Goal: Task Accomplishment & Management: Use online tool/utility

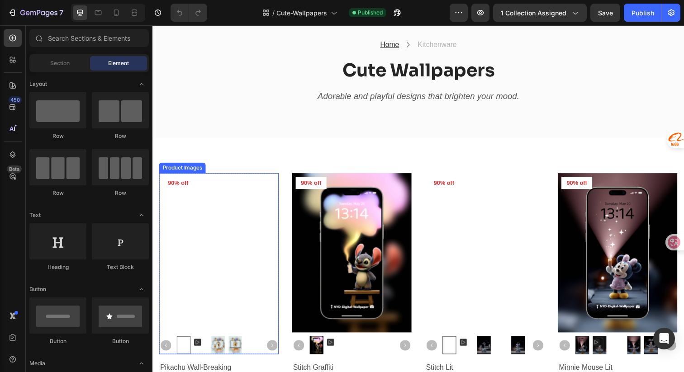
scroll to position [64, 0]
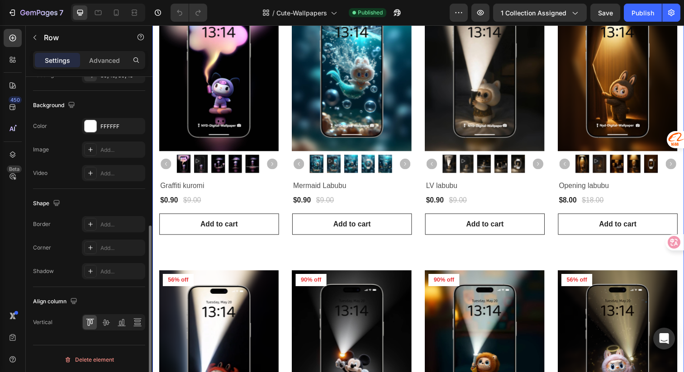
scroll to position [0, 0]
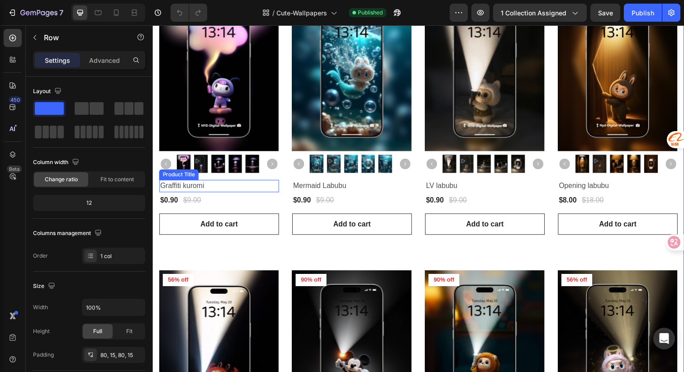
click at [258, 187] on h2 "Graffiti kuromi" at bounding box center [220, 189] width 122 height 13
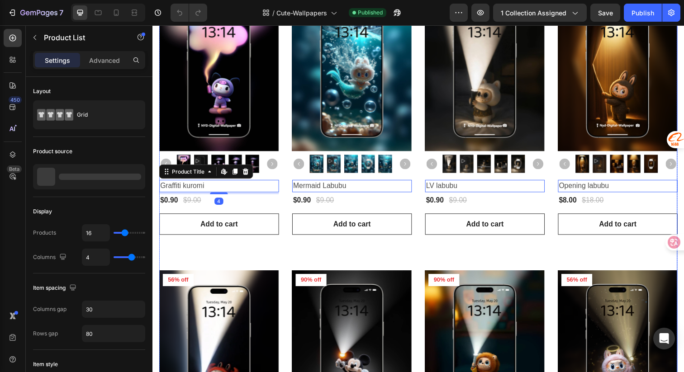
click at [288, 116] on div "Product Images 90% off Product Badge Row Pikachu Wall-Breaking Product Title Ed…" at bounding box center [424, 257] width 530 height 1103
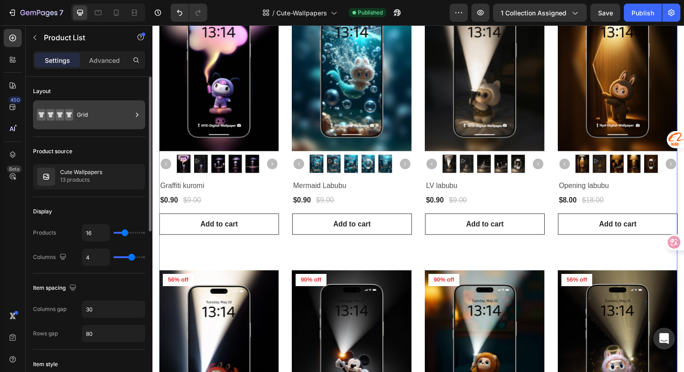
click at [101, 115] on div "Grid" at bounding box center [104, 115] width 55 height 21
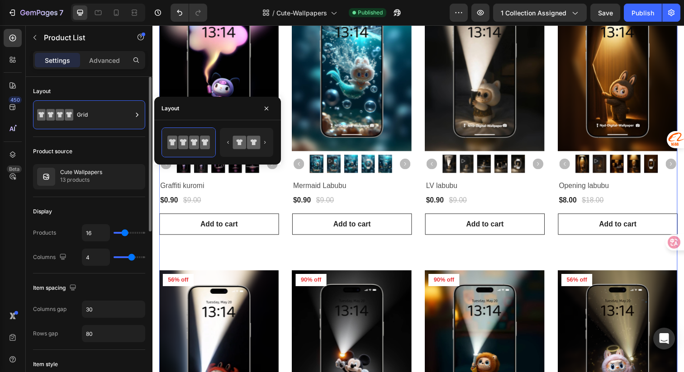
type input "12"
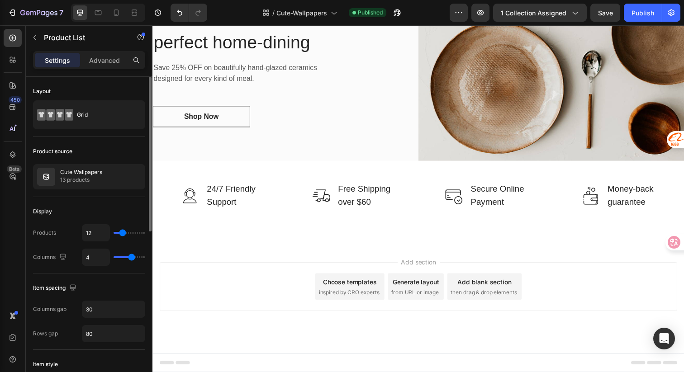
type input "10"
type input "9"
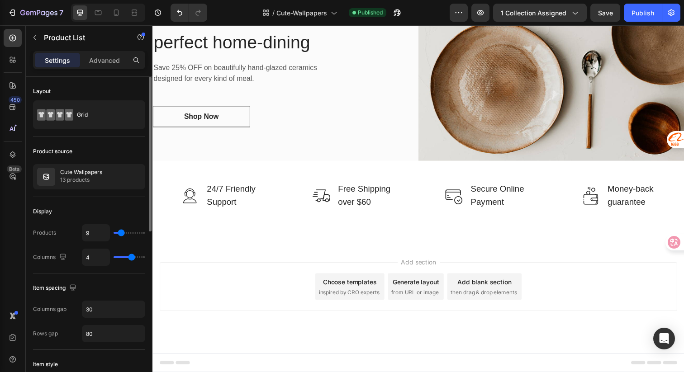
type input "8"
type input "7"
type input "6"
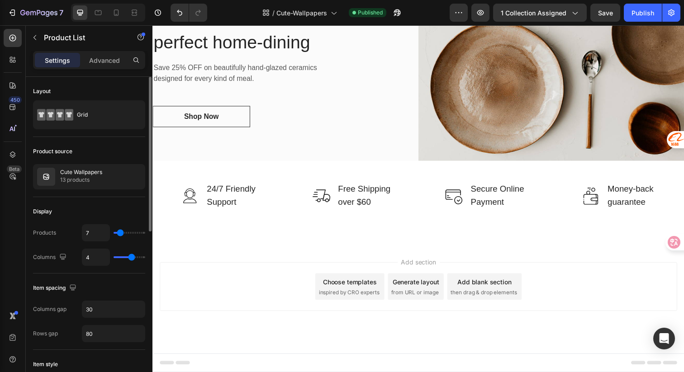
type input "6"
type input "5"
type input "6"
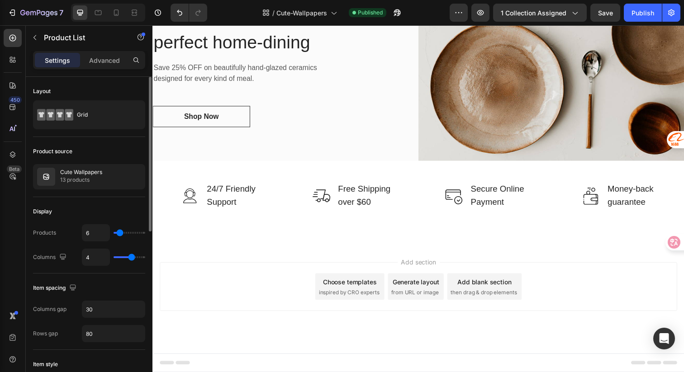
type input "7"
type input "8"
type input "9"
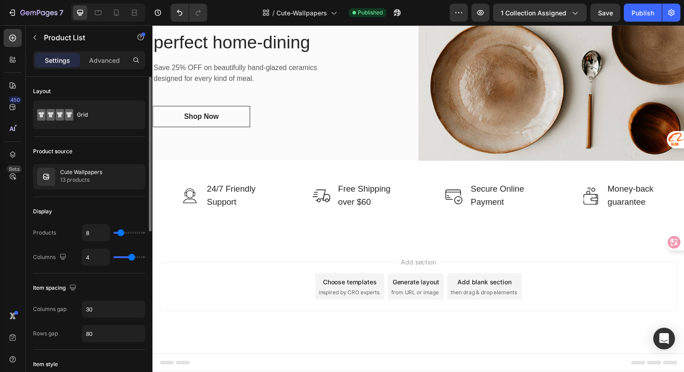
type input "9"
type input "10"
type input "11"
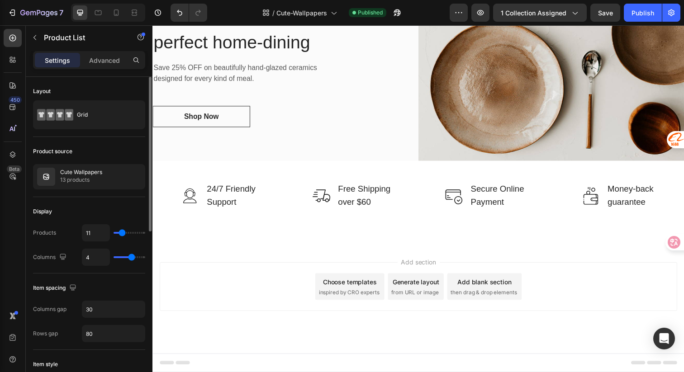
type input "12"
type input "13"
type input "12"
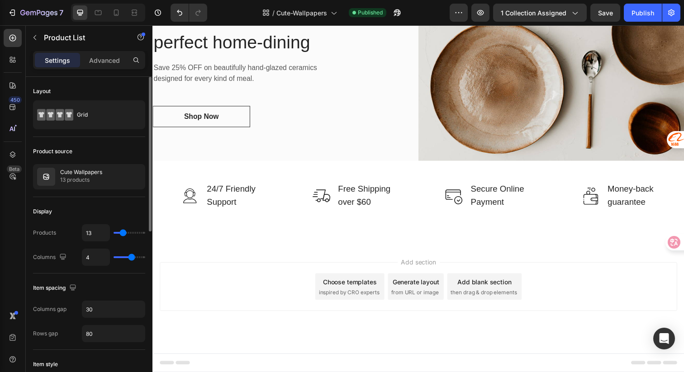
type input "12"
type input "11"
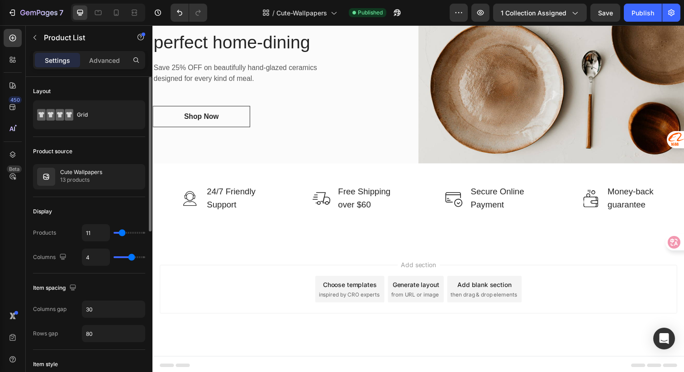
type input "12"
type input "13"
click at [123, 234] on input "range" at bounding box center [130, 233] width 32 height 2
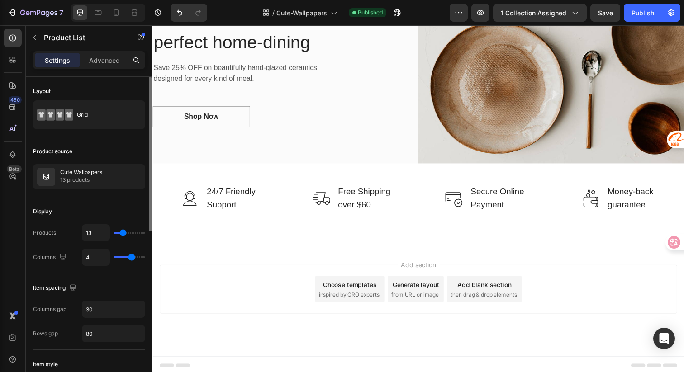
type input "8"
type input "7"
type input "8"
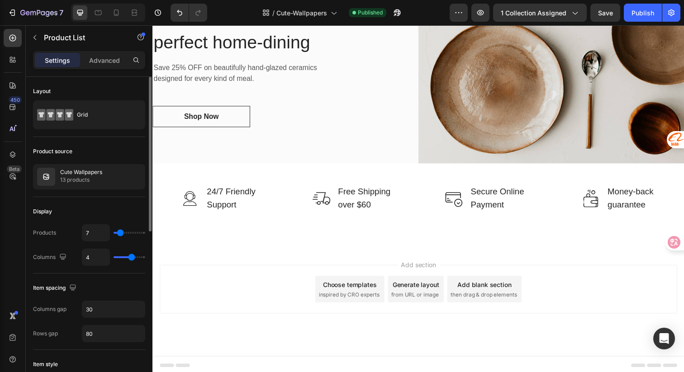
type input "8"
type input "9"
type input "10"
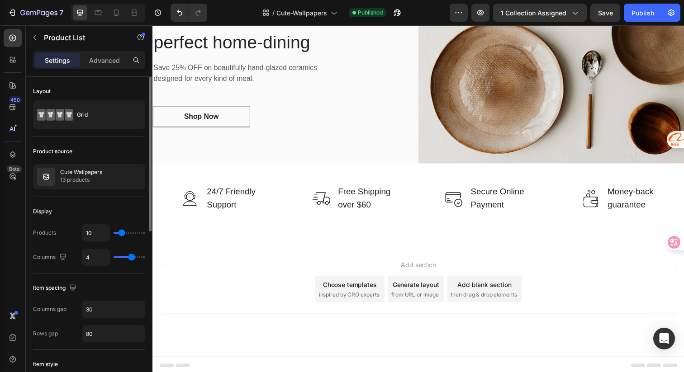
type input "11"
type input "12"
click at [123, 234] on input "range" at bounding box center [130, 233] width 32 height 2
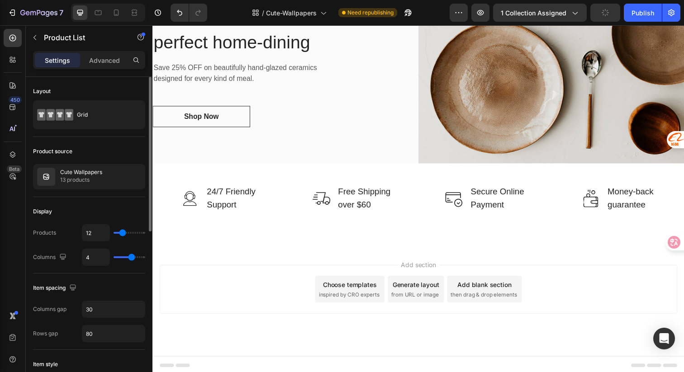
click at [114, 213] on div "Display" at bounding box center [89, 212] width 112 height 14
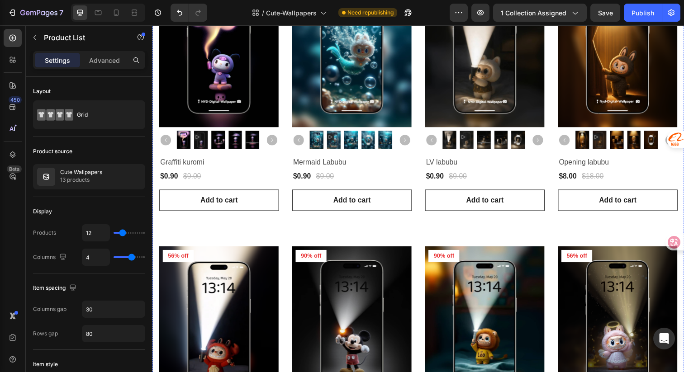
scroll to position [568, 0]
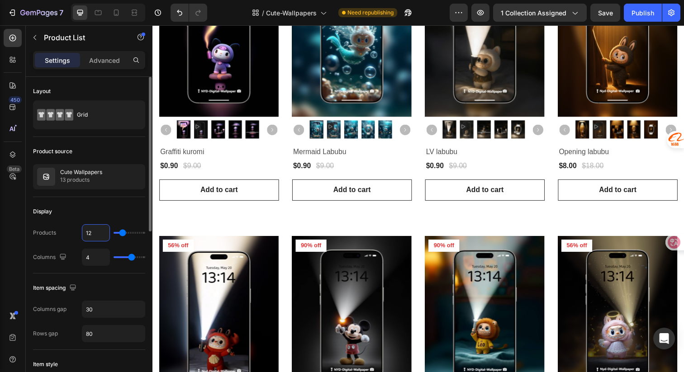
click at [92, 234] on input "12" at bounding box center [95, 233] width 27 height 16
drag, startPoint x: 94, startPoint y: 234, endPoint x: 86, endPoint y: 232, distance: 8.7
click at [86, 232] on input "12" at bounding box center [95, 233] width 27 height 16
type input "8"
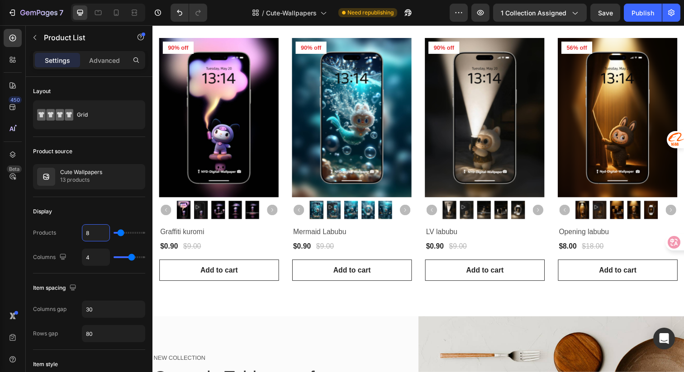
scroll to position [484, 0]
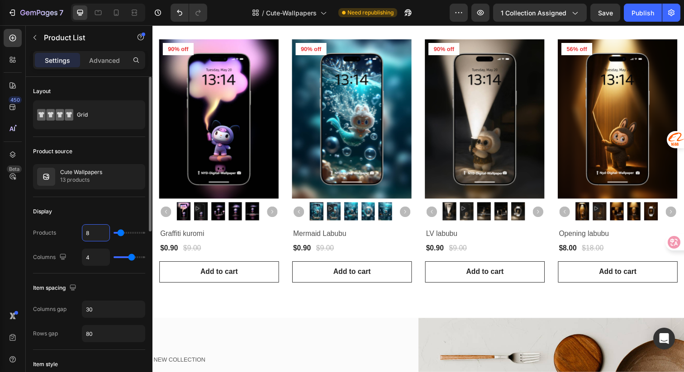
type input "8"
type input "5"
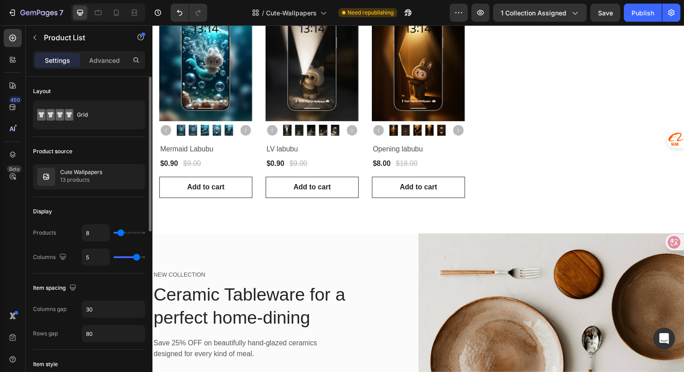
drag, startPoint x: 131, startPoint y: 259, endPoint x: 136, endPoint y: 258, distance: 4.6
type input "5"
click at [136, 258] on input "range" at bounding box center [130, 258] width 32 height 2
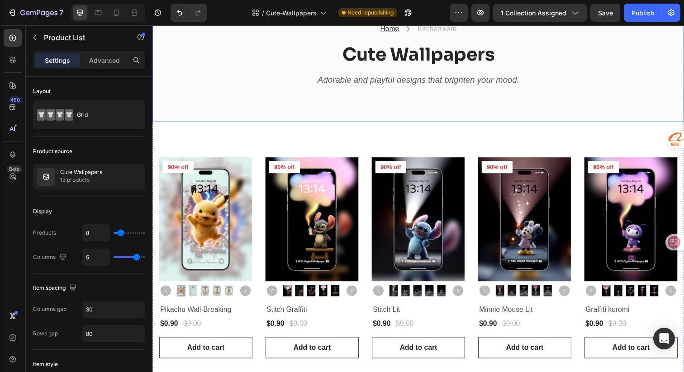
scroll to position [101, 0]
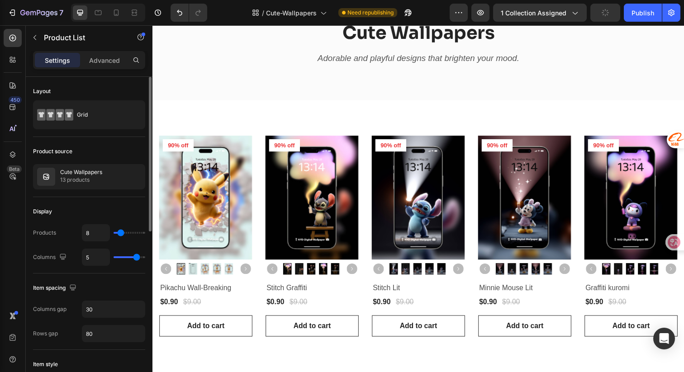
type input "4"
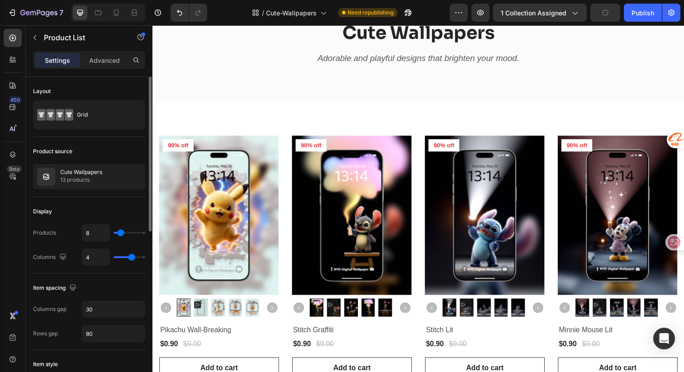
type input "4"
click at [133, 258] on input "range" at bounding box center [130, 258] width 32 height 2
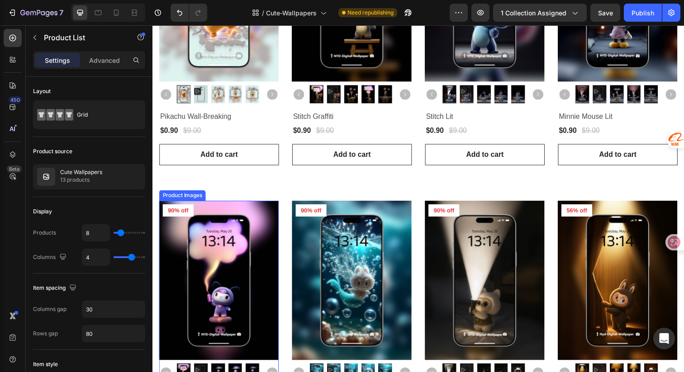
scroll to position [492, 0]
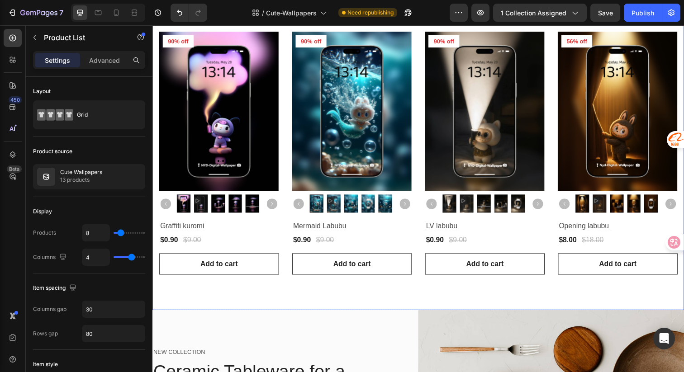
click at [344, 298] on div "Product Images 90% off Product Badge Row Pikachu Wall-Breaking Product Title $0…" at bounding box center [424, 14] width 543 height 606
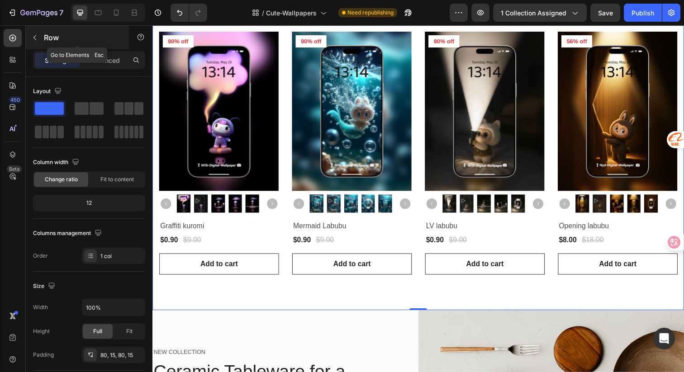
click at [35, 38] on icon "button" at bounding box center [34, 37] width 7 height 7
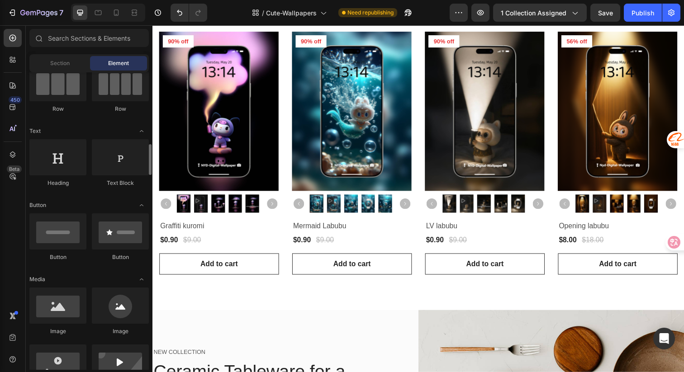
scroll to position [142, 0]
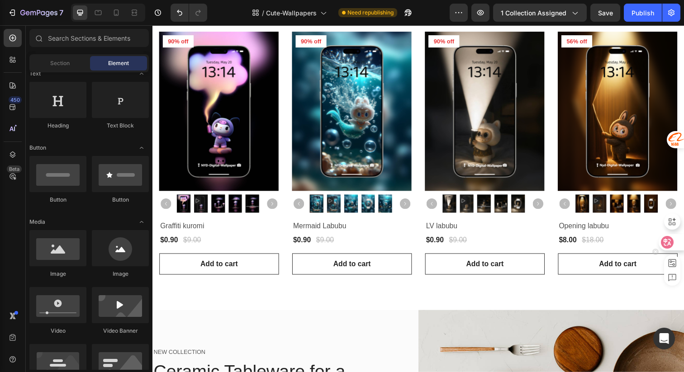
click at [667, 239] on icon at bounding box center [668, 242] width 8 height 7
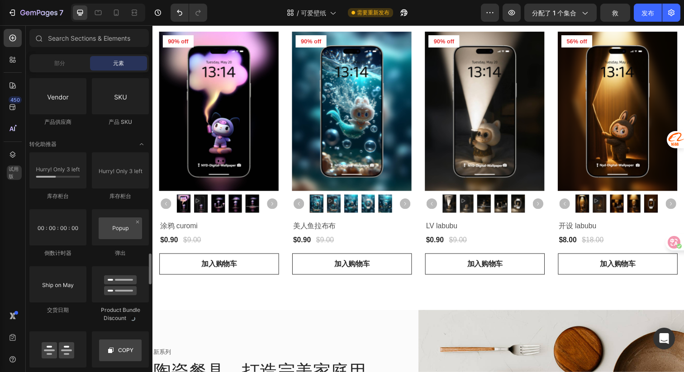
scroll to position [1738, 0]
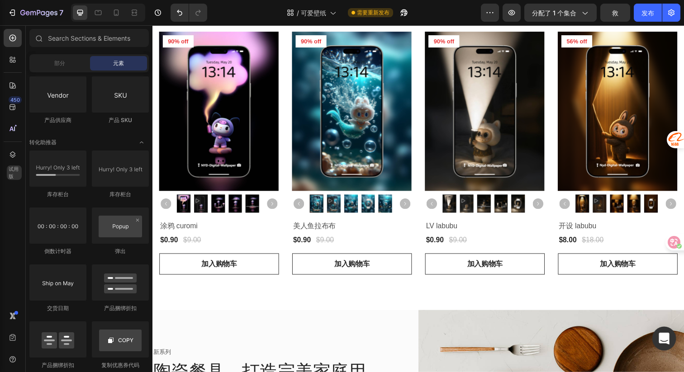
click at [672, 338] on div "Open Intercom Messenger" at bounding box center [665, 339] width 24 height 24
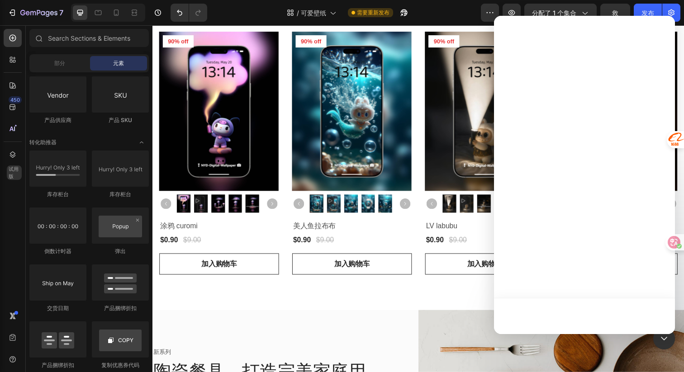
scroll to position [0, 0]
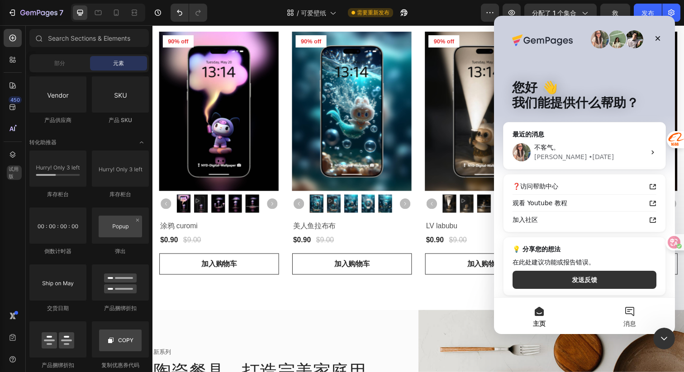
click at [629, 311] on button "消息" at bounding box center [630, 316] width 91 height 36
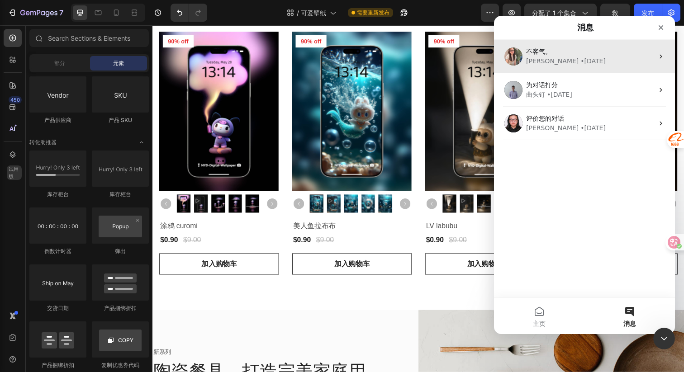
click at [547, 52] on span "不客气。" at bounding box center [538, 51] width 25 height 7
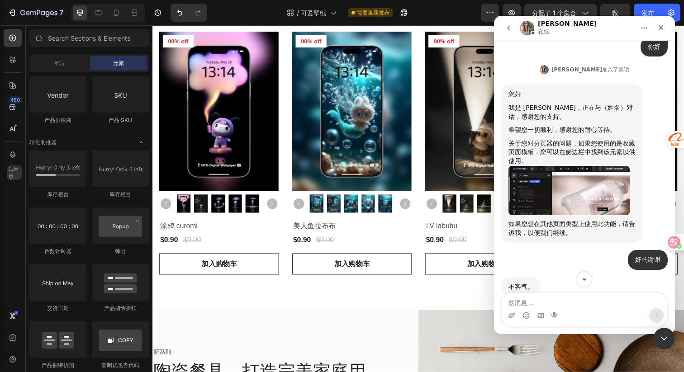
scroll to position [2424, 0]
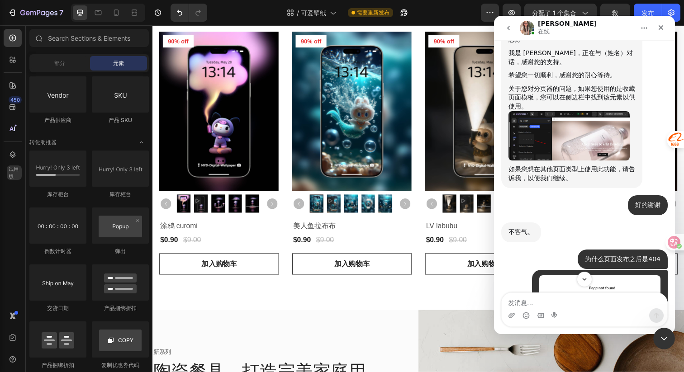
click at [545, 161] on img "Ann说…" at bounding box center [569, 136] width 121 height 50
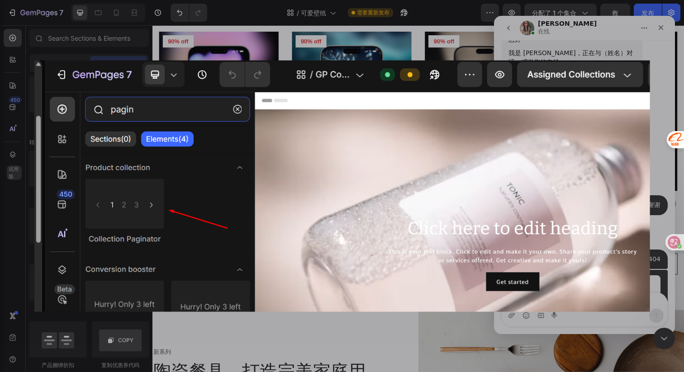
scroll to position [0, 0]
click at [658, 19] on div "关闭" at bounding box center [662, 18] width 9 height 9
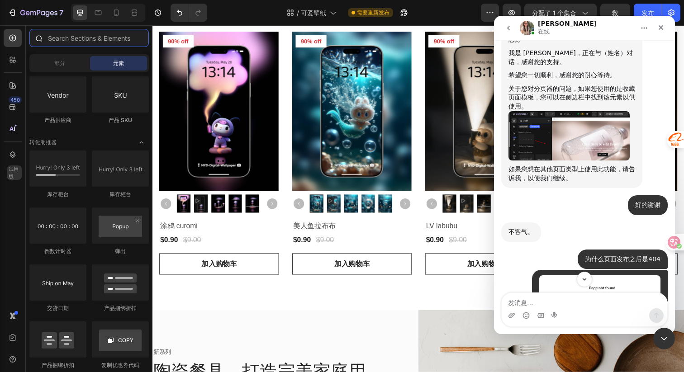
click at [97, 38] on input "text" at bounding box center [88, 38] width 119 height 18
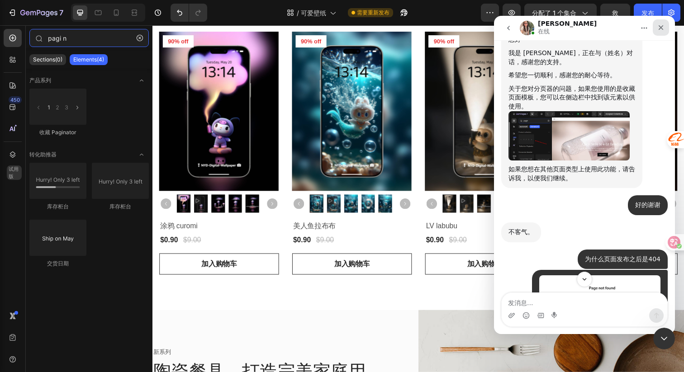
type input "pagi n"
click at [664, 24] on icon "关闭" at bounding box center [661, 27] width 7 height 7
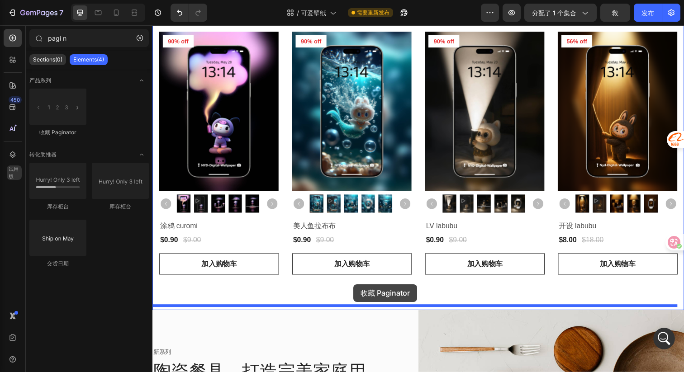
scroll to position [3046, 0]
drag, startPoint x: 239, startPoint y: 148, endPoint x: 358, endPoint y: 290, distance: 184.5
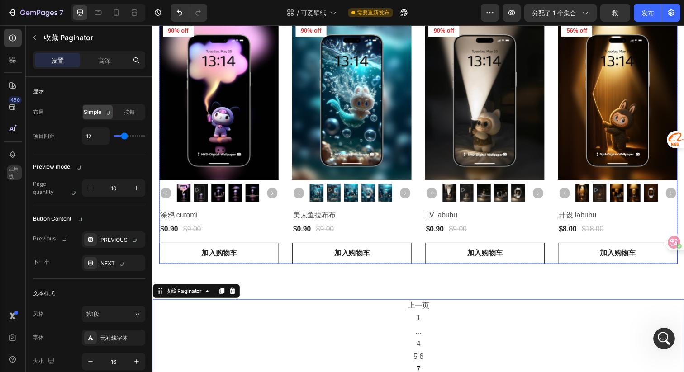
scroll to position [578, 0]
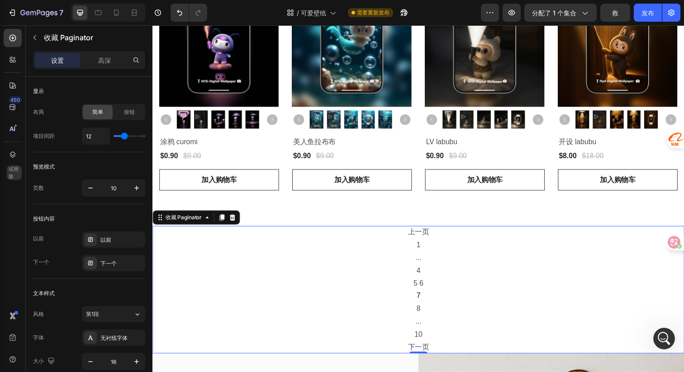
click at [457, 240] on div "上一页 1 ... 4 5 6 7 8 ... 10 下一页" at bounding box center [424, 295] width 543 height 130
click at [131, 110] on font "按钮" at bounding box center [129, 112] width 11 height 7
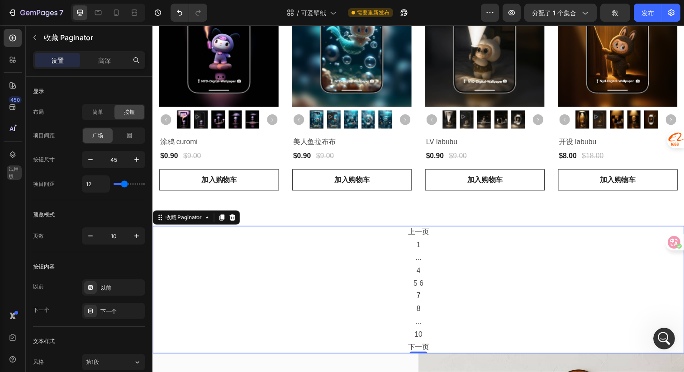
click at [472, 257] on div "上一页 1 ... 4 5 6 7 8 ... 10 下一页" at bounding box center [424, 295] width 543 height 130
click at [124, 134] on div "圈" at bounding box center [130, 136] width 30 height 14
click at [100, 135] on font "广场" at bounding box center [97, 135] width 11 height 7
click at [97, 110] on font "简单" at bounding box center [97, 112] width 11 height 7
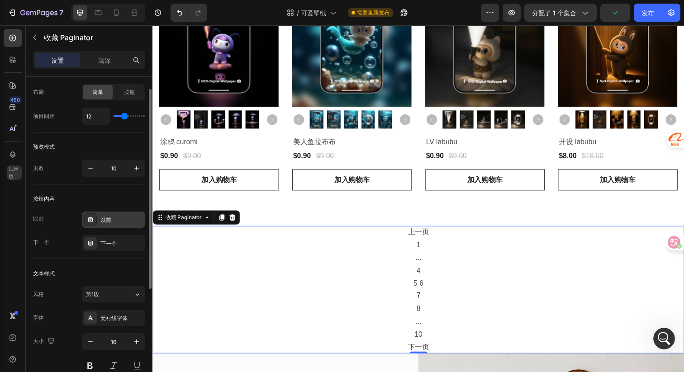
scroll to position [36, 0]
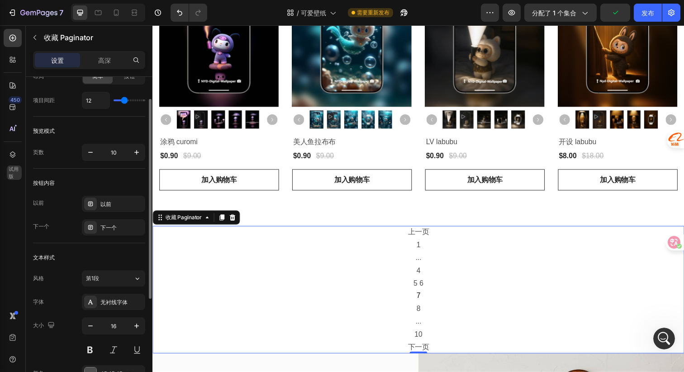
click at [365, 272] on div "上一页 1 ... 4 5 6 7 8 ... 10 下一页" at bounding box center [424, 295] width 543 height 130
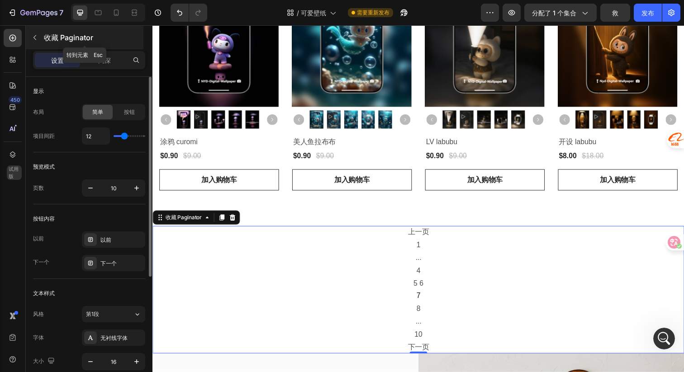
click at [36, 37] on icon "button" at bounding box center [34, 37] width 7 height 7
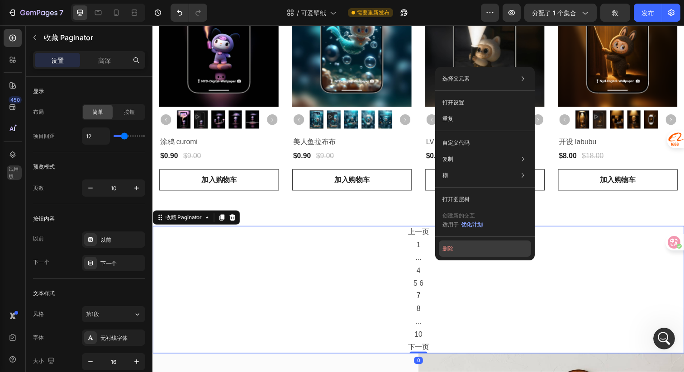
click at [455, 248] on button "删除" at bounding box center [485, 249] width 92 height 16
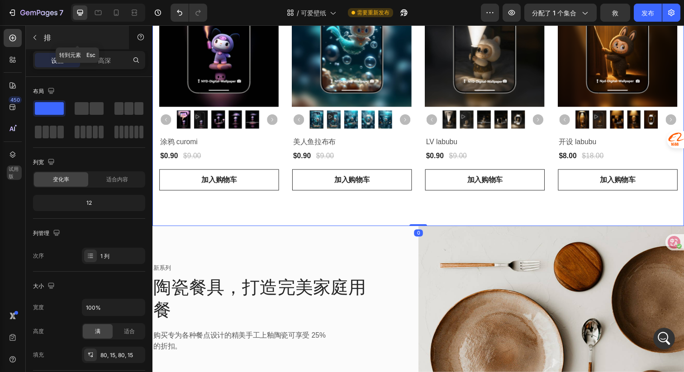
click at [35, 38] on icon "button" at bounding box center [34, 37] width 7 height 7
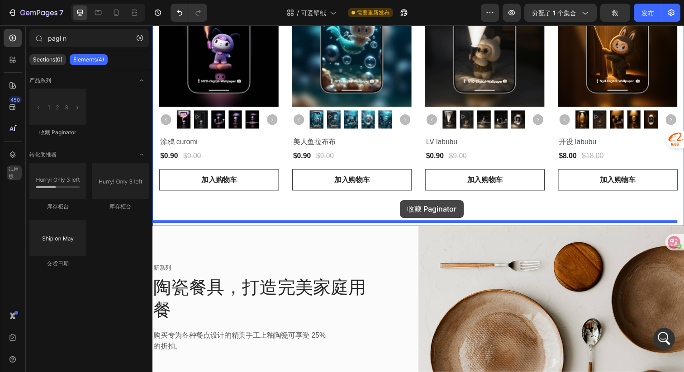
drag, startPoint x: 220, startPoint y: 129, endPoint x: 406, endPoint y: 204, distance: 199.8
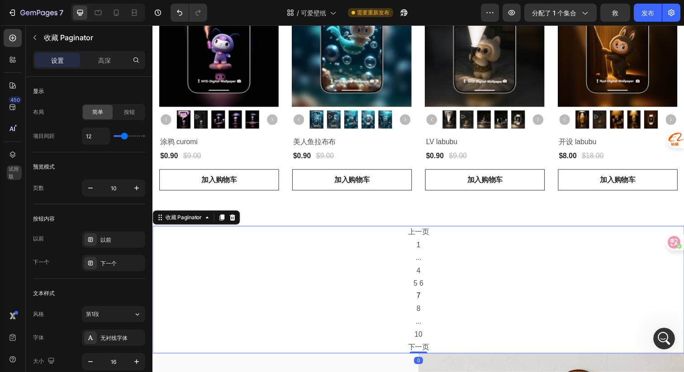
click at [457, 259] on div "上一页 1 ... 4 5 6 7 8 ... 10 下一页" at bounding box center [424, 295] width 543 height 130
click at [322, 255] on div "上一页 1 ... 4 5 6 7 8 ... 10 下一页" at bounding box center [424, 295] width 543 height 130
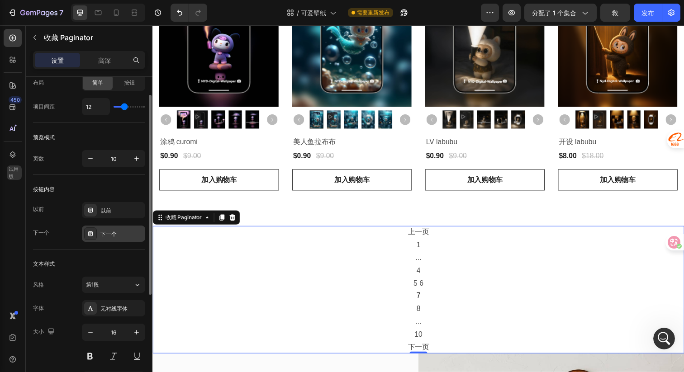
scroll to position [41, 0]
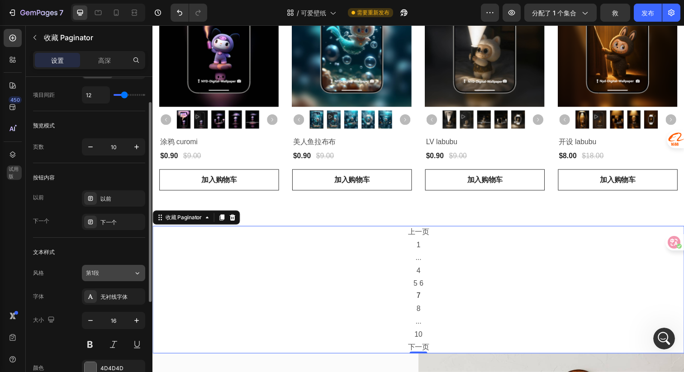
click at [119, 271] on div "第1段" at bounding box center [104, 273] width 37 height 8
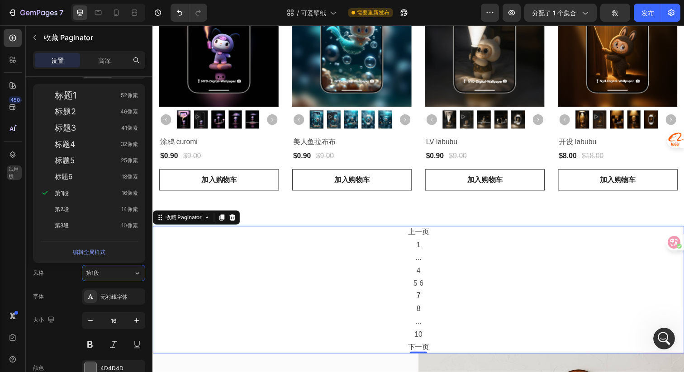
click at [431, 271] on span "4" at bounding box center [424, 276] width 22 height 13
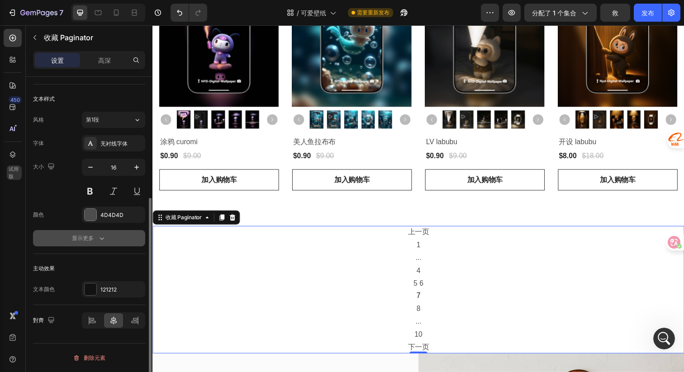
scroll to position [179, 0]
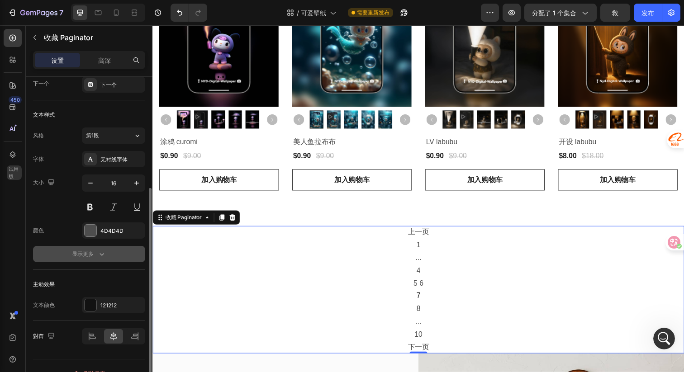
click at [101, 257] on icon "button" at bounding box center [101, 254] width 9 height 9
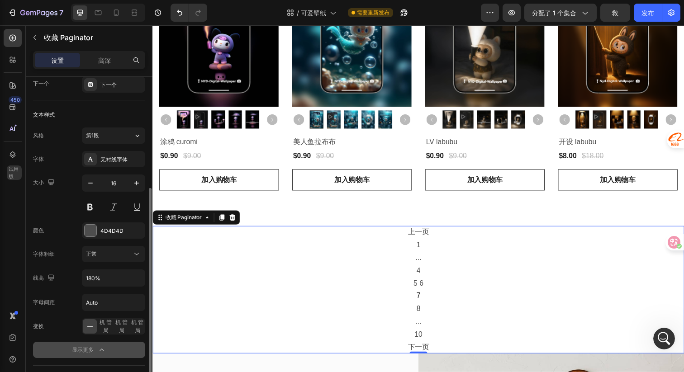
scroll to position [0, 0]
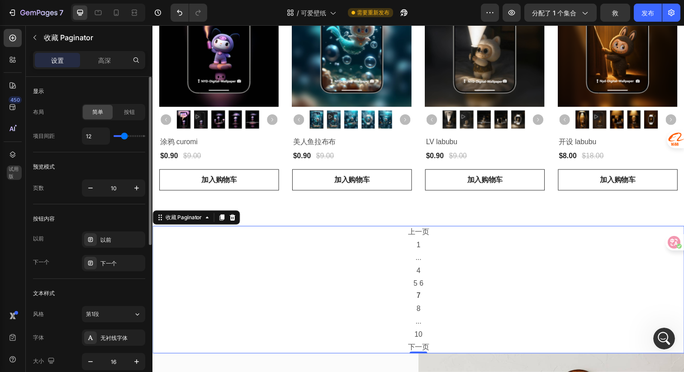
type input "8"
type input "7"
type input "6"
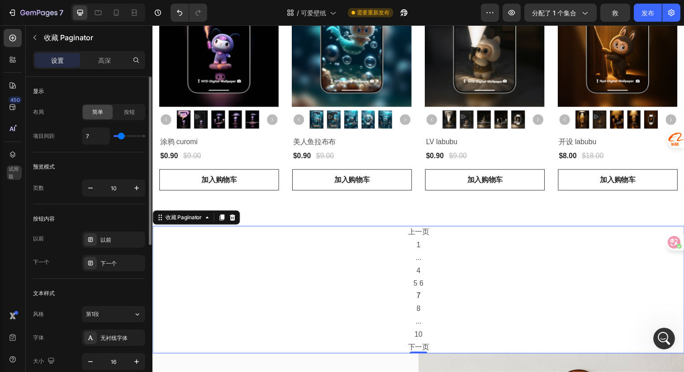
type input "6"
type input "5"
click at [120, 137] on input "range" at bounding box center [130, 136] width 32 height 2
click at [121, 137] on input "range" at bounding box center [130, 136] width 32 height 2
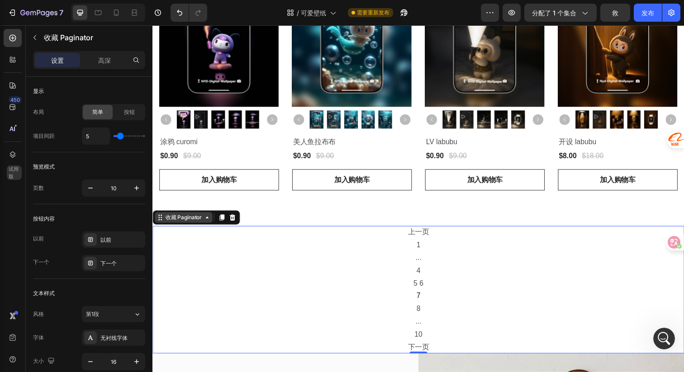
click at [183, 220] on font "收藏 Paginator" at bounding box center [184, 221] width 37 height 7
click at [671, 243] on icon at bounding box center [667, 242] width 9 height 9
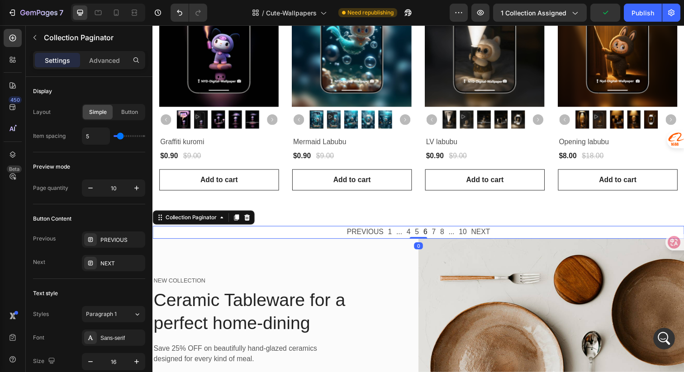
click at [507, 231] on div "PREVIOUS 1 ... 4 5 6 7 8 ... 10 NEXT" at bounding box center [424, 236] width 543 height 13
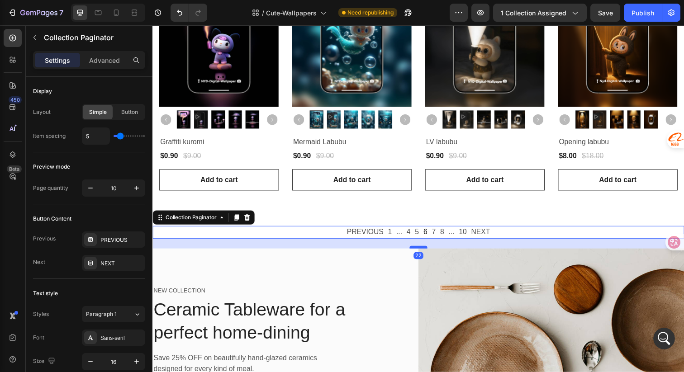
drag, startPoint x: 416, startPoint y: 238, endPoint x: 418, endPoint y: 248, distance: 10.1
click at [418, 251] on div at bounding box center [424, 252] width 18 height 3
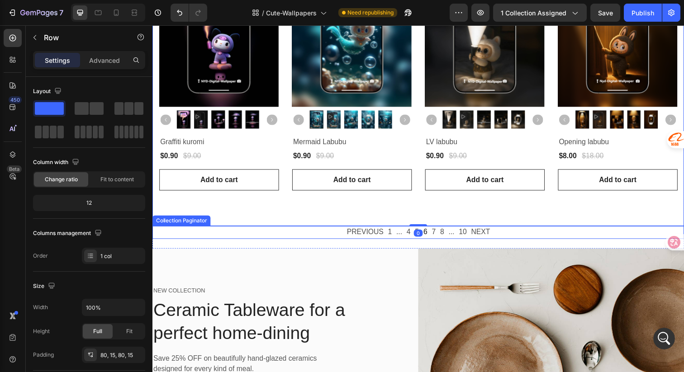
click at [507, 232] on div "PREVIOUS 1 ... 4 5 6 7 8 ... 10 NEXT" at bounding box center [424, 236] width 543 height 13
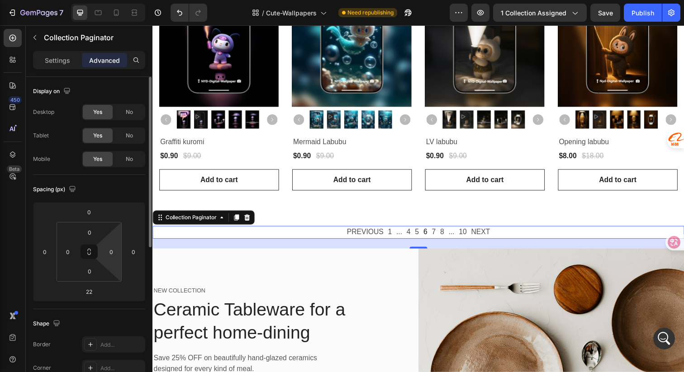
scroll to position [14, 0]
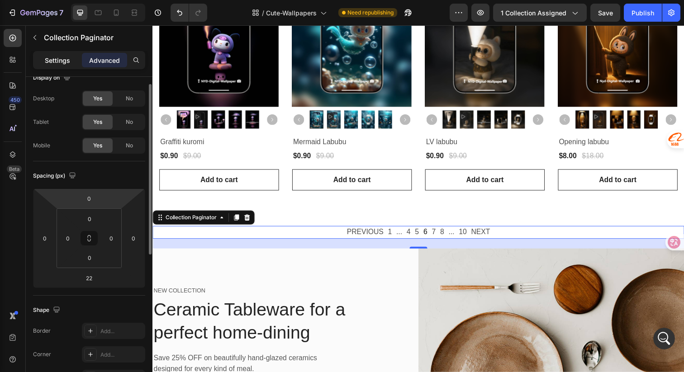
click at [61, 57] on p "Settings" at bounding box center [57, 61] width 25 height 10
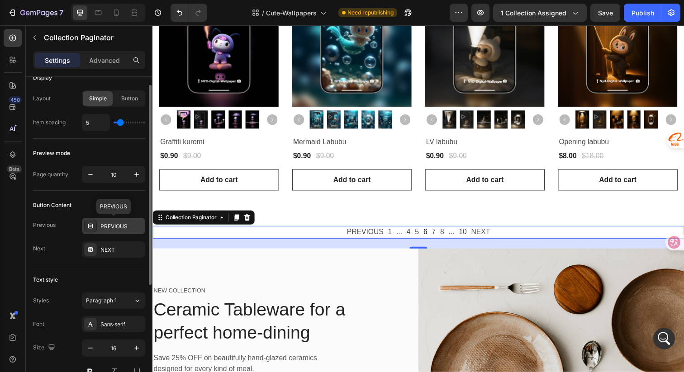
click at [110, 229] on div "PREVIOUS" at bounding box center [121, 227] width 43 height 8
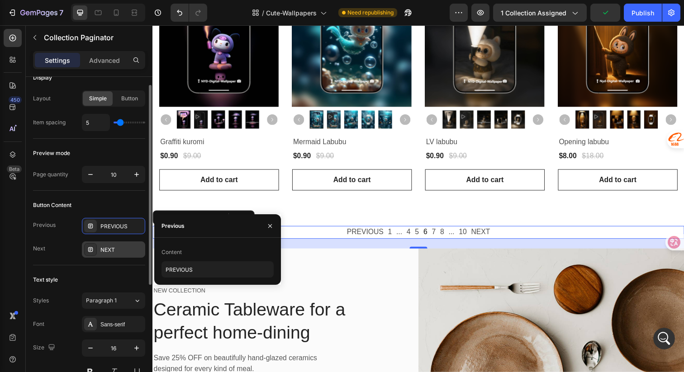
click at [104, 248] on div "NEXT" at bounding box center [121, 250] width 43 height 8
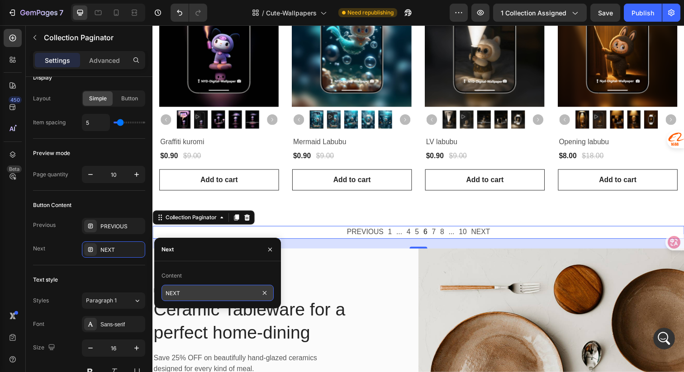
click at [189, 295] on input "NEXT" at bounding box center [218, 293] width 112 height 16
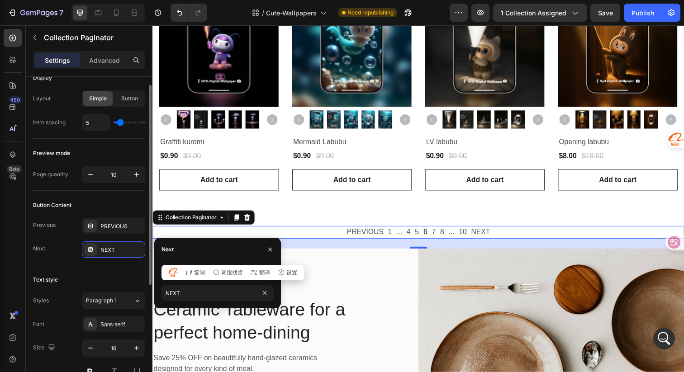
click at [101, 209] on div "Button Content" at bounding box center [89, 205] width 112 height 14
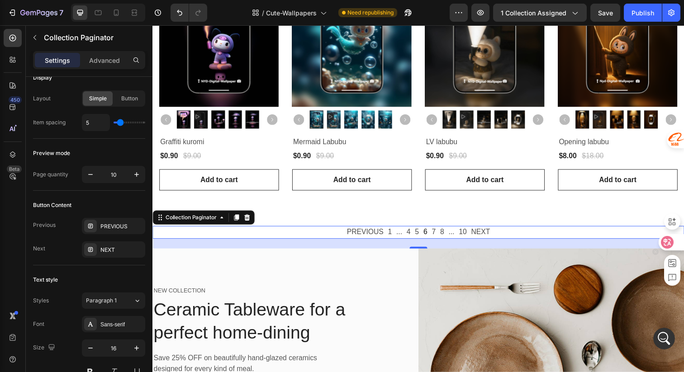
click at [664, 242] on icon at bounding box center [668, 242] width 8 height 7
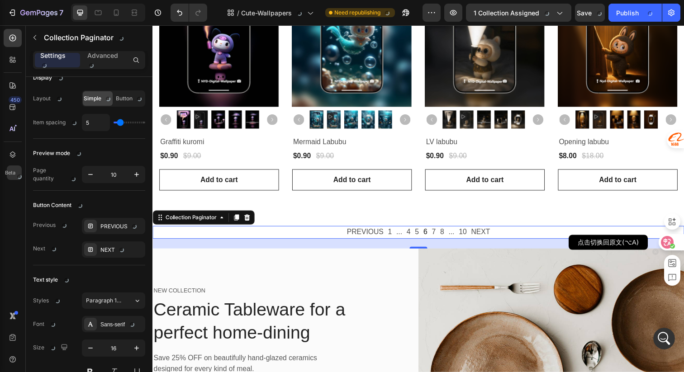
scroll to position [3037, 0]
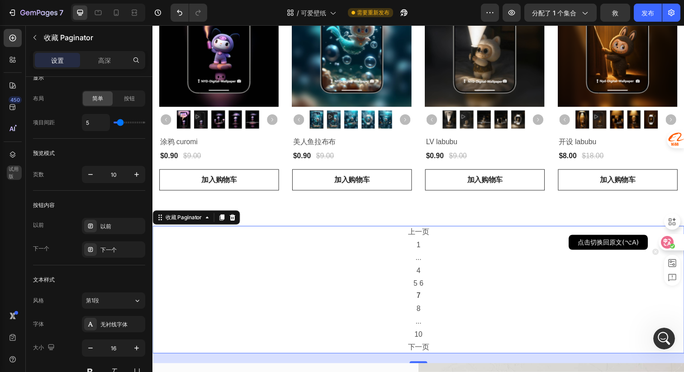
click at [664, 242] on icon at bounding box center [668, 242] width 8 height 7
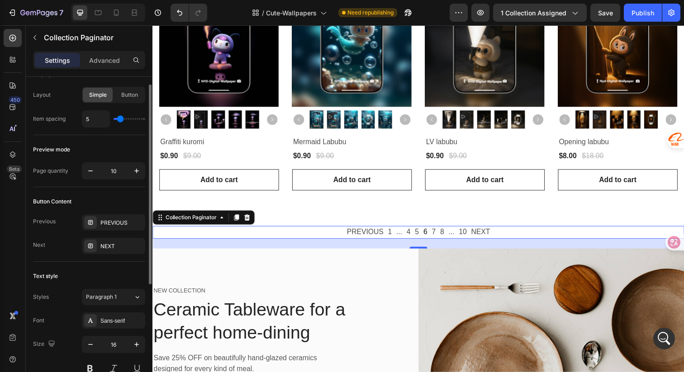
scroll to position [21, 0]
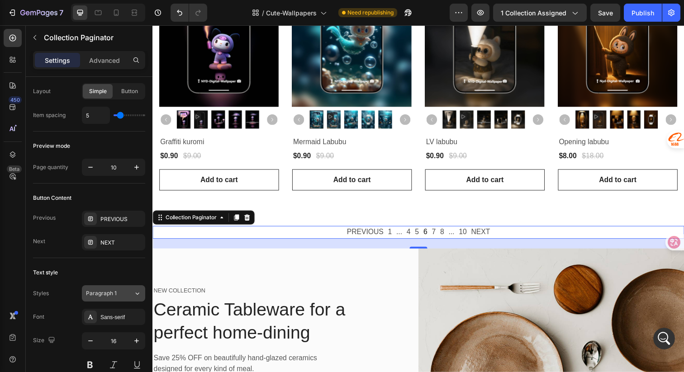
click at [110, 294] on span "Paragraph 1" at bounding box center [101, 294] width 31 height 8
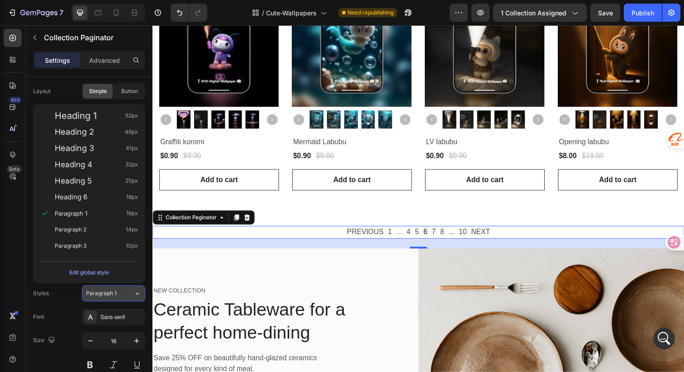
click at [110, 294] on span "Paragraph 1" at bounding box center [101, 294] width 31 height 8
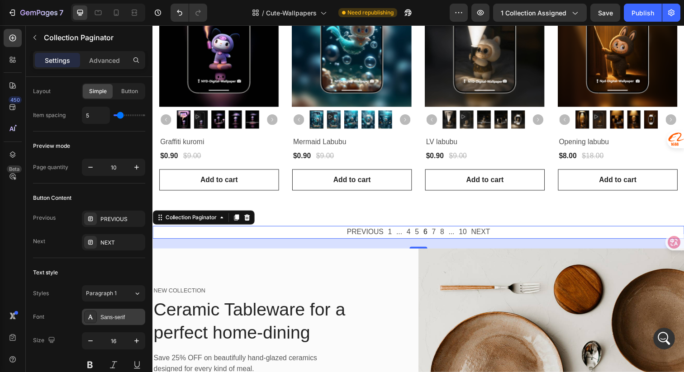
click at [115, 319] on div "Sans-serif" at bounding box center [121, 318] width 43 height 8
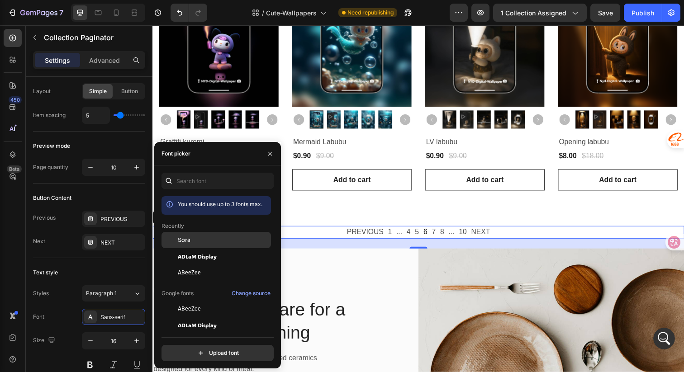
click at [207, 241] on div "Sora" at bounding box center [223, 240] width 91 height 8
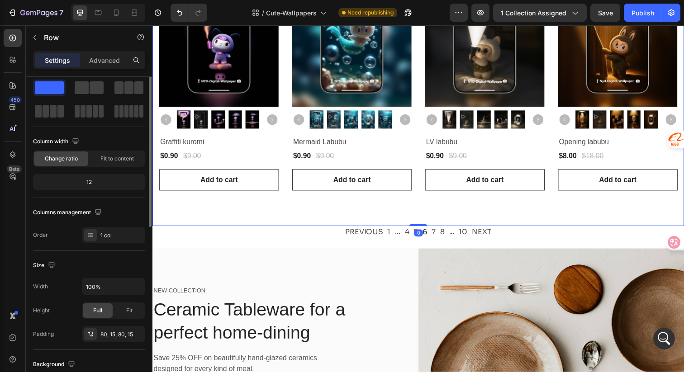
scroll to position [0, 0]
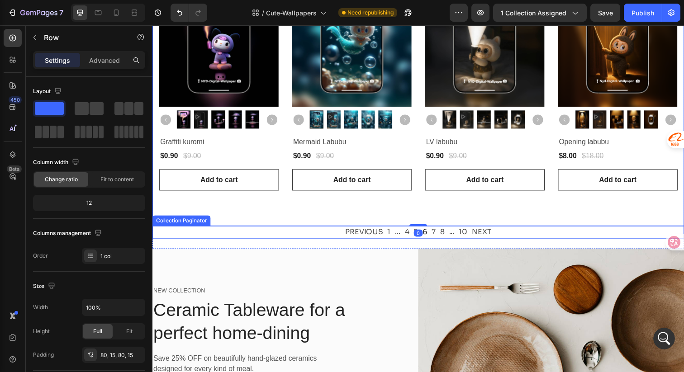
click at [392, 230] on span "1" at bounding box center [393, 236] width 3 height 13
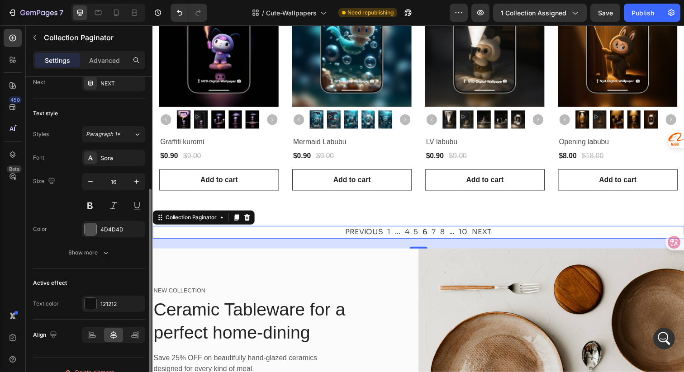
scroll to position [195, 0]
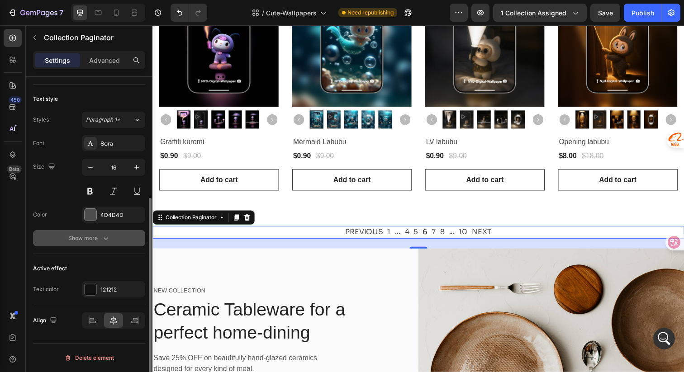
click at [100, 237] on div "Show more" at bounding box center [89, 238] width 42 height 9
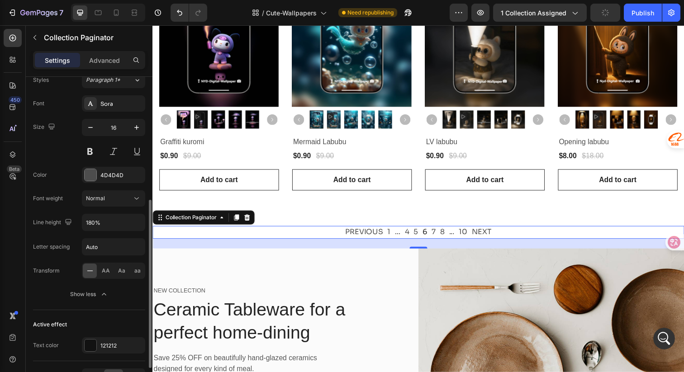
scroll to position [291, 0]
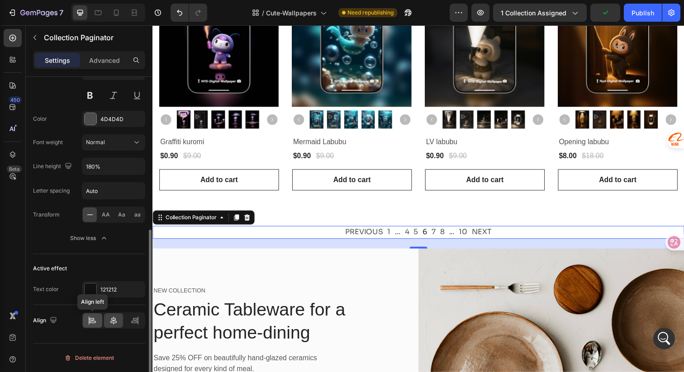
click at [94, 320] on icon at bounding box center [92, 320] width 9 height 9
click at [113, 320] on icon at bounding box center [113, 321] width 6 height 8
click at [130, 318] on icon at bounding box center [134, 320] width 9 height 9
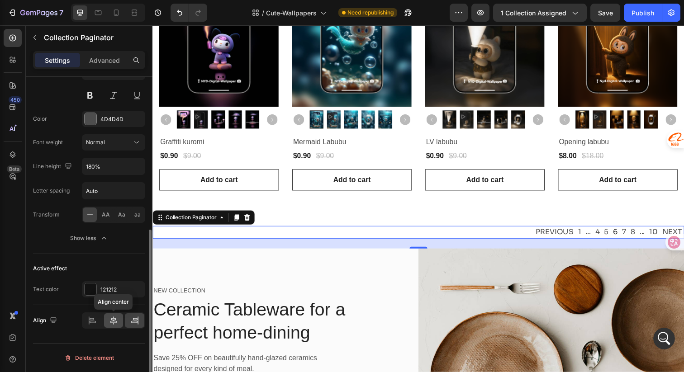
click at [117, 321] on icon at bounding box center [113, 320] width 9 height 9
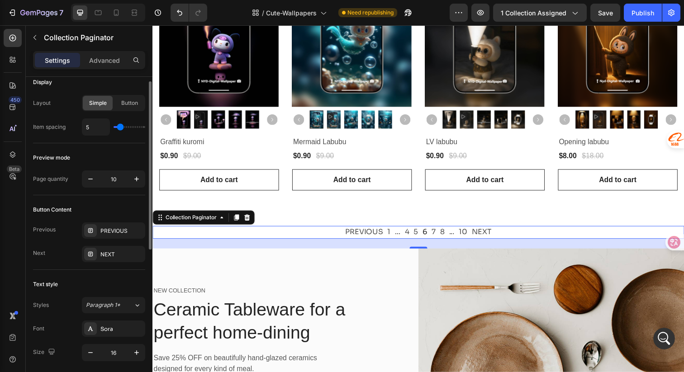
scroll to position [0, 0]
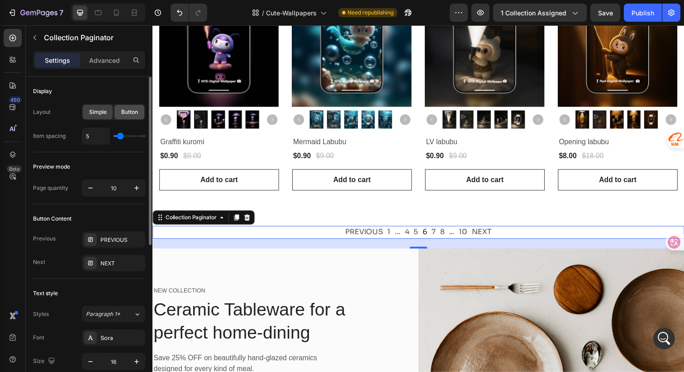
click at [131, 112] on span "Button" at bounding box center [129, 112] width 17 height 8
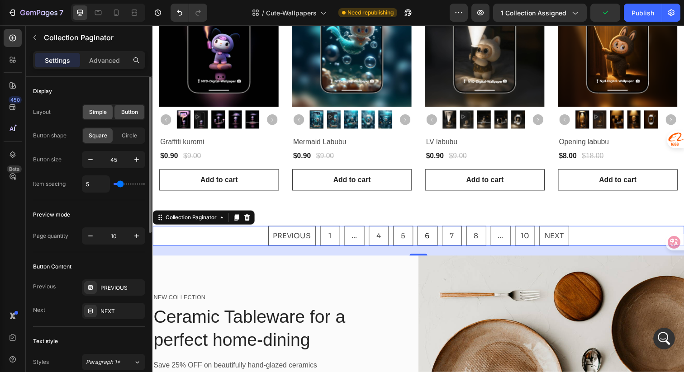
click at [97, 115] on span "Simple" at bounding box center [98, 112] width 18 height 8
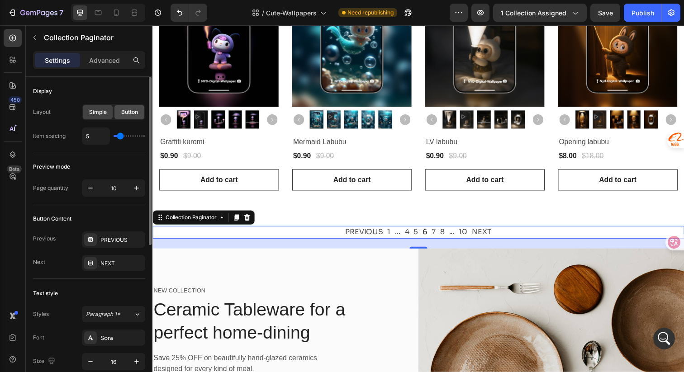
click at [126, 110] on span "Button" at bounding box center [129, 112] width 17 height 8
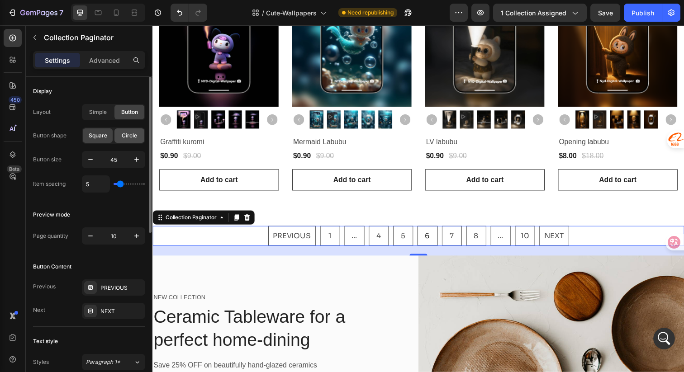
click at [134, 137] on span "Circle" at bounding box center [129, 136] width 15 height 8
click at [107, 115] on div "Simple" at bounding box center [98, 112] width 30 height 14
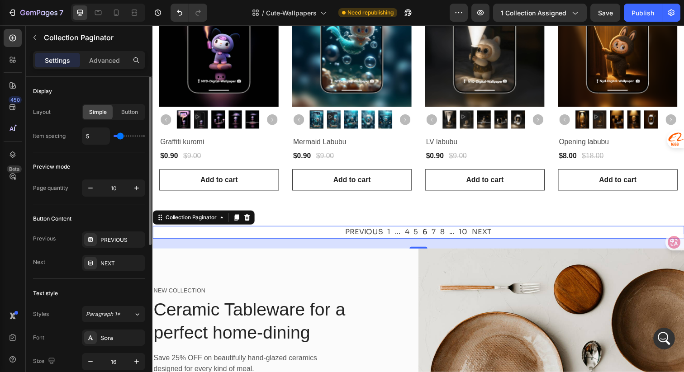
type input "6"
type input "7"
type input "8"
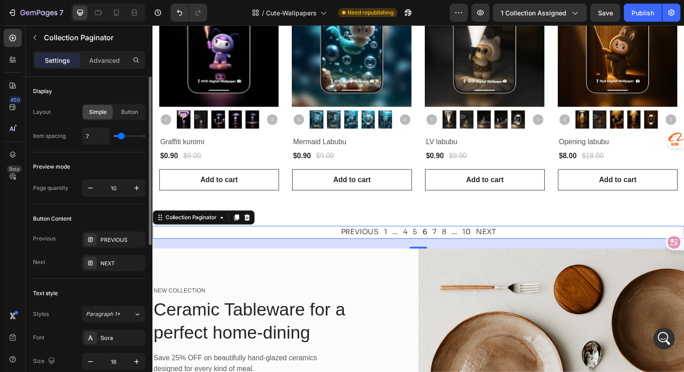
type input "8"
type input "9"
type input "10"
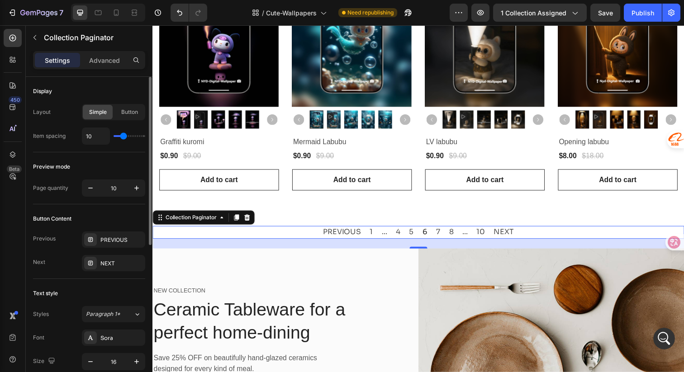
click at [123, 135] on input "range" at bounding box center [130, 136] width 32 height 2
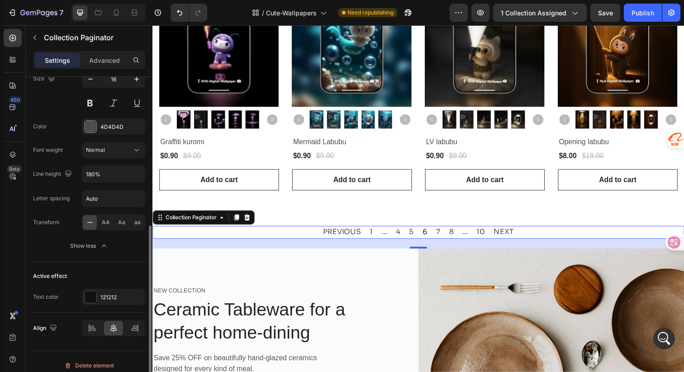
scroll to position [291, 0]
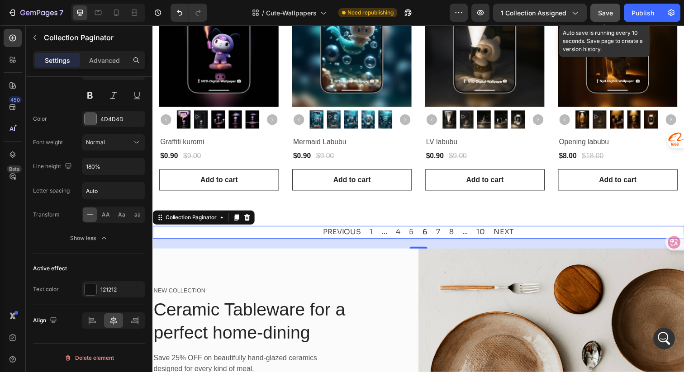
click at [606, 12] on span "Save" at bounding box center [605, 13] width 15 height 8
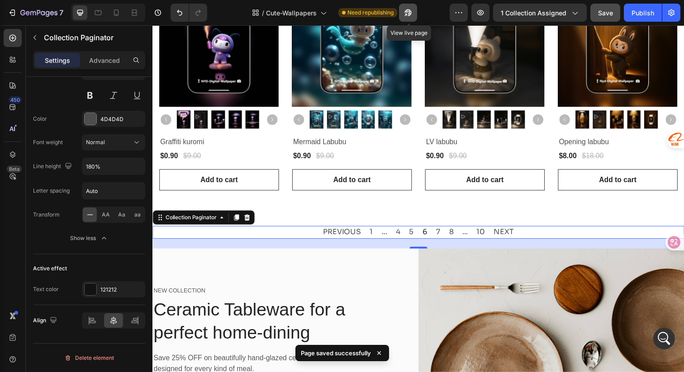
click at [407, 15] on icon "button" at bounding box center [408, 12] width 9 height 9
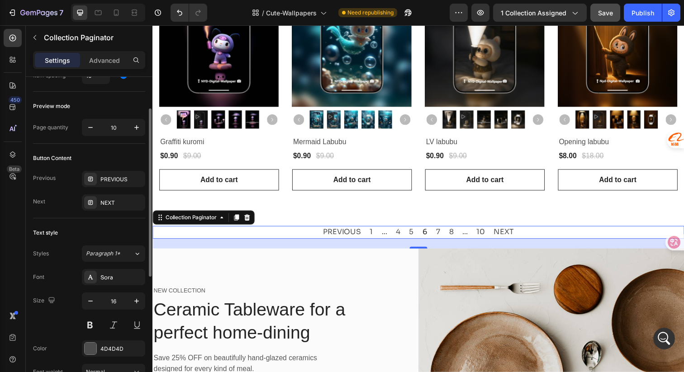
scroll to position [0, 0]
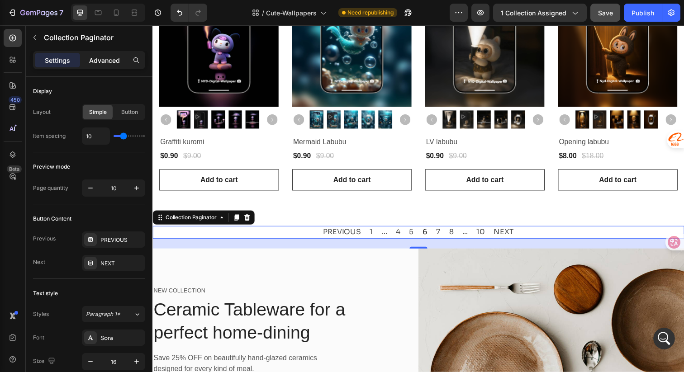
click at [106, 59] on p "Advanced" at bounding box center [104, 61] width 31 height 10
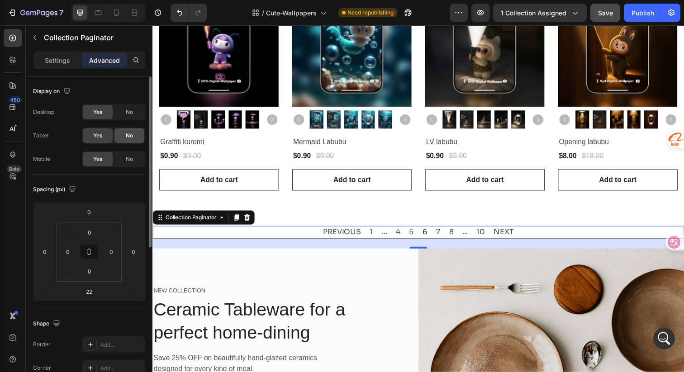
scroll to position [2, 0]
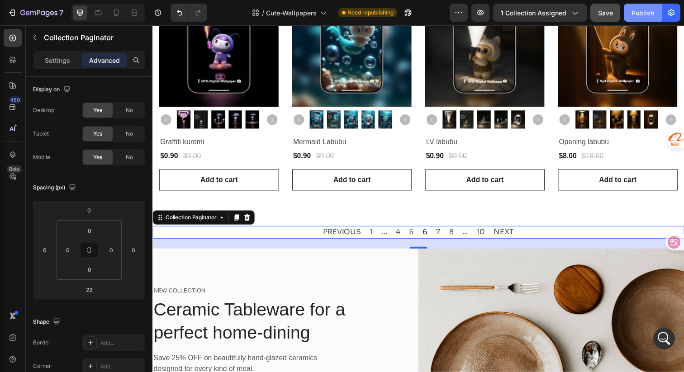
click at [647, 7] on button "Publish" at bounding box center [643, 13] width 38 height 18
click at [374, 233] on span "1" at bounding box center [375, 236] width 3 height 13
click at [401, 232] on span "4" at bounding box center [403, 236] width 5 height 13
click at [48, 65] on div "Settings" at bounding box center [57, 60] width 45 height 14
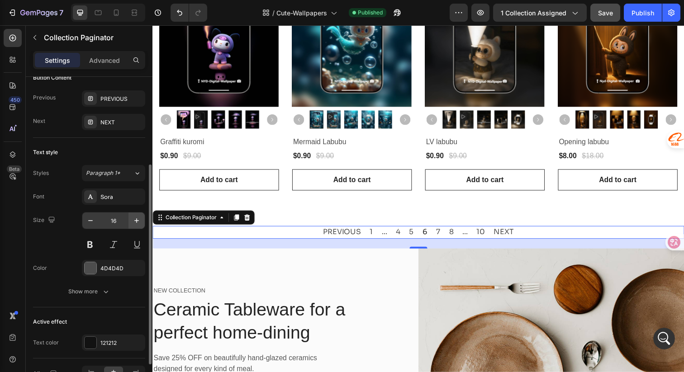
scroll to position [195, 0]
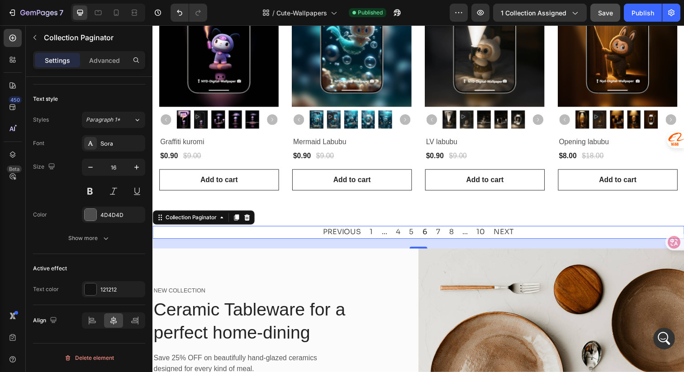
click at [354, 231] on span "PREVIOUS" at bounding box center [346, 236] width 38 height 13
click at [508, 232] on span "NEXT" at bounding box center [511, 236] width 20 height 13
click at [374, 233] on div "PREVIOUS 1 ... 4 5 6 7 8 ... 10 NEXT" at bounding box center [424, 236] width 204 height 13
click at [202, 218] on div "Collection Paginator" at bounding box center [192, 222] width 56 height 8
click at [374, 232] on span "1" at bounding box center [375, 236] width 3 height 13
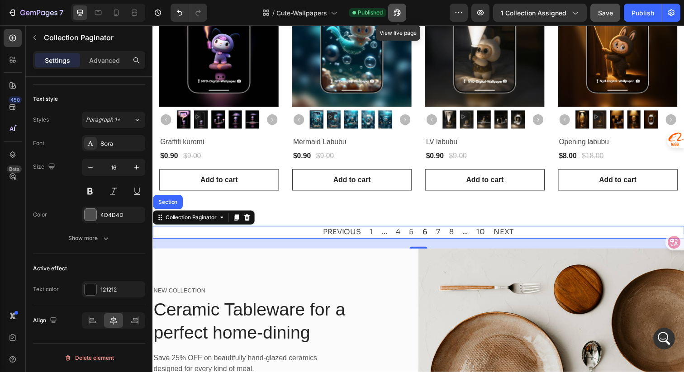
click at [399, 14] on icon "button" at bounding box center [397, 13] width 7 height 7
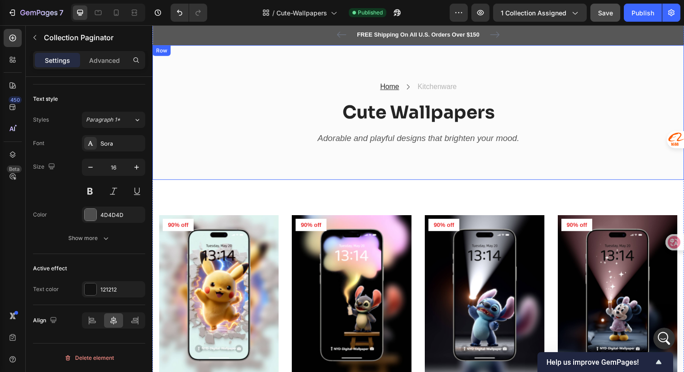
scroll to position [57, 0]
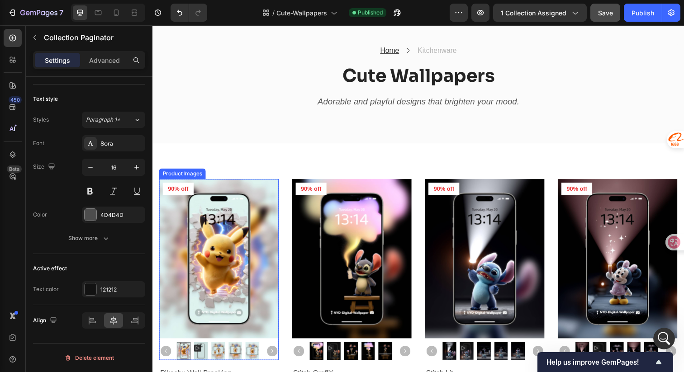
click at [278, 197] on img at bounding box center [220, 263] width 122 height 163
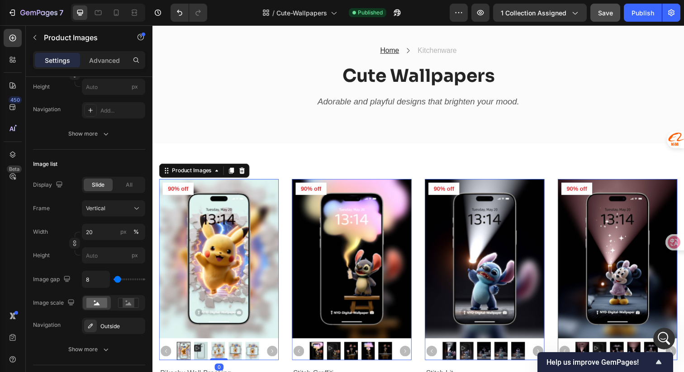
scroll to position [0, 0]
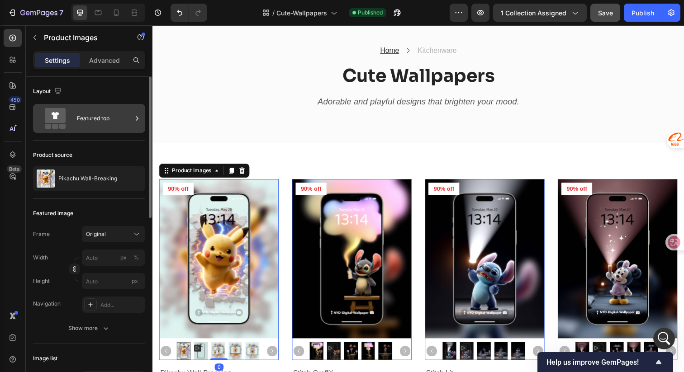
click at [119, 118] on div "Featured top" at bounding box center [104, 118] width 55 height 21
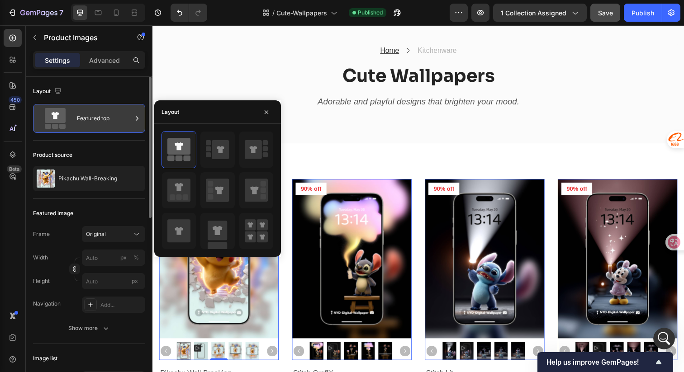
click at [119, 118] on div "Featured top" at bounding box center [104, 118] width 55 height 21
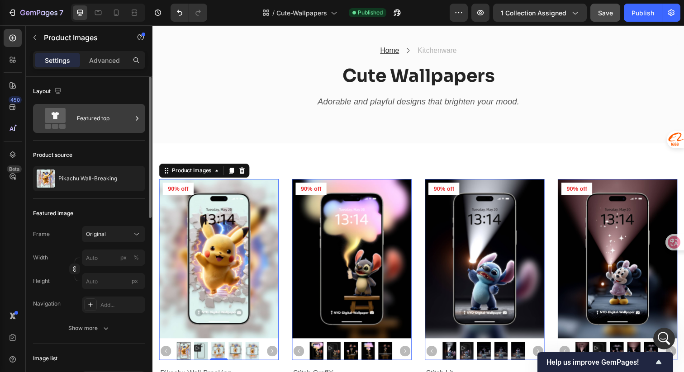
click at [126, 123] on div "Featured top" at bounding box center [104, 118] width 55 height 21
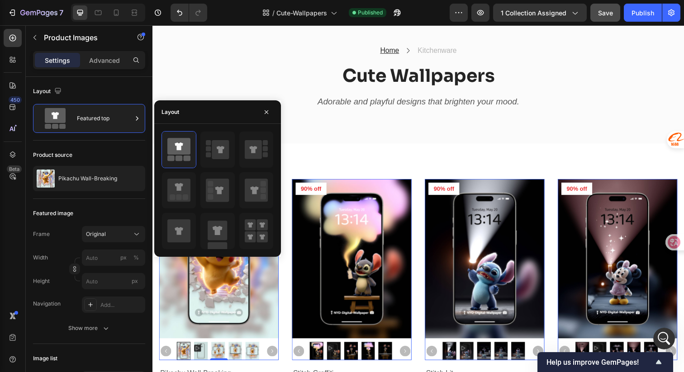
click at [238, 353] on img at bounding box center [237, 358] width 14 height 19
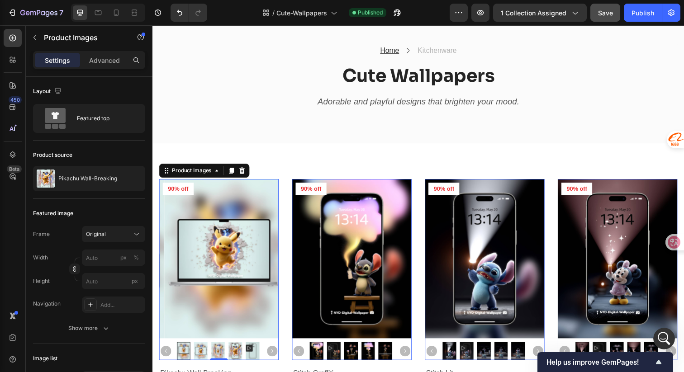
click at [171, 349] on div at bounding box center [220, 358] width 122 height 19
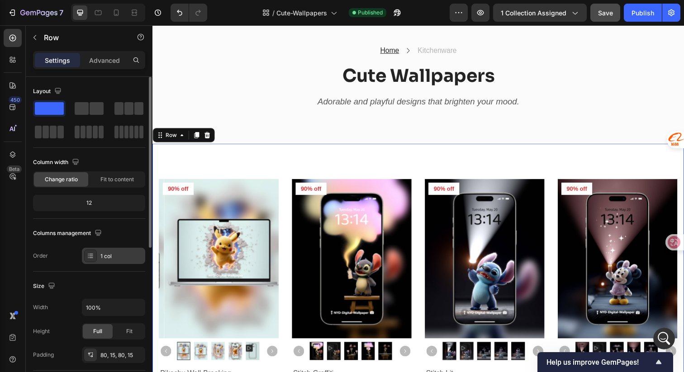
click at [113, 257] on div "1 col" at bounding box center [121, 257] width 43 height 8
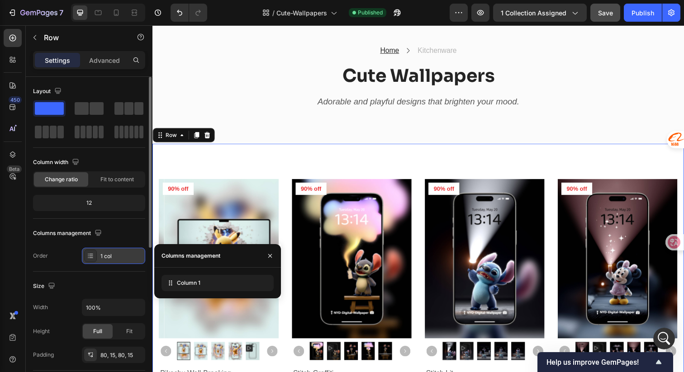
click at [113, 257] on div "1 col" at bounding box center [121, 257] width 43 height 8
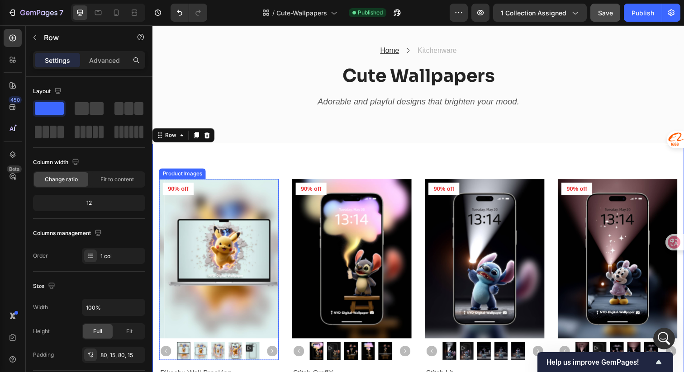
click at [268, 186] on img at bounding box center [225, 263] width 122 height 163
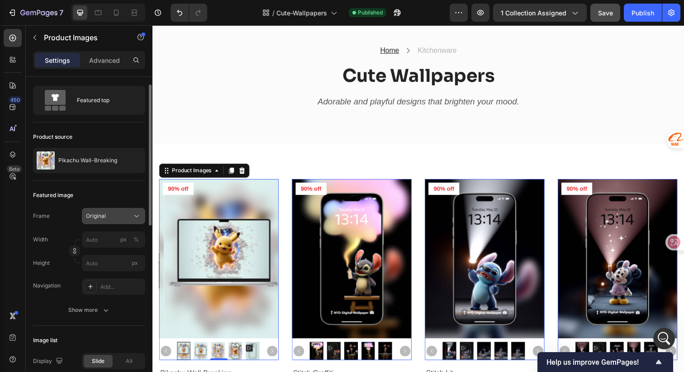
scroll to position [107, 0]
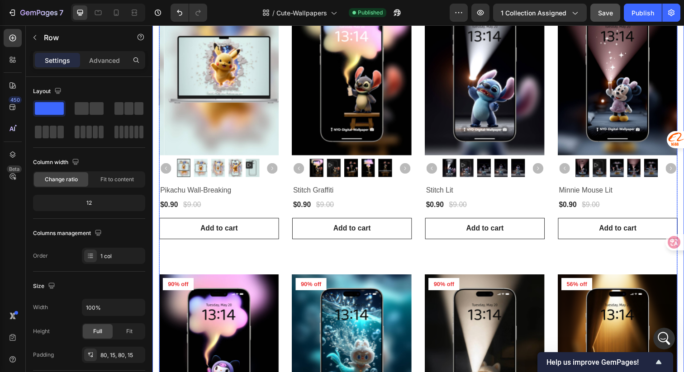
scroll to position [295, 0]
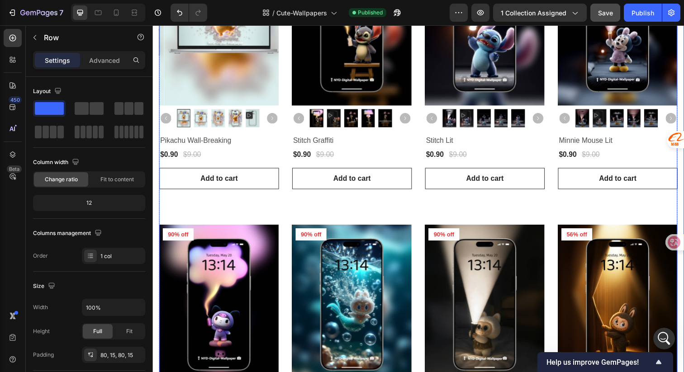
click at [270, 216] on div "Product Images 90% off Product Badge Row Pikachu Wall-Breaking Product Title $0…" at bounding box center [424, 210] width 530 height 533
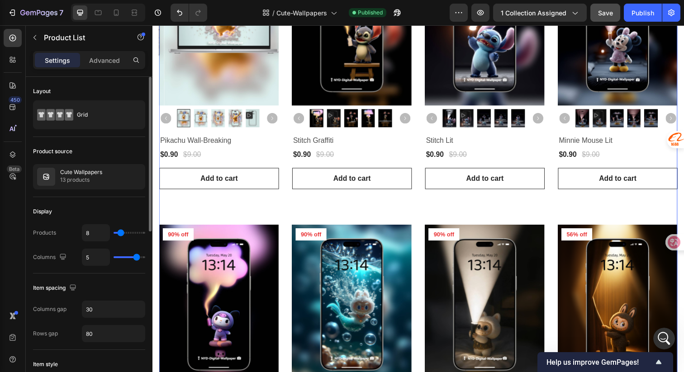
type input "4"
click at [133, 257] on input "range" at bounding box center [130, 258] width 32 height 2
click at [637, 15] on div "Publish" at bounding box center [643, 13] width 23 height 10
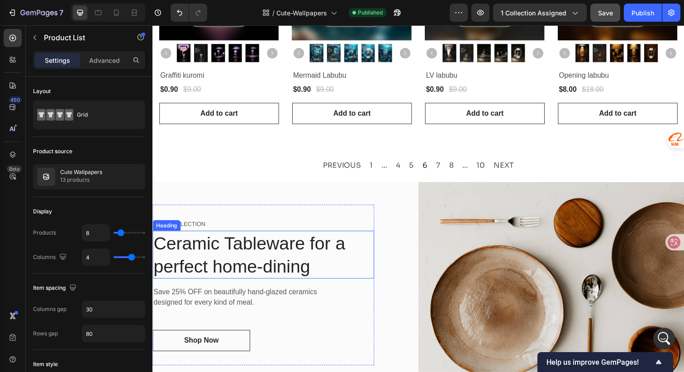
scroll to position [648, 0]
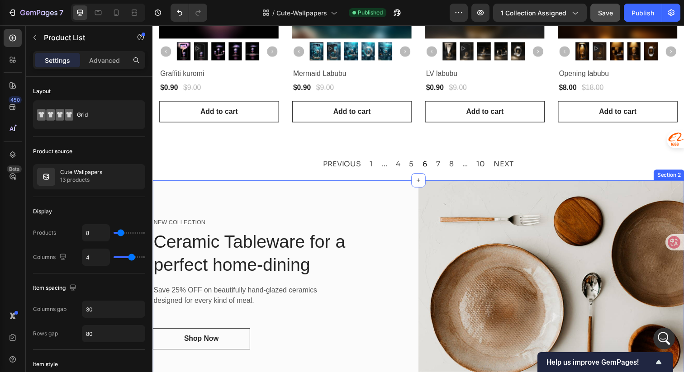
click at [328, 184] on div "NEW COLLECTION Text block Ceramic Tableware for a perfect home-dining Heading S…" at bounding box center [289, 289] width 272 height 210
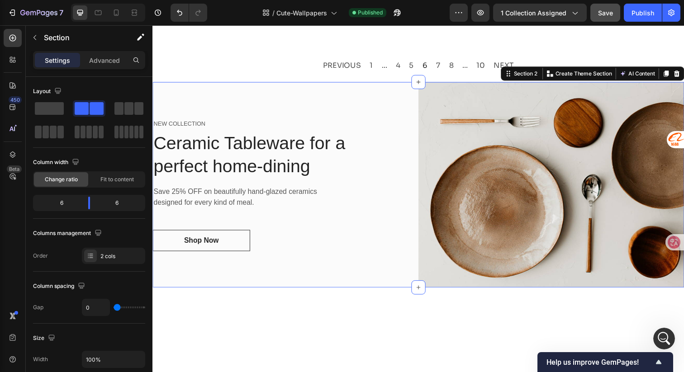
scroll to position [772, 0]
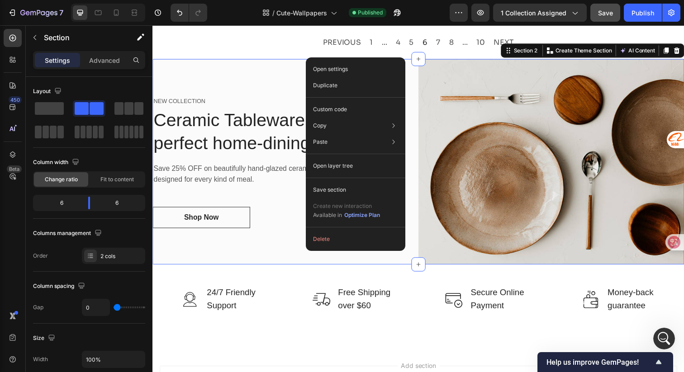
drag, startPoint x: 315, startPoint y: 58, endPoint x: 465, endPoint y: 83, distance: 151.9
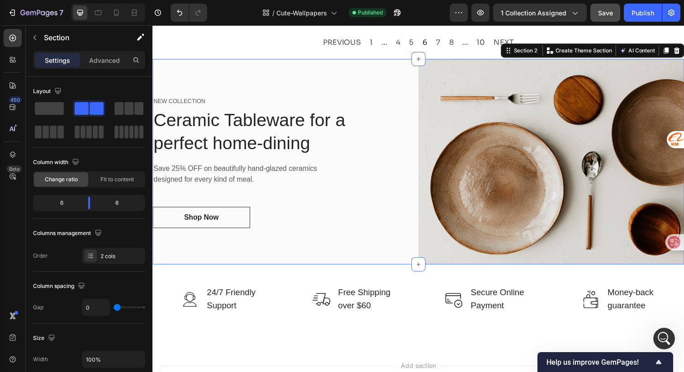
click at [229, 61] on div "NEW COLLECTION Text block Ceramic Tableware for a perfect home-dining Heading S…" at bounding box center [289, 165] width 272 height 210
click at [36, 38] on icon "button" at bounding box center [34, 37] width 7 height 7
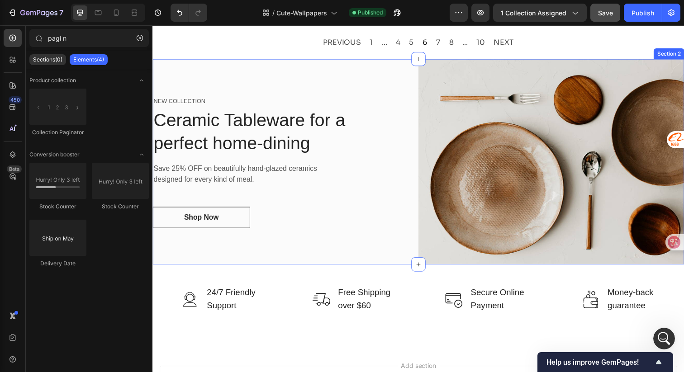
click at [290, 64] on div "NEW COLLECTION Text block Ceramic Tableware for a perfect home-dining Heading S…" at bounding box center [289, 165] width 272 height 210
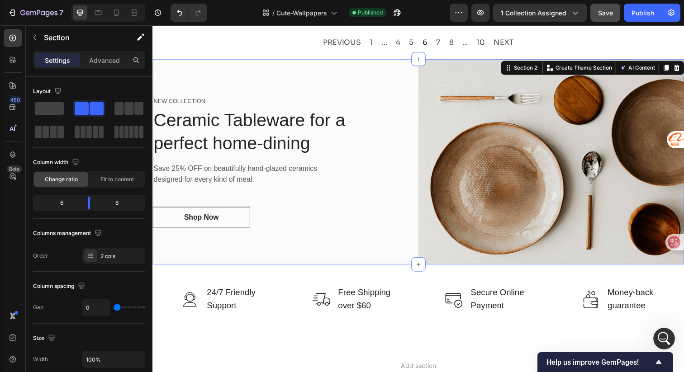
click at [358, 62] on div "NEW COLLECTION Text block Ceramic Tableware for a perfect home-dining Heading S…" at bounding box center [289, 165] width 272 height 210
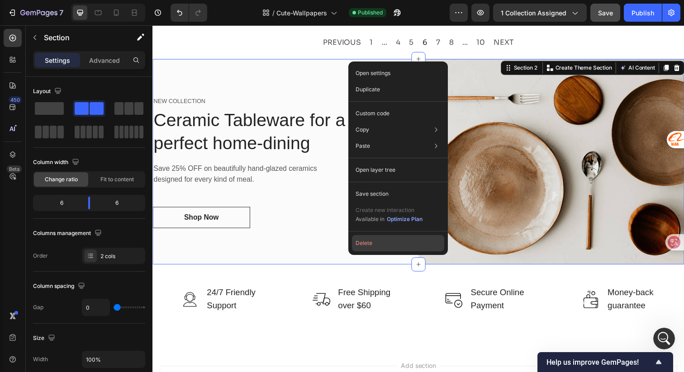
click at [364, 244] on button "Delete" at bounding box center [398, 243] width 92 height 16
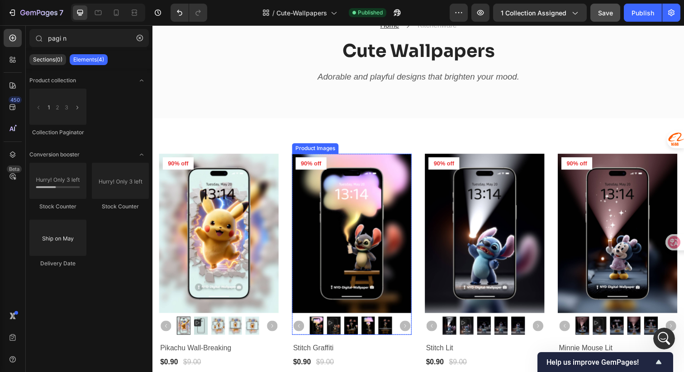
scroll to position [0, 0]
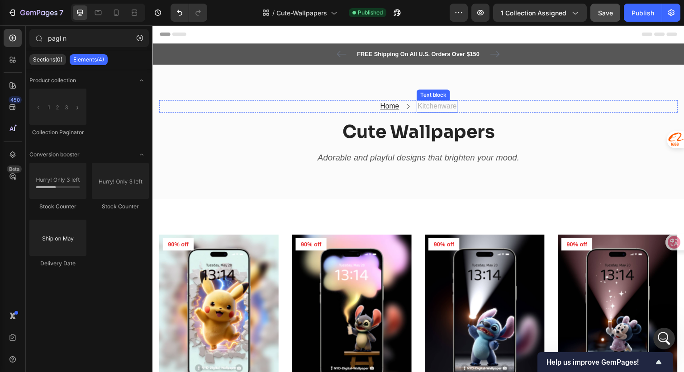
click at [442, 106] on p "Kitchenware" at bounding box center [443, 108] width 40 height 11
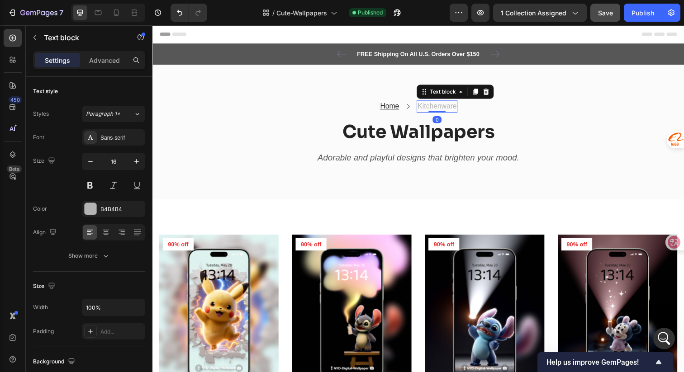
click at [442, 106] on p "Kitchenware" at bounding box center [443, 108] width 40 height 11
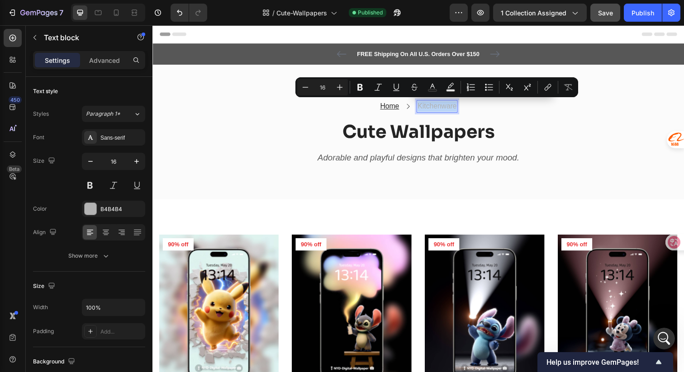
click at [442, 107] on p "Kitchenware" at bounding box center [443, 108] width 40 height 11
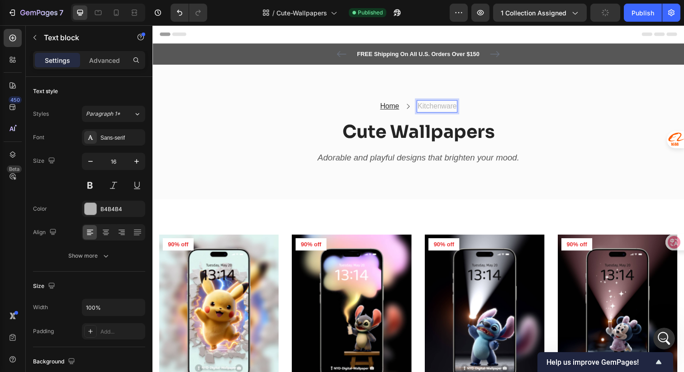
click at [442, 107] on p "Kitchenware" at bounding box center [443, 108] width 40 height 11
click at [442, 110] on p "Kitchevunware" at bounding box center [444, 108] width 48 height 11
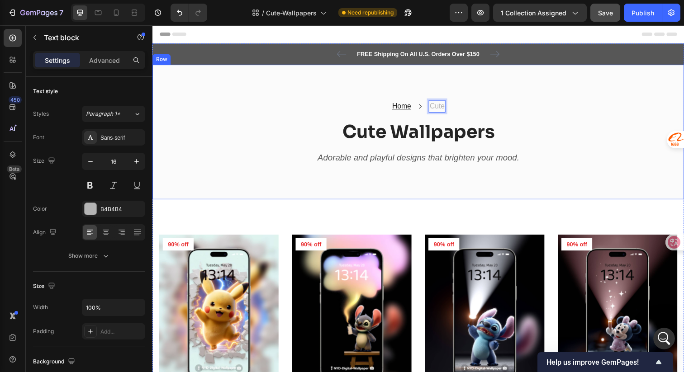
click at [433, 90] on div "Home Text block Icon Cute Text block 0 Row Cute Wallpapers Heading Adorable and…" at bounding box center [424, 135] width 543 height 138
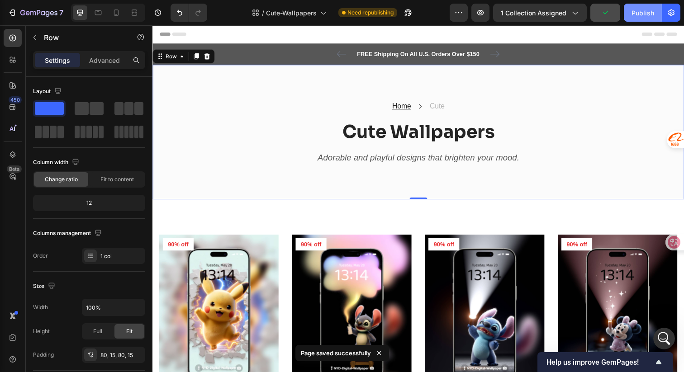
click at [637, 10] on div "Publish" at bounding box center [643, 13] width 23 height 10
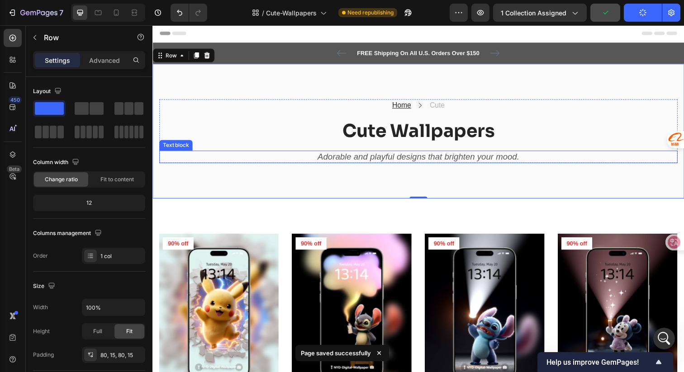
scroll to position [2, 0]
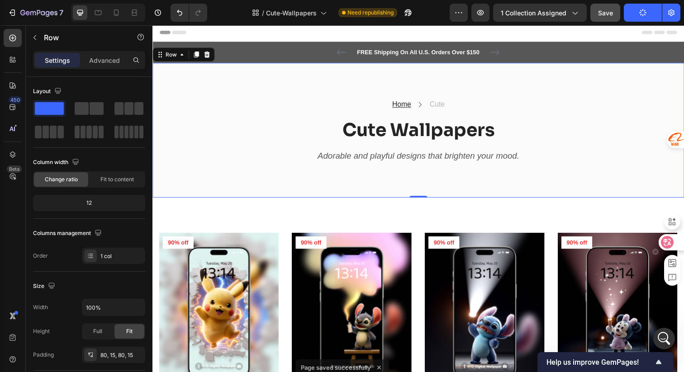
click at [673, 241] on icon at bounding box center [667, 242] width 13 height 13
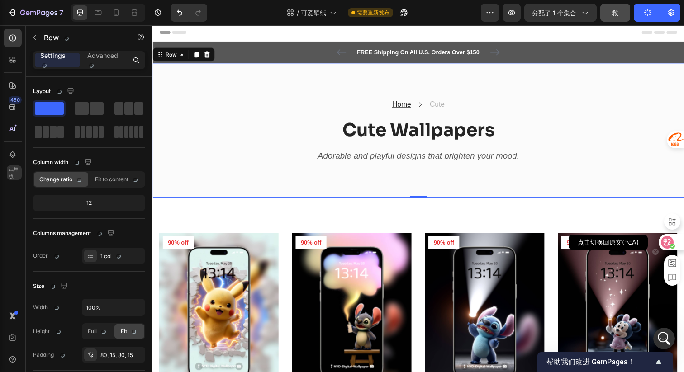
scroll to position [3037, 0]
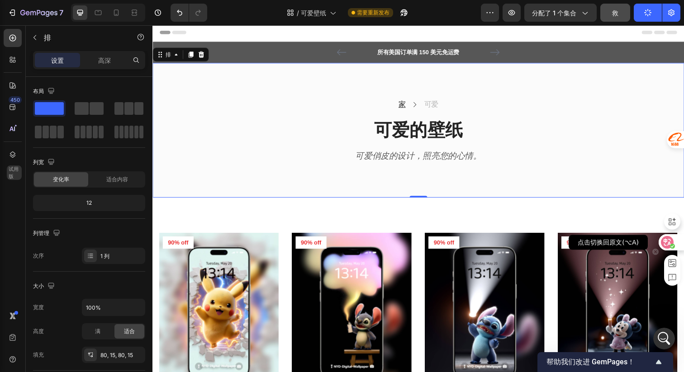
click at [673, 241] on icon at bounding box center [667, 242] width 13 height 13
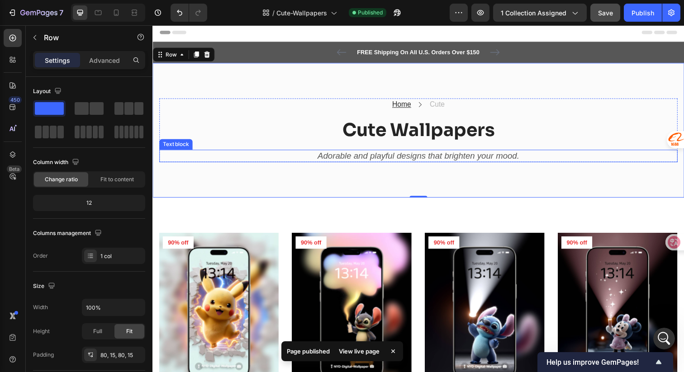
click at [427, 159] on icon "Adorable and playful designs that brighten your mood." at bounding box center [424, 159] width 206 height 10
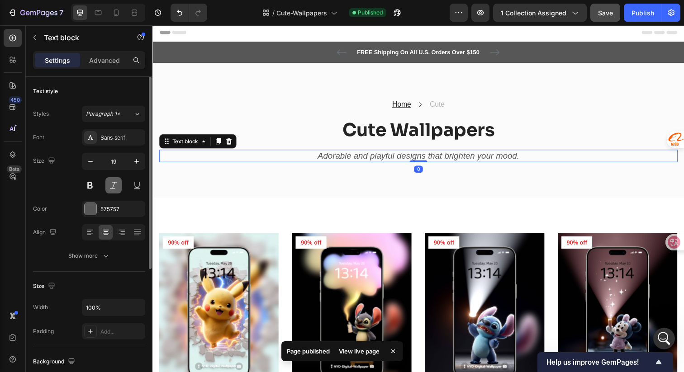
click at [113, 184] on button at bounding box center [113, 185] width 16 height 16
click at [94, 185] on button at bounding box center [90, 185] width 16 height 16
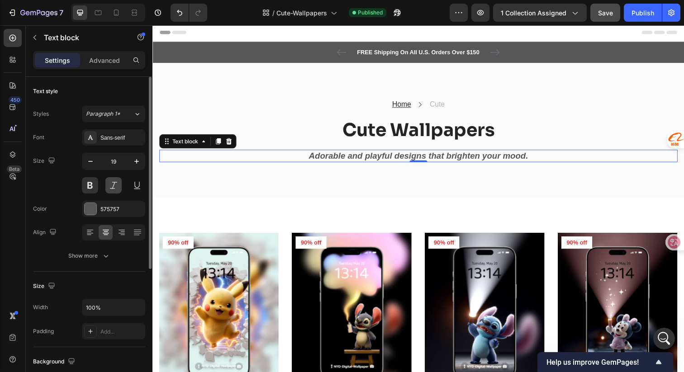
click at [113, 186] on button at bounding box center [113, 185] width 16 height 16
click at [95, 186] on button at bounding box center [90, 185] width 16 height 16
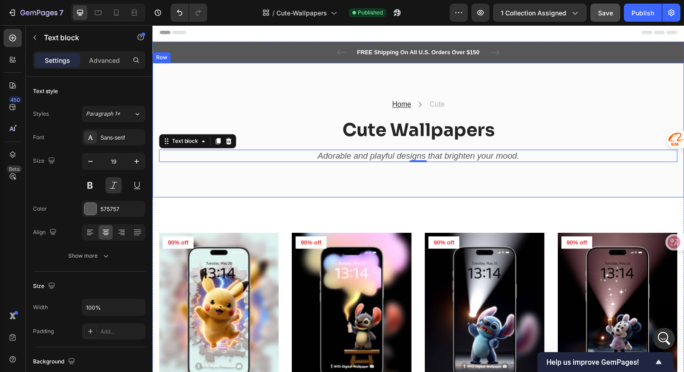
click at [525, 95] on div "Home Text block Icon Cute Text block Row Cute Wallpapers Heading Adorable and p…" at bounding box center [424, 133] width 543 height 138
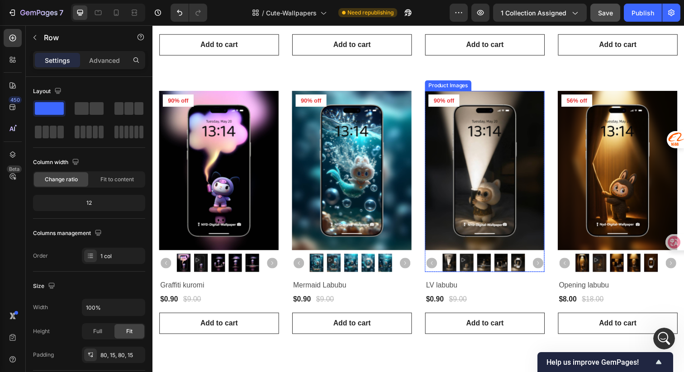
scroll to position [14, 0]
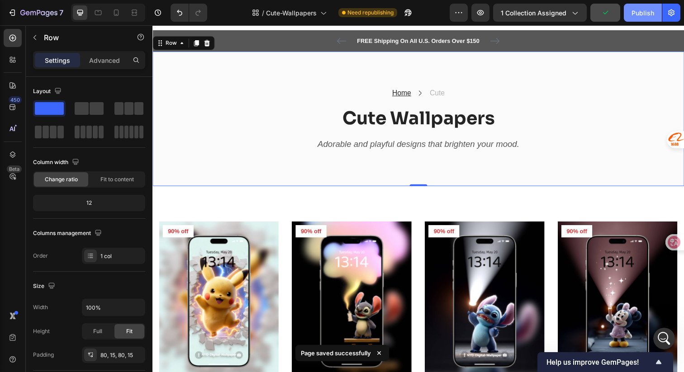
click at [641, 8] on div "Publish" at bounding box center [643, 13] width 23 height 10
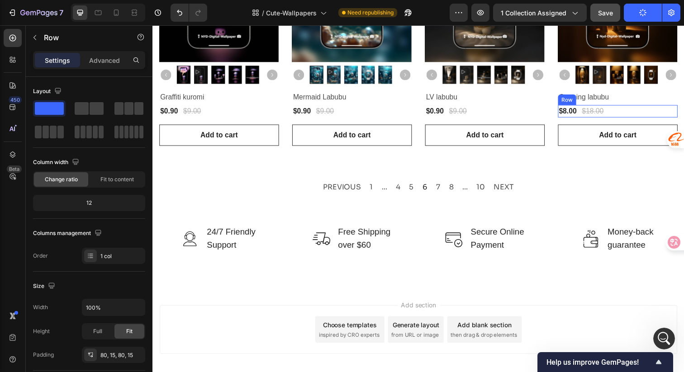
scroll to position [622, 0]
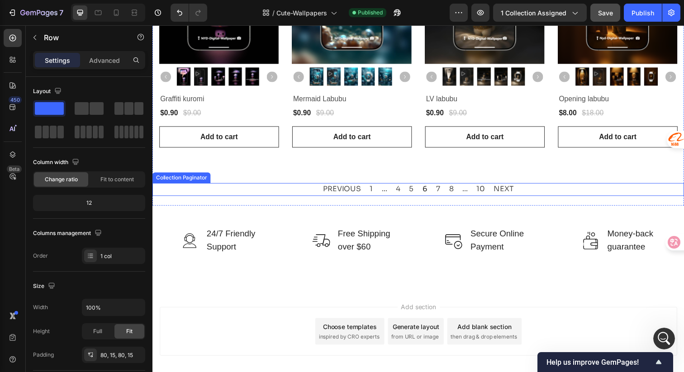
click at [530, 188] on div "PREVIOUS 1 ... 4 5 6 7 8 ... 10 NEXT" at bounding box center [424, 192] width 543 height 13
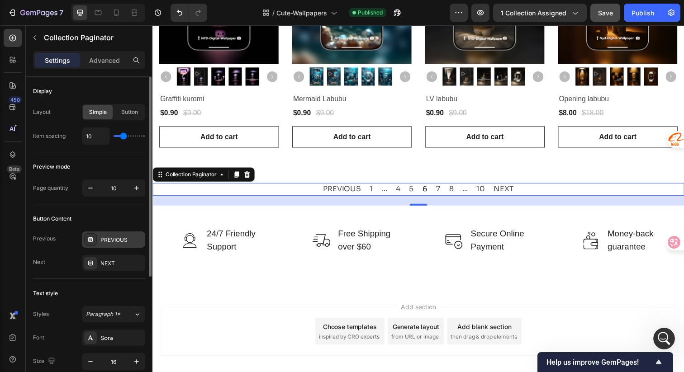
click at [115, 242] on div "PREVIOUS" at bounding box center [121, 240] width 43 height 8
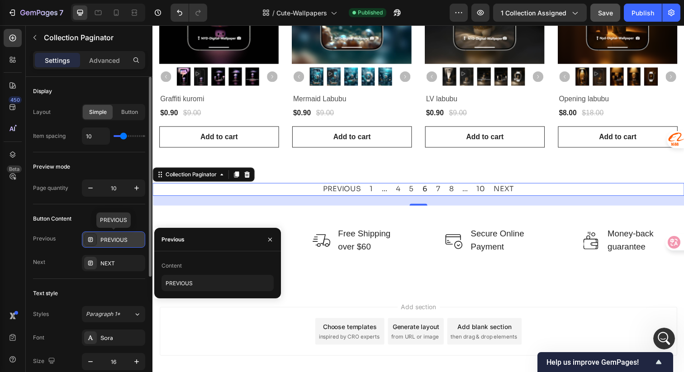
click at [115, 242] on div "PREVIOUS" at bounding box center [121, 240] width 43 height 8
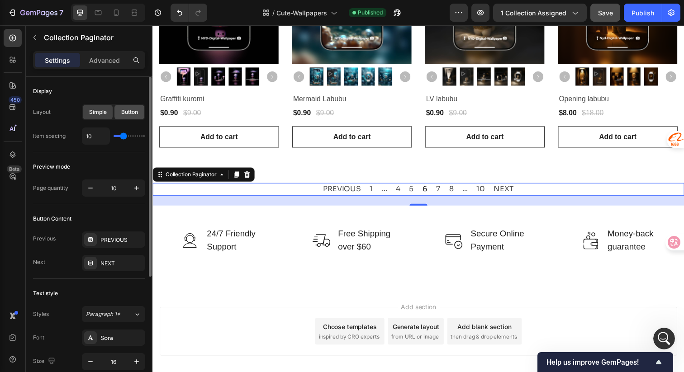
click at [126, 110] on span "Button" at bounding box center [129, 112] width 17 height 8
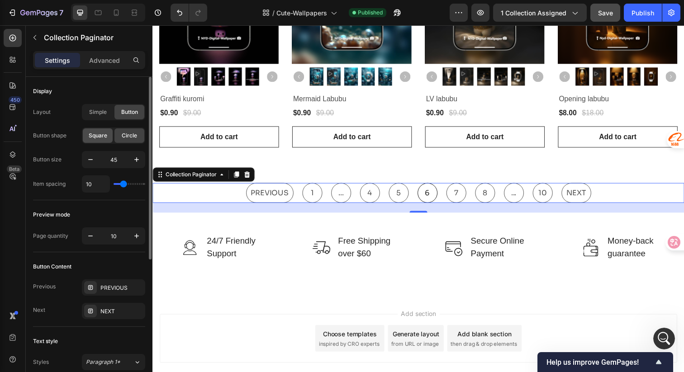
click at [103, 135] on span "Square" at bounding box center [98, 136] width 19 height 8
click at [96, 116] on div "Simple" at bounding box center [98, 112] width 30 height 14
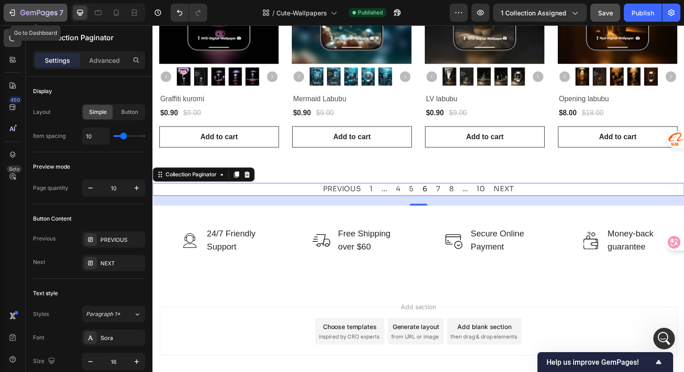
click at [30, 12] on icon "button" at bounding box center [32, 13] width 5 height 4
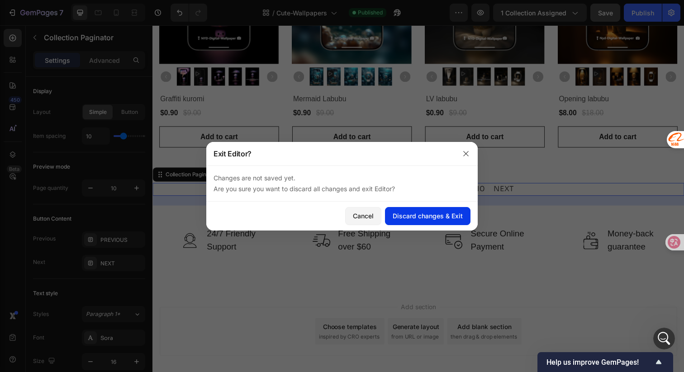
click at [413, 213] on div "Discard changes & Exit" at bounding box center [428, 216] width 70 height 10
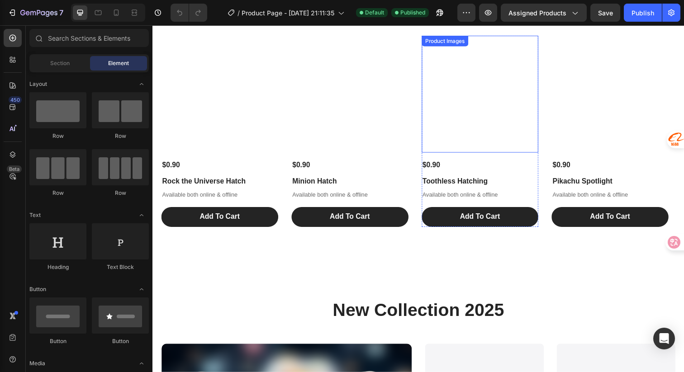
scroll to position [498, 0]
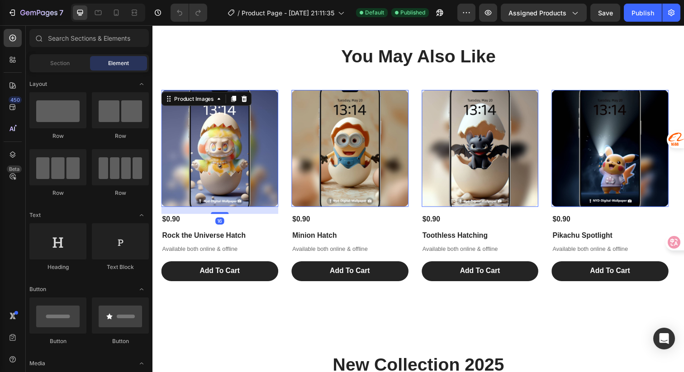
click at [275, 99] on img at bounding box center [221, 150] width 119 height 119
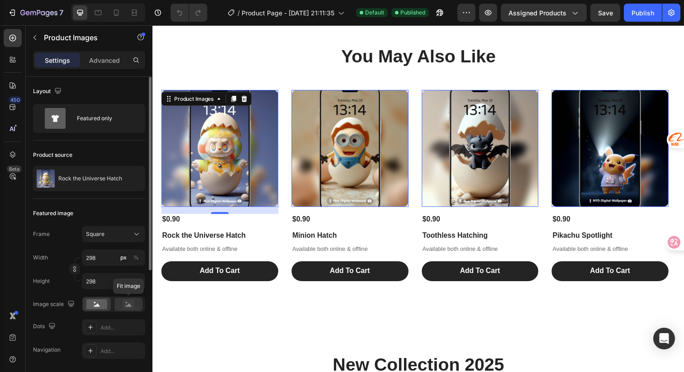
click at [128, 305] on icon at bounding box center [129, 305] width 6 height 3
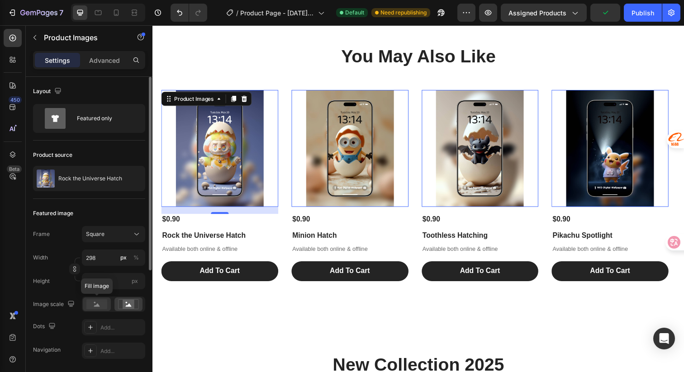
click at [95, 309] on rect at bounding box center [96, 305] width 21 height 10
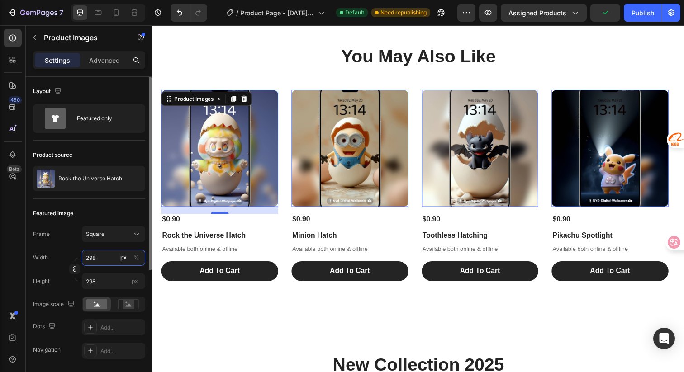
click at [106, 258] on input "298" at bounding box center [113, 258] width 63 height 16
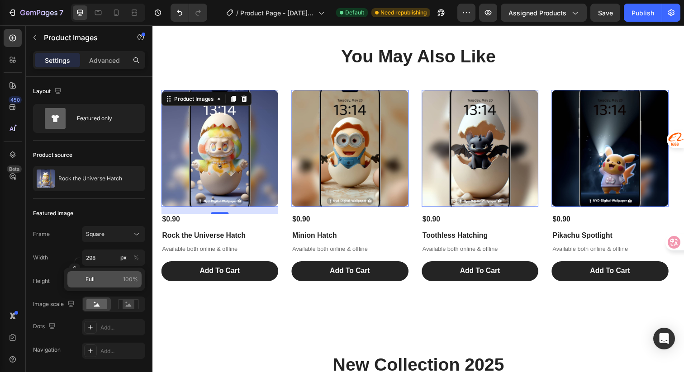
click at [102, 277] on p "Full 100%" at bounding box center [112, 280] width 53 height 8
type input "100"
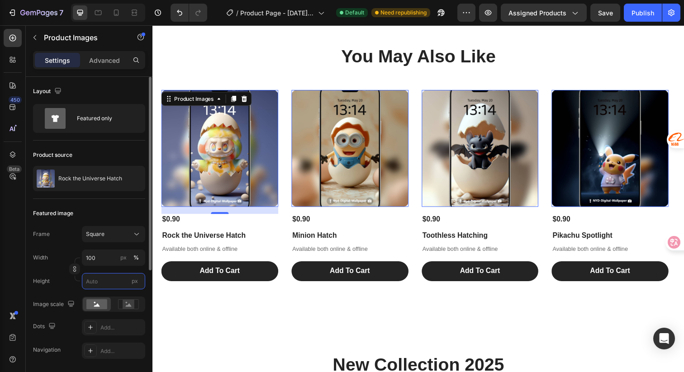
click at [109, 282] on input "px" at bounding box center [113, 281] width 63 height 16
click at [112, 279] on input "px" at bounding box center [113, 281] width 63 height 16
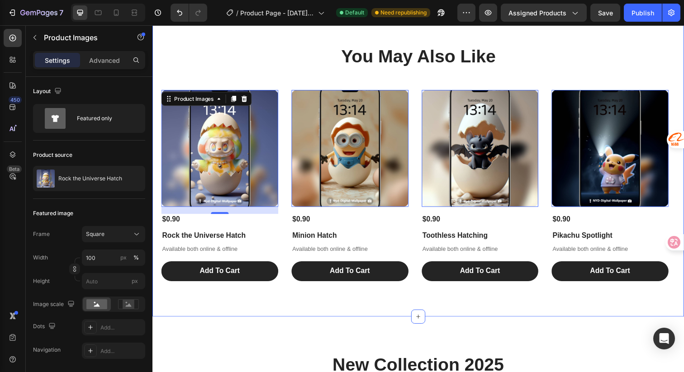
click at [298, 86] on div "You May Also Like Heading Product Images 16 $0.90 Product Price Product Price R…" at bounding box center [424, 165] width 525 height 242
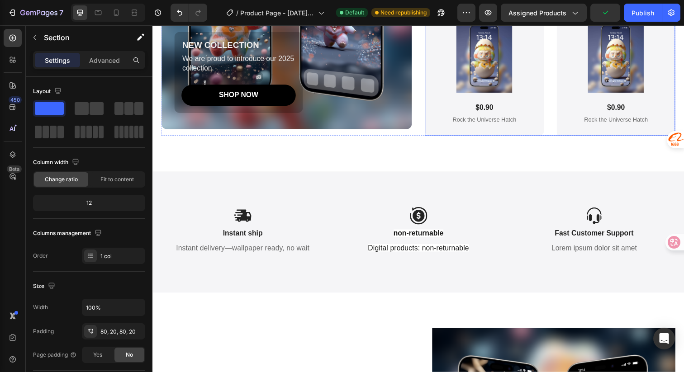
scroll to position [1069, 0]
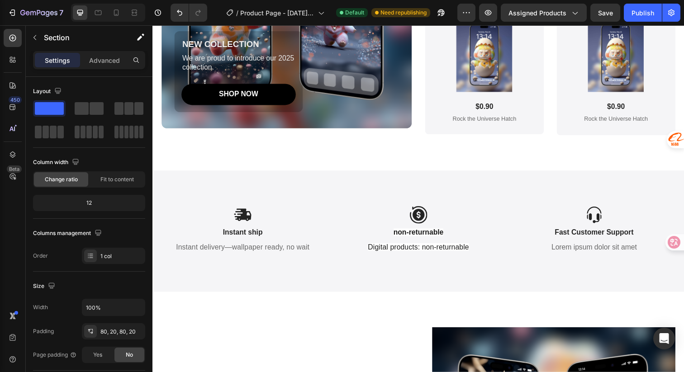
click at [622, 13] on div "Preview Assigned Products Save Publish" at bounding box center [569, 13] width 223 height 18
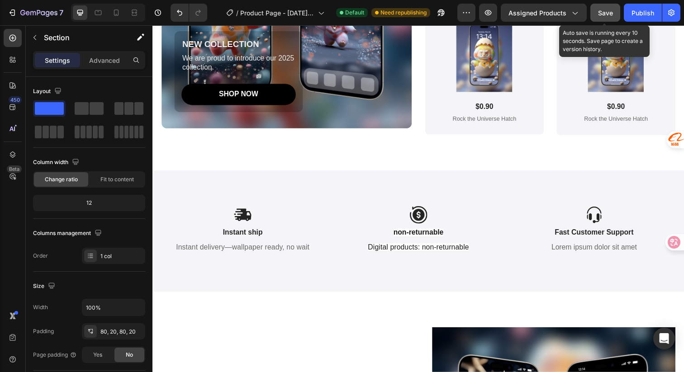
click at [617, 13] on button "Save" at bounding box center [606, 13] width 30 height 18
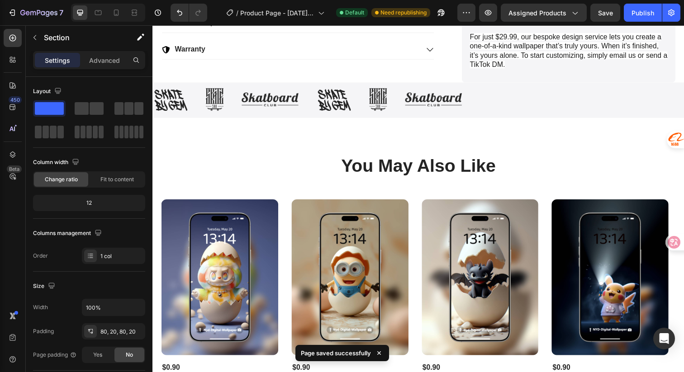
scroll to position [411, 0]
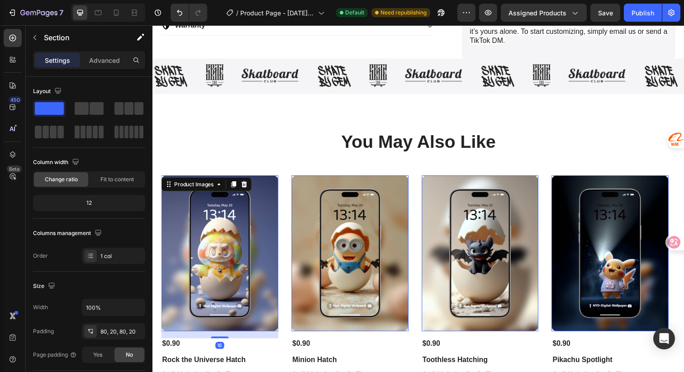
click at [256, 188] on img at bounding box center [221, 258] width 119 height 159
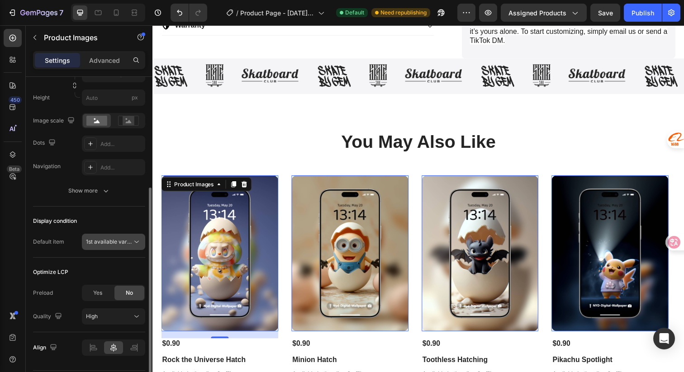
scroll to position [200, 0]
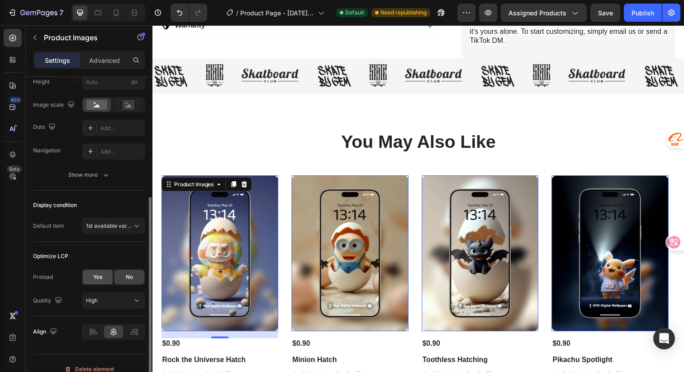
click at [95, 278] on span "Yes" at bounding box center [97, 277] width 9 height 8
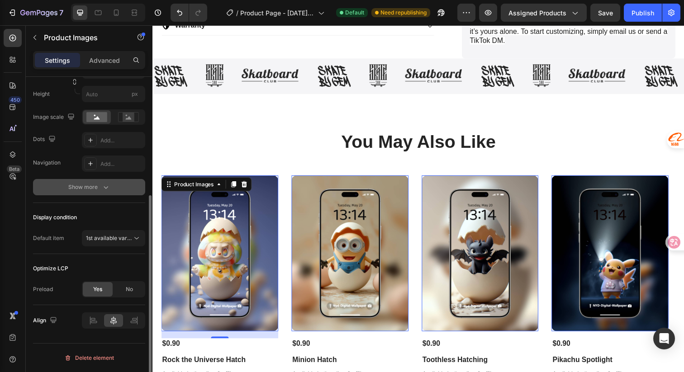
click at [106, 191] on icon "button" at bounding box center [105, 187] width 9 height 9
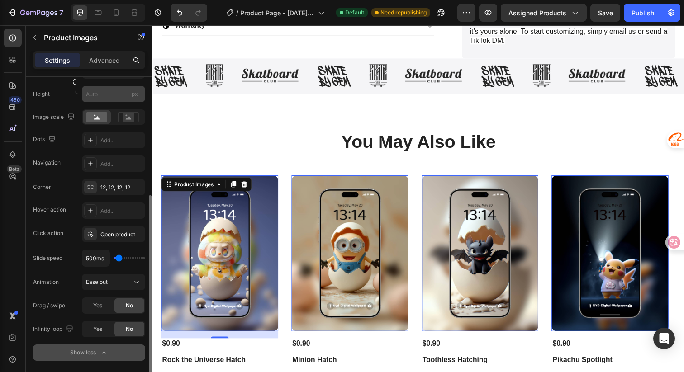
scroll to position [90, 0]
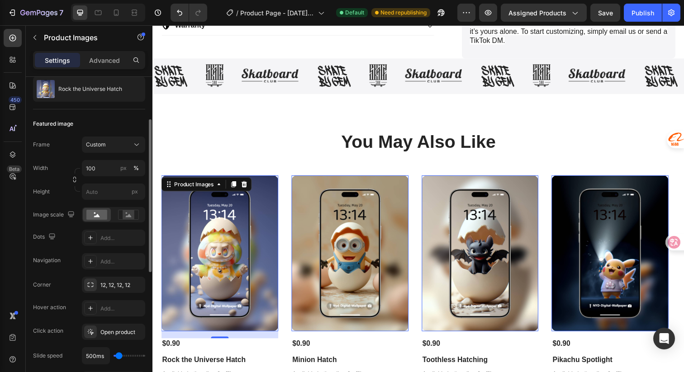
click at [267, 203] on img at bounding box center [221, 258] width 119 height 159
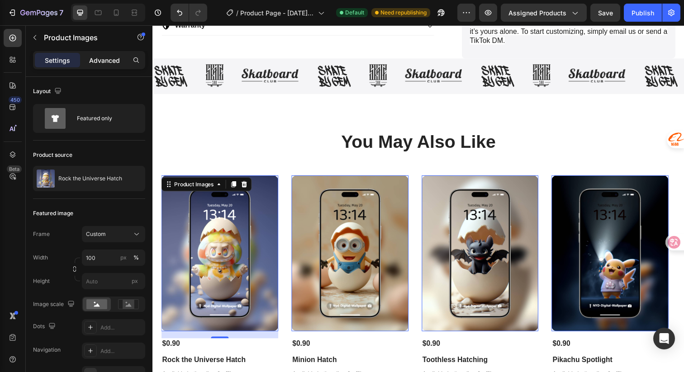
click at [110, 63] on p "Advanced" at bounding box center [104, 61] width 31 height 10
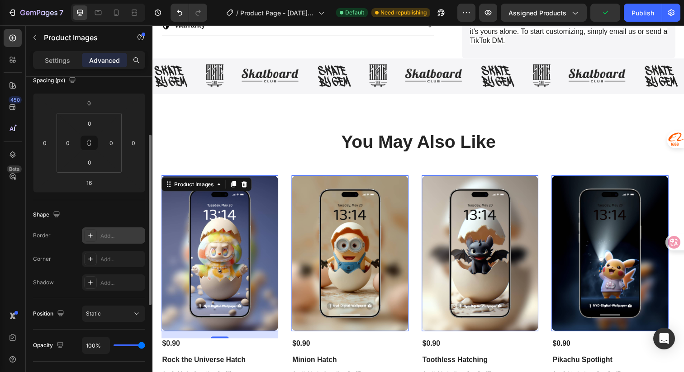
scroll to position [206, 0]
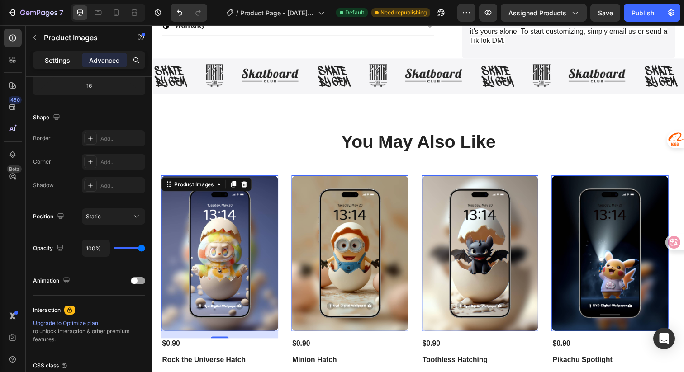
click at [59, 65] on div "Settings" at bounding box center [57, 60] width 45 height 14
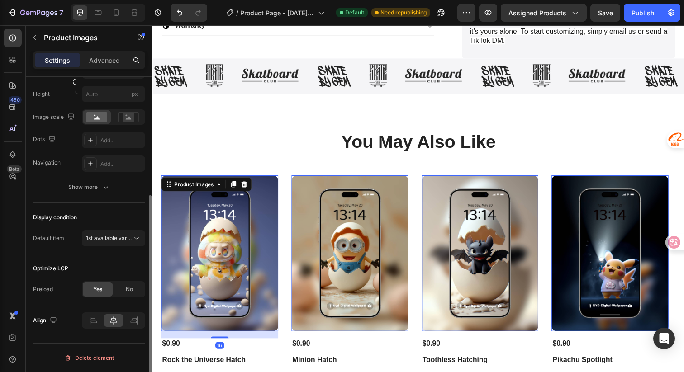
scroll to position [187, 0]
click at [94, 60] on p "Advanced" at bounding box center [104, 61] width 31 height 10
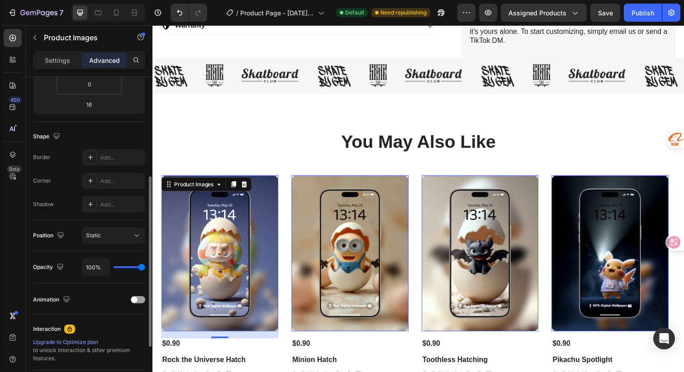
scroll to position [85, 0]
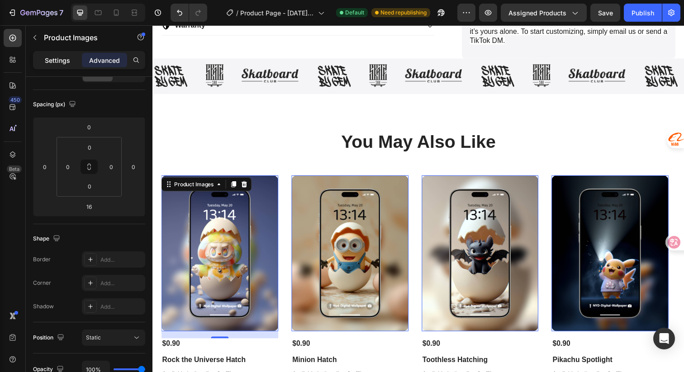
click at [55, 56] on p "Settings" at bounding box center [57, 61] width 25 height 10
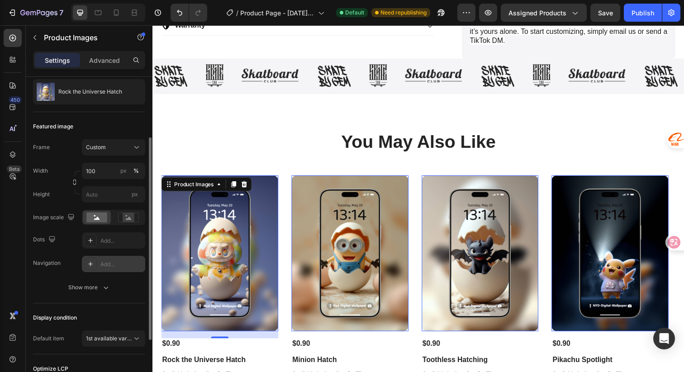
scroll to position [91, 0]
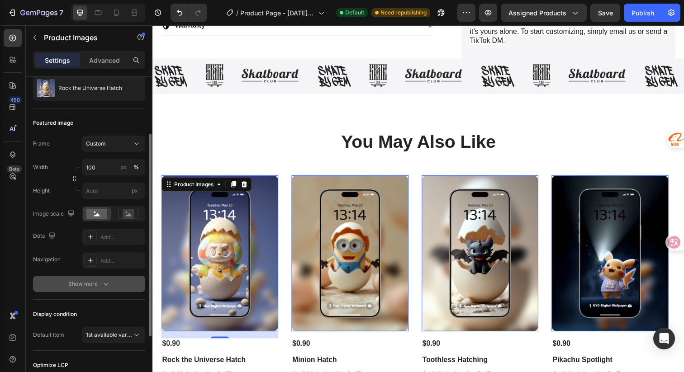
click at [89, 282] on div "Show more" at bounding box center [89, 284] width 42 height 9
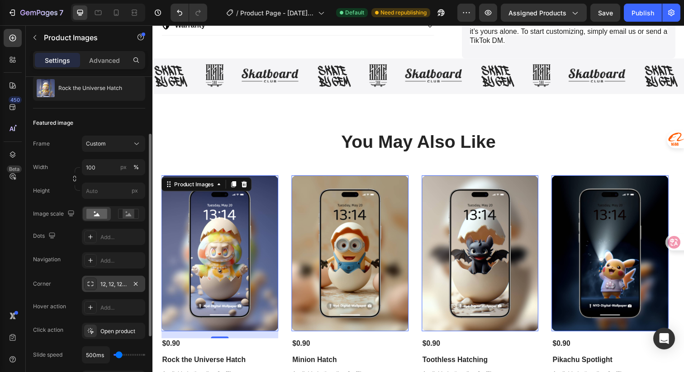
click at [112, 284] on div "12, 12, 12, 12" at bounding box center [113, 285] width 26 height 8
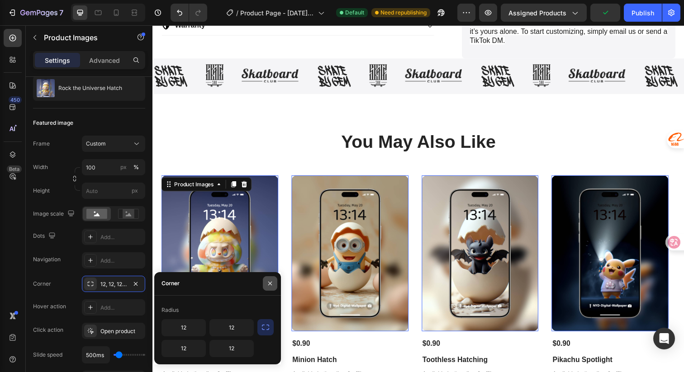
click at [272, 284] on icon "button" at bounding box center [270, 283] width 7 height 7
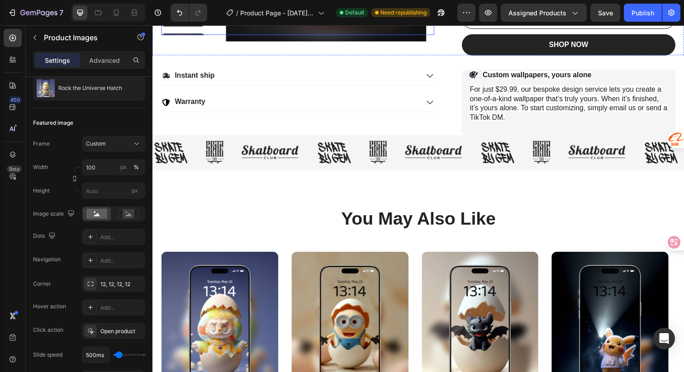
scroll to position [339, 0]
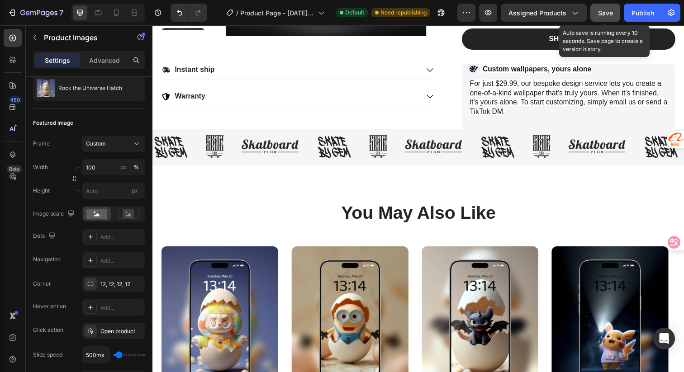
click at [604, 13] on span "Save" at bounding box center [605, 13] width 15 height 8
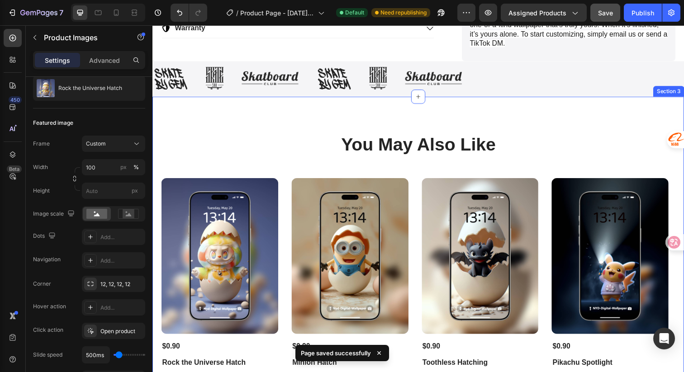
scroll to position [328, 0]
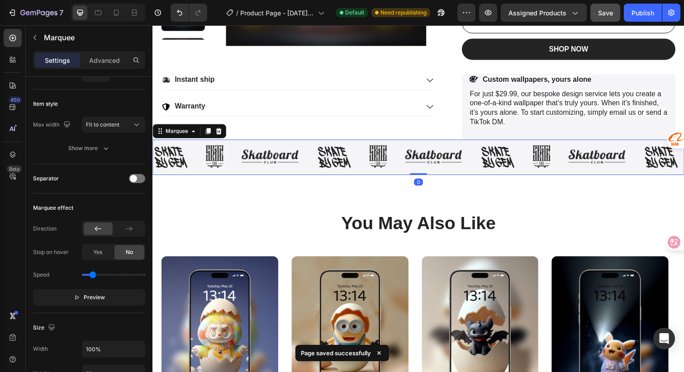
click at [471, 148] on div "Image Image Image" at bounding box center [403, 160] width 167 height 24
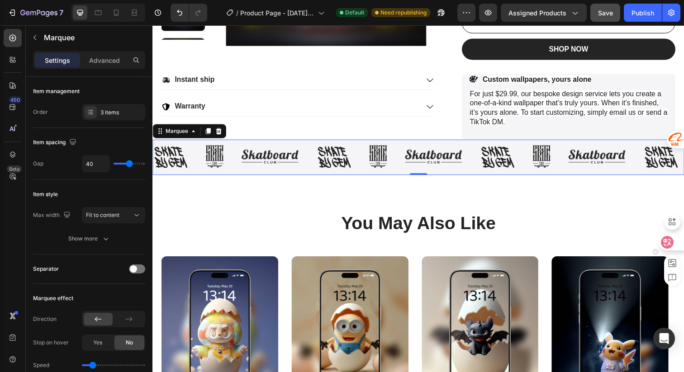
click at [670, 246] on icon at bounding box center [668, 242] width 8 height 7
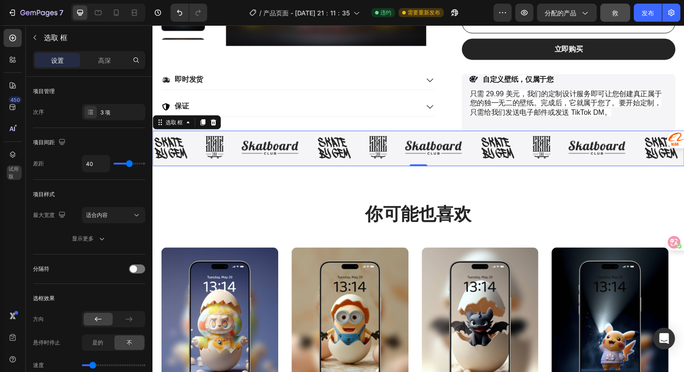
click at [262, 138] on div "Image Image Image Image Image Image Image Image Image Image Image Image Image I…" at bounding box center [424, 151] width 543 height 36
click at [672, 243] on icon at bounding box center [667, 242] width 13 height 13
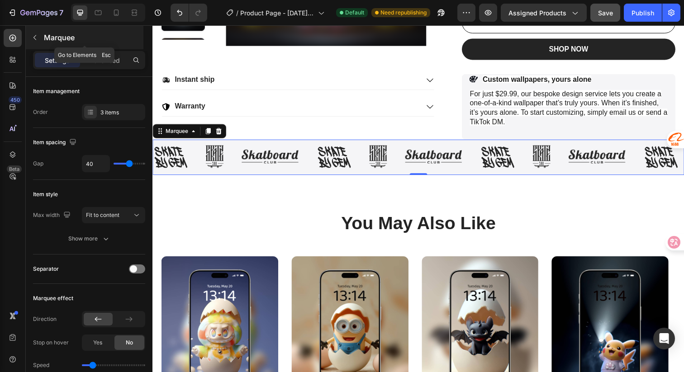
click at [33, 38] on icon "button" at bounding box center [34, 37] width 7 height 7
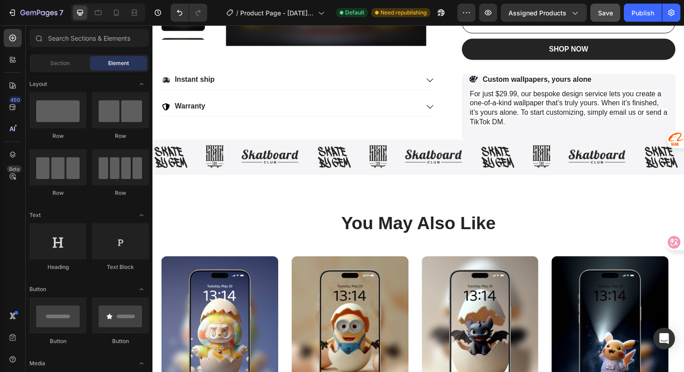
click at [124, 65] on span "Element" at bounding box center [118, 63] width 21 height 8
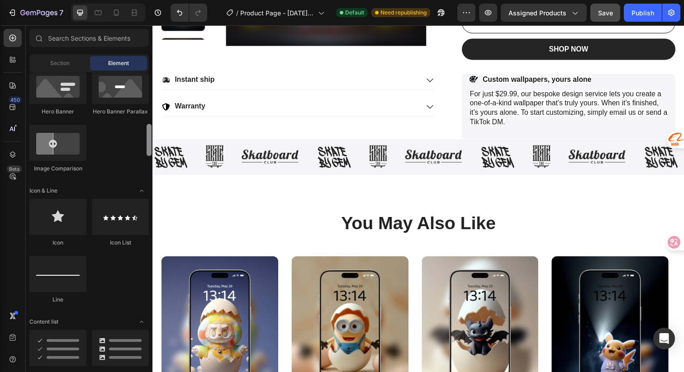
scroll to position [496, 0]
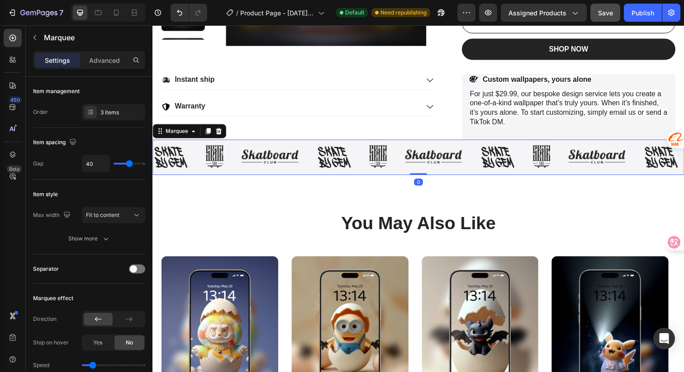
click at [224, 145] on div "Image Image Image Image Image Image Image Image Image Image Image Image Image I…" at bounding box center [424, 160] width 543 height 36
click at [37, 37] on icon "button" at bounding box center [34, 37] width 7 height 7
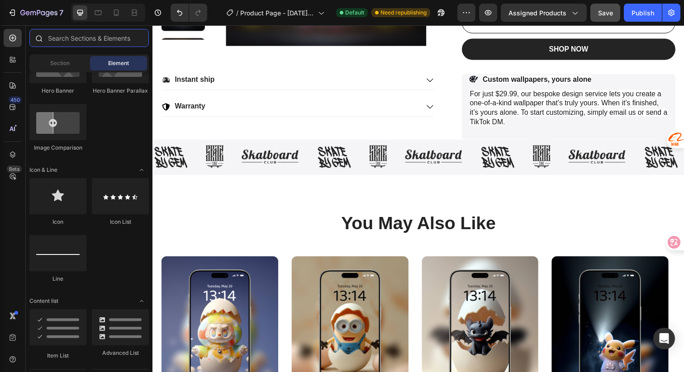
click at [113, 38] on input "text" at bounding box center [88, 38] width 119 height 18
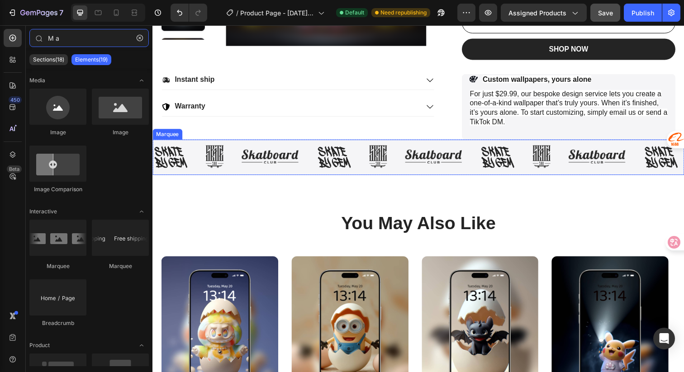
type input "Mar"
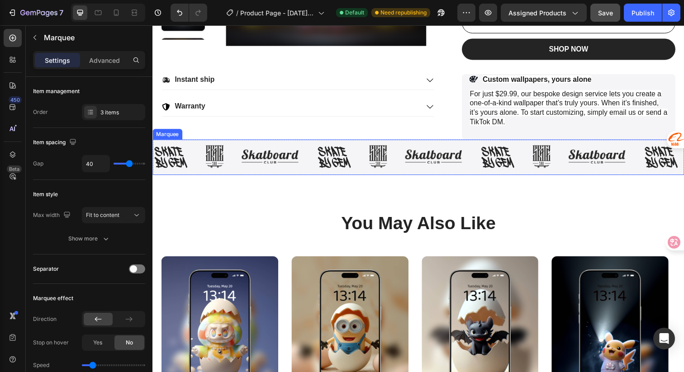
click at [233, 143] on div "Image Image Image Image Image Image Image Image Image Image Image Image Image I…" at bounding box center [424, 160] width 543 height 36
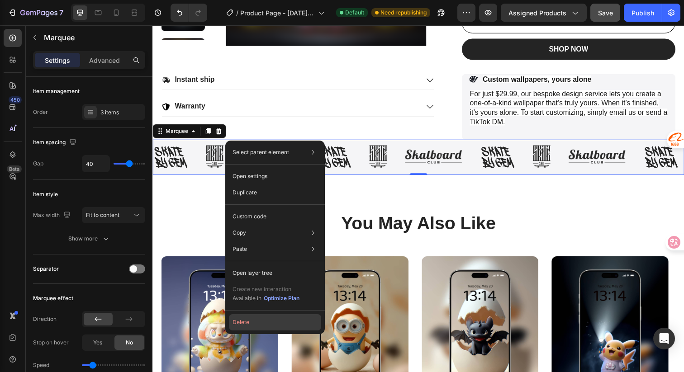
click at [247, 324] on button "Delete" at bounding box center [275, 323] width 92 height 16
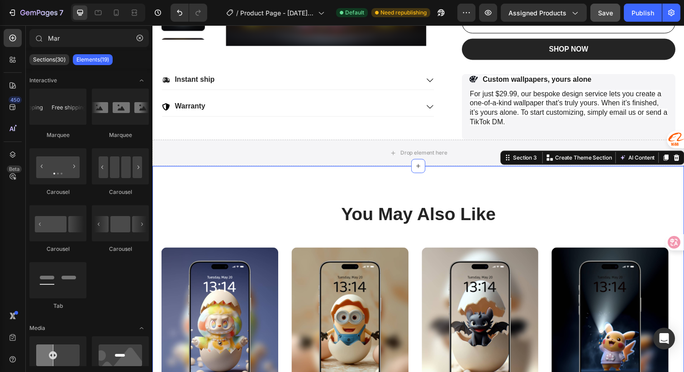
click at [296, 200] on div "You May Also Like Heading Product Images $0.90 Product Price Product Price Rock…" at bounding box center [424, 346] width 543 height 354
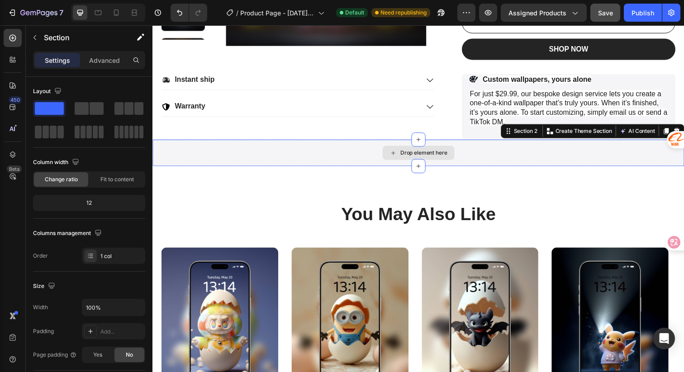
click at [340, 148] on div "Drop element here" at bounding box center [424, 155] width 543 height 27
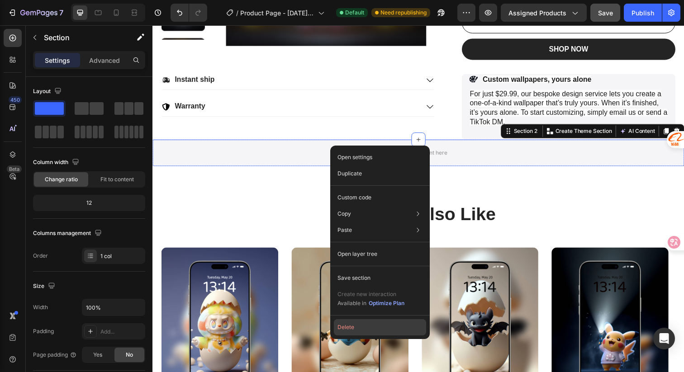
click at [348, 329] on button "Delete" at bounding box center [380, 328] width 92 height 16
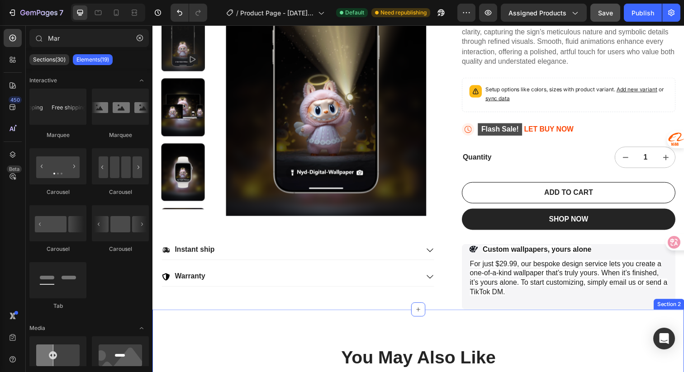
scroll to position [151, 0]
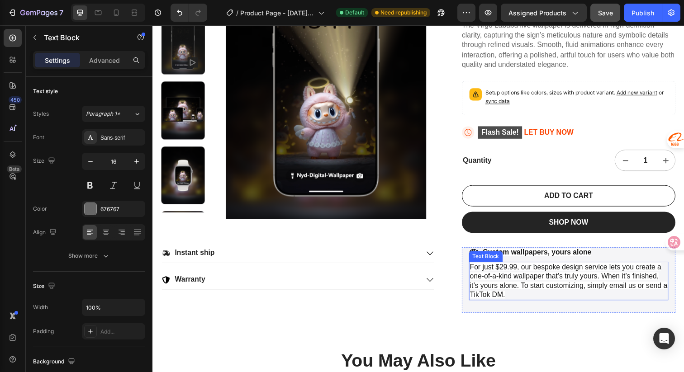
click at [506, 272] on span "For just $29.99, our bespoke design service lets you create a one-of-a-kind wal…" at bounding box center [578, 286] width 202 height 36
click at [507, 272] on span "For just $29.99, our bespoke design service lets you create a one-of-a-kind wal…" at bounding box center [578, 286] width 202 height 36
click at [516, 273] on span "For just $9.99, our bespoke design service lets you create a one-of-a-kind wall…" at bounding box center [578, 286] width 202 height 36
click at [506, 272] on span "For just $9.9, our bespoke design service lets you create a one-of-a-kind wallp…" at bounding box center [578, 286] width 202 height 36
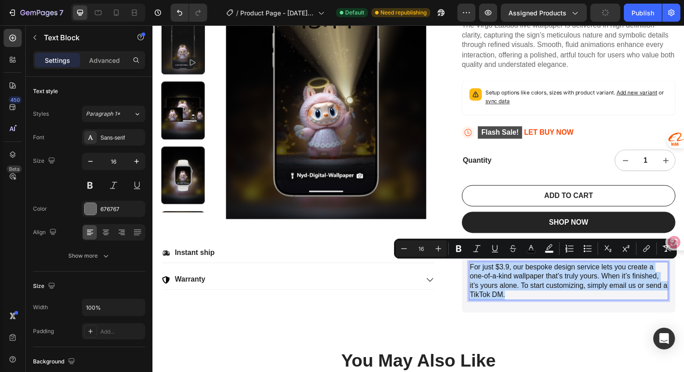
drag, startPoint x: 556, startPoint y: 300, endPoint x: 469, endPoint y: 273, distance: 91.3
click at [476, 273] on div "For just $3.9, our bespoke design service lets you create a one-of-a-kind wallp…" at bounding box center [578, 286] width 204 height 39
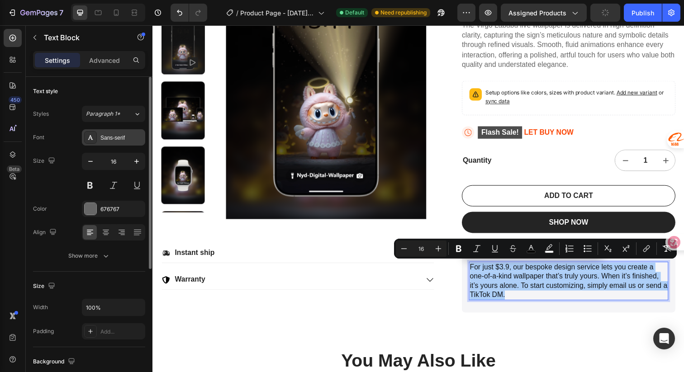
click at [115, 134] on div "Sans-serif" at bounding box center [121, 138] width 43 height 8
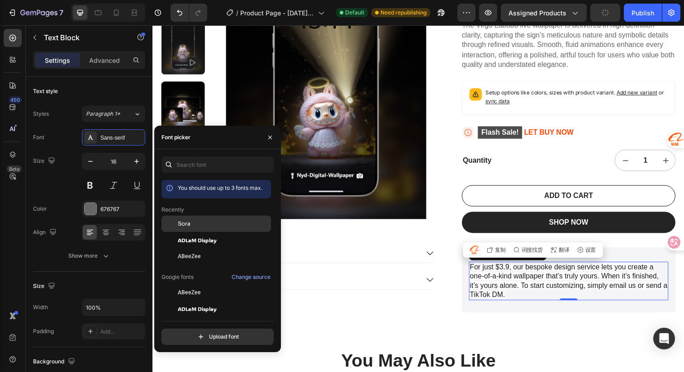
click at [178, 225] on span "Sora" at bounding box center [184, 224] width 13 height 8
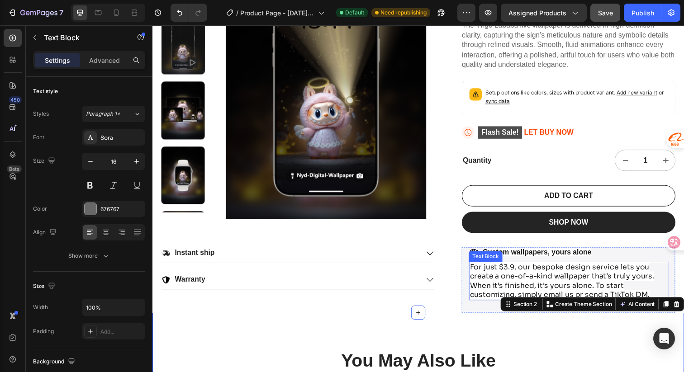
click at [572, 282] on span "For just $3.9, our bespoke design service lets you create a one-of-a-kind wallp…" at bounding box center [571, 286] width 188 height 38
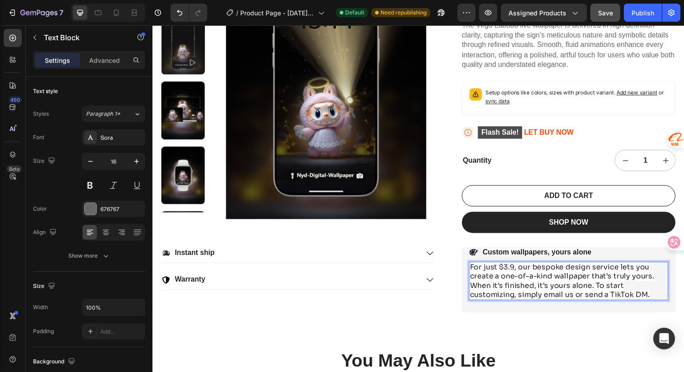
click at [647, 299] on span "For just $3.9, our bespoke design service lets you create a one-of-a-kind wallp…" at bounding box center [571, 286] width 188 height 38
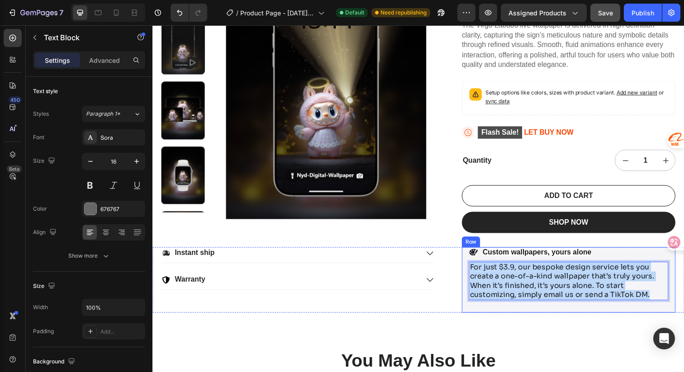
drag, startPoint x: 656, startPoint y: 302, endPoint x: 467, endPoint y: 271, distance: 191.3
click at [468, 271] on div "Icon Custom wallpapers, yours alone Text Block Row For just $3.9, our bespoke d…" at bounding box center [577, 285] width 218 height 67
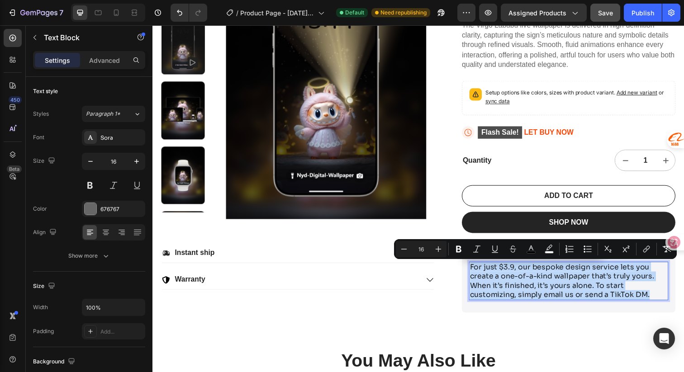
copy span "For just $3.9, our bespoke design service lets you create a one-of-a-kind wallp…"
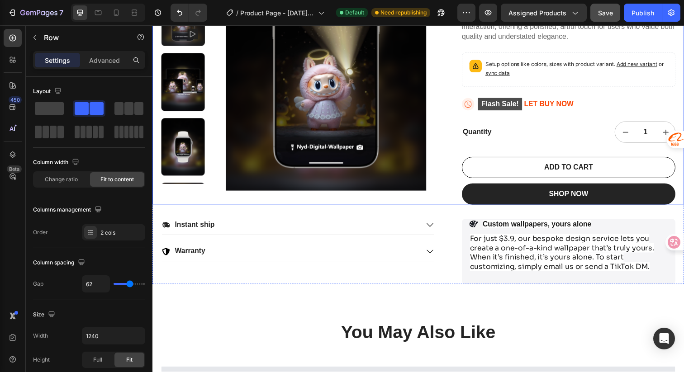
scroll to position [184, 0]
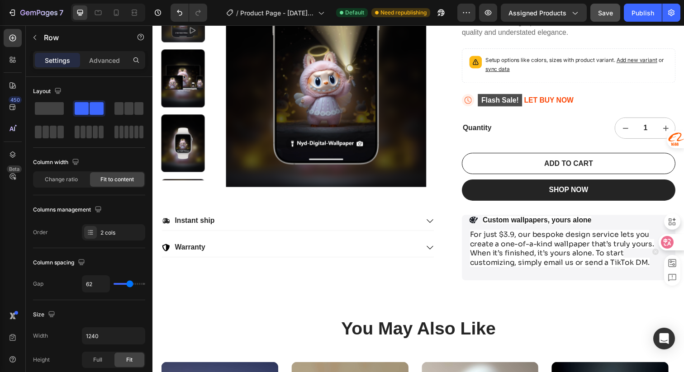
click at [670, 242] on icon at bounding box center [668, 242] width 8 height 7
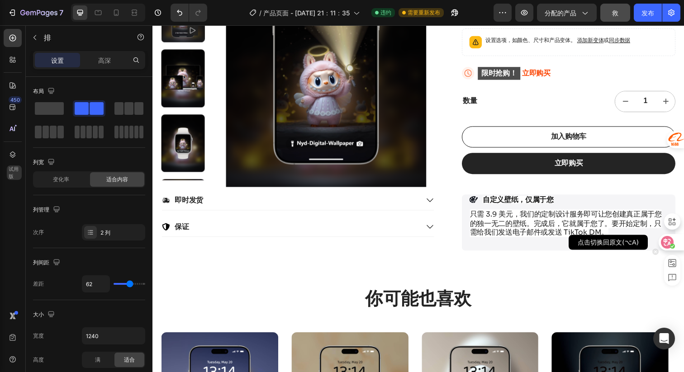
click at [670, 242] on icon at bounding box center [668, 242] width 8 height 7
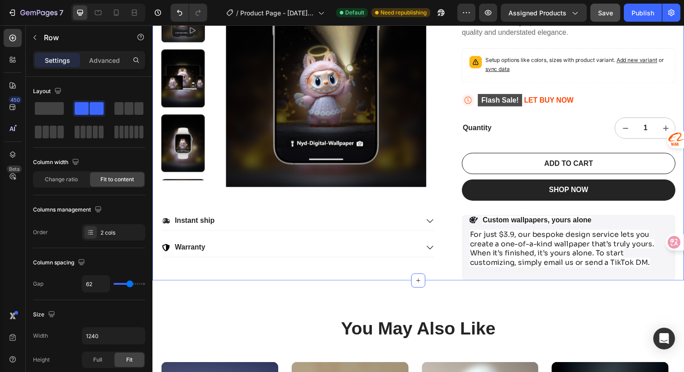
click at [449, 218] on div "22,500+ Happy Customers Item List +700 5-Start Review Item List 30 Day Guarante…" at bounding box center [424, 73] width 543 height 426
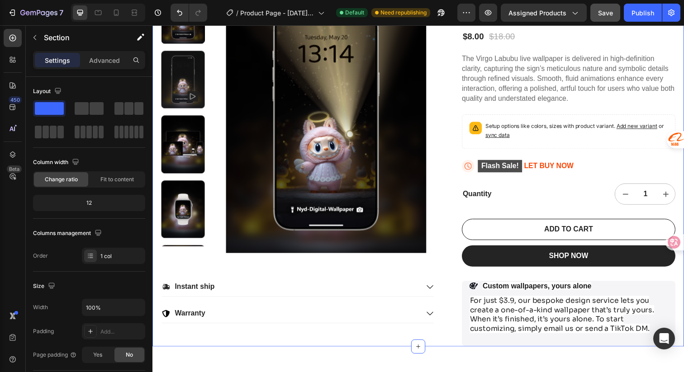
scroll to position [115, 0]
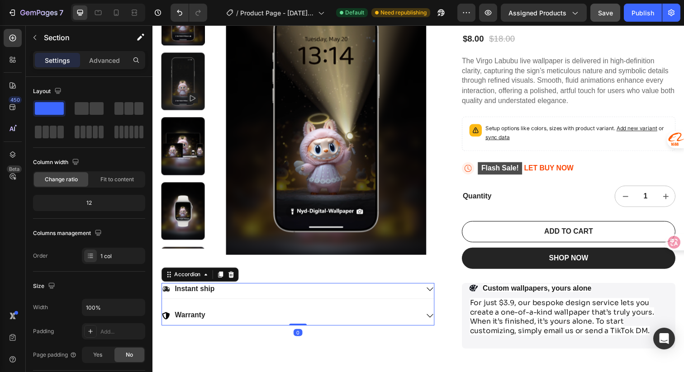
click at [433, 294] on icon at bounding box center [436, 295] width 7 height 4
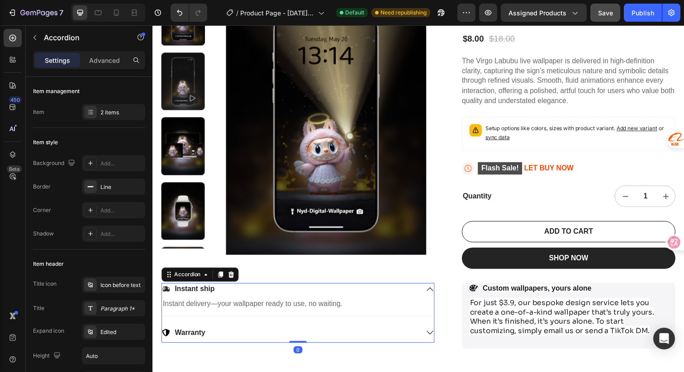
click at [432, 294] on icon at bounding box center [436, 295] width 8 height 8
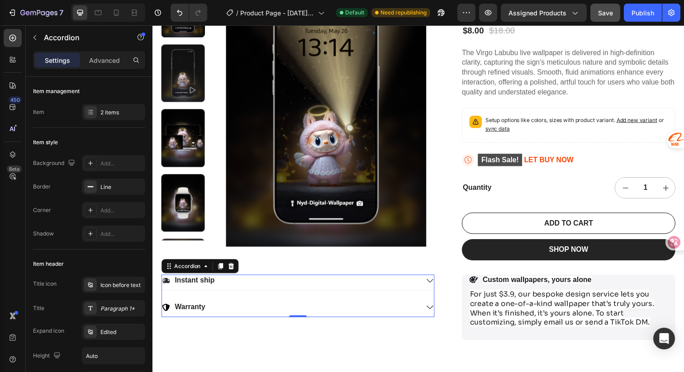
scroll to position [193, 0]
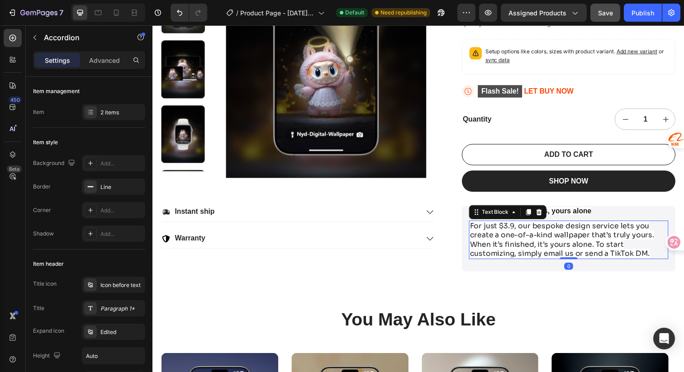
click at [654, 256] on p "For just $3.9, our bespoke design service lets you create a one-of-a-kind wallp…" at bounding box center [578, 245] width 202 height 38
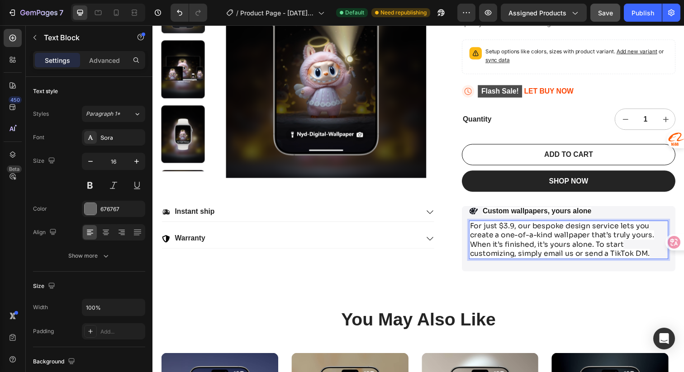
click at [651, 258] on p "For just $3.9, our bespoke design service lets you create a one-of-a-kind wallp…" at bounding box center [578, 245] width 202 height 38
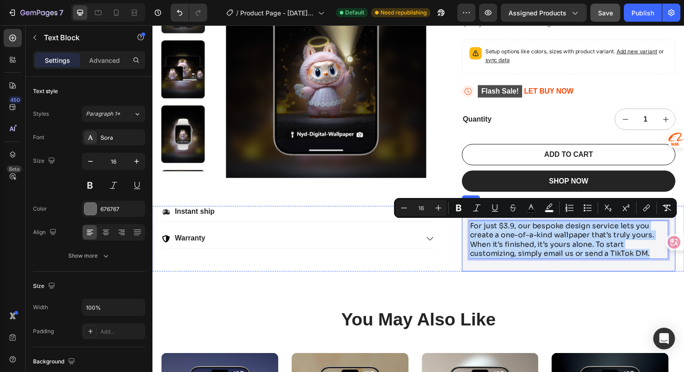
drag, startPoint x: 652, startPoint y: 258, endPoint x: 467, endPoint y: 234, distance: 186.7
click at [468, 234] on div "Icon Custom wallpapers, yours alone Text Block Row For just $3.9, our bespoke d…" at bounding box center [577, 243] width 218 height 67
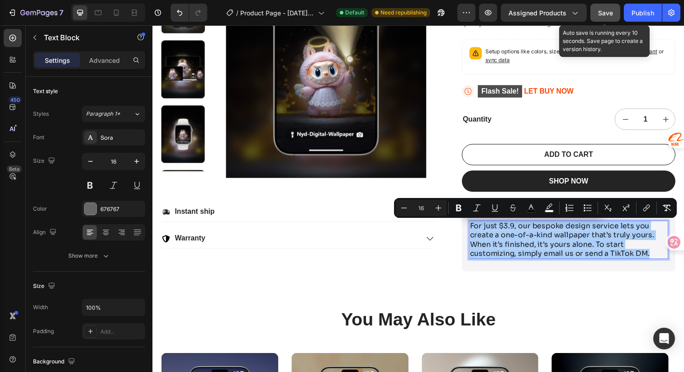
click at [607, 13] on span "Save" at bounding box center [605, 13] width 15 height 8
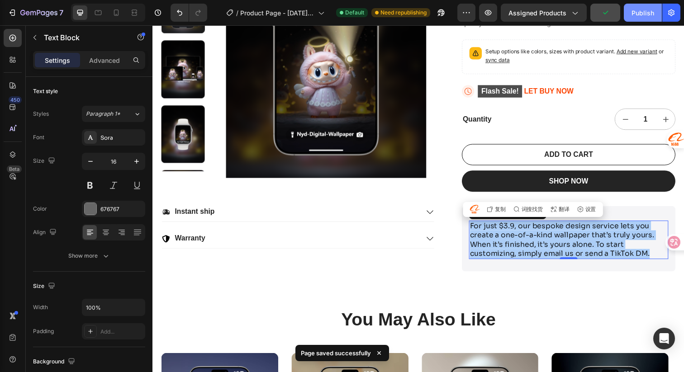
click at [644, 10] on div "Publish" at bounding box center [643, 13] width 23 height 10
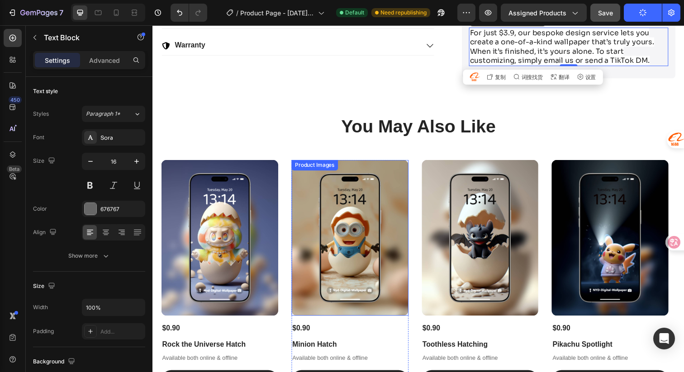
scroll to position [391, 0]
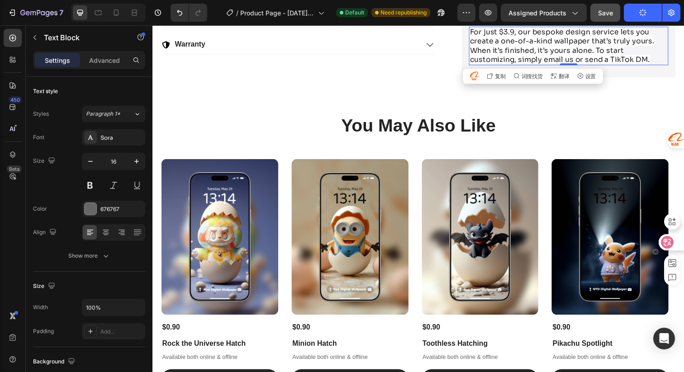
click at [671, 240] on icon at bounding box center [667, 242] width 9 height 9
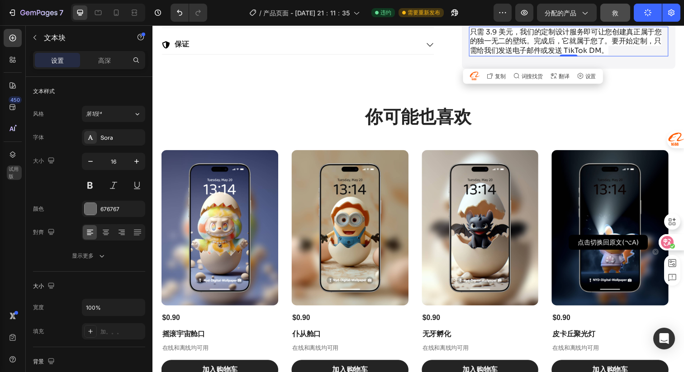
click at [671, 240] on icon at bounding box center [667, 242] width 9 height 9
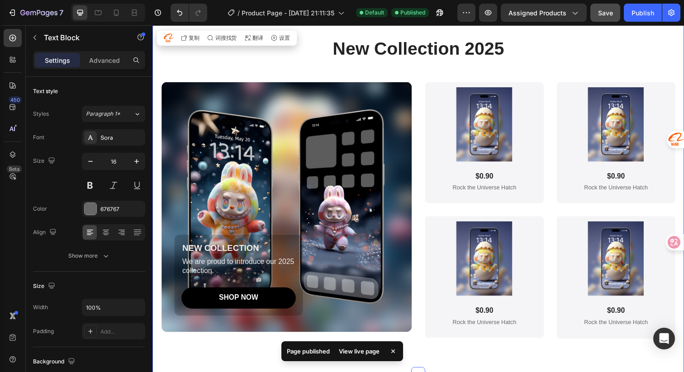
scroll to position [826, 0]
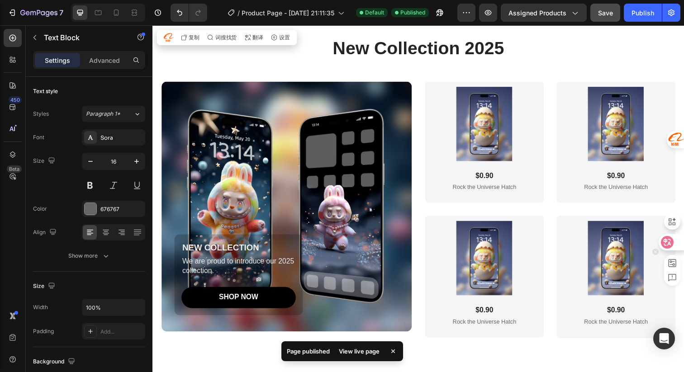
click at [675, 239] on div at bounding box center [671, 242] width 24 height 16
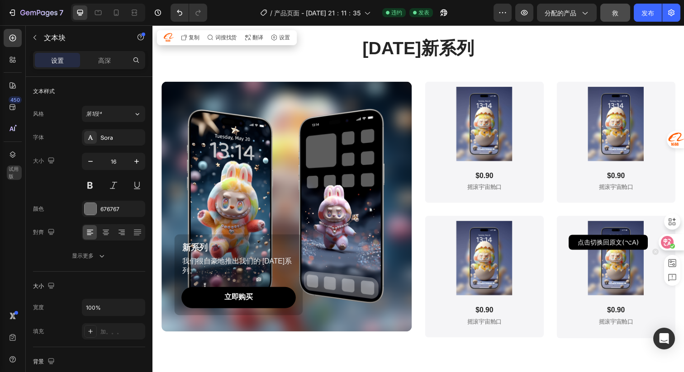
click at [675, 239] on div at bounding box center [671, 242] width 24 height 16
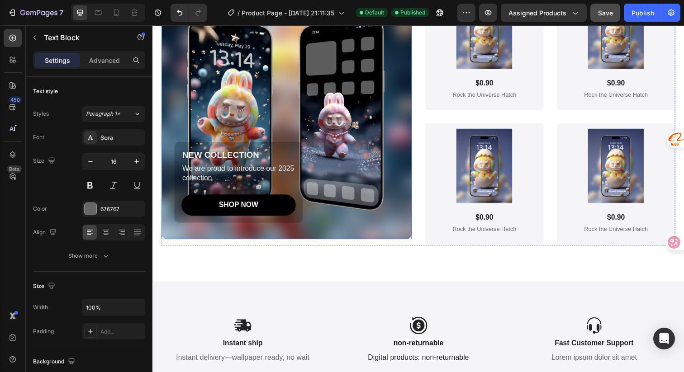
scroll to position [932, 0]
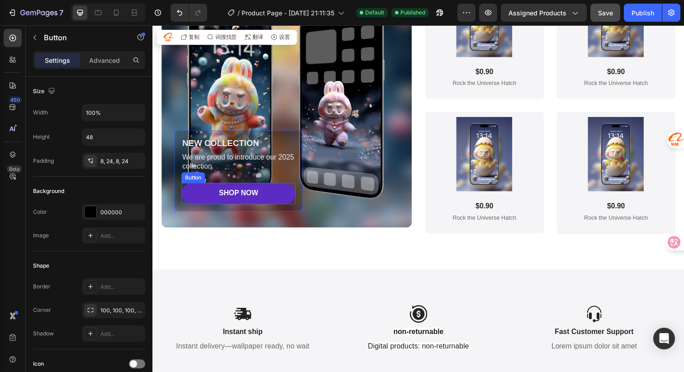
click at [264, 192] on link "SHOP NOW" at bounding box center [240, 197] width 117 height 22
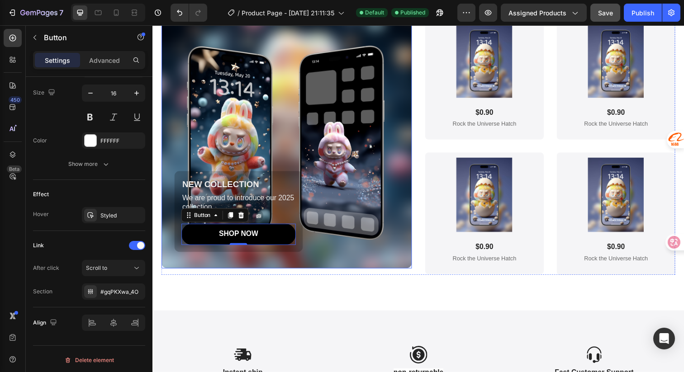
scroll to position [891, 0]
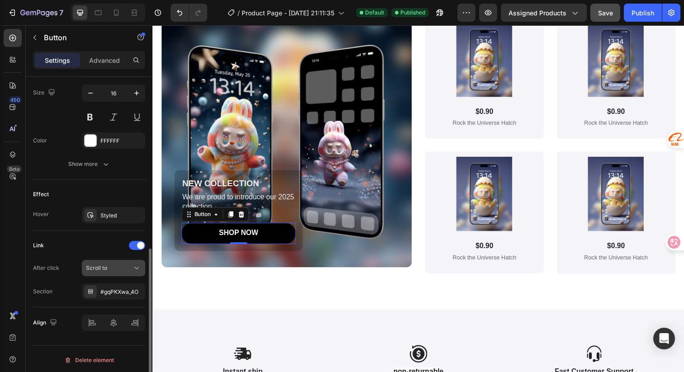
click at [113, 272] on div "Scroll to" at bounding box center [113, 268] width 55 height 9
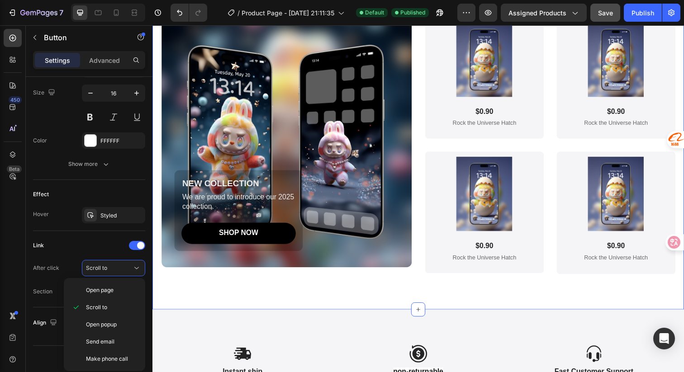
click at [257, 302] on div "New Collection 2025 Heading NEW COLLECTION Text Block We are proud to introduce…" at bounding box center [424, 143] width 525 height 346
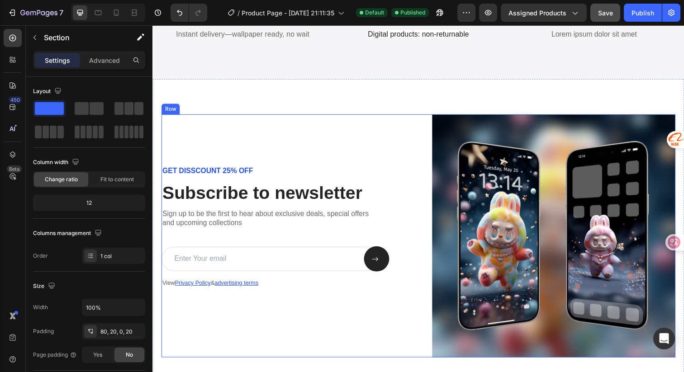
scroll to position [1252, 0]
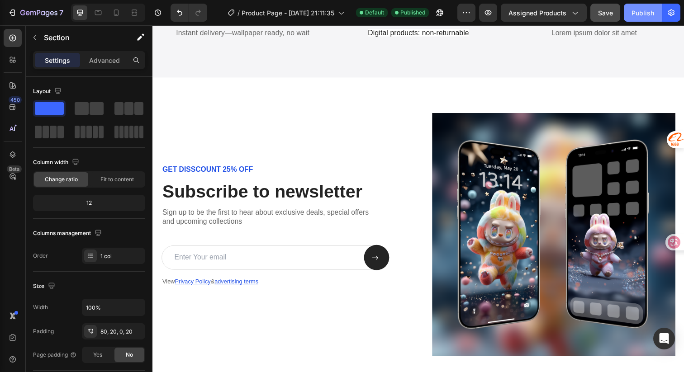
click at [630, 11] on button "Publish" at bounding box center [643, 13] width 38 height 18
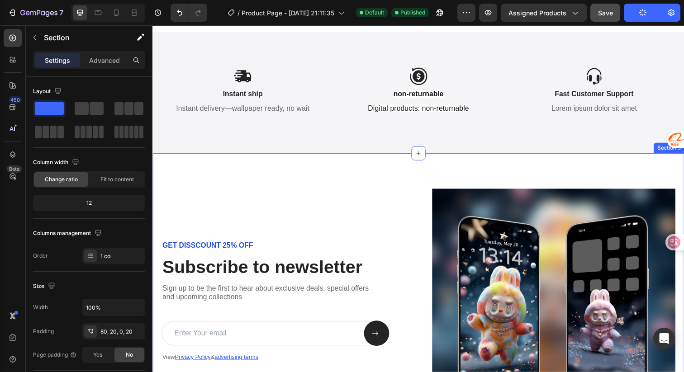
scroll to position [1246, 0]
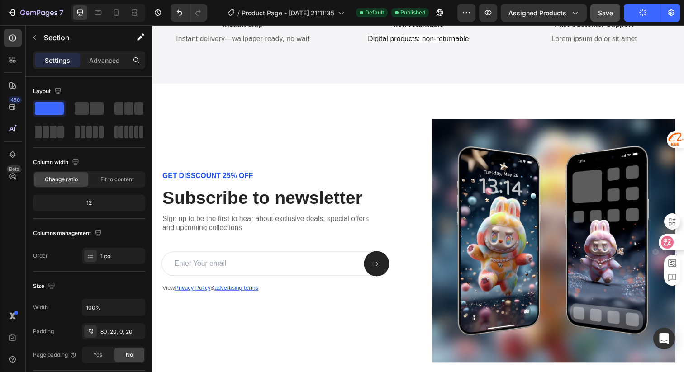
click at [671, 243] on icon at bounding box center [667, 242] width 9 height 9
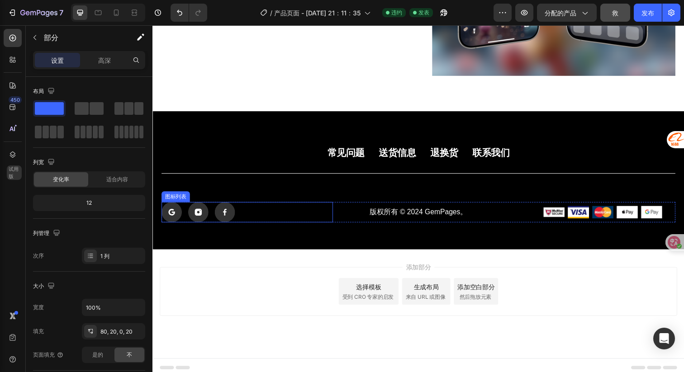
scroll to position [1509, 0]
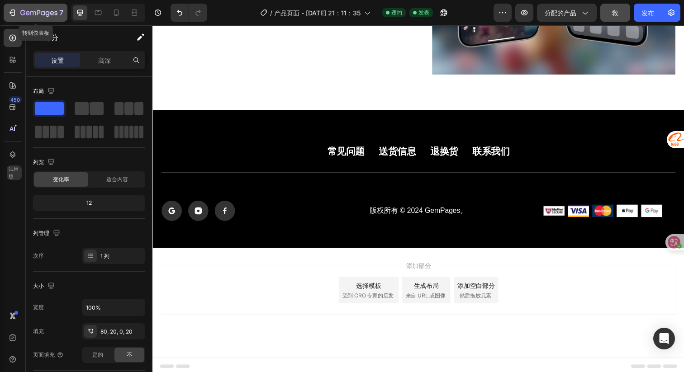
click at [16, 12] on div "7" at bounding box center [36, 12] width 56 height 11
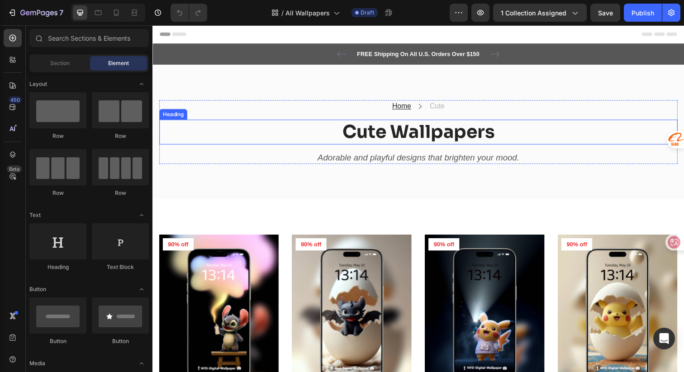
click at [378, 132] on h2 "Cute Wallpapers" at bounding box center [424, 134] width 530 height 25
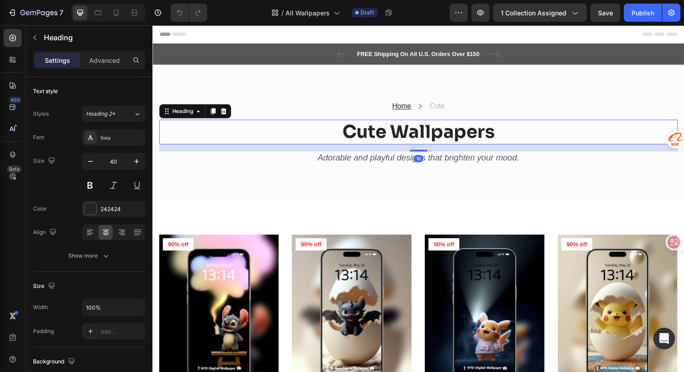
click at [388, 131] on h2 "Cute Wallpapers" at bounding box center [424, 134] width 530 height 25
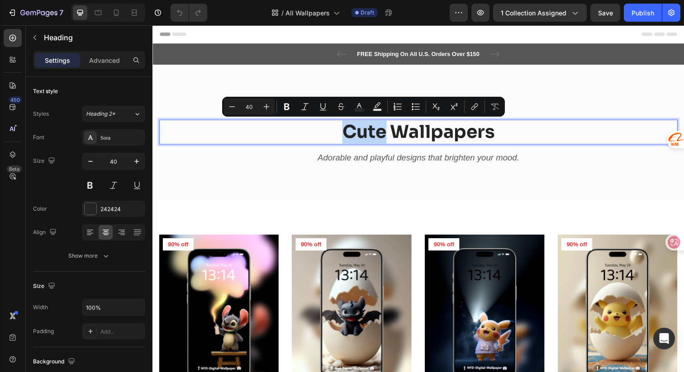
drag, startPoint x: 387, startPoint y: 133, endPoint x: 348, endPoint y: 130, distance: 39.9
click at [348, 130] on p "Cute Wallpapers" at bounding box center [424, 135] width 528 height 24
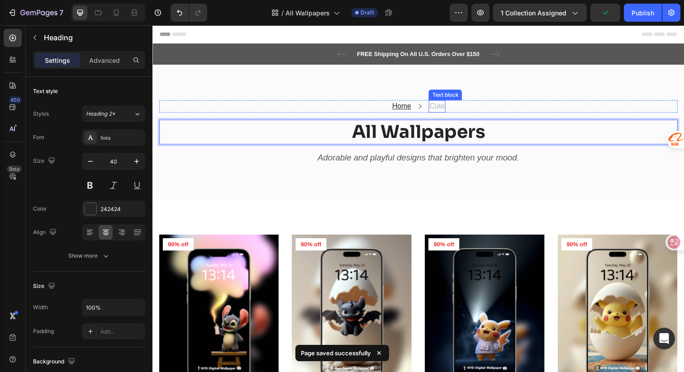
click at [446, 108] on p "Cute" at bounding box center [442, 108] width 15 height 11
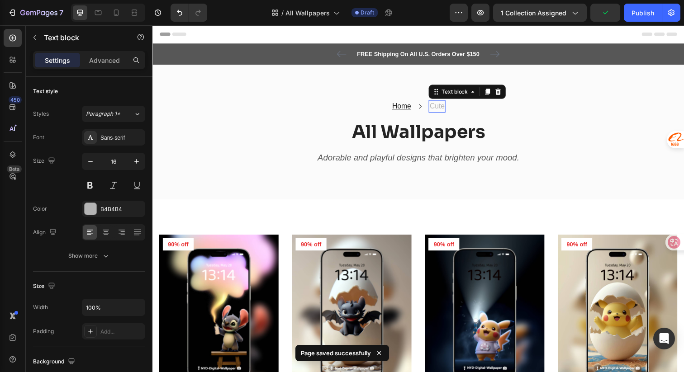
click at [446, 108] on p "Cute" at bounding box center [442, 108] width 15 height 11
click at [444, 108] on p "Cute" at bounding box center [442, 108] width 15 height 11
click at [538, 14] on span "1 collection assigned" at bounding box center [534, 13] width 66 height 10
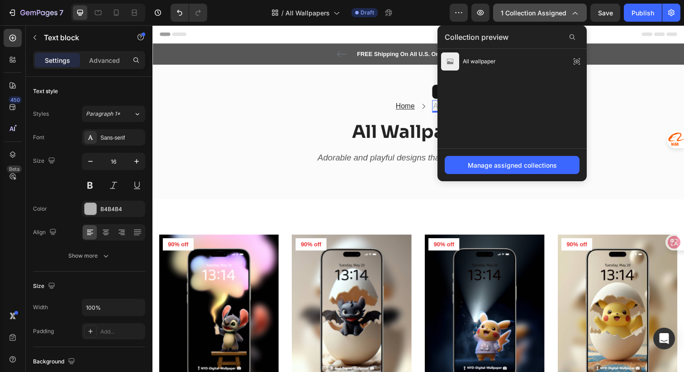
drag, startPoint x: 538, startPoint y: 14, endPoint x: 376, endPoint y: 8, distance: 162.1
click at [538, 14] on span "1 collection assigned" at bounding box center [534, 13] width 66 height 10
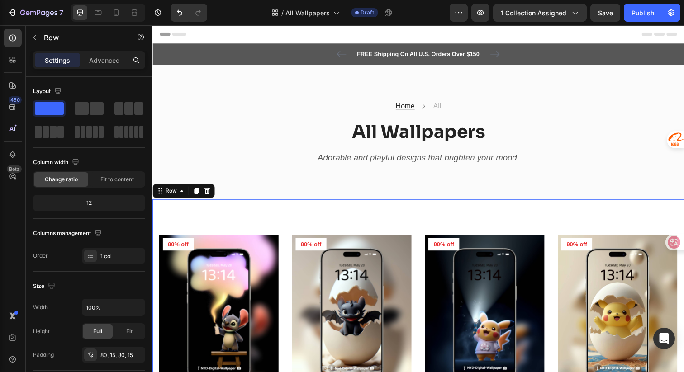
click at [241, 245] on img at bounding box center [220, 320] width 122 height 163
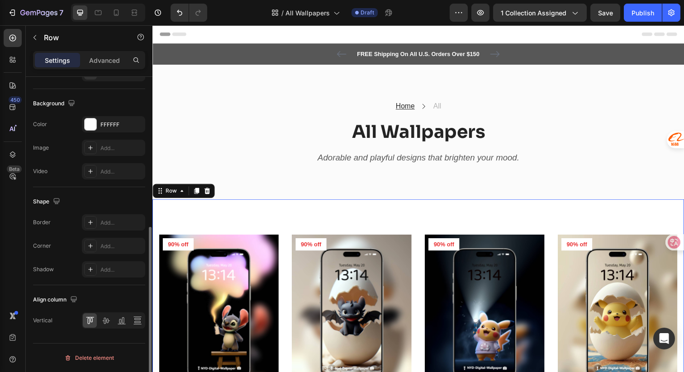
scroll to position [19, 0]
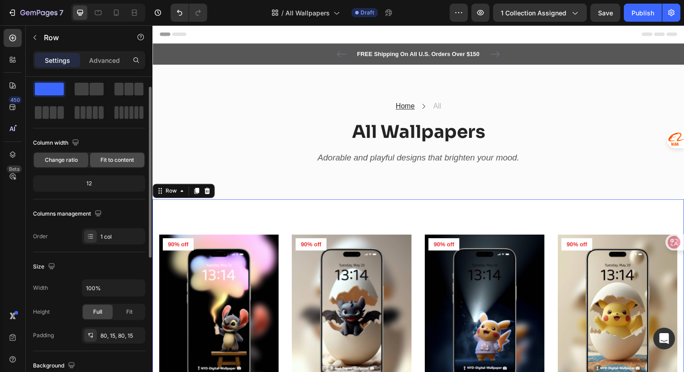
click at [121, 164] on div "Fit to content" at bounding box center [117, 160] width 54 height 14
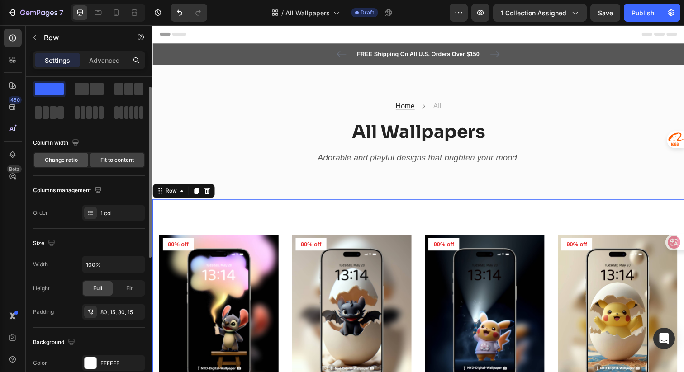
click at [62, 163] on span "Change ratio" at bounding box center [61, 160] width 33 height 8
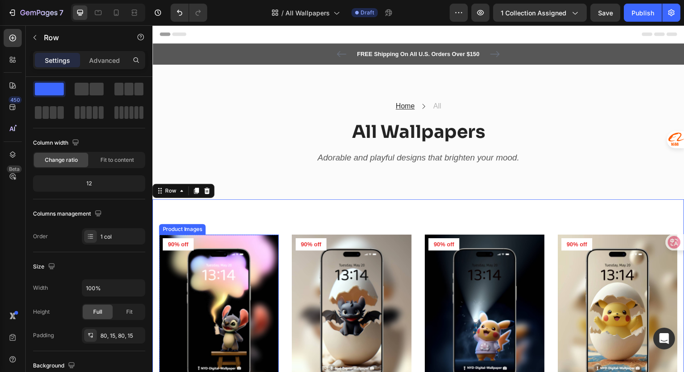
click at [266, 256] on img at bounding box center [220, 320] width 122 height 163
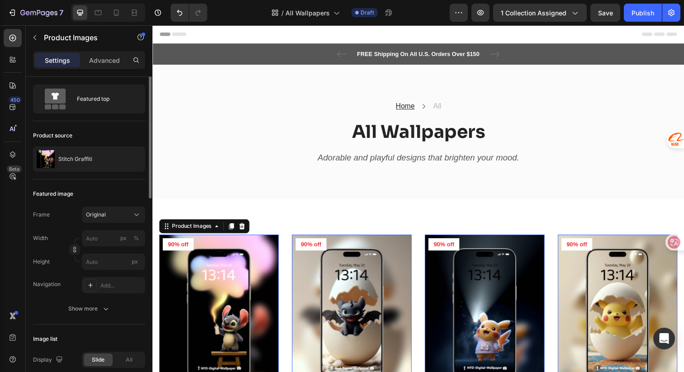
scroll to position [0, 0]
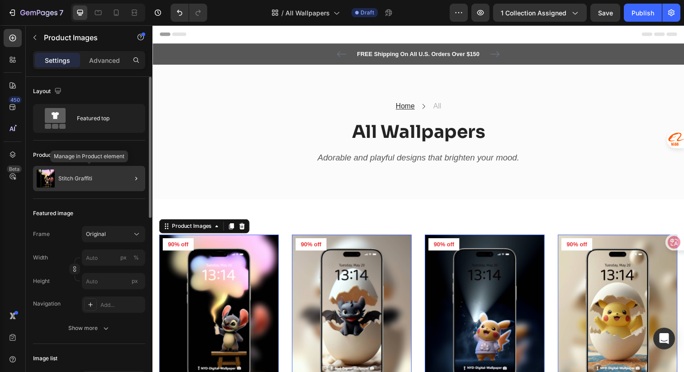
click at [104, 178] on div "Stitch Graffiti" at bounding box center [89, 178] width 112 height 25
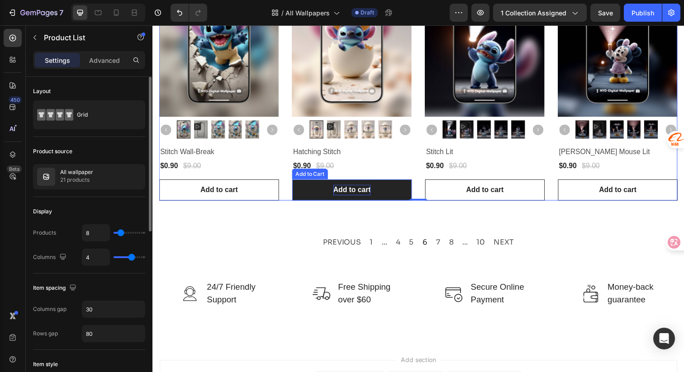
scroll to position [664, 0]
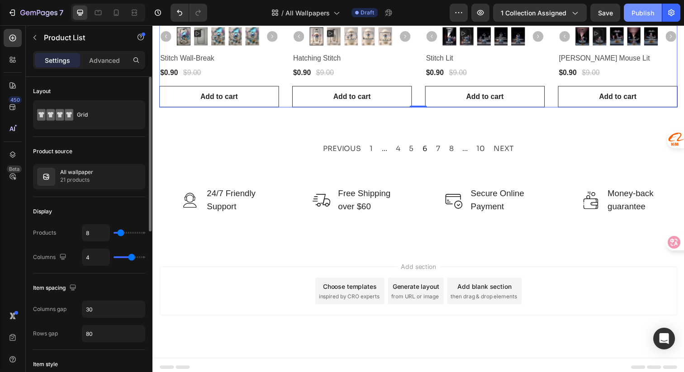
click at [635, 14] on div "Publish" at bounding box center [643, 13] width 23 height 10
click at [394, 15] on icon "button" at bounding box center [394, 12] width 9 height 9
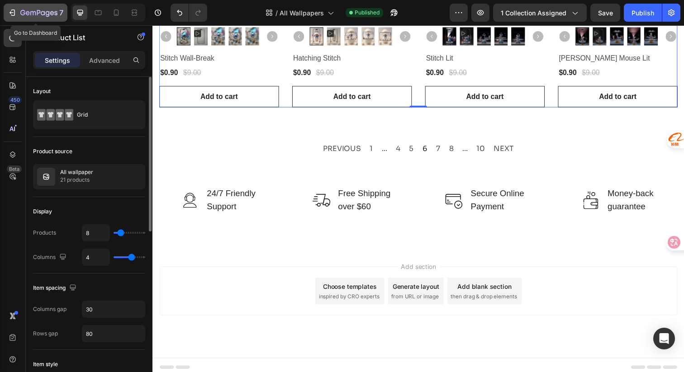
click at [14, 13] on icon "button" at bounding box center [12, 12] width 9 height 9
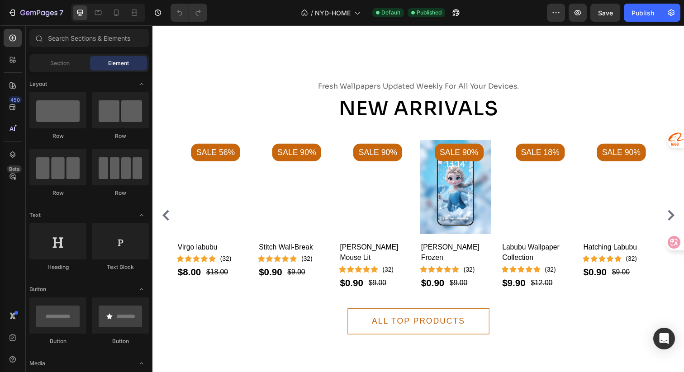
scroll to position [833, 0]
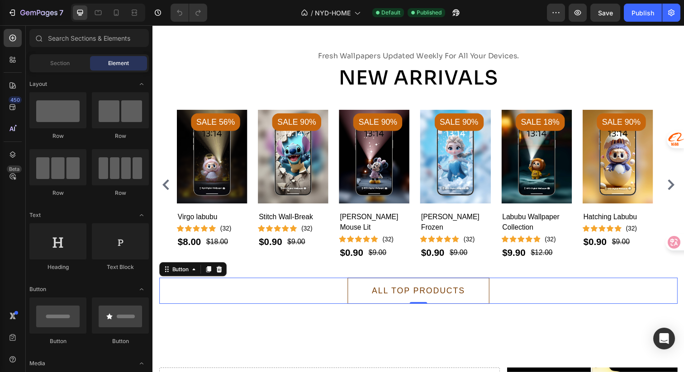
click at [482, 296] on link "ALL TOP PRODUCTS" at bounding box center [424, 296] width 145 height 27
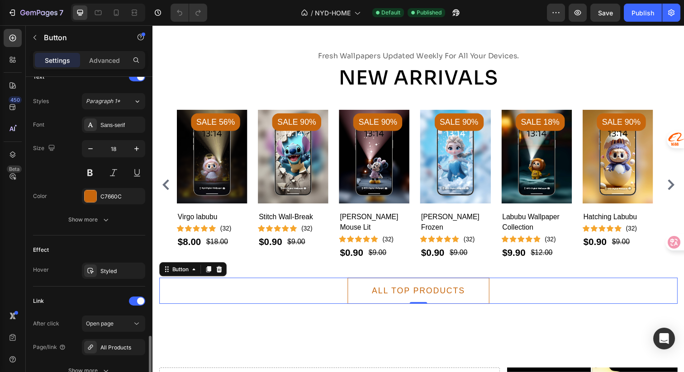
scroll to position [398, 0]
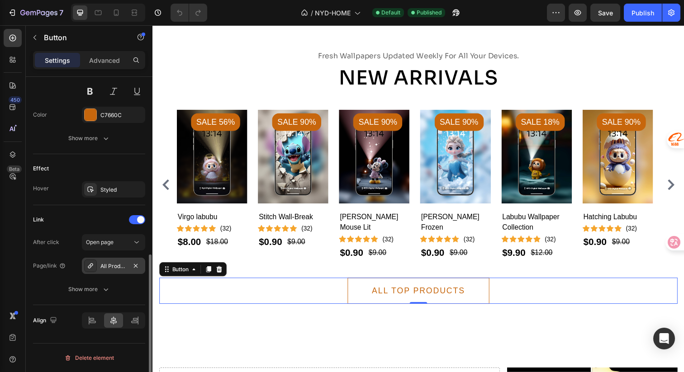
click at [113, 267] on div "All Products" at bounding box center [113, 267] width 26 height 8
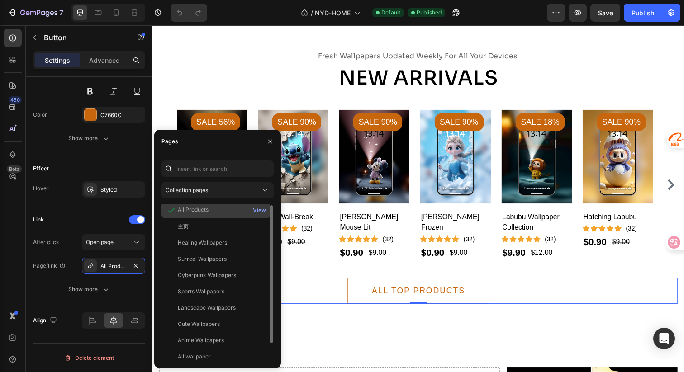
scroll to position [5, 0]
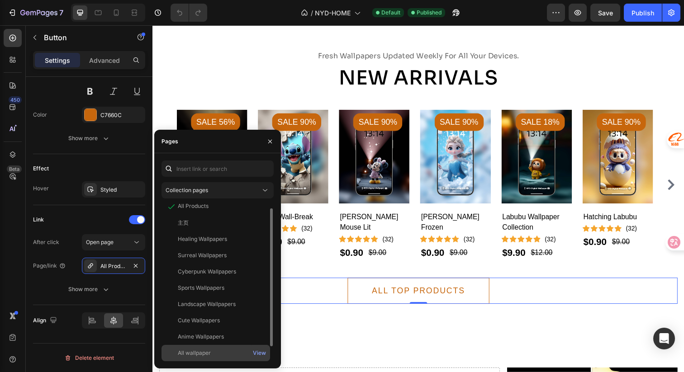
click at [199, 352] on div "All wallpaper" at bounding box center [194, 353] width 33 height 8
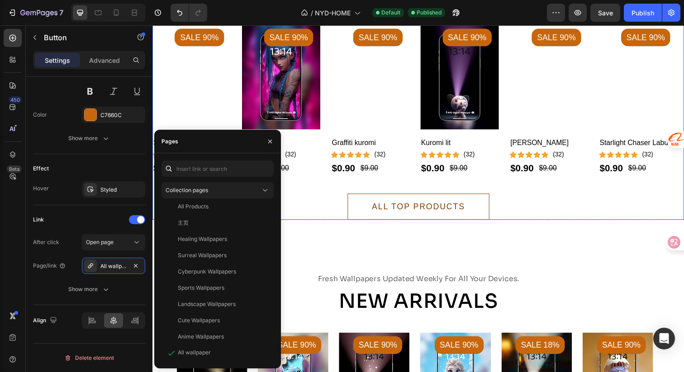
scroll to position [754, 0]
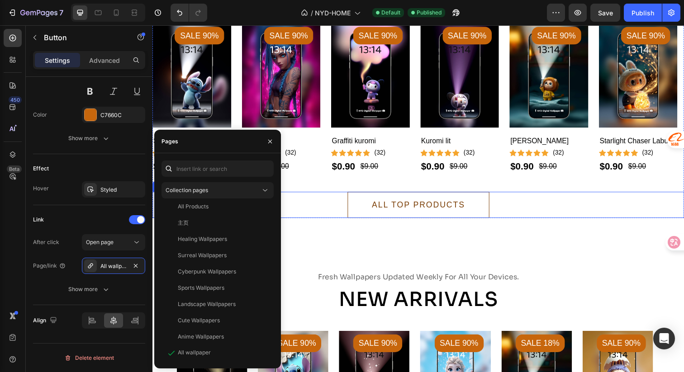
click at [474, 214] on link "ALL TOP PRODUCTS" at bounding box center [424, 209] width 145 height 27
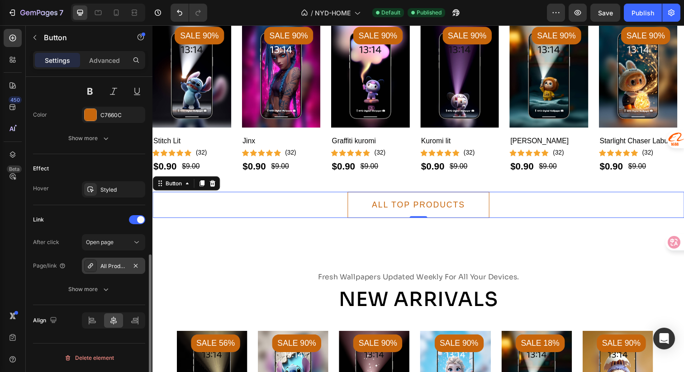
click at [118, 269] on div "All Products" at bounding box center [113, 267] width 26 height 8
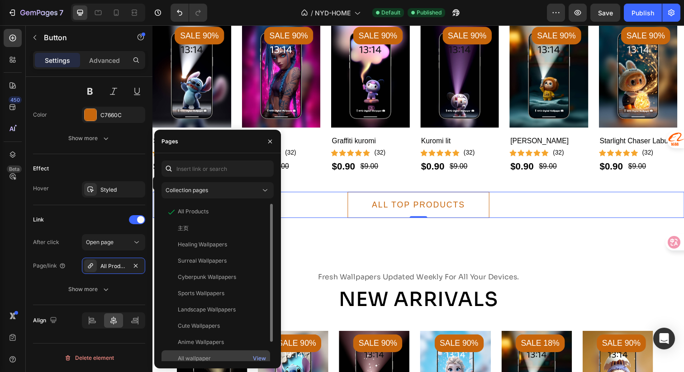
click at [208, 356] on div "All wallpaper" at bounding box center [194, 359] width 33 height 8
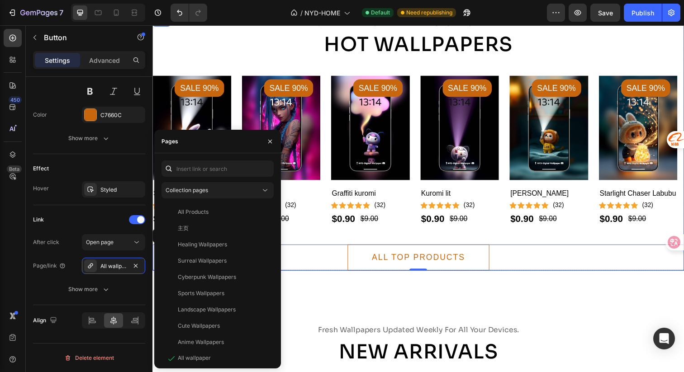
scroll to position [676, 0]
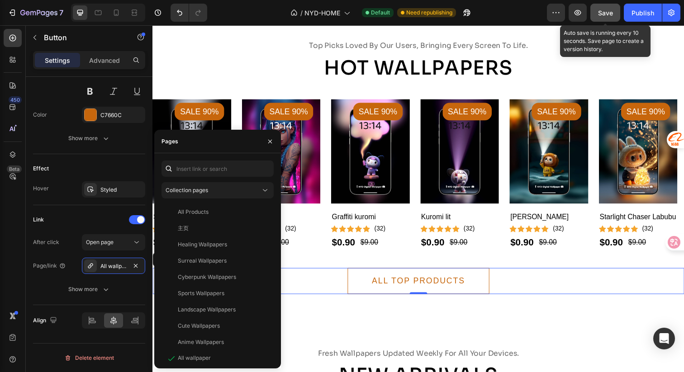
click at [608, 12] on span "Save" at bounding box center [605, 13] width 15 height 8
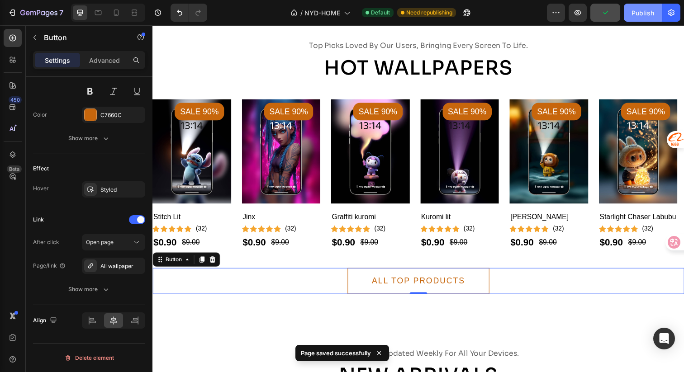
click at [640, 10] on div "Publish" at bounding box center [643, 13] width 23 height 10
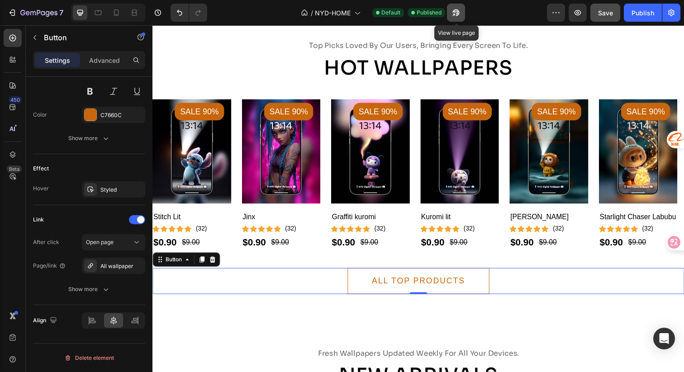
click at [461, 14] on icon "button" at bounding box center [456, 12] width 9 height 9
click at [487, 295] on link "ALL TOP PRODUCTS" at bounding box center [424, 286] width 145 height 27
click at [637, 14] on div "Publish" at bounding box center [643, 13] width 23 height 10
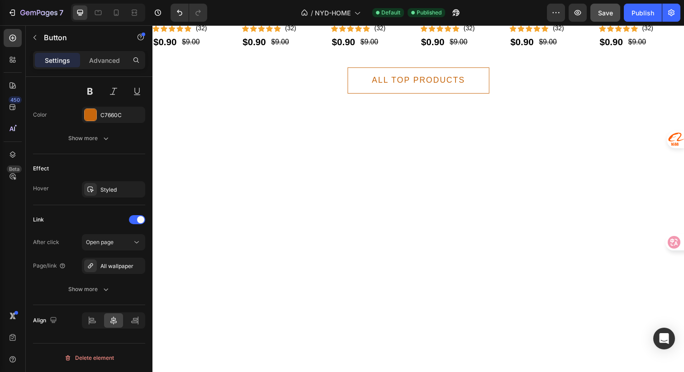
scroll to position [746, 0]
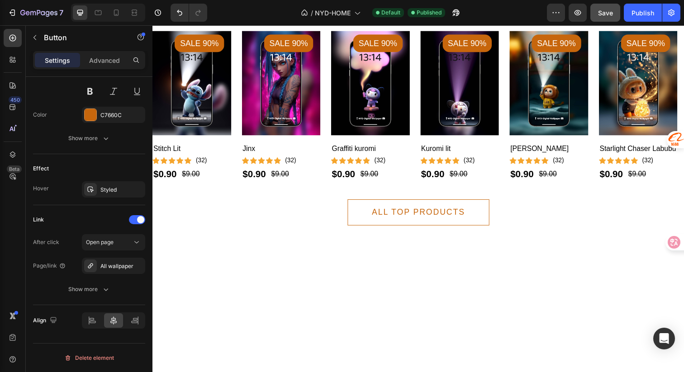
click at [101, 267] on div "All Products" at bounding box center [113, 267] width 26 height 8
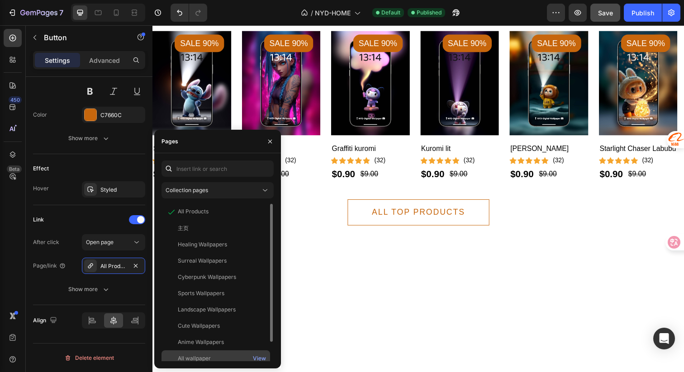
click at [213, 358] on div "All wallpaper" at bounding box center [215, 359] width 101 height 8
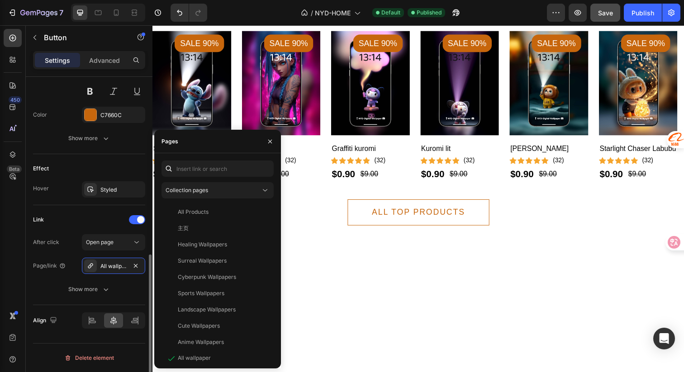
click at [105, 216] on div "Link" at bounding box center [89, 220] width 112 height 14
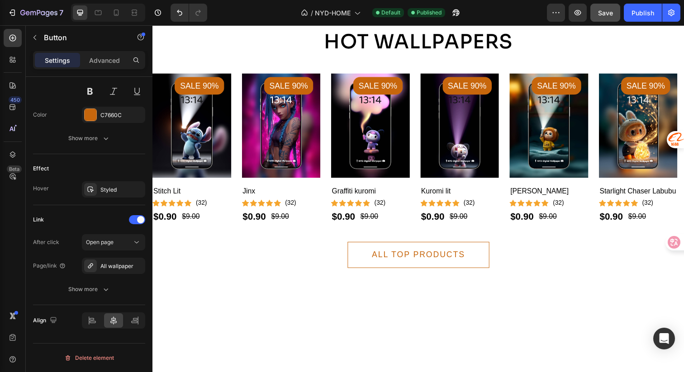
scroll to position [676, 0]
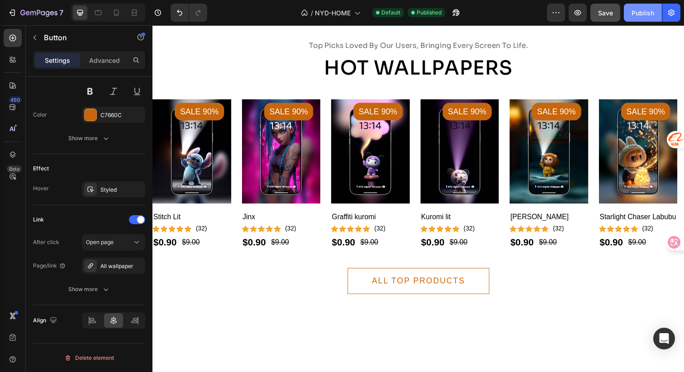
click at [637, 17] on div "Publish" at bounding box center [643, 13] width 23 height 10
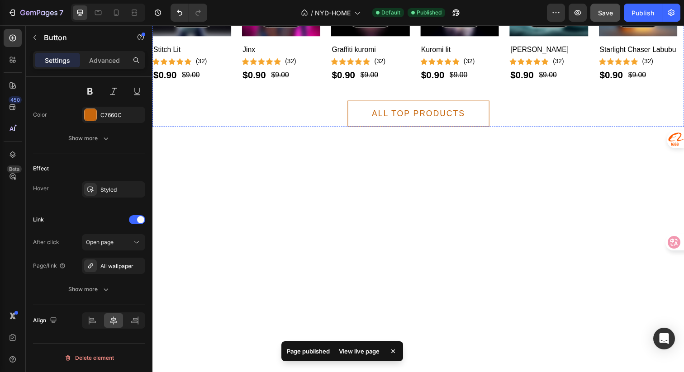
scroll to position [1024, 0]
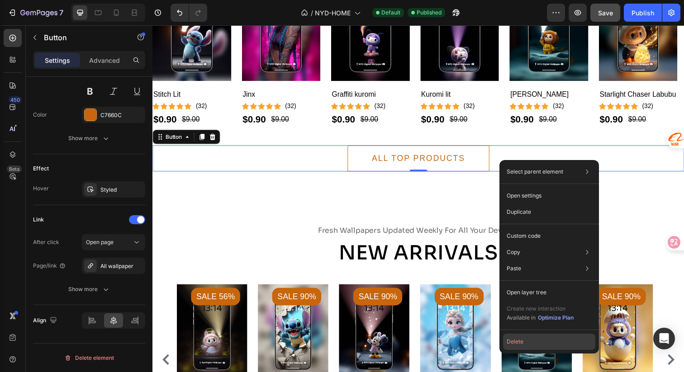
click at [514, 344] on button "Delete" at bounding box center [549, 342] width 92 height 16
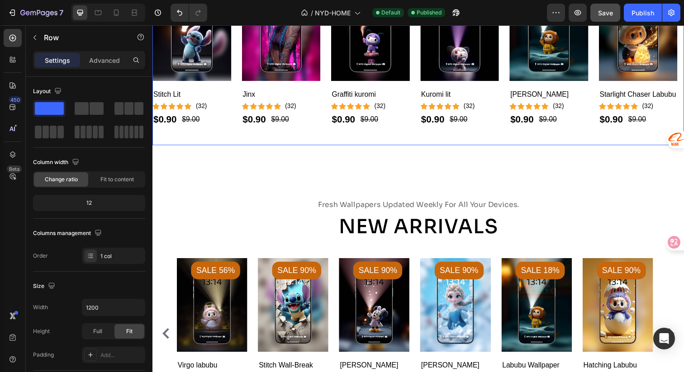
click at [422, 148] on div "top picks loved by our users, bringing every screen to life. Text Hot Wallpaper…" at bounding box center [424, 31] width 543 height 234
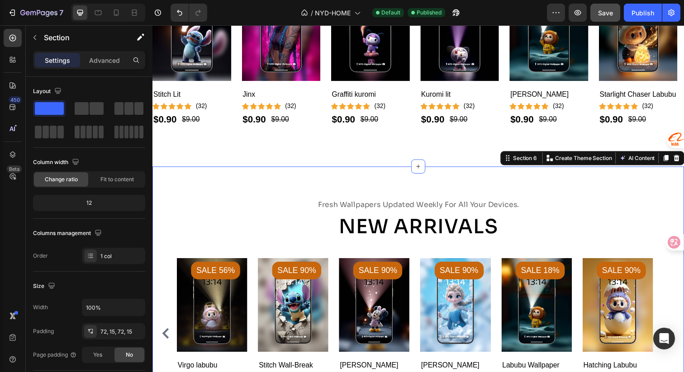
click at [432, 202] on div "fresh wallpapers updated weekly for all your devices. Text New Arrivals Heading…" at bounding box center [424, 332] width 543 height 325
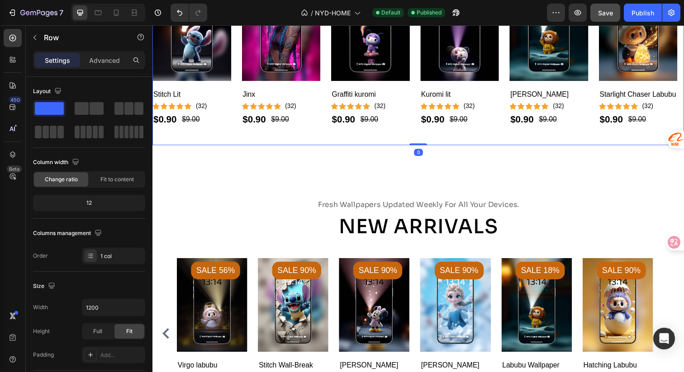
click at [450, 148] on div "top picks loved by our users, bringing every screen to life. Text Hot Wallpaper…" at bounding box center [424, 31] width 543 height 234
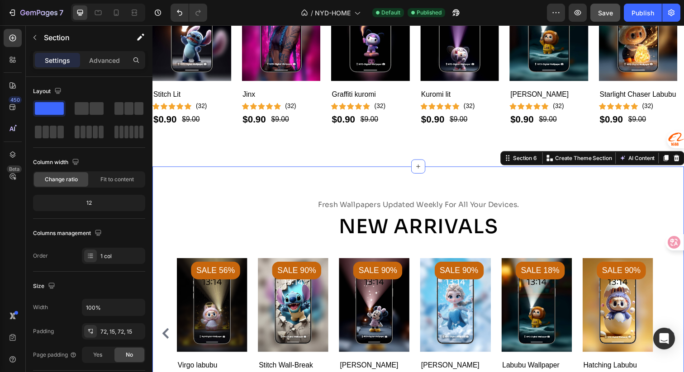
click at [452, 185] on div "fresh wallpapers updated weekly for all your devices. Text New Arrivals Heading…" at bounding box center [424, 332] width 543 height 325
click at [113, 331] on div "72, 15, 72, 15" at bounding box center [113, 332] width 26 height 8
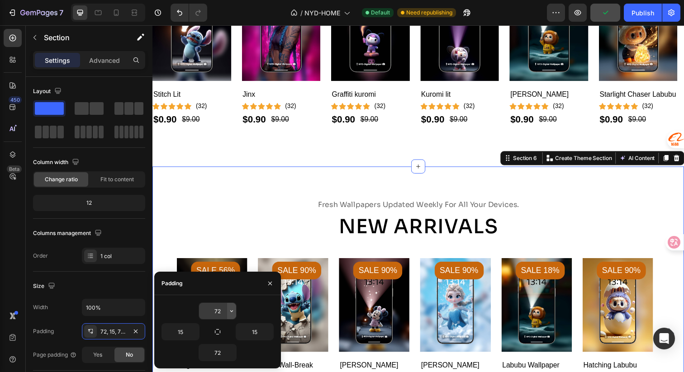
click at [231, 310] on icon "button" at bounding box center [231, 311] width 7 height 7
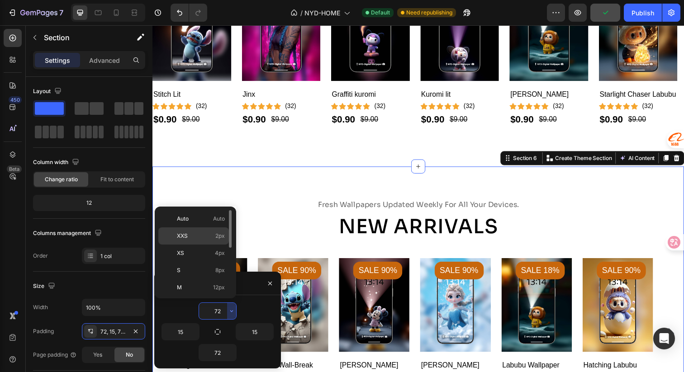
drag, startPoint x: 215, startPoint y: 237, endPoint x: 63, endPoint y: 216, distance: 153.5
click at [215, 237] on p "XXS 2px" at bounding box center [201, 236] width 48 height 8
type input "2"
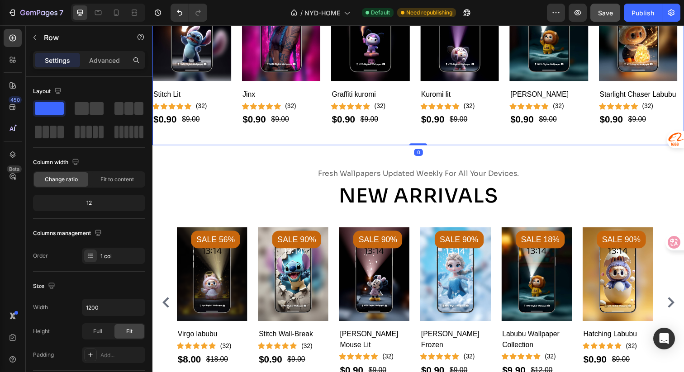
click at [392, 148] on div "top picks loved by our users, bringing every screen to life. Text Hot Wallpaper…" at bounding box center [424, 31] width 543 height 234
click at [366, 170] on div "top picks loved by our users, bringing every screen to life. Text Hot Wallpaper…" at bounding box center [424, 35] width 543 height 270
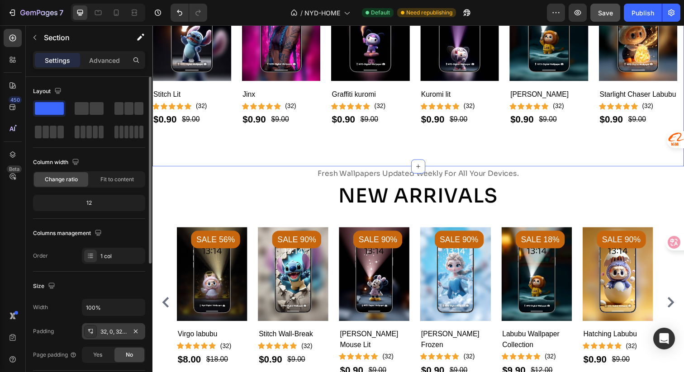
click at [111, 334] on div "32, 0, 32, 0" at bounding box center [113, 332] width 26 height 8
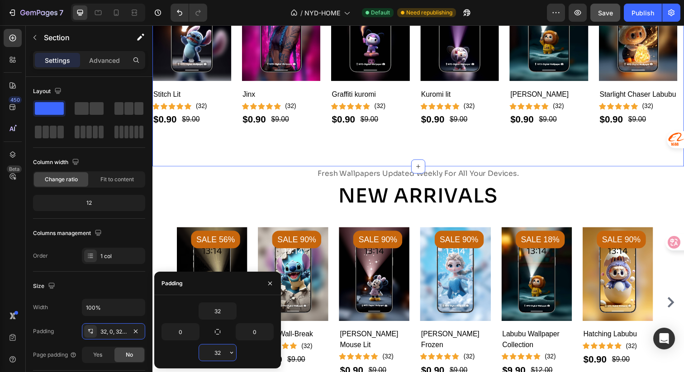
click at [219, 353] on input "32" at bounding box center [217, 353] width 37 height 16
click at [227, 353] on input "32" at bounding box center [217, 353] width 37 height 16
click at [228, 354] on icon "button" at bounding box center [231, 352] width 7 height 7
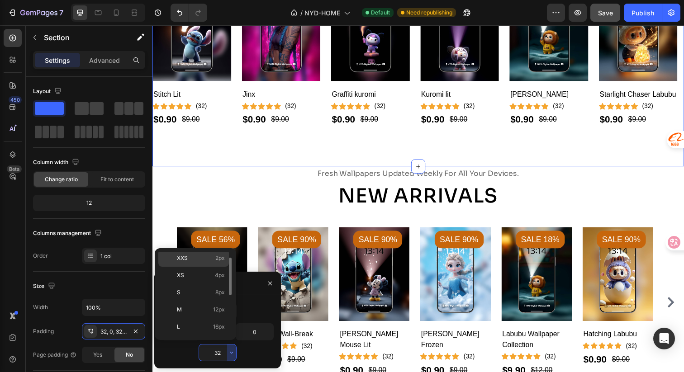
scroll to position [1, 0]
click at [208, 276] on p "XXS 2px" at bounding box center [201, 277] width 48 height 8
type input "2"
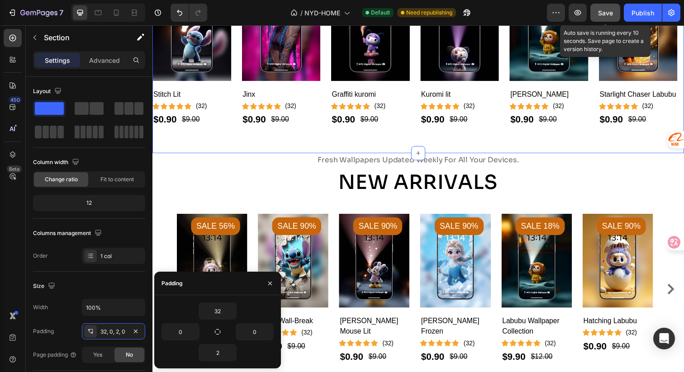
click at [616, 12] on button "Save" at bounding box center [606, 13] width 30 height 18
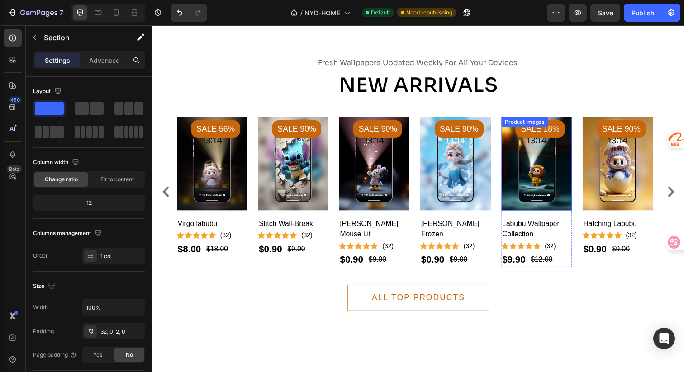
scroll to position [1012, 0]
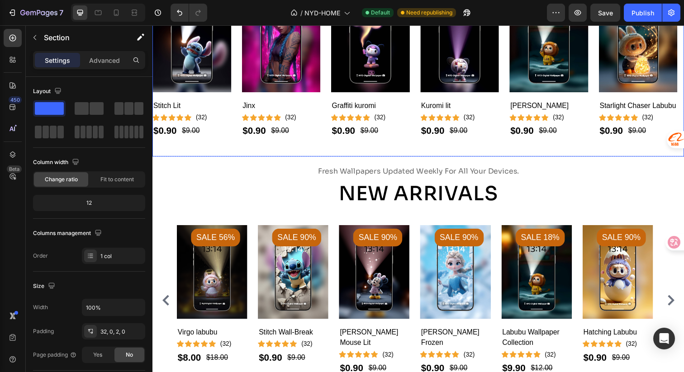
click at [483, 155] on div "top picks loved by our users, bringing every screen to life. Text Hot Wallpaper…" at bounding box center [424, 43] width 543 height 234
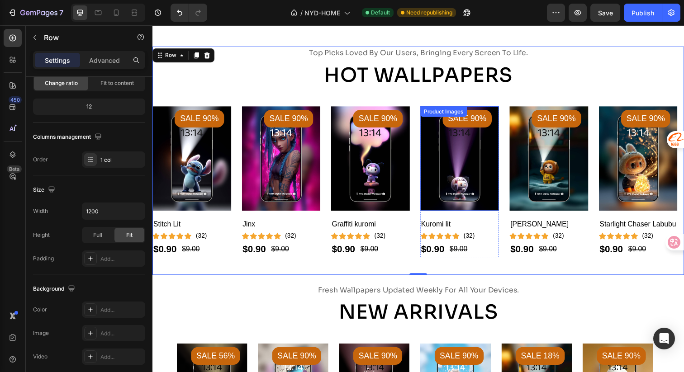
scroll to position [891, 0]
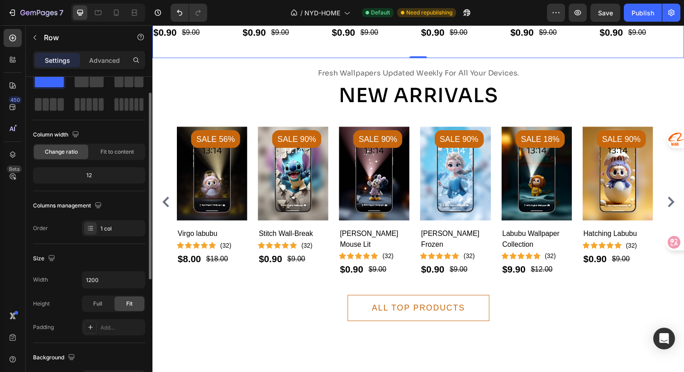
scroll to position [0, 0]
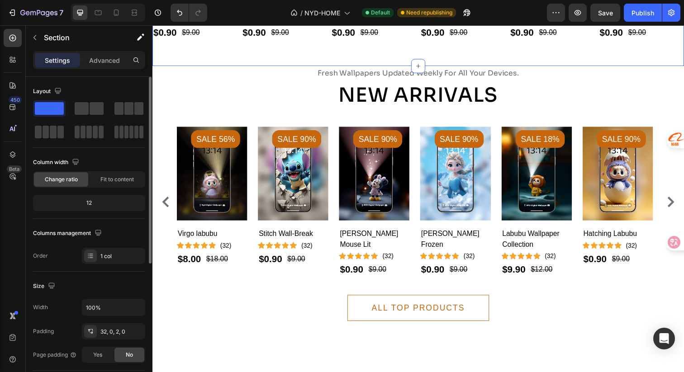
click at [114, 331] on div "32, 0, 2, 0" at bounding box center [113, 332] width 26 height 8
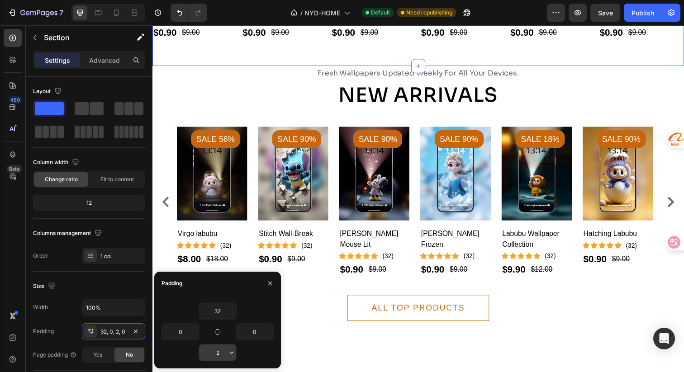
drag, startPoint x: 227, startPoint y: 353, endPoint x: 218, endPoint y: 352, distance: 9.1
click at [218, 352] on div "2" at bounding box center [217, 353] width 37 height 16
drag, startPoint x: 220, startPoint y: 353, endPoint x: 205, endPoint y: 354, distance: 15.8
click at [205, 354] on input "2" at bounding box center [217, 353] width 37 height 16
drag, startPoint x: 206, startPoint y: 354, endPoint x: 221, endPoint y: 353, distance: 15.0
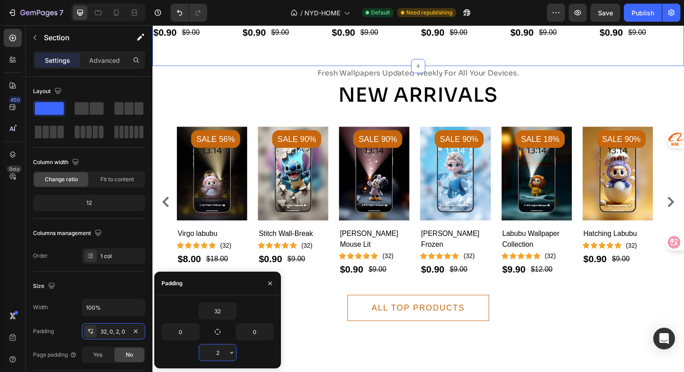
click at [221, 353] on input "2" at bounding box center [217, 353] width 37 height 16
drag, startPoint x: 223, startPoint y: 352, endPoint x: 206, endPoint y: 351, distance: 16.4
click at [206, 351] on input "2" at bounding box center [217, 353] width 37 height 16
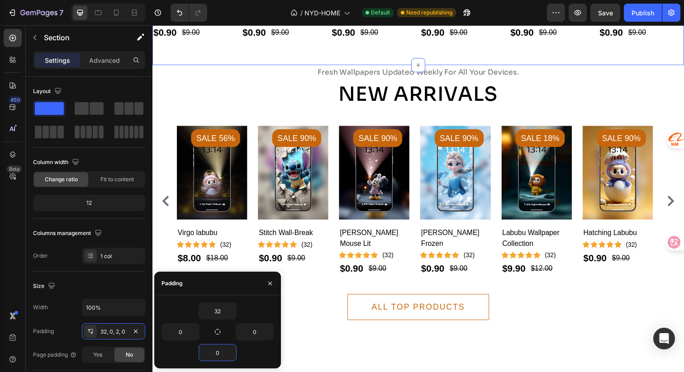
type input "0"
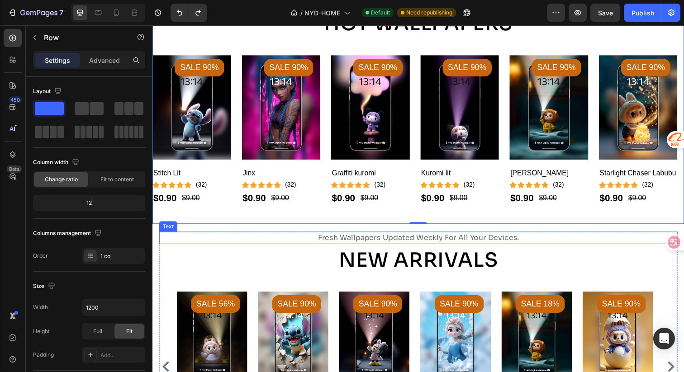
scroll to position [982, 0]
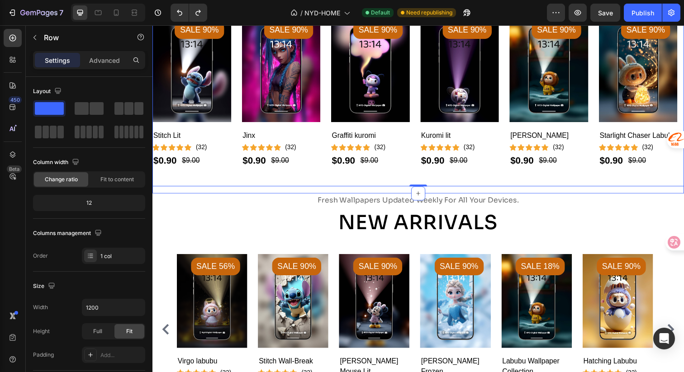
click at [198, 197] on div "top picks loved by our users, bringing every screen to life. Text Hot Wallpaper…" at bounding box center [424, 77] width 543 height 241
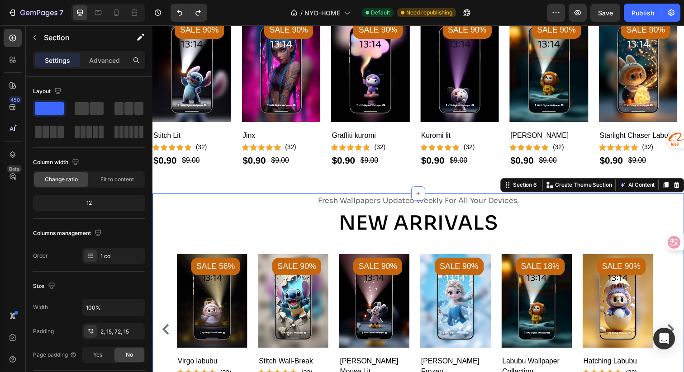
click at [154, 221] on div "fresh wallpapers updated weekly for all your devices. Text New Arrivals Heading…" at bounding box center [424, 344] width 543 height 294
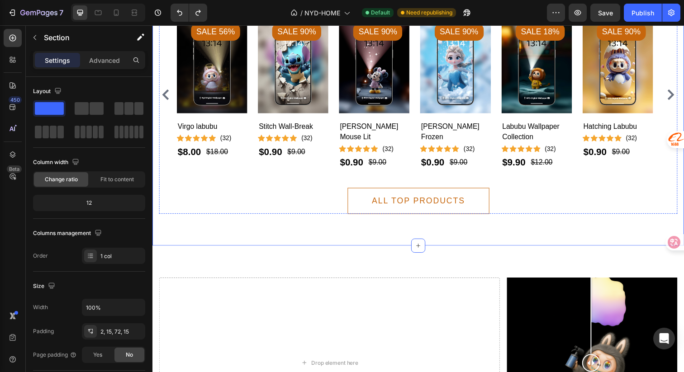
scroll to position [1246, 0]
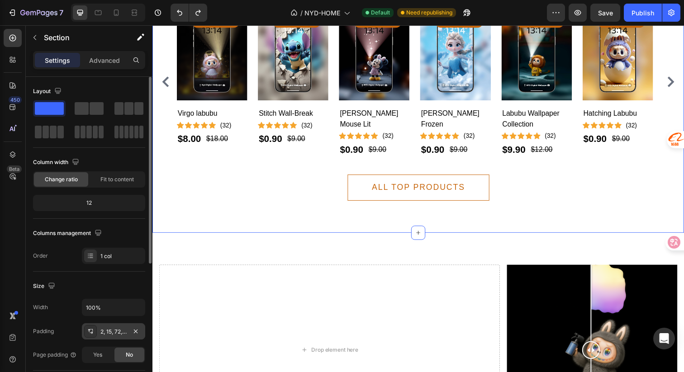
click at [118, 334] on div "2, 15, 72, 15" at bounding box center [113, 332] width 26 height 8
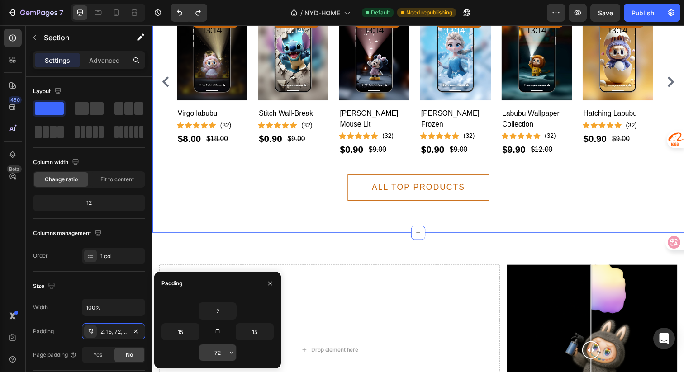
click at [218, 356] on input "72" at bounding box center [217, 353] width 37 height 16
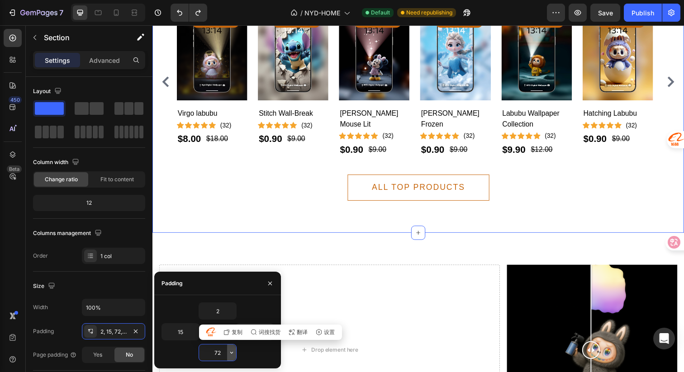
click at [228, 353] on icon "button" at bounding box center [231, 352] width 7 height 7
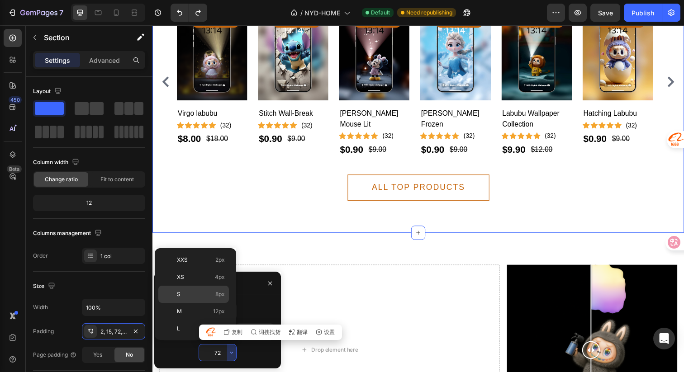
scroll to position [80, 0]
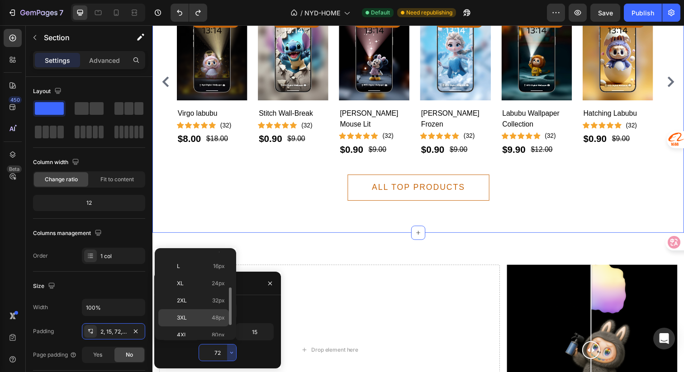
click at [188, 316] on p "3XL 48px" at bounding box center [201, 318] width 48 height 8
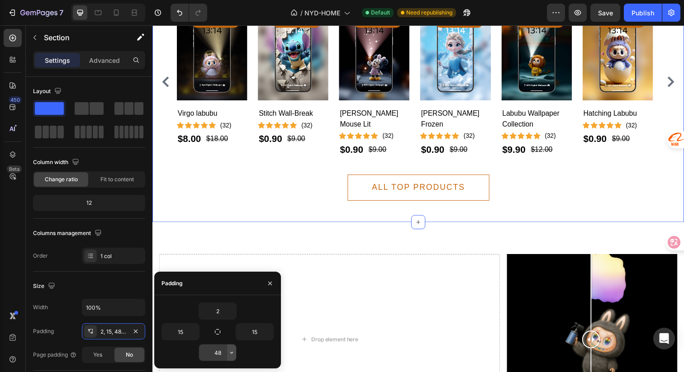
click at [230, 353] on icon "button" at bounding box center [231, 352] width 7 height 7
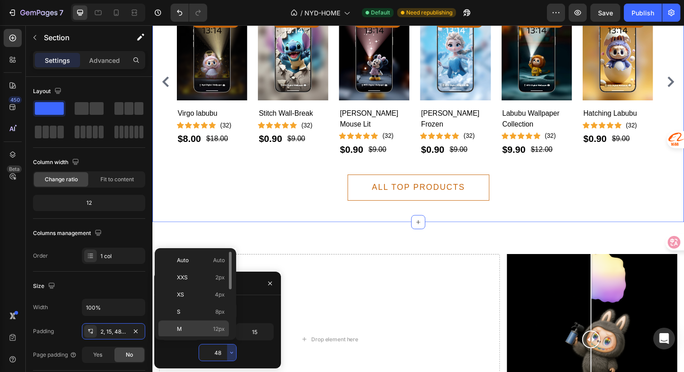
click at [204, 328] on p "M 12px" at bounding box center [201, 329] width 48 height 8
type input "12"
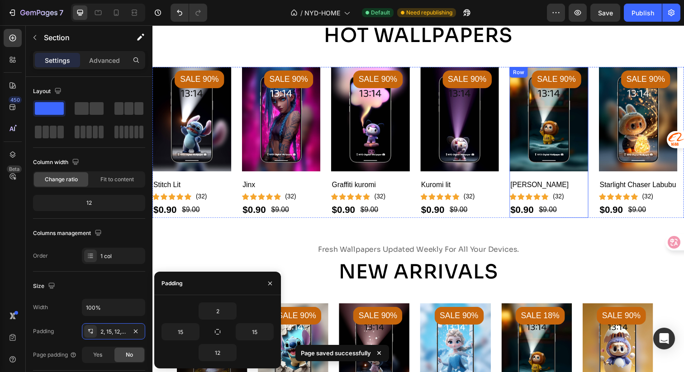
scroll to position [933, 0]
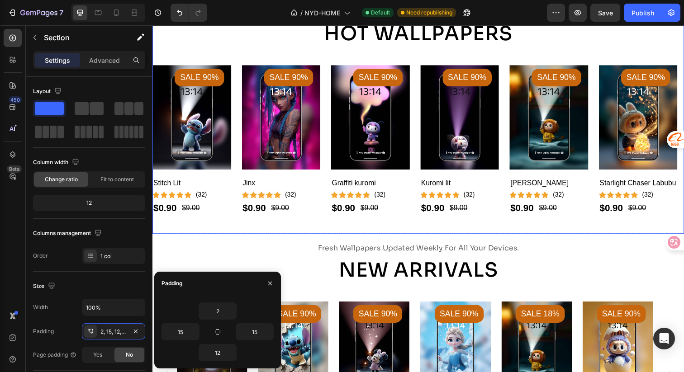
click at [529, 239] on div "top picks loved by our users, bringing every screen to life. Text Hot Wallpaper…" at bounding box center [424, 122] width 543 height 234
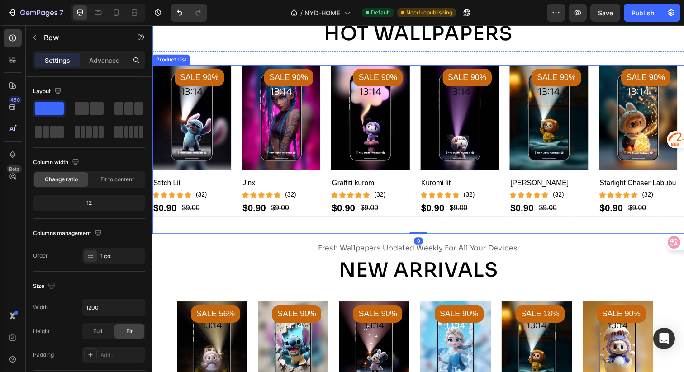
click at [511, 220] on div "Product Images Sale 90% Product Badge Stitch Lit Product Title Icon Icon Icon I…" at bounding box center [424, 143] width 543 height 154
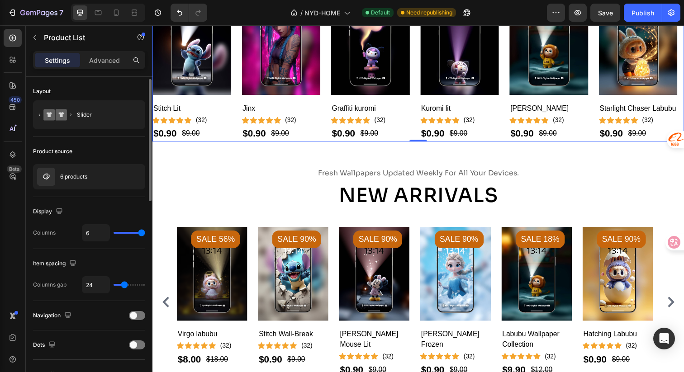
scroll to position [18, 0]
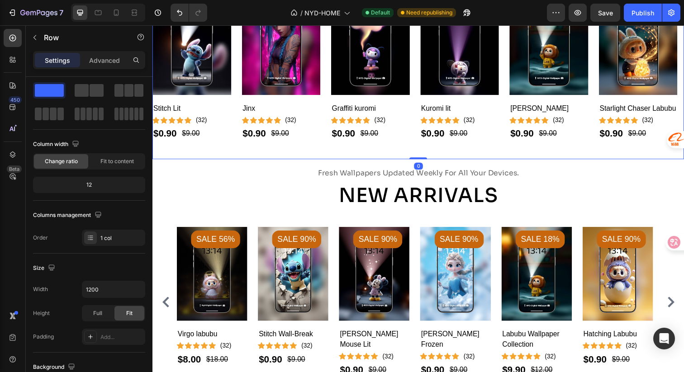
click at [335, 162] on div "top picks loved by our users, bringing every screen to life. Text Hot Wallpaper…" at bounding box center [424, 45] width 543 height 234
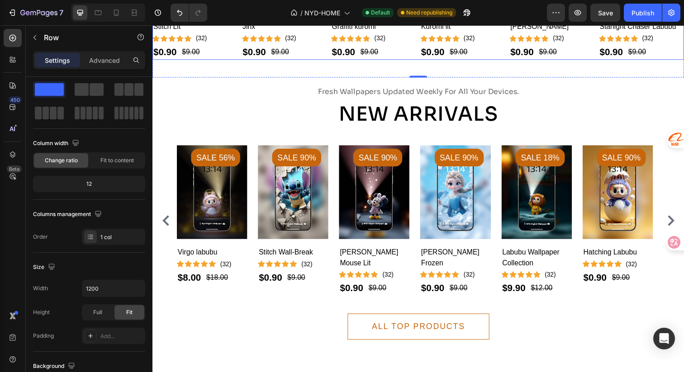
scroll to position [19, 0]
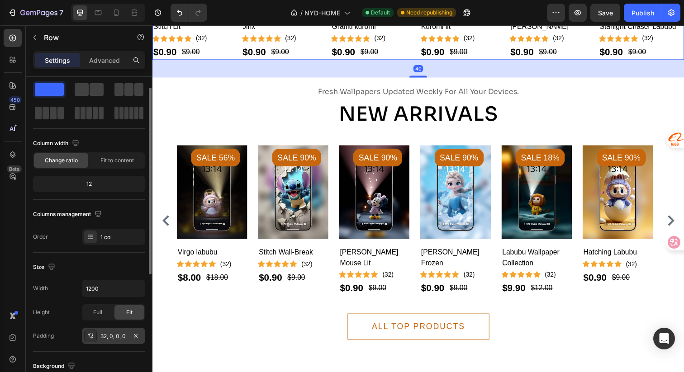
click at [114, 338] on div "32, 0, 0, 0" at bounding box center [113, 337] width 26 height 8
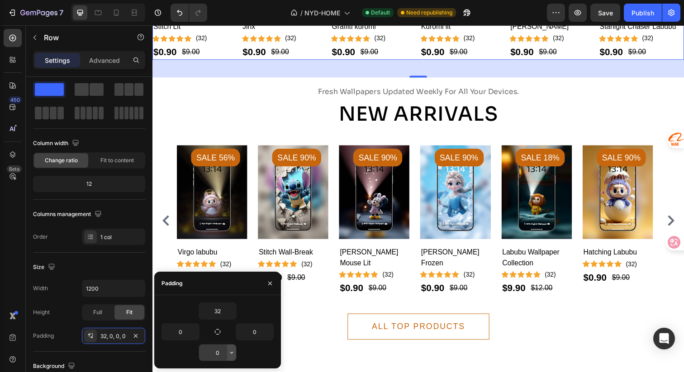
click at [228, 353] on icon "button" at bounding box center [231, 352] width 7 height 7
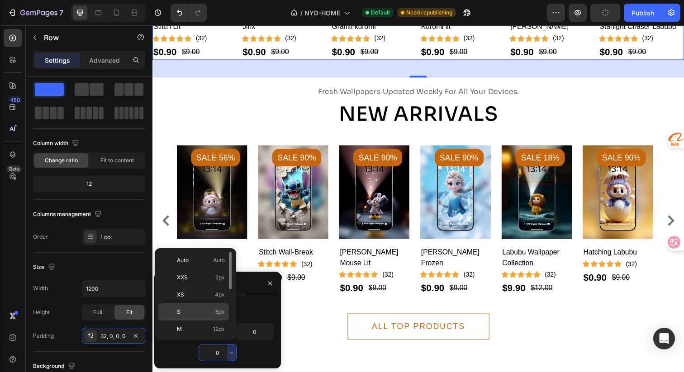
click at [213, 317] on div "S 8px" at bounding box center [193, 312] width 71 height 17
type input "8"
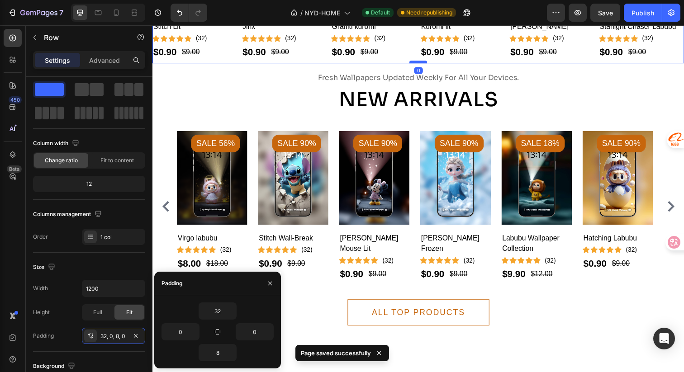
drag, startPoint x: 417, startPoint y: 314, endPoint x: 416, endPoint y: 295, distance: 19.0
click at [416, 64] on div at bounding box center [424, 63] width 18 height 3
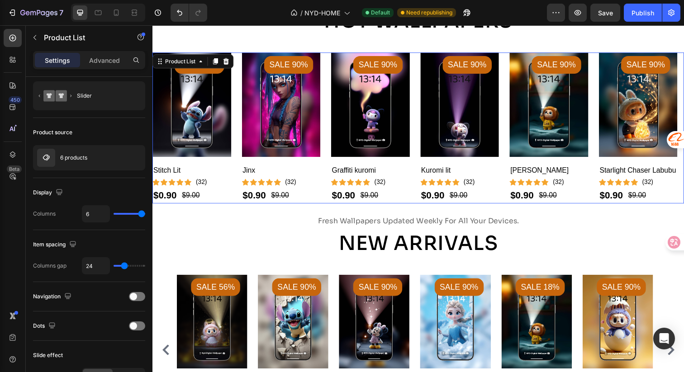
scroll to position [0, 0]
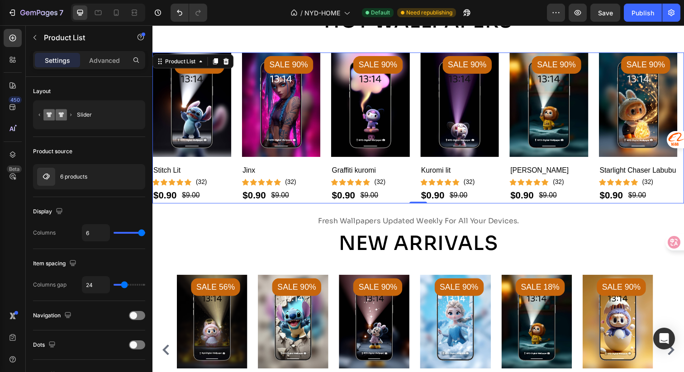
click at [295, 207] on div "Product Images Sale 90% Product Badge Jinx Product Title Icon Icon Icon Icon Ic…" at bounding box center [284, 130] width 81 height 154
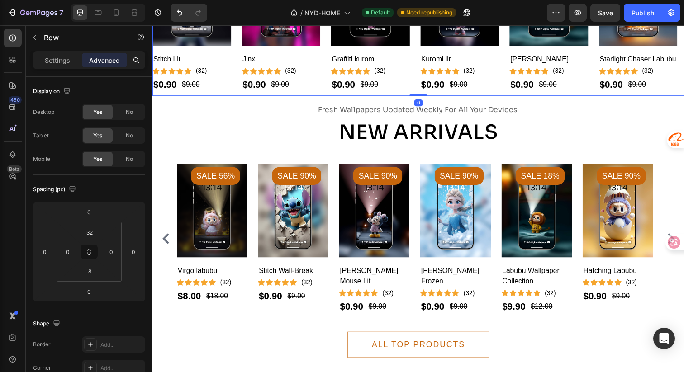
click at [252, 97] on div "Product Images Sale 90% Product Badge Stitch Lit Product Title Icon Icon Icon I…" at bounding box center [424, 11] width 543 height 172
click at [92, 273] on input "8" at bounding box center [90, 272] width 18 height 14
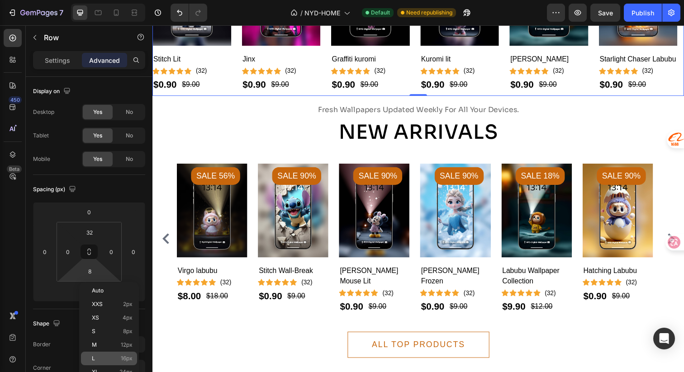
click at [102, 356] on p "L 16px" at bounding box center [112, 359] width 41 height 6
type input "16"
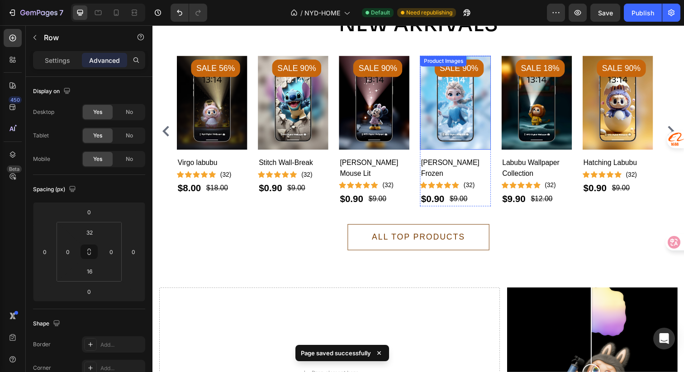
scroll to position [1177, 0]
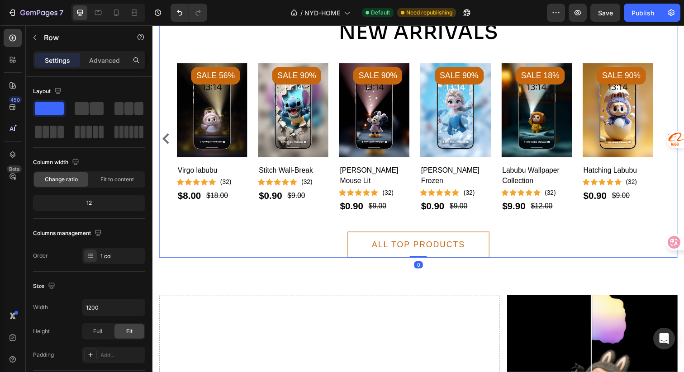
click at [517, 235] on div "fresh wallpapers updated weekly for all your devices. Text New Arrivals Heading…" at bounding box center [424, 133] width 530 height 260
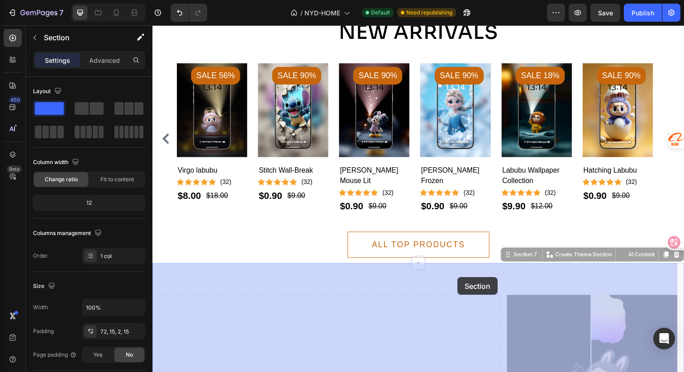
drag, startPoint x: 466, startPoint y: 269, endPoint x: 464, endPoint y: 281, distance: 12.0
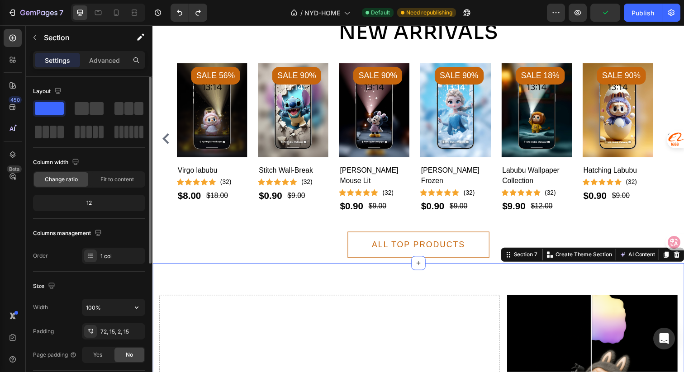
scroll to position [2, 0]
click at [112, 328] on div "72, 15, 2, 15" at bounding box center [113, 330] width 26 height 8
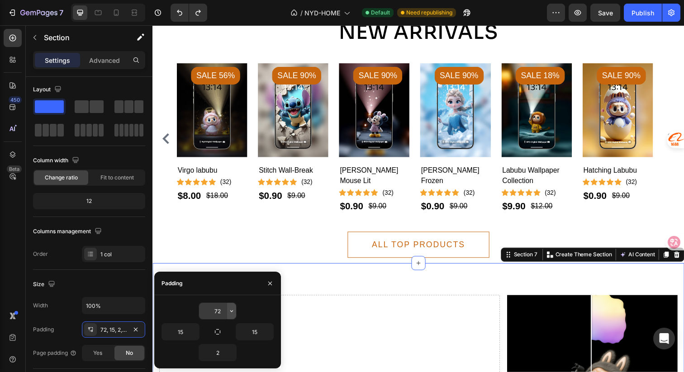
click at [230, 313] on icon "button" at bounding box center [231, 311] width 7 height 7
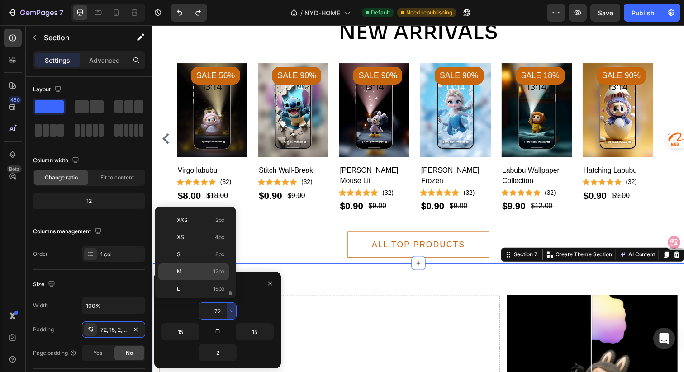
scroll to position [67, 0]
click at [197, 270] on p "2XL 32px" at bounding box center [201, 272] width 48 height 8
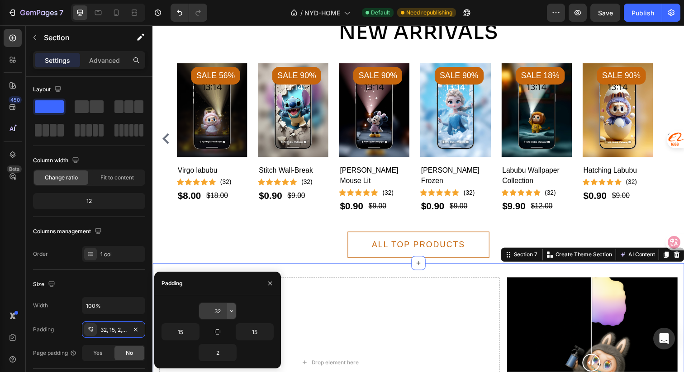
click at [231, 311] on icon "button" at bounding box center [231, 311] width 7 height 7
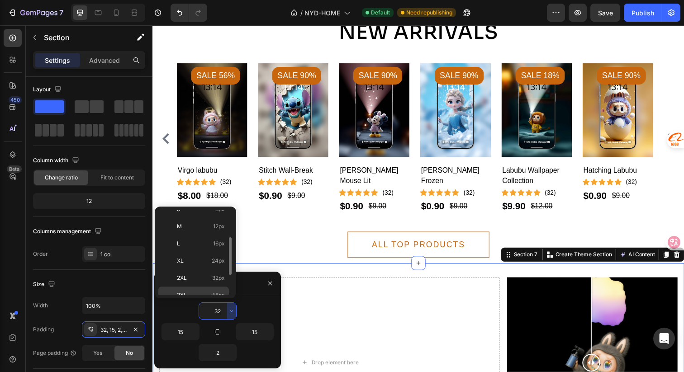
scroll to position [63, 0]
click at [206, 287] on div "3XL 48px" at bounding box center [193, 293] width 71 height 17
type input "48"
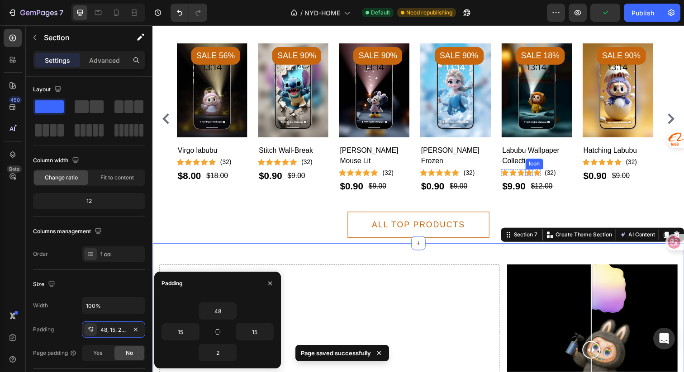
scroll to position [1306, 0]
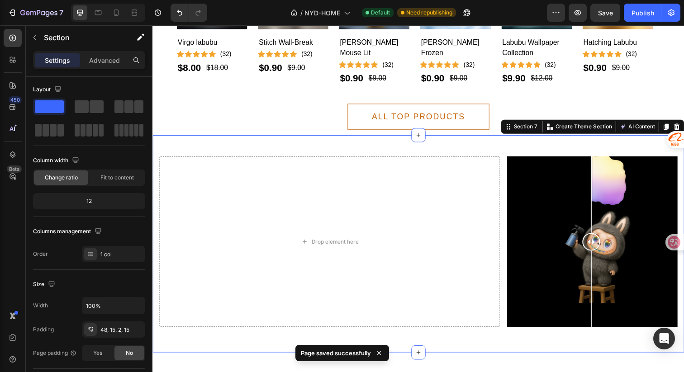
click at [376, 151] on div "Drop element here Image Comparison Row Row Section 7 You can create reusable se…" at bounding box center [424, 249] width 543 height 222
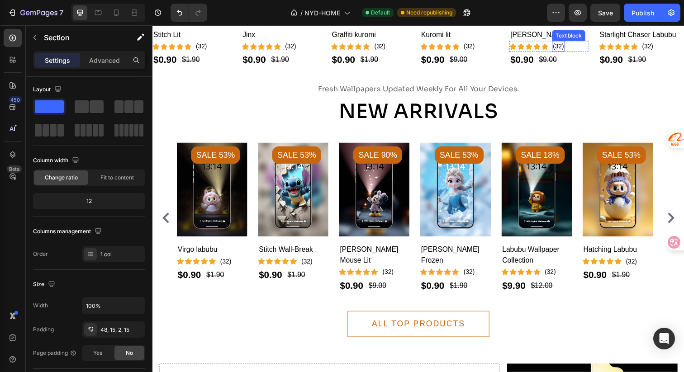
scroll to position [1087, 0]
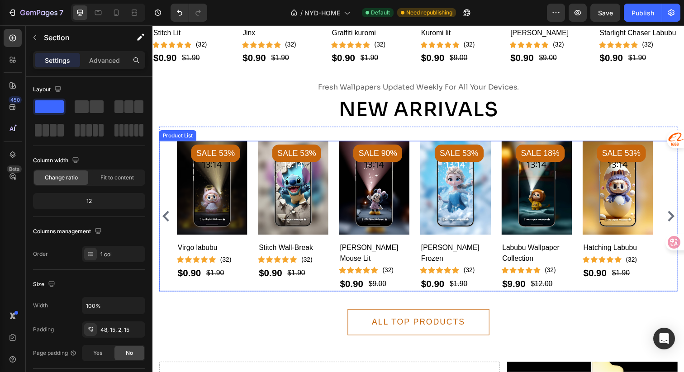
click at [164, 179] on div "Product Images Sale 53% Product Badge Virgo labubu Product Title Icon Icon Icon…" at bounding box center [424, 220] width 530 height 154
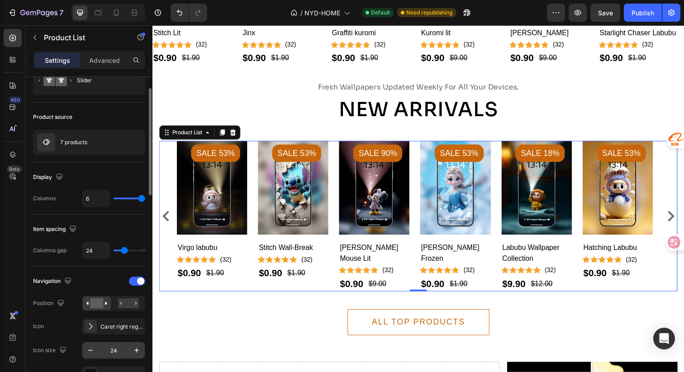
scroll to position [79, 0]
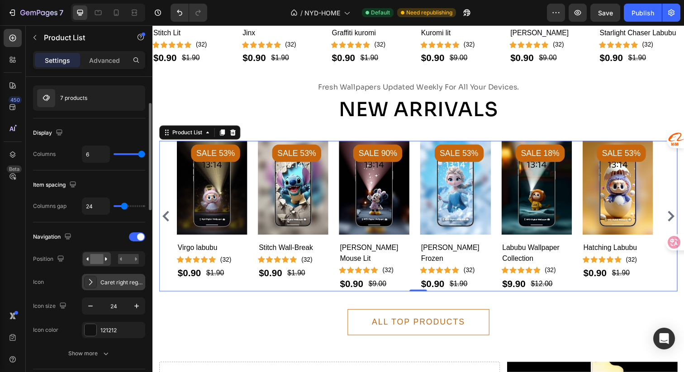
click at [89, 285] on icon at bounding box center [90, 282] width 9 height 9
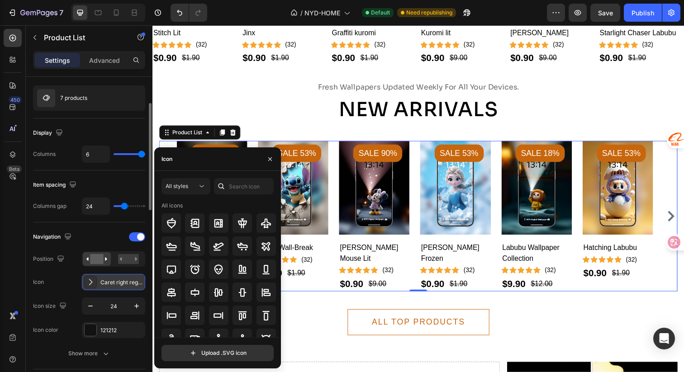
click at [89, 285] on icon at bounding box center [90, 282] width 9 height 9
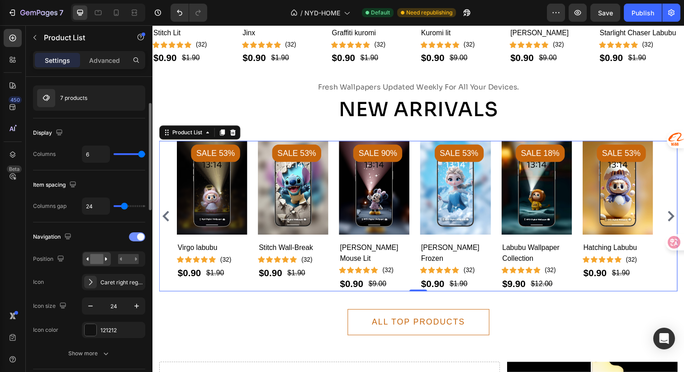
click at [135, 240] on div at bounding box center [137, 237] width 16 height 9
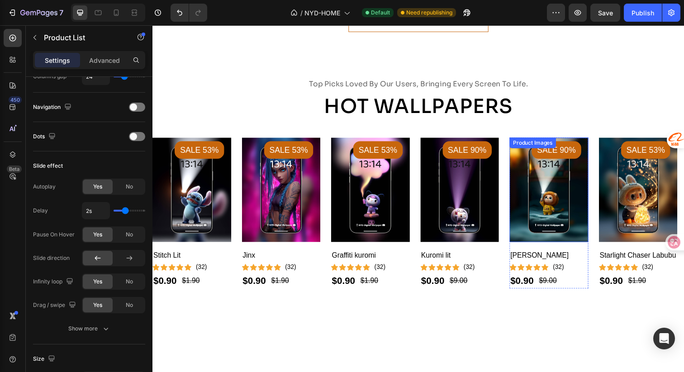
scroll to position [569, 0]
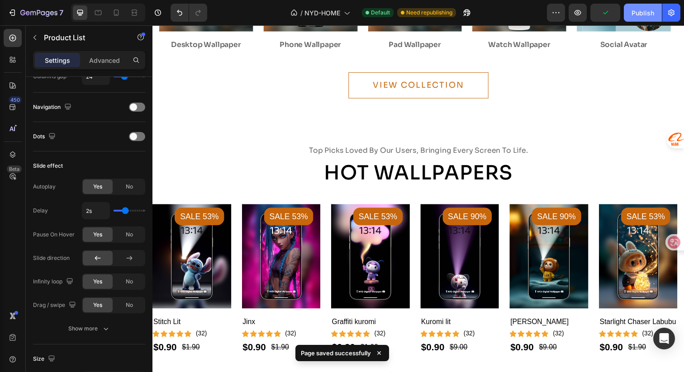
click at [647, 12] on div "Publish" at bounding box center [643, 13] width 23 height 10
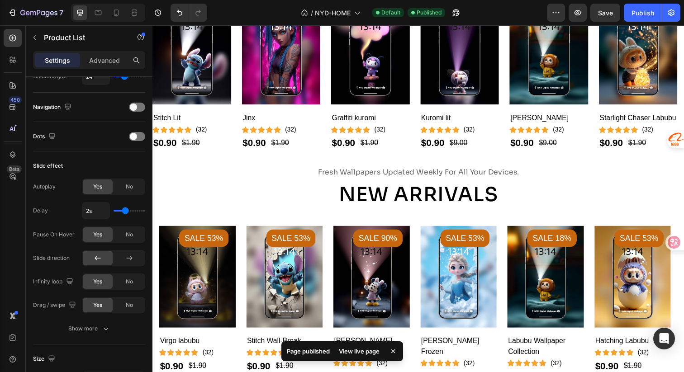
scroll to position [1208, 0]
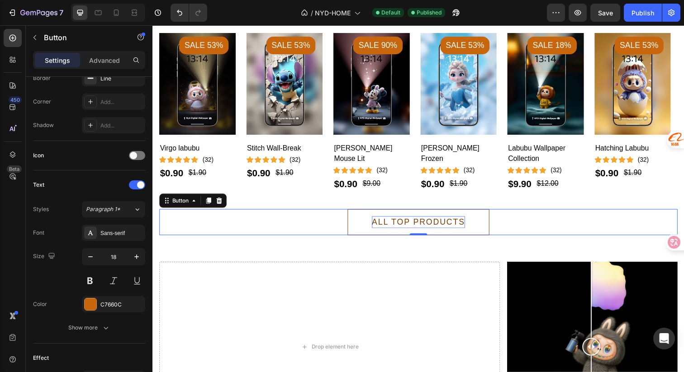
click at [423, 226] on div "ALL TOP PRODUCTS" at bounding box center [424, 226] width 95 height 12
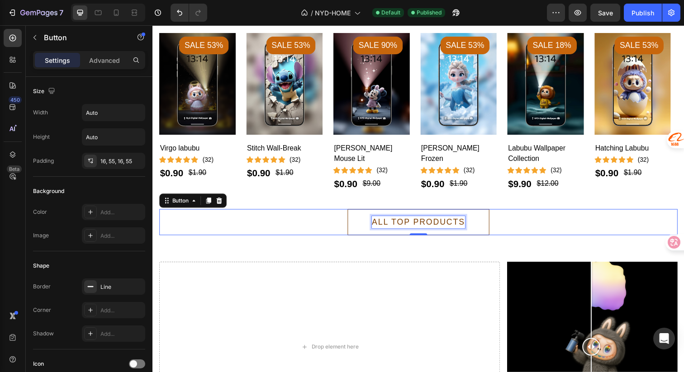
click at [398, 228] on div "ALL TOP PRODUCTS" at bounding box center [424, 226] width 95 height 12
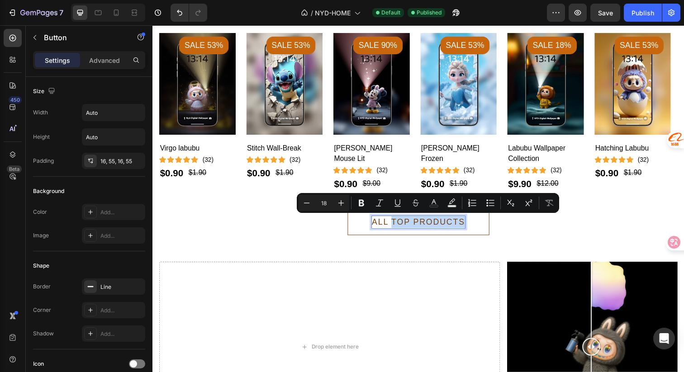
drag, startPoint x: 395, startPoint y: 226, endPoint x: 467, endPoint y: 225, distance: 71.5
click at [467, 225] on p "ALL TOP PRODUCTS" at bounding box center [424, 226] width 95 height 12
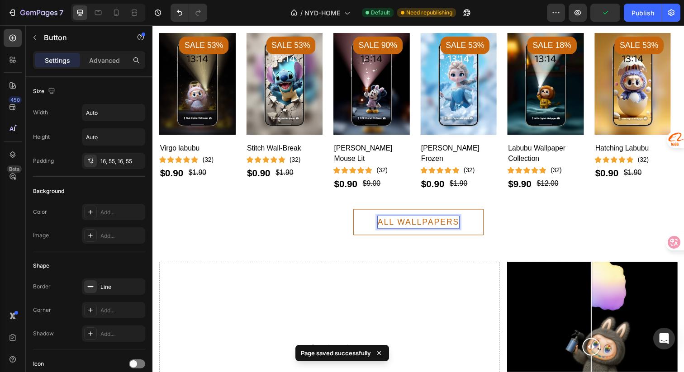
click at [425, 229] on p "ALL WALLPAPERS" at bounding box center [423, 226] width 83 height 12
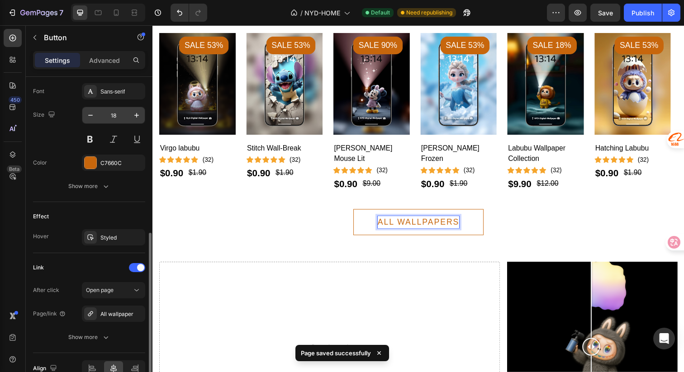
scroll to position [298, 0]
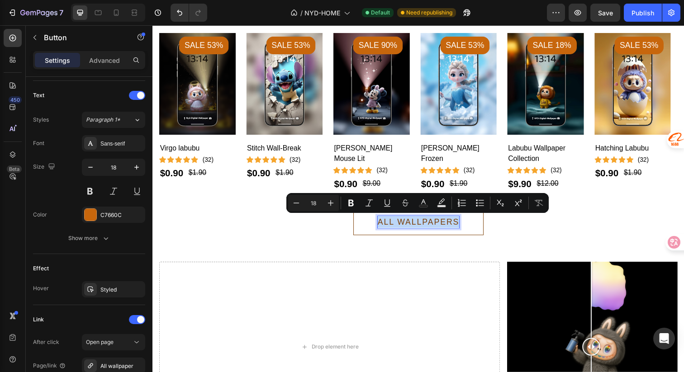
drag, startPoint x: 462, startPoint y: 227, endPoint x: 378, endPoint y: 224, distance: 83.3
click at [382, 224] on p "ALL WALLPAPERS" at bounding box center [423, 226] width 83 height 12
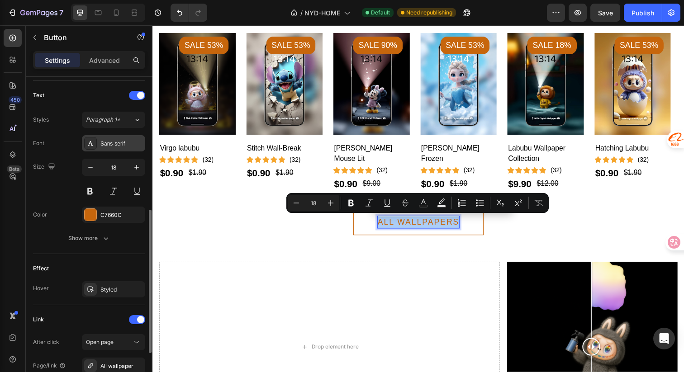
click at [119, 146] on div "Sans-serif" at bounding box center [121, 144] width 43 height 8
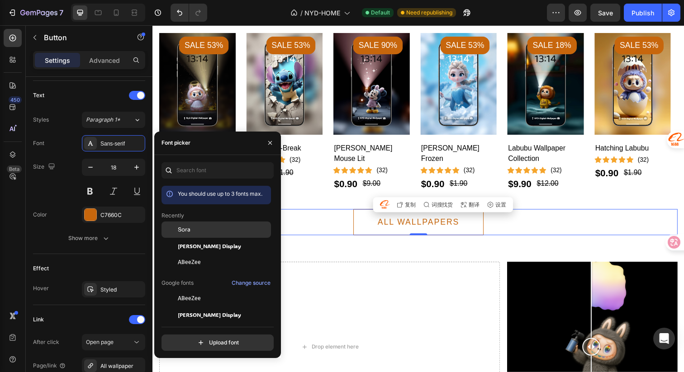
click at [183, 231] on span "Sora" at bounding box center [184, 230] width 13 height 8
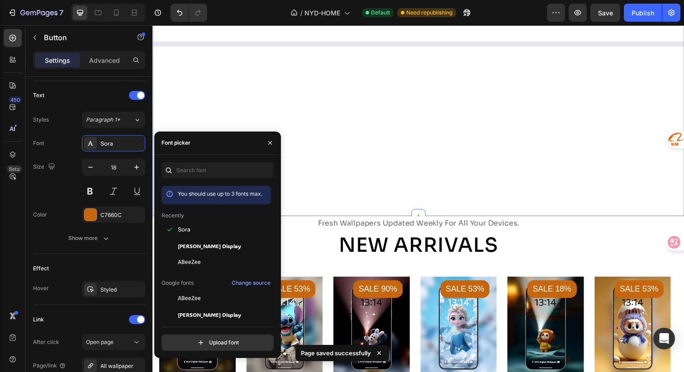
scroll to position [738, 0]
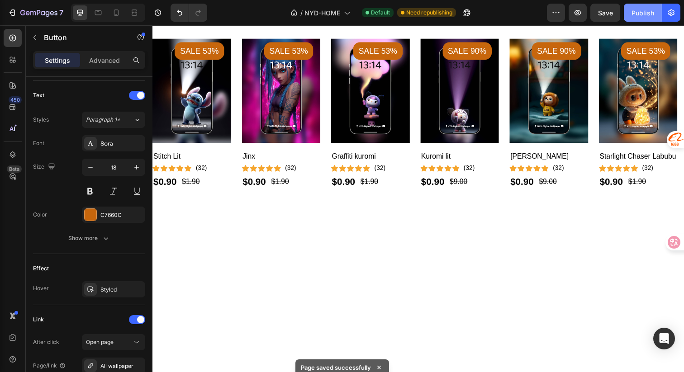
drag, startPoint x: 636, startPoint y: 11, endPoint x: 454, endPoint y: 71, distance: 192.1
click at [636, 11] on div "Publish" at bounding box center [643, 13] width 23 height 10
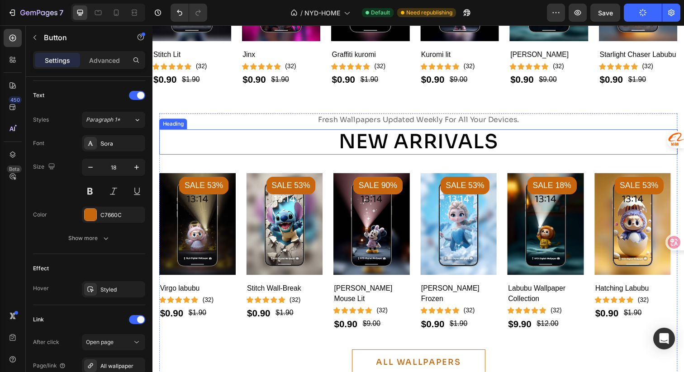
scroll to position [800, 0]
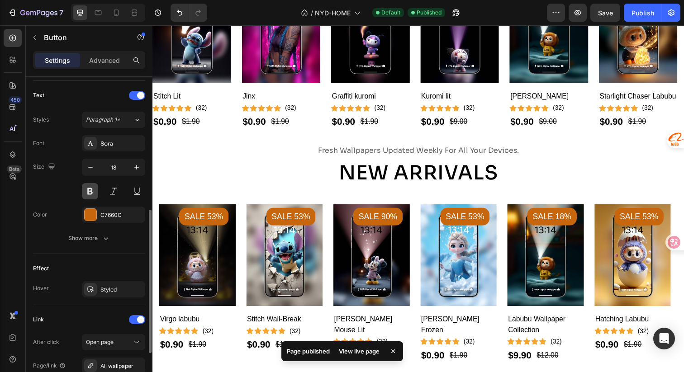
click at [88, 195] on button at bounding box center [90, 191] width 16 height 16
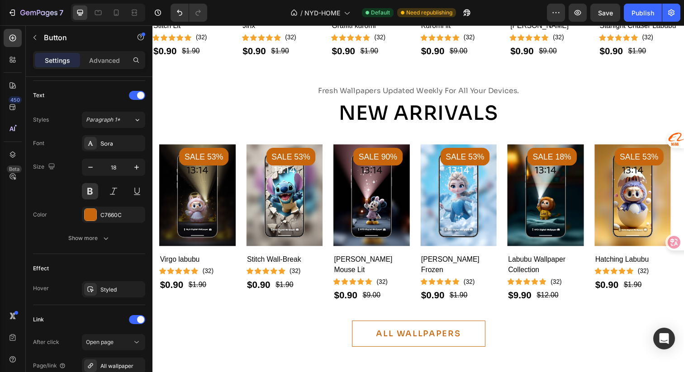
scroll to position [757, 0]
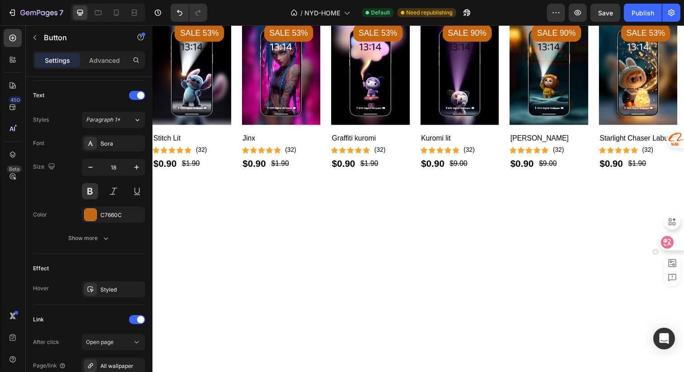
click at [669, 239] on icon at bounding box center [668, 242] width 8 height 7
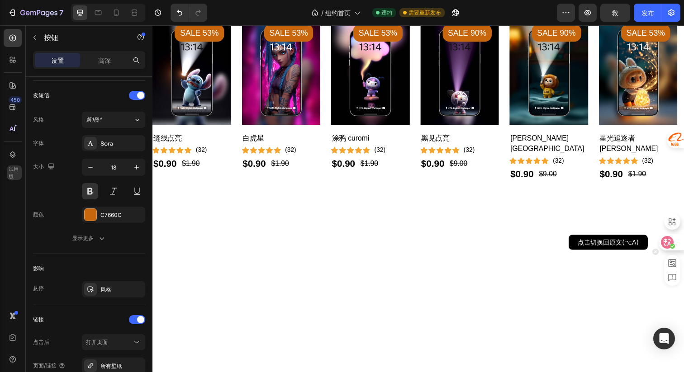
click at [669, 239] on icon at bounding box center [668, 242] width 8 height 7
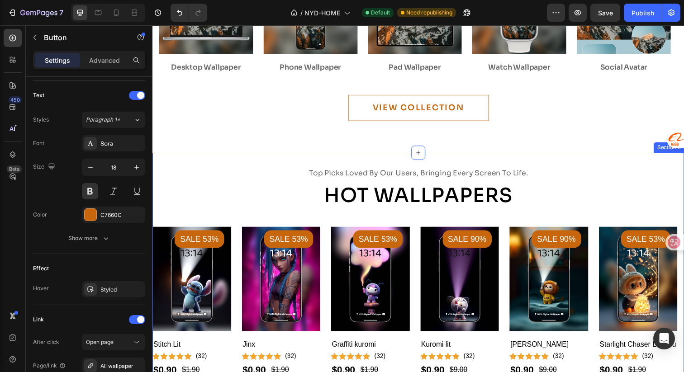
scroll to position [546, 0]
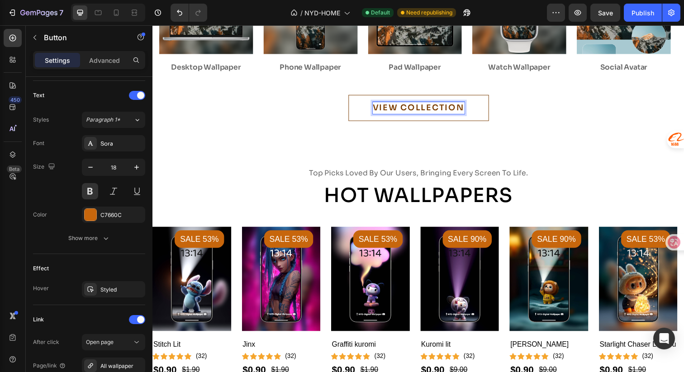
click at [465, 116] on div "VIEW COLLECTION" at bounding box center [424, 110] width 94 height 12
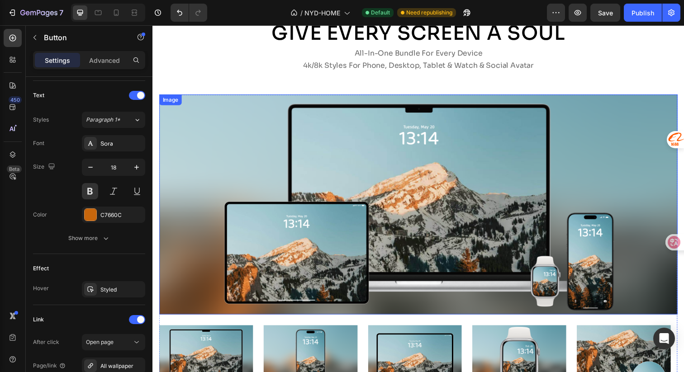
scroll to position [393, 0]
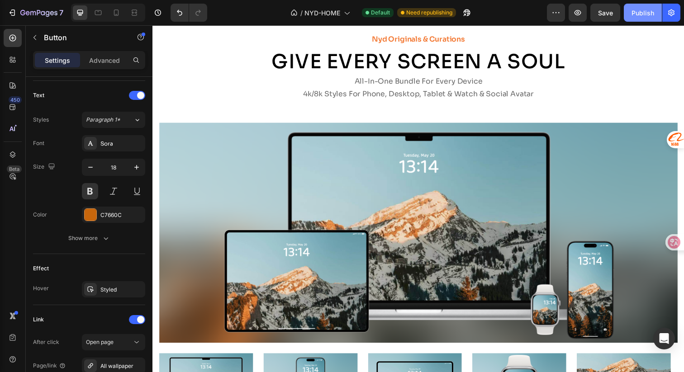
click at [632, 12] on div "Publish" at bounding box center [643, 13] width 23 height 10
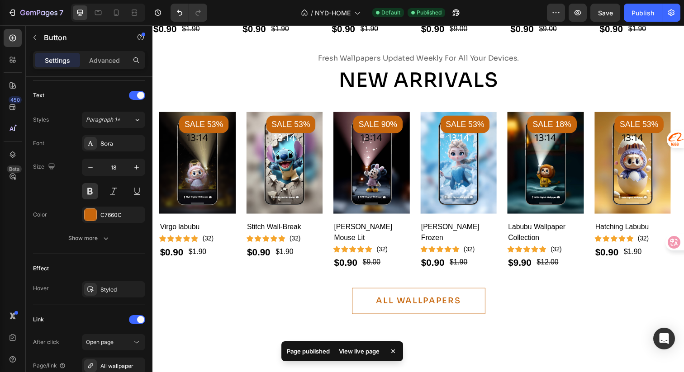
scroll to position [1254, 0]
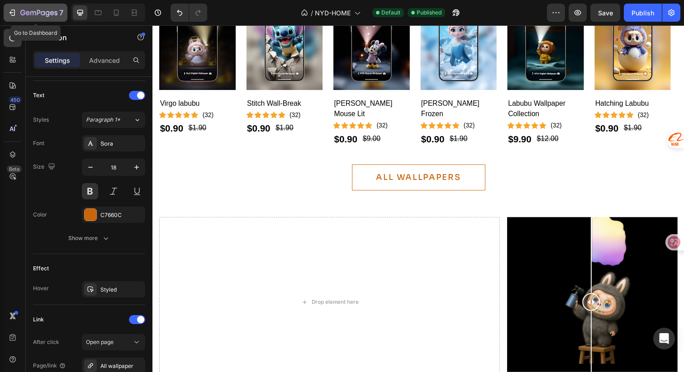
click at [14, 12] on icon "button" at bounding box center [12, 12] width 9 height 9
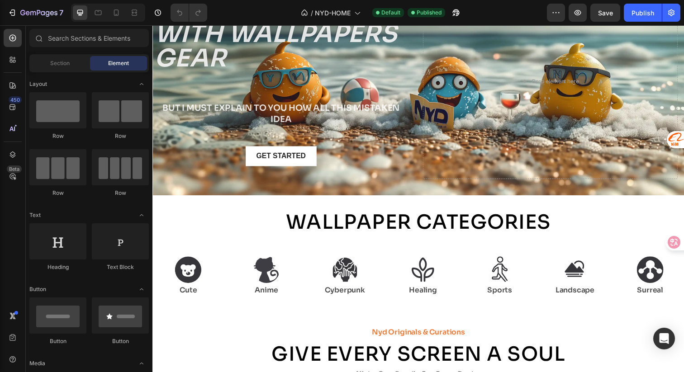
scroll to position [95, 0]
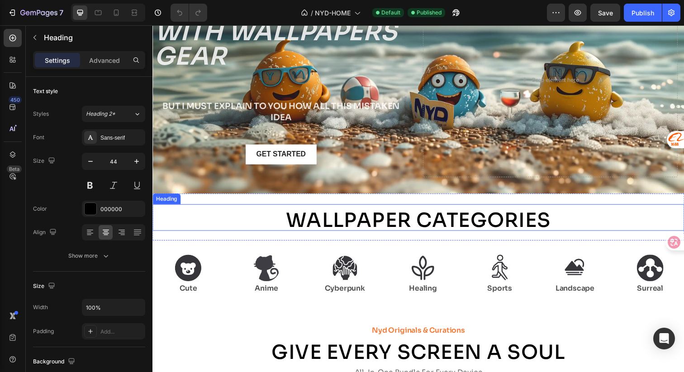
click at [352, 210] on div "Wallpaper Categories Heading" at bounding box center [424, 221] width 543 height 27
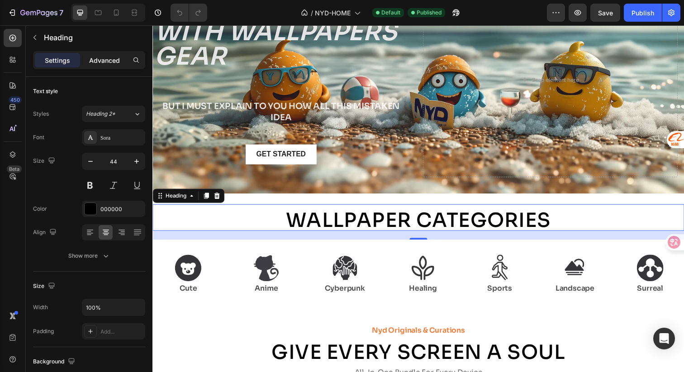
click at [107, 60] on p "Advanced" at bounding box center [104, 61] width 31 height 10
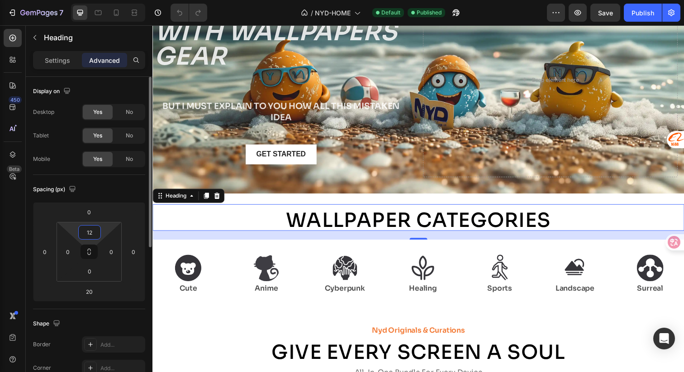
click at [95, 230] on input "12" at bounding box center [90, 233] width 18 height 14
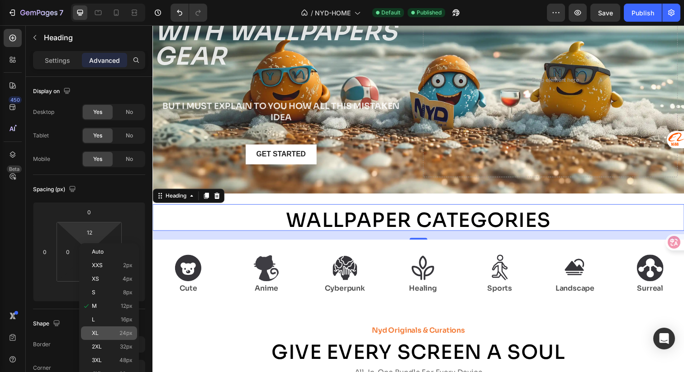
click at [100, 334] on p "XL 24px" at bounding box center [112, 333] width 41 height 6
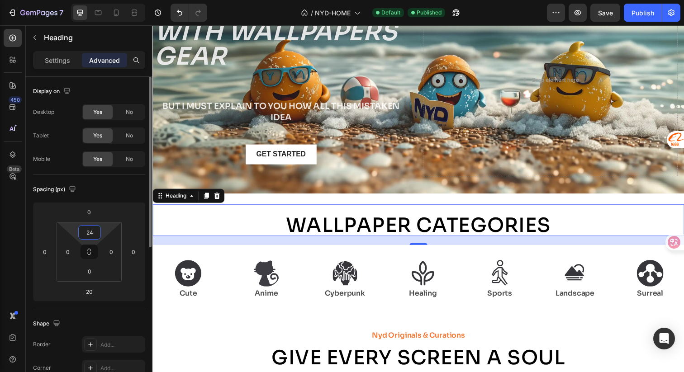
click at [88, 235] on input "24" at bounding box center [90, 233] width 18 height 14
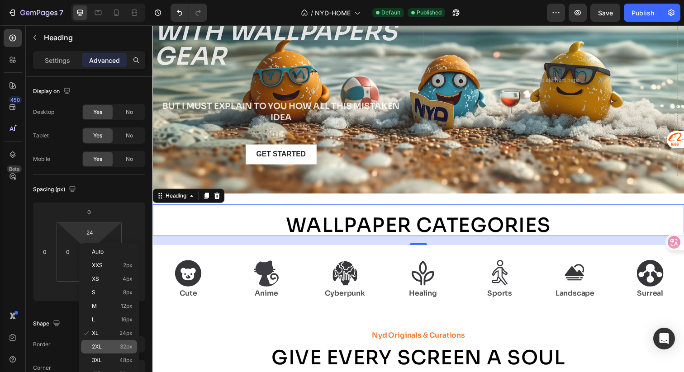
click at [96, 344] on div "2XL 32px" at bounding box center [109, 347] width 56 height 14
type input "32"
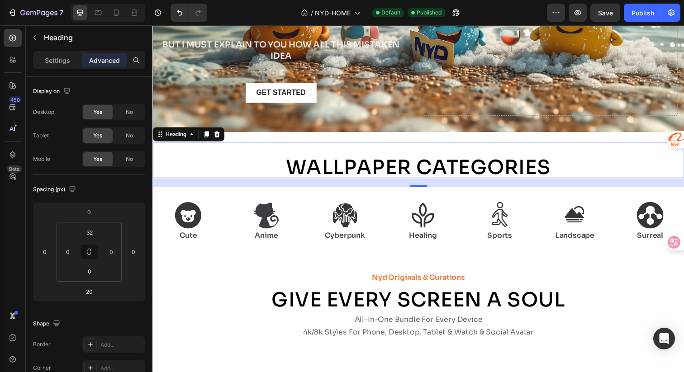
scroll to position [165, 0]
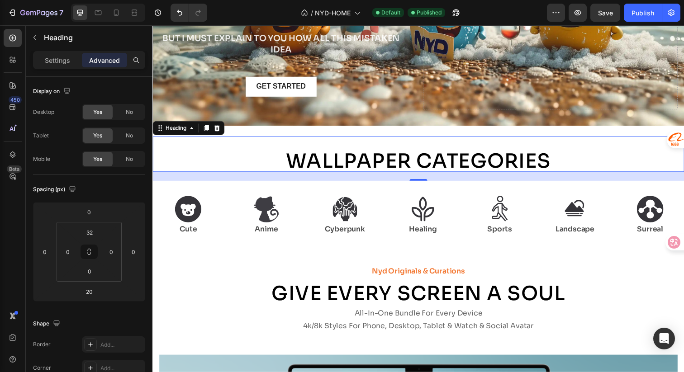
click at [602, 145] on div "Wallpaper Categories Heading 20" at bounding box center [424, 157] width 543 height 36
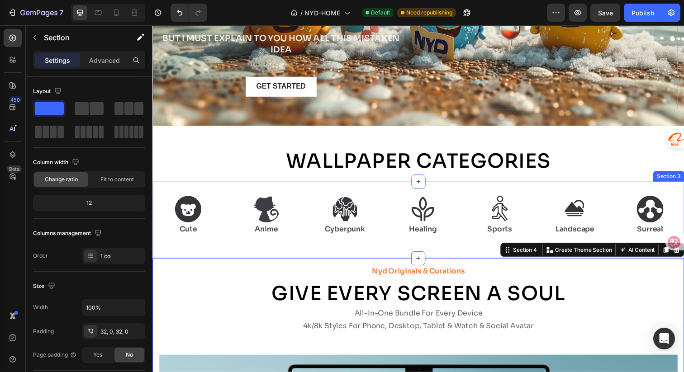
click at [353, 248] on div "Image Cute Text Block Image Anime Text Block Row Image Cyberpunk Text Block Ima…" at bounding box center [424, 224] width 543 height 49
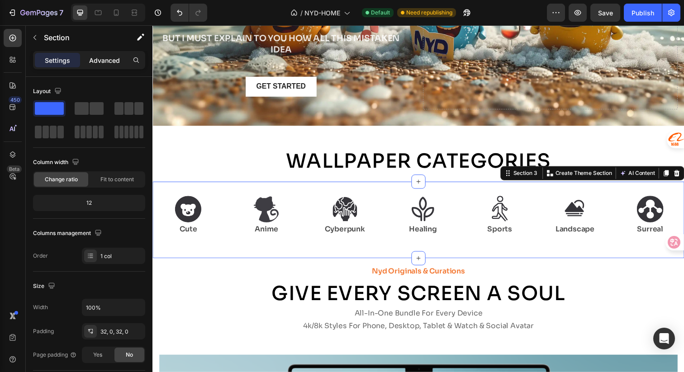
click at [106, 61] on p "Advanced" at bounding box center [104, 61] width 31 height 10
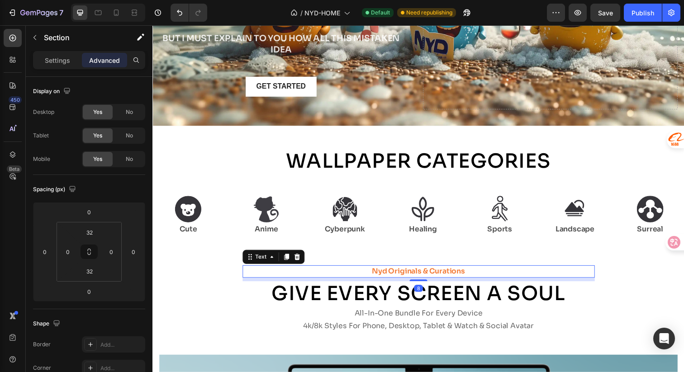
click at [325, 273] on p "nyd originals & curations" at bounding box center [424, 277] width 358 height 11
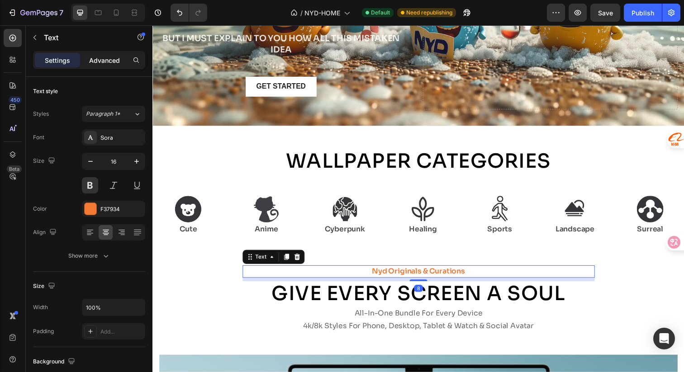
click at [106, 57] on p "Advanced" at bounding box center [104, 61] width 31 height 10
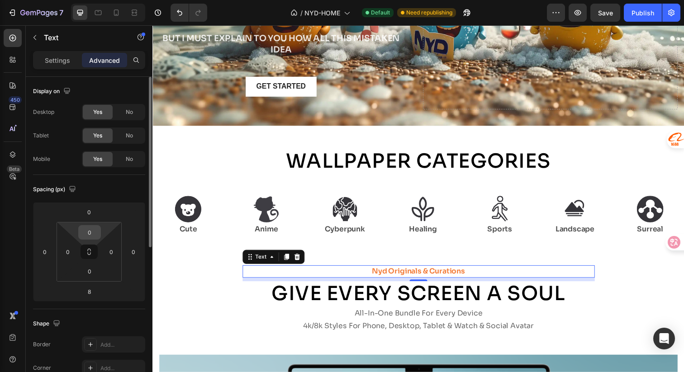
click at [86, 238] on input "0" at bounding box center [90, 233] width 18 height 14
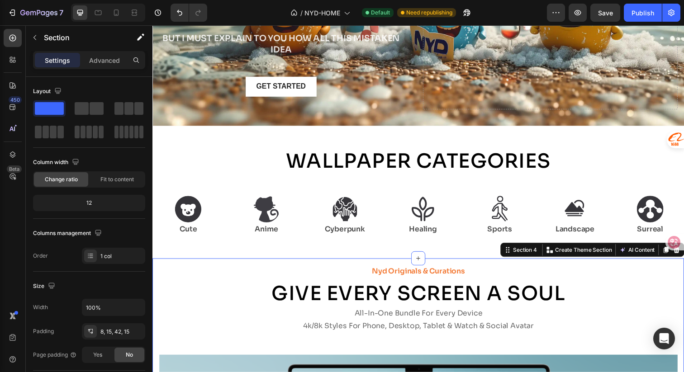
click at [110, 60] on p "Advanced" at bounding box center [104, 61] width 31 height 10
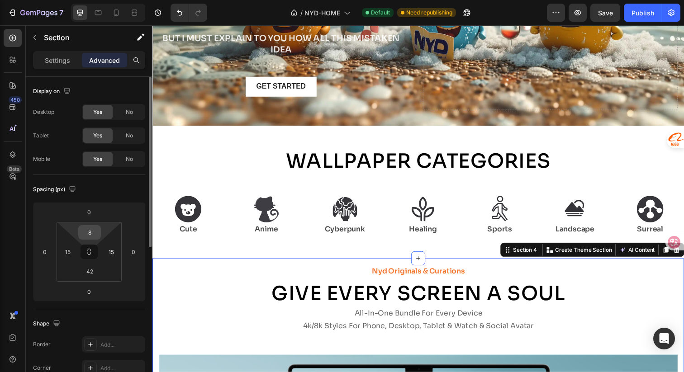
click at [95, 232] on input "8" at bounding box center [90, 233] width 18 height 14
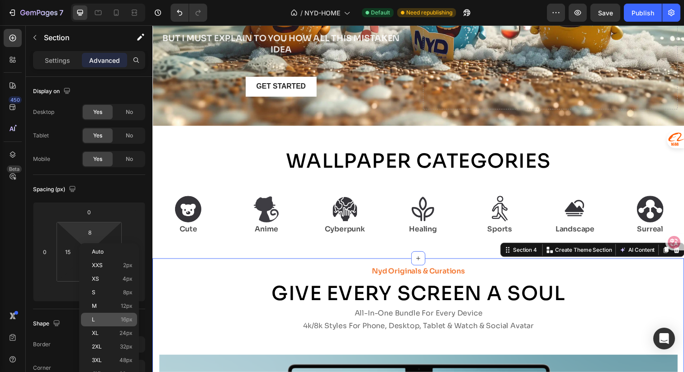
click at [91, 321] on div "L 16px" at bounding box center [109, 320] width 56 height 14
type input "16"
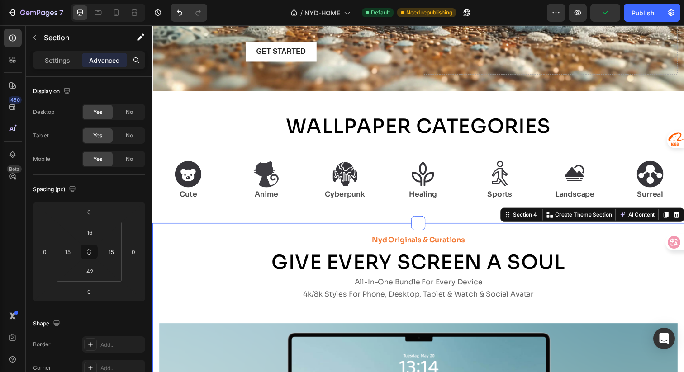
scroll to position [211, 0]
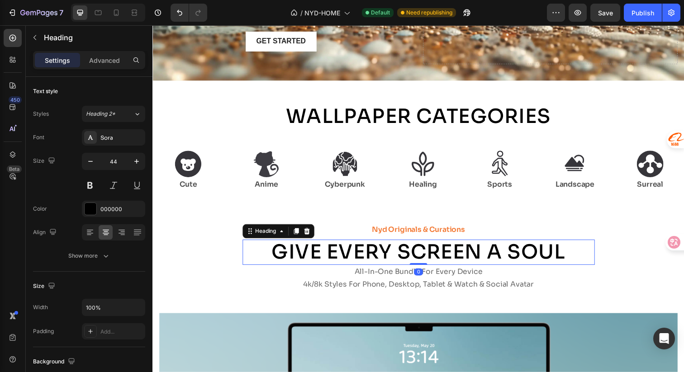
click at [344, 247] on h2 "Give EVERY SCREEN A SOUL" at bounding box center [424, 257] width 360 height 26
click at [100, 63] on p "Advanced" at bounding box center [104, 61] width 31 height 10
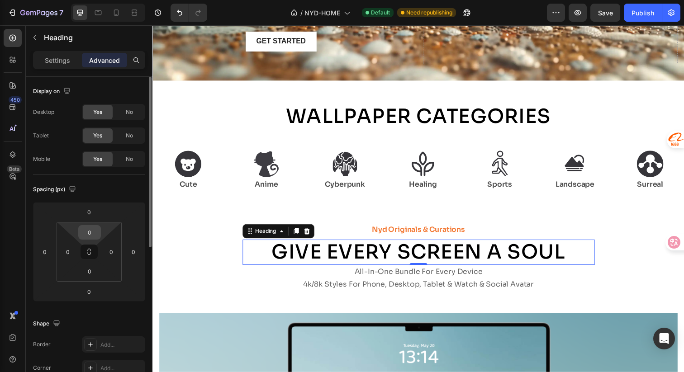
click at [91, 235] on input "0" at bounding box center [90, 233] width 18 height 14
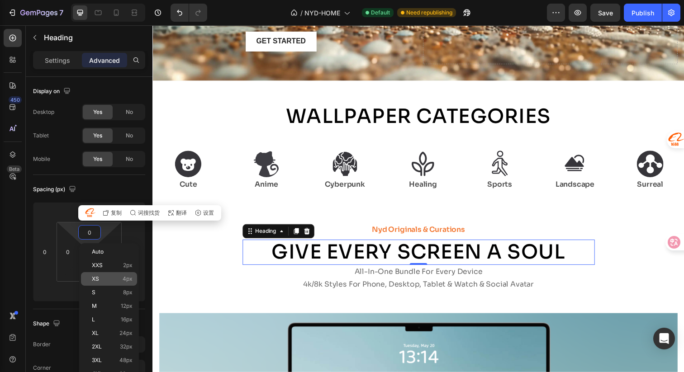
click at [102, 280] on p "XS 4px" at bounding box center [112, 279] width 41 height 6
type input "4"
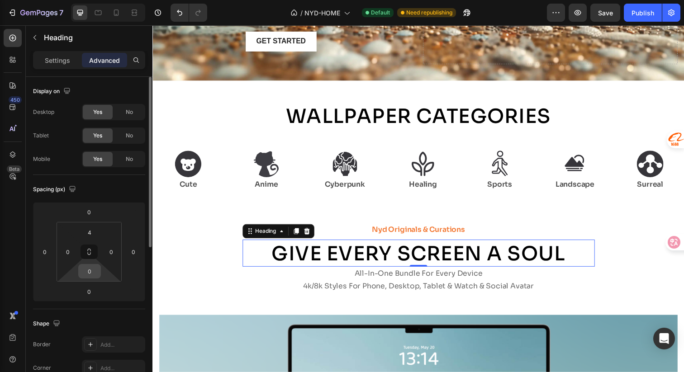
click at [93, 273] on input "0" at bounding box center [90, 272] width 18 height 14
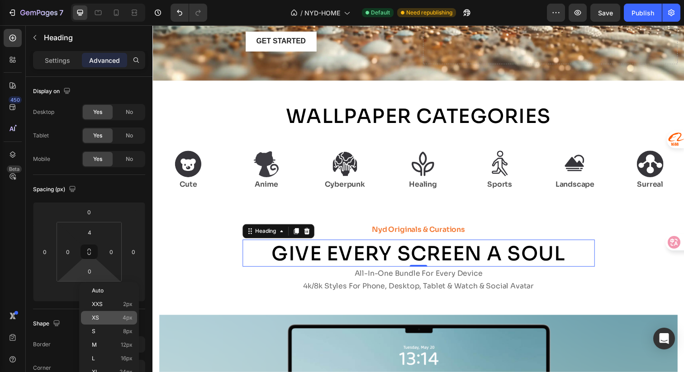
click at [105, 315] on p "XS 4px" at bounding box center [112, 318] width 41 height 6
type input "4"
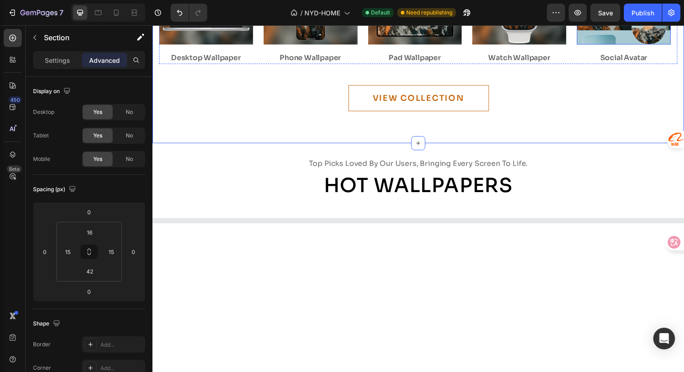
scroll to position [798, 0]
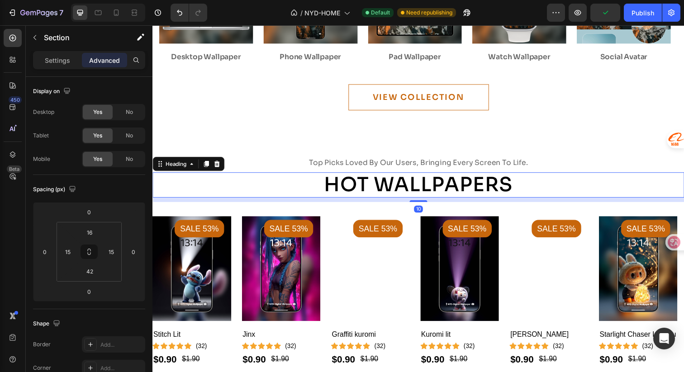
click at [481, 183] on h2 "Hot Wallpapers" at bounding box center [424, 189] width 543 height 26
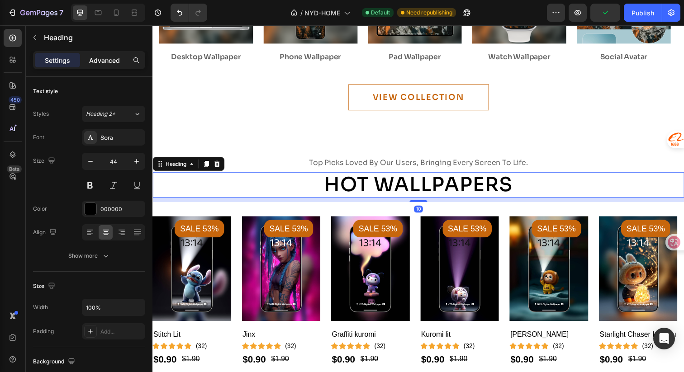
click at [110, 54] on div "Advanced" at bounding box center [104, 60] width 45 height 14
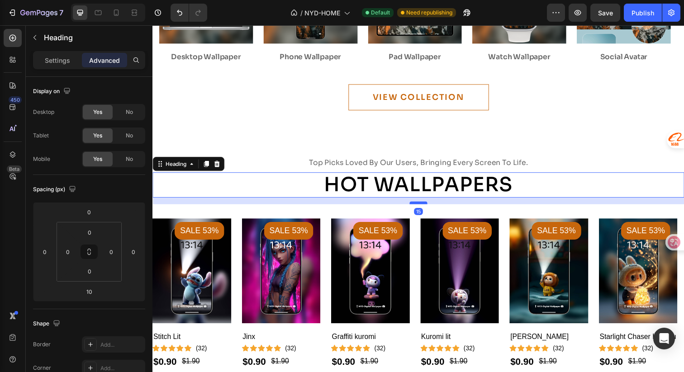
click at [420, 205] on div at bounding box center [424, 206] width 18 height 3
type input "15"
click at [418, 176] on h2 "Hot Wallpapers" at bounding box center [424, 189] width 543 height 26
click at [95, 232] on input "0" at bounding box center [90, 233] width 18 height 14
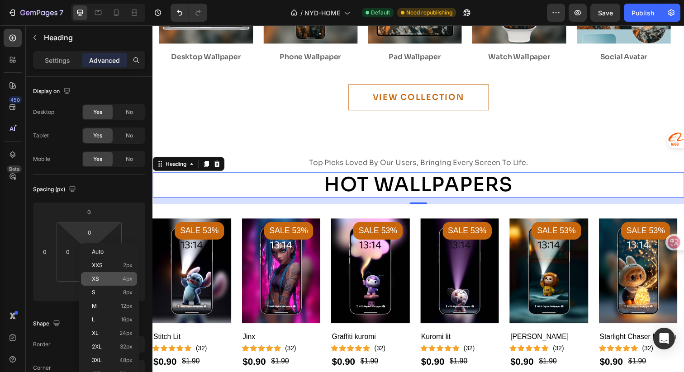
click at [109, 280] on p "XS 4px" at bounding box center [112, 279] width 41 height 6
type input "4"
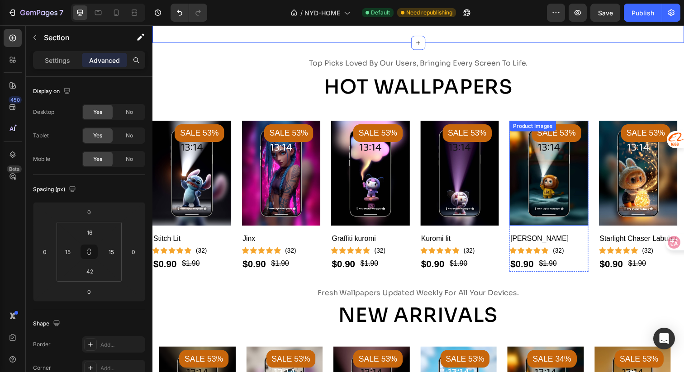
scroll to position [1009, 0]
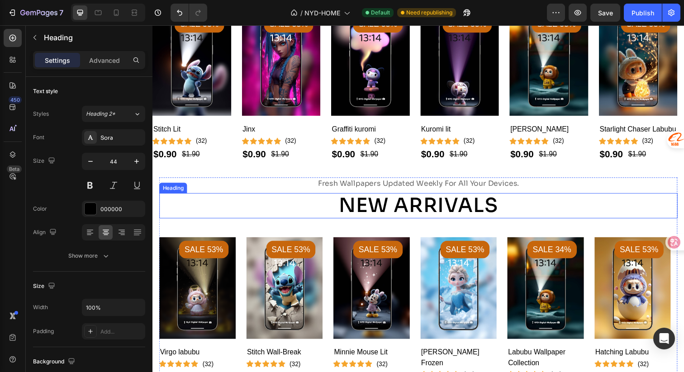
click at [430, 222] on h2 "New Arrivals" at bounding box center [424, 210] width 530 height 26
click at [437, 218] on h2 "New Arrivals" at bounding box center [424, 210] width 530 height 26
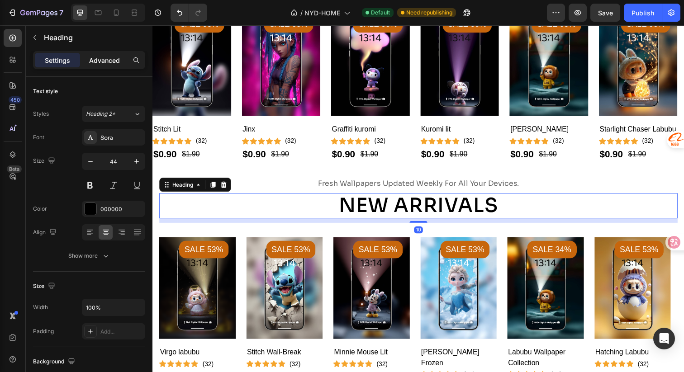
click at [99, 62] on p "Advanced" at bounding box center [104, 61] width 31 height 10
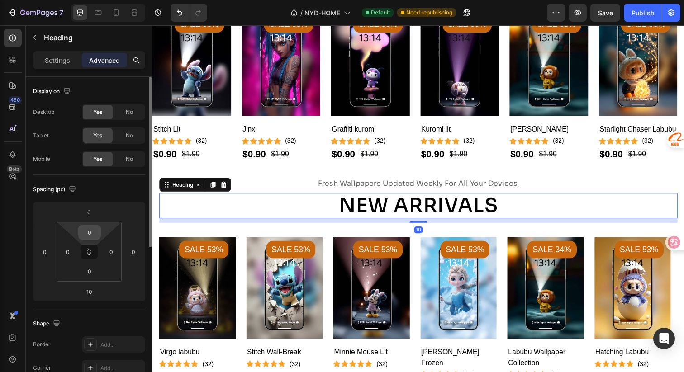
click at [97, 233] on input "0" at bounding box center [90, 233] width 18 height 14
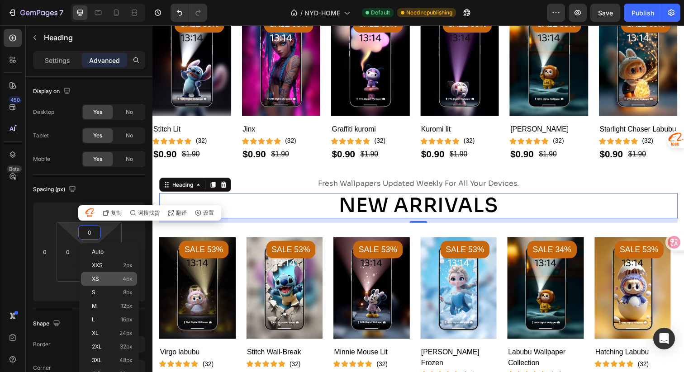
click at [106, 281] on p "XS 4px" at bounding box center [112, 279] width 41 height 6
type input "4"
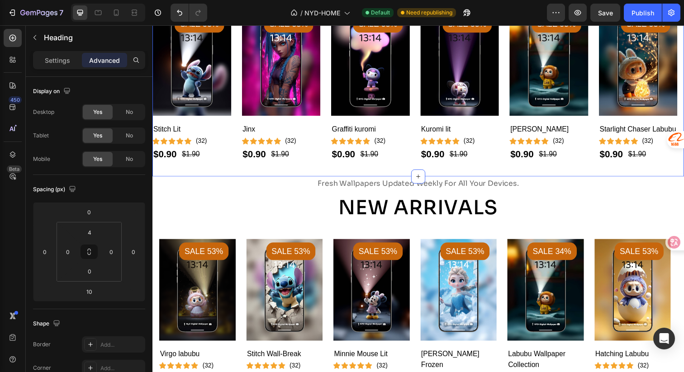
click at [472, 180] on div "top picks loved by our users, bringing every screen to life. Text Hot Wallpaper…" at bounding box center [424, 63] width 543 height 234
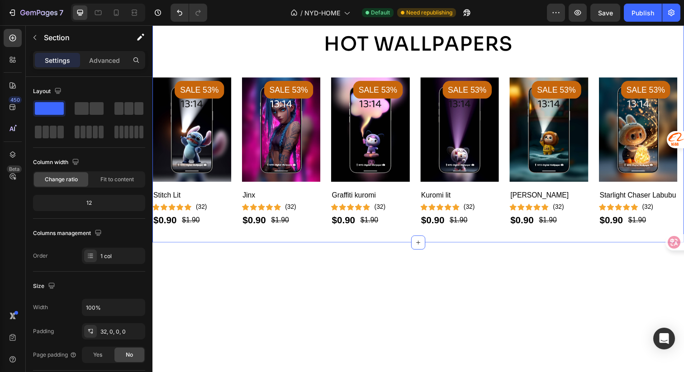
scroll to position [799, 0]
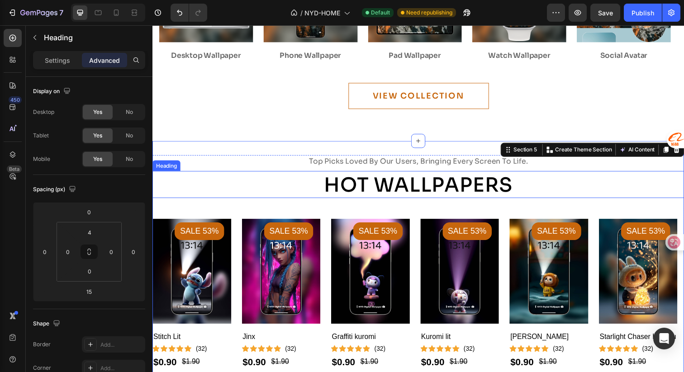
click at [418, 195] on p "Hot Wallpapers" at bounding box center [423, 189] width 541 height 24
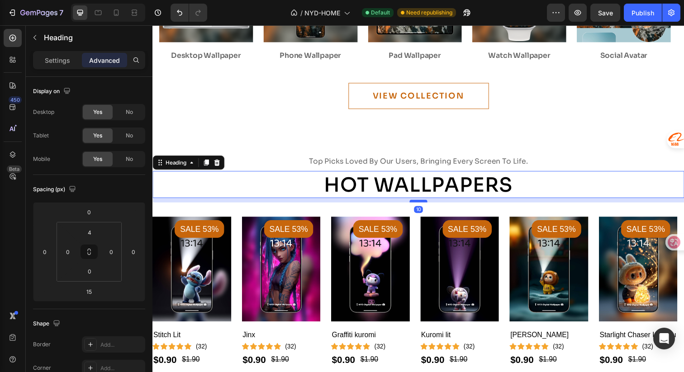
click at [421, 204] on div at bounding box center [424, 205] width 18 height 3
type input "10"
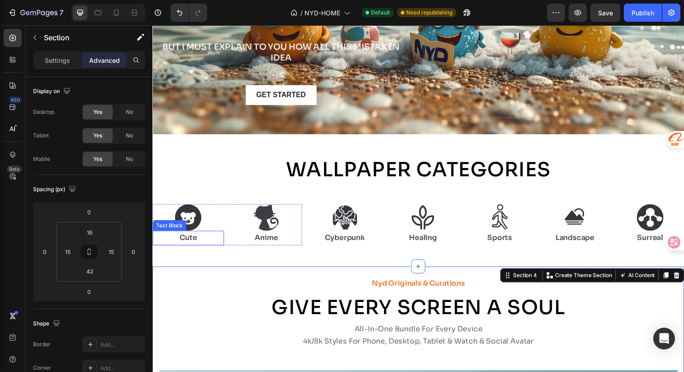
scroll to position [156, 0]
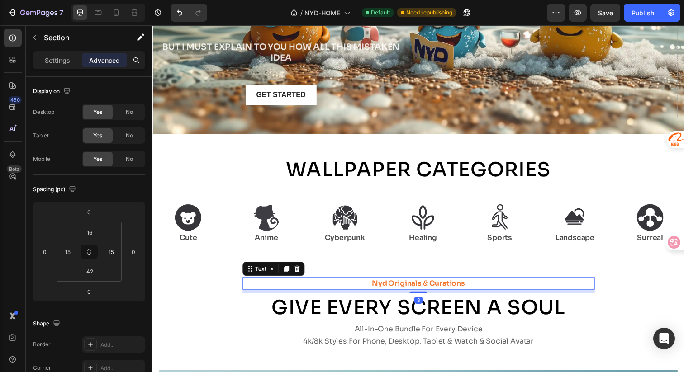
click at [381, 290] on strong "nyd originals & curations" at bounding box center [424, 289] width 95 height 10
click at [383, 289] on strong "nyd originals & curations" at bounding box center [424, 289] width 95 height 10
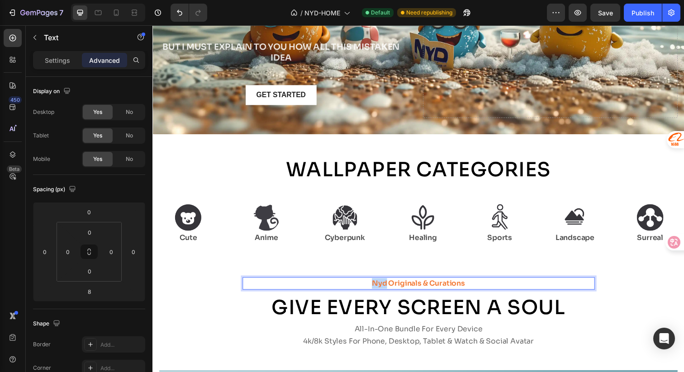
click at [383, 289] on strong "nyd originals & curations" at bounding box center [424, 289] width 95 height 10
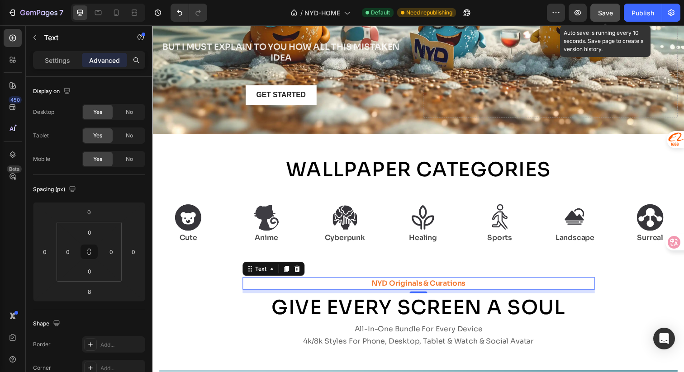
click at [607, 13] on span "Save" at bounding box center [605, 13] width 15 height 8
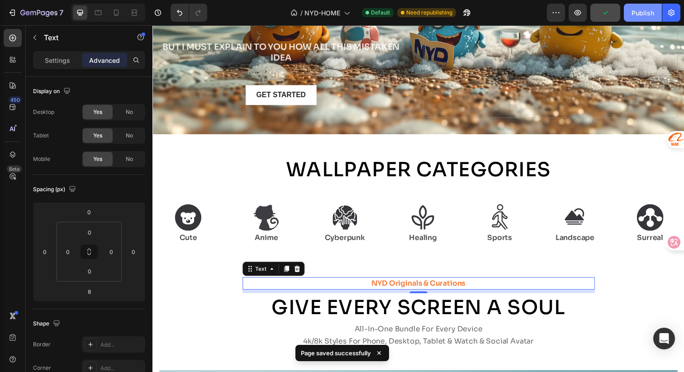
click at [640, 12] on div "Publish" at bounding box center [643, 13] width 23 height 10
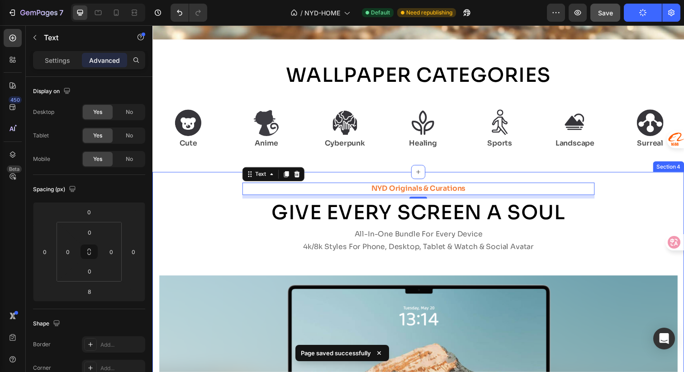
scroll to position [257, 0]
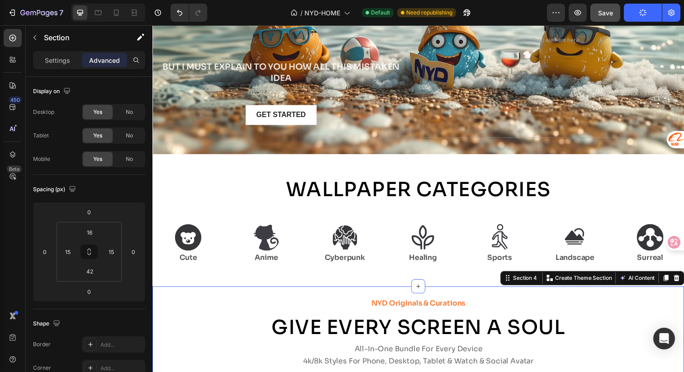
scroll to position [137, 0]
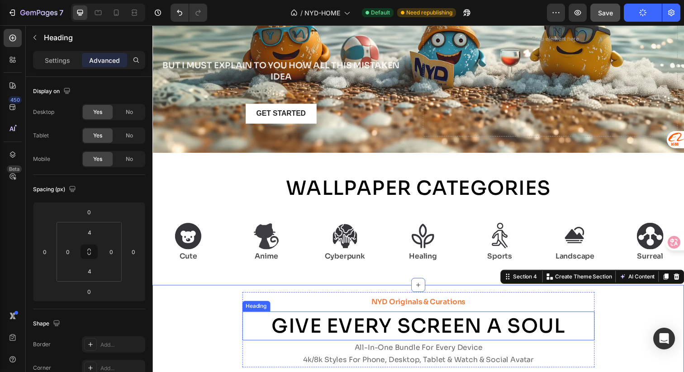
click at [451, 324] on h2 "Give EVERY SCREEN A SOUL" at bounding box center [424, 333] width 360 height 26
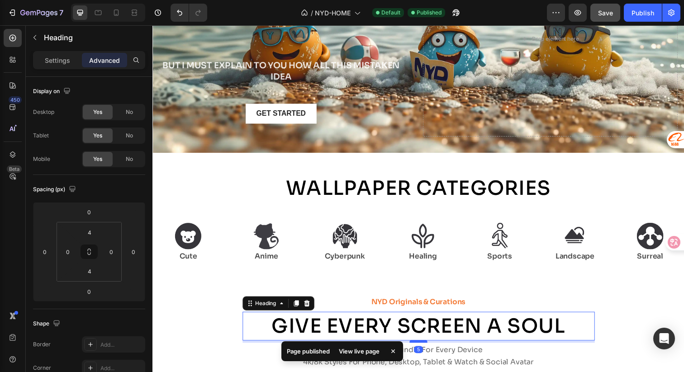
click at [422, 348] on div at bounding box center [424, 348] width 18 height 3
type input "5"
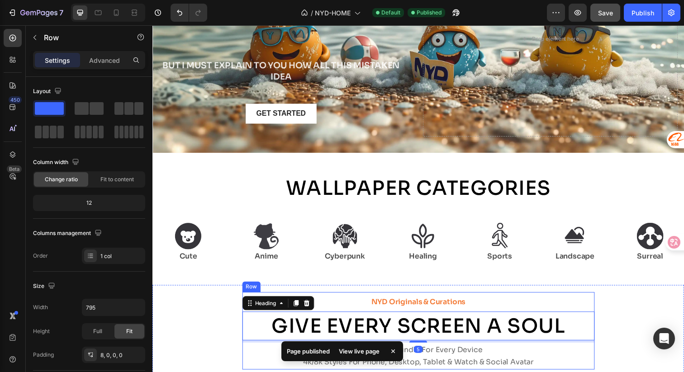
click at [420, 317] on div "NYD originals & curations Text Give EVERY SCREEN A SOUL Heading 5 all-in-one bu…" at bounding box center [424, 340] width 360 height 76
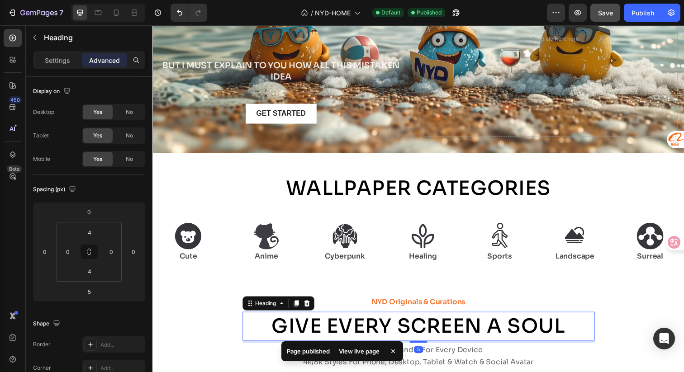
click at [422, 331] on h2 "Give EVERY SCREEN A SOUL" at bounding box center [424, 333] width 360 height 26
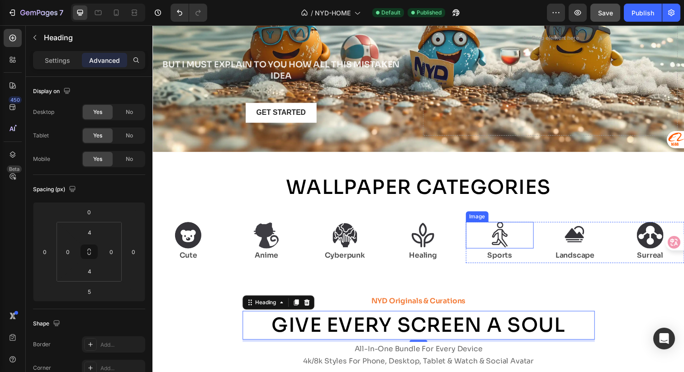
scroll to position [151, 0]
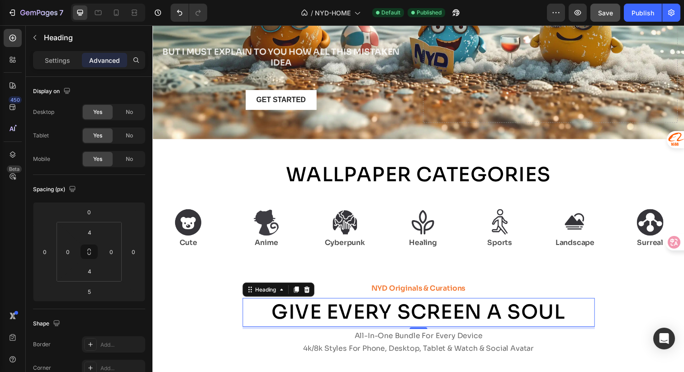
click at [495, 304] on div "Give EVERY SCREEN A SOUL Heading 5" at bounding box center [424, 318] width 360 height 29
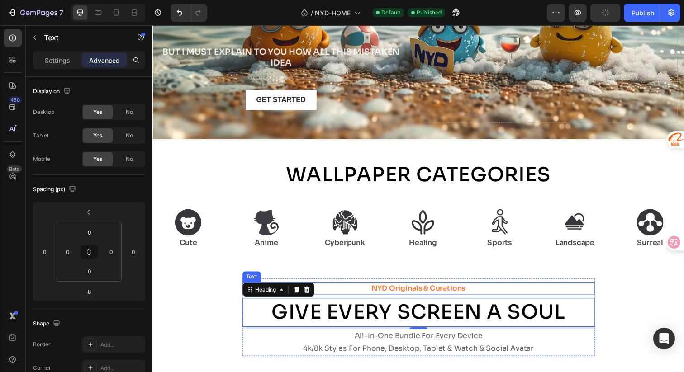
click at [429, 293] on strong "NYD originals & curations" at bounding box center [424, 294] width 96 height 10
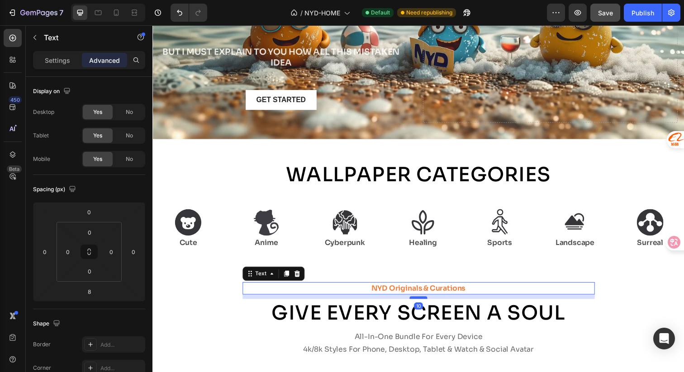
click at [425, 303] on div at bounding box center [424, 303] width 18 height 3
type input "10"
click at [495, 272] on div "Image Cute Text Block Image Anime Text Block Row Image Cyberpunk Text Block Ima…" at bounding box center [424, 238] width 543 height 78
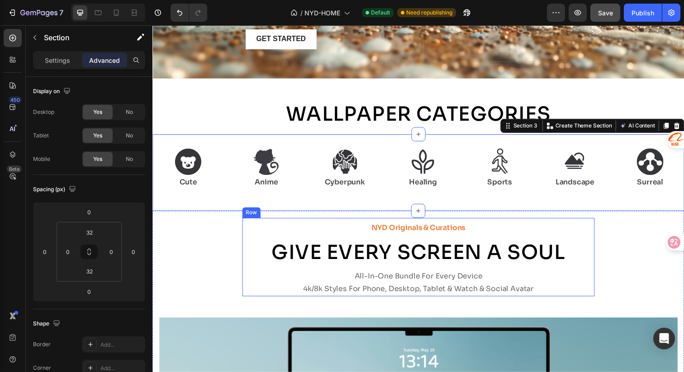
scroll to position [218, 0]
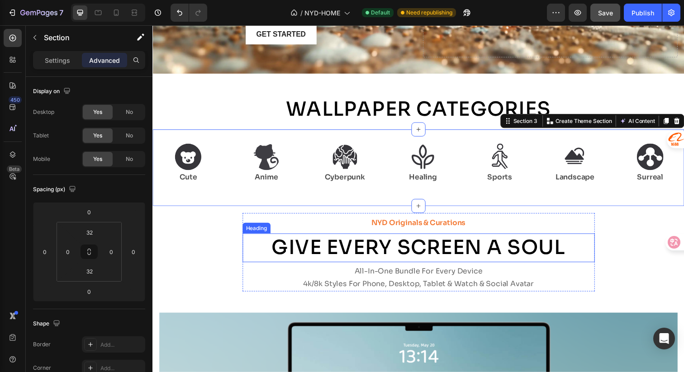
click at [433, 264] on h2 "Give EVERY SCREEN A SOUL" at bounding box center [424, 253] width 360 height 26
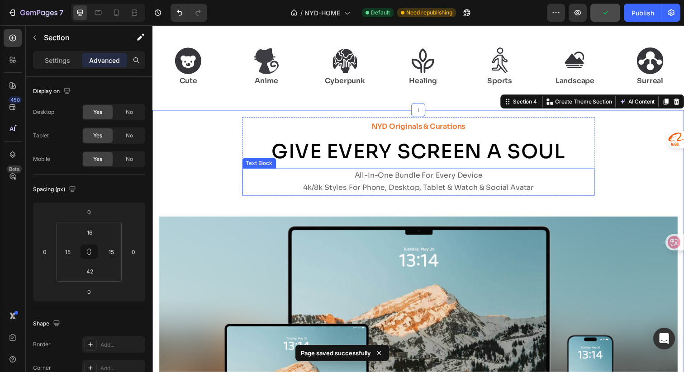
scroll to position [368, 0]
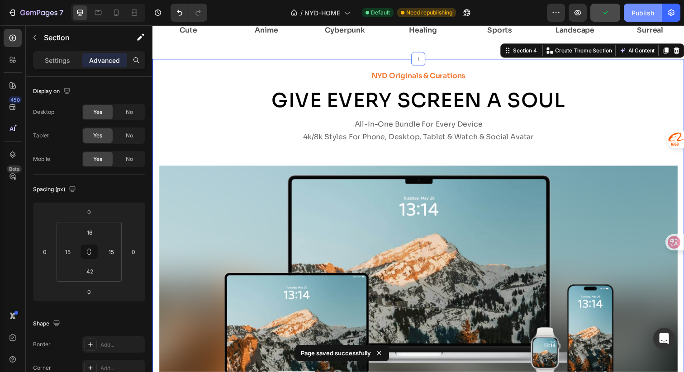
click at [639, 10] on div "Publish" at bounding box center [643, 13] width 23 height 10
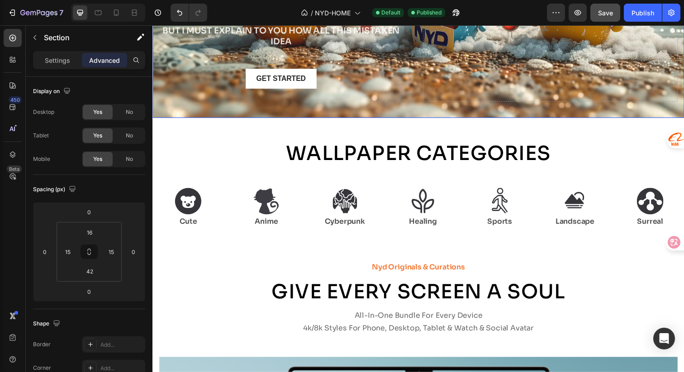
scroll to position [198, 0]
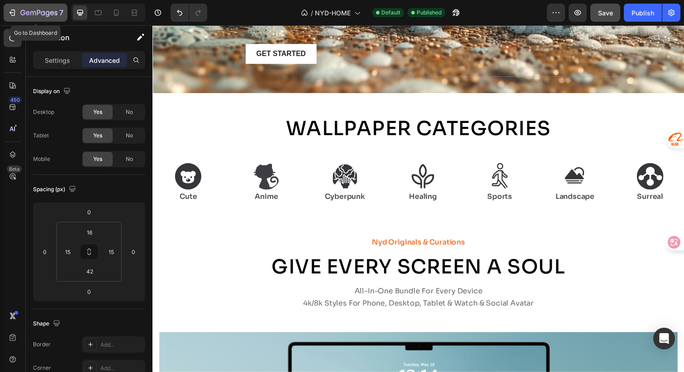
click at [14, 10] on icon "button" at bounding box center [13, 13] width 4 height 6
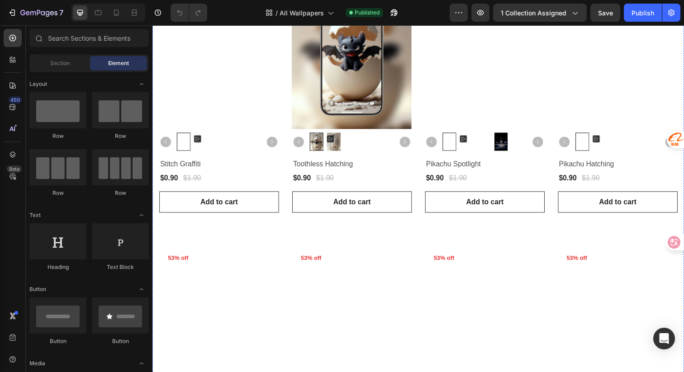
scroll to position [271, 0]
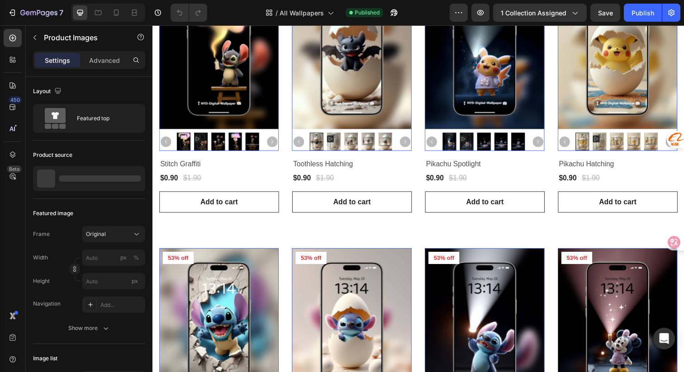
click at [239, 72] on img at bounding box center [220, 49] width 122 height 163
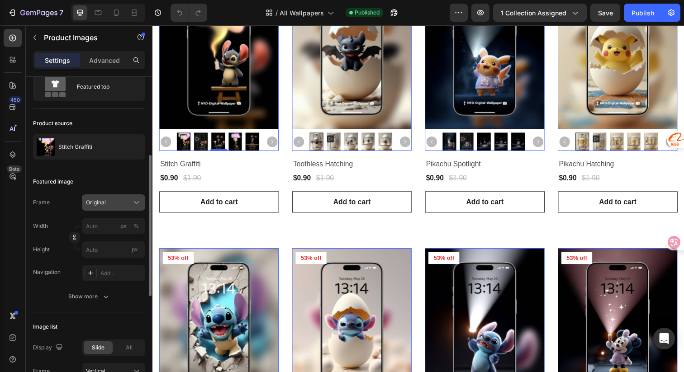
scroll to position [76, 0]
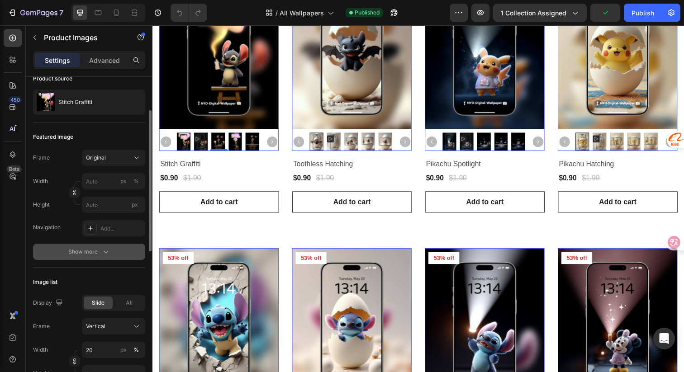
click at [106, 252] on icon "button" at bounding box center [106, 252] width 5 height 3
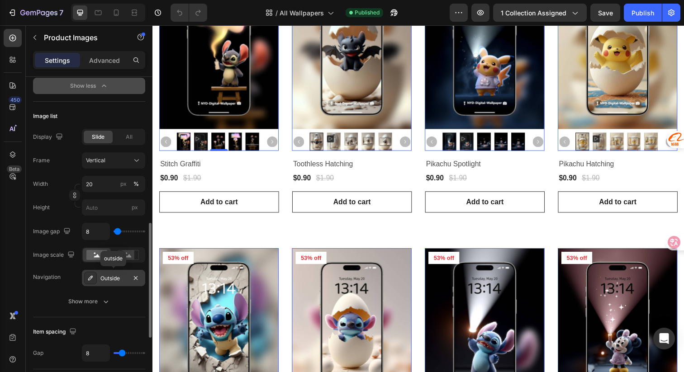
scroll to position [422, 0]
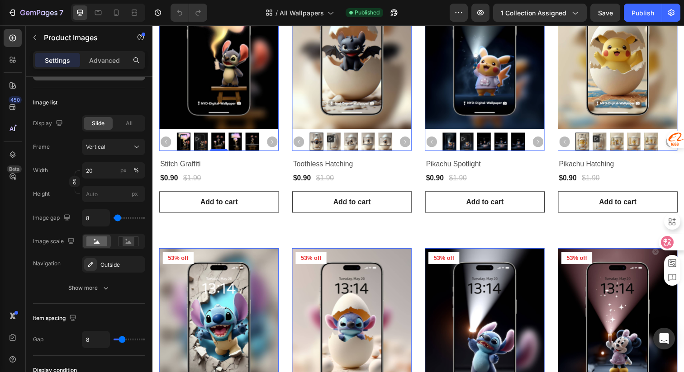
click at [673, 243] on div at bounding box center [671, 242] width 24 height 16
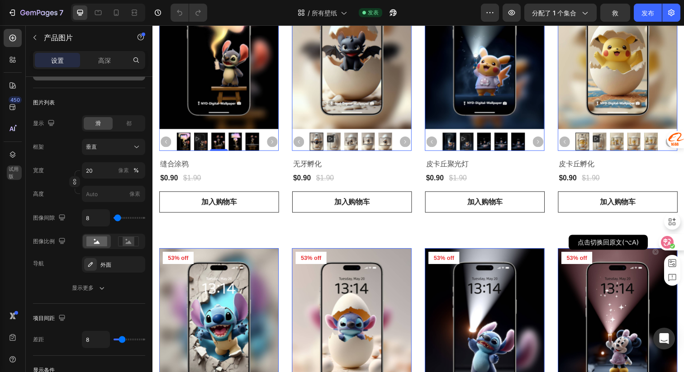
click at [673, 244] on icon at bounding box center [672, 246] width 5 height 5
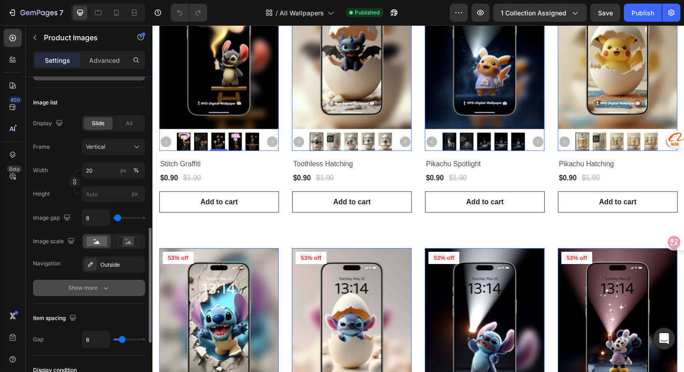
click at [92, 285] on div "Show more" at bounding box center [89, 288] width 42 height 9
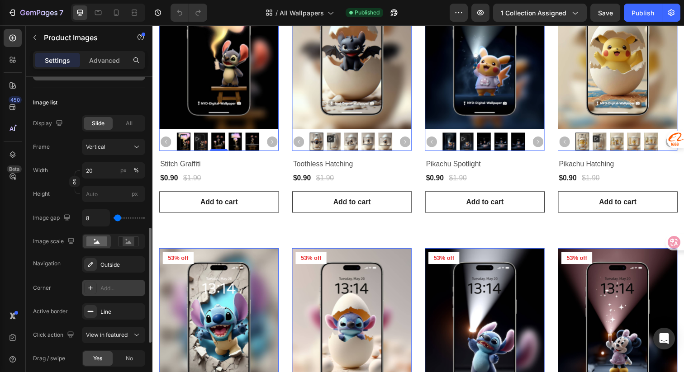
click at [100, 290] on div "Add..." at bounding box center [121, 289] width 43 height 8
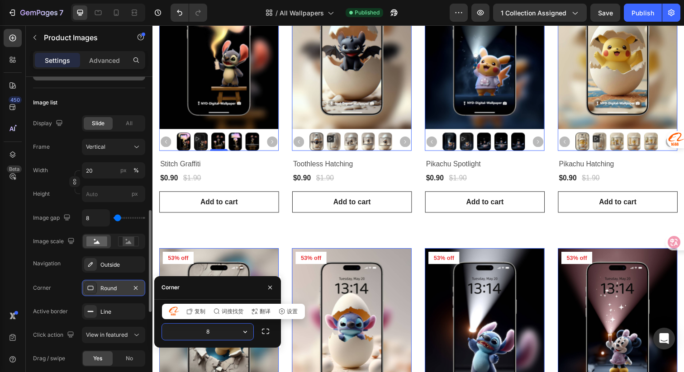
click at [100, 290] on div "Round" at bounding box center [113, 289] width 26 height 8
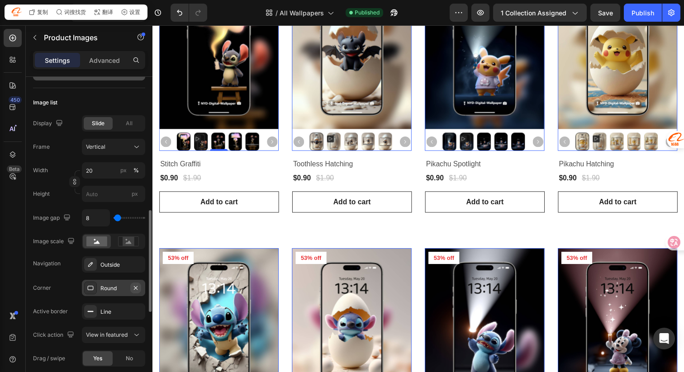
click at [133, 287] on icon "button" at bounding box center [135, 288] width 7 height 7
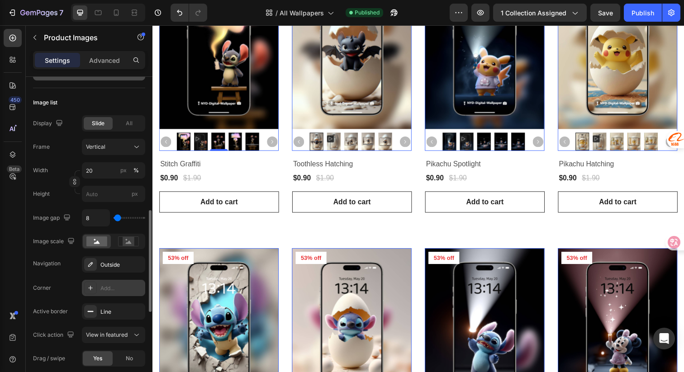
click at [117, 288] on div "Add..." at bounding box center [121, 289] width 43 height 8
type input "8"
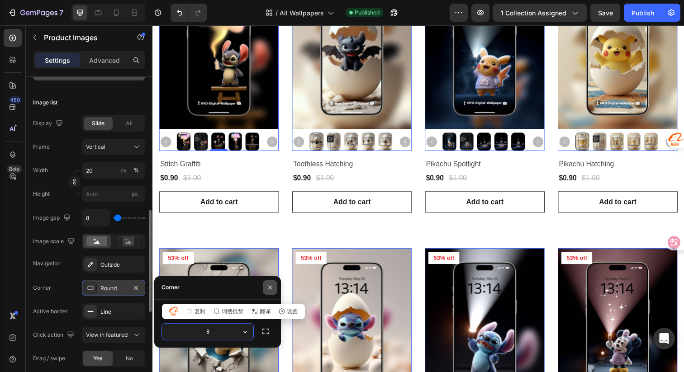
click at [271, 288] on icon "button" at bounding box center [270, 287] width 7 height 7
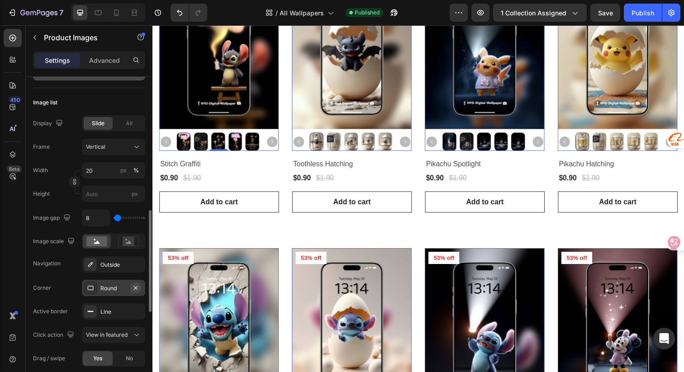
click at [138, 289] on icon "button" at bounding box center [135, 288] width 7 height 7
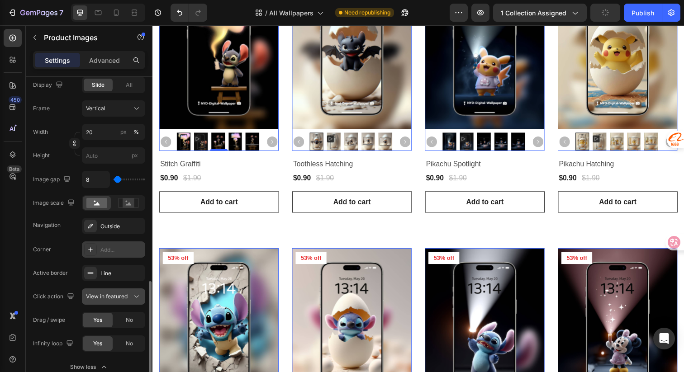
scroll to position [505, 0]
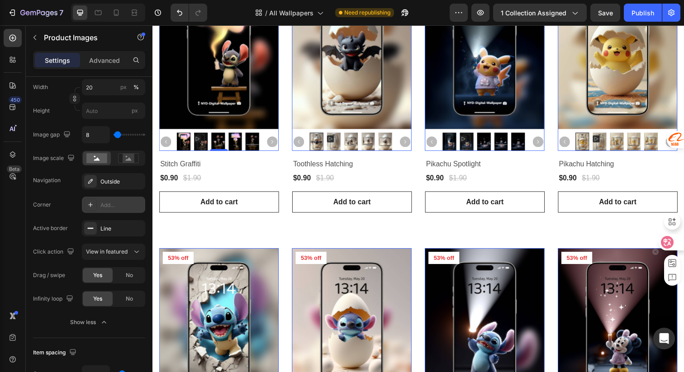
drag, startPoint x: 667, startPoint y: 243, endPoint x: 186, endPoint y: 227, distance: 480.9
click at [667, 242] on icon at bounding box center [667, 242] width 9 height 9
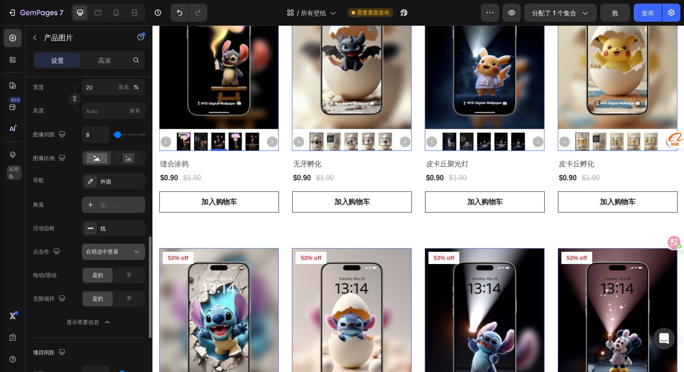
click at [117, 254] on font "在精选中查看" at bounding box center [102, 251] width 33 height 7
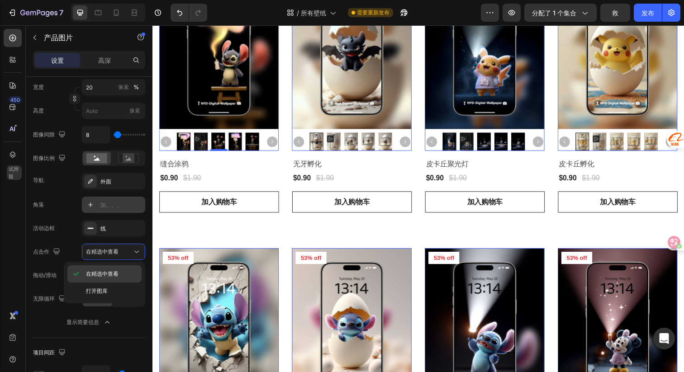
click at [102, 275] on font "在精选中查看" at bounding box center [102, 274] width 33 height 7
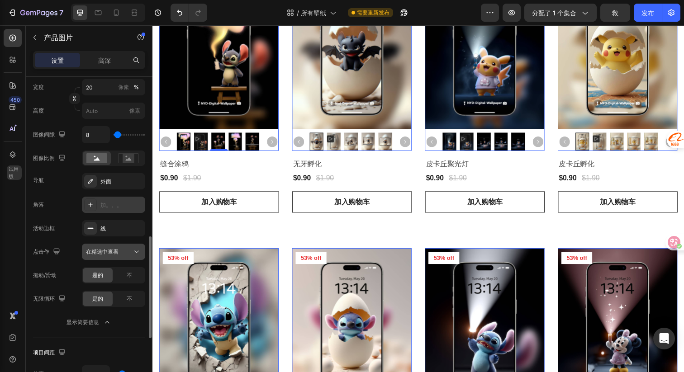
click at [135, 252] on icon at bounding box center [136, 252] width 9 height 9
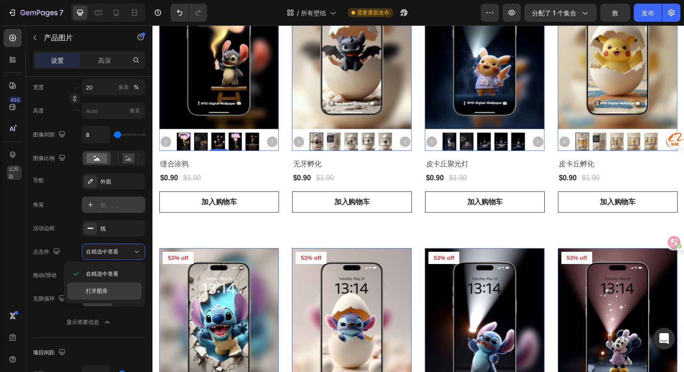
click at [107, 288] on font "打开图库" at bounding box center [97, 291] width 22 height 7
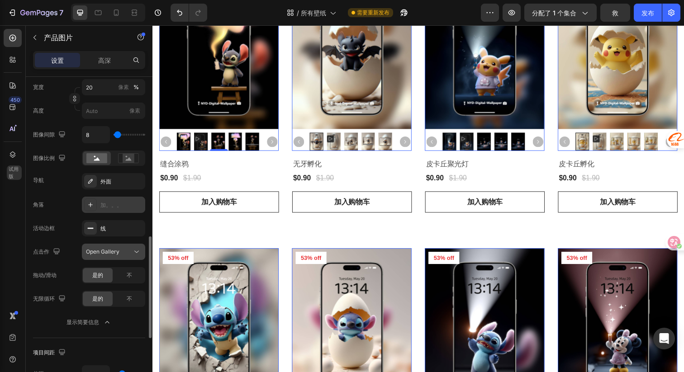
click at [122, 252] on div "Open Gallery" at bounding box center [109, 252] width 46 height 8
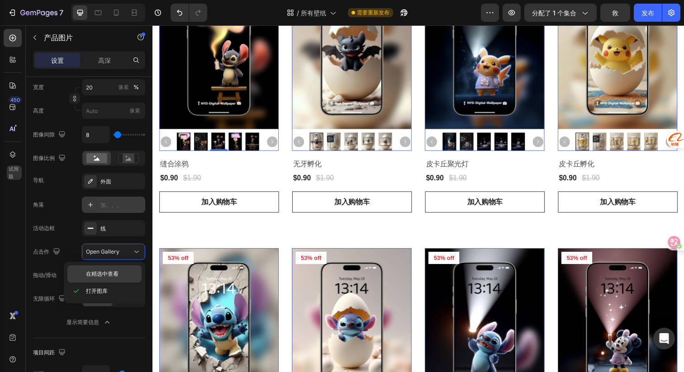
click at [107, 271] on font "在精选中查看" at bounding box center [102, 274] width 33 height 7
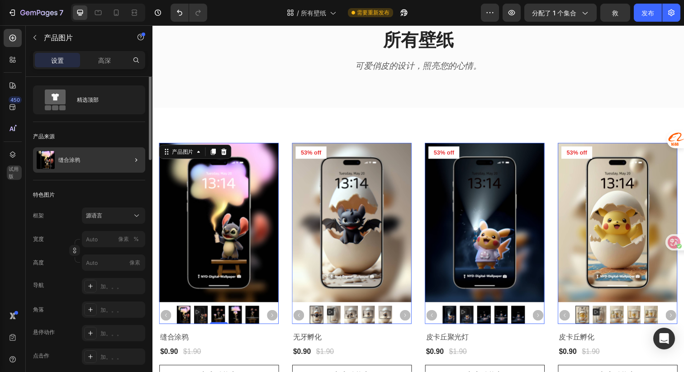
scroll to position [63, 0]
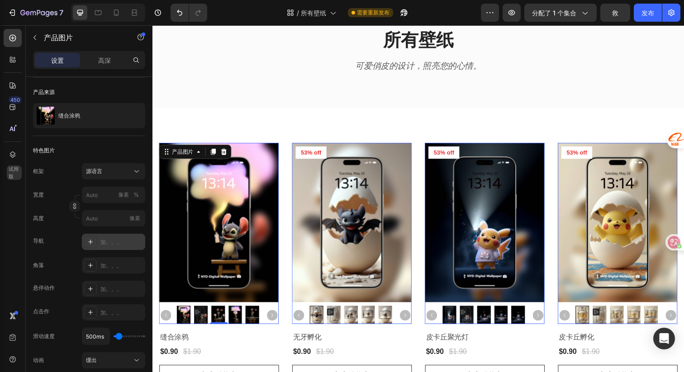
click at [110, 244] on font "加。。。" at bounding box center [111, 242] width 22 height 7
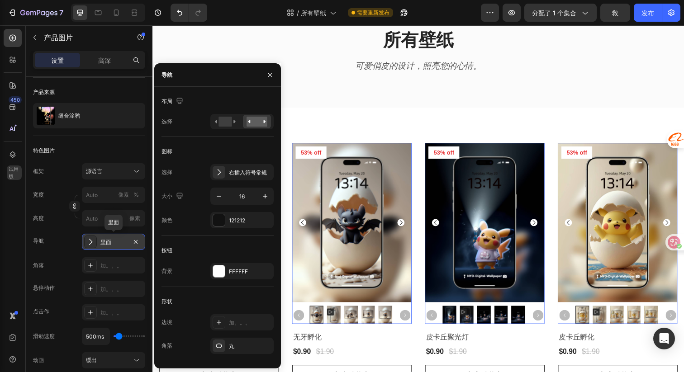
click at [110, 244] on font "里面" at bounding box center [105, 242] width 11 height 7
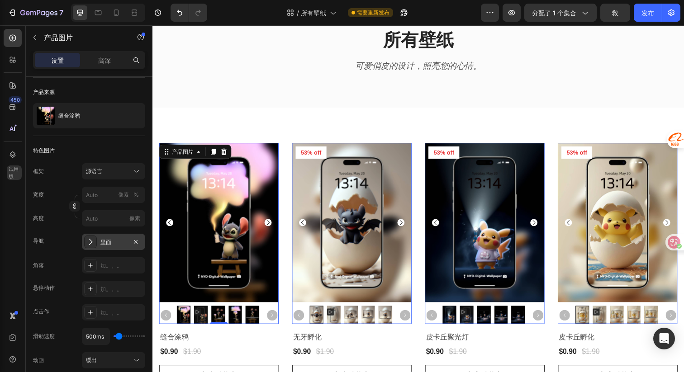
click at [198, 205] on img at bounding box center [220, 227] width 122 height 163
click at [109, 245] on font "里面" at bounding box center [105, 242] width 11 height 7
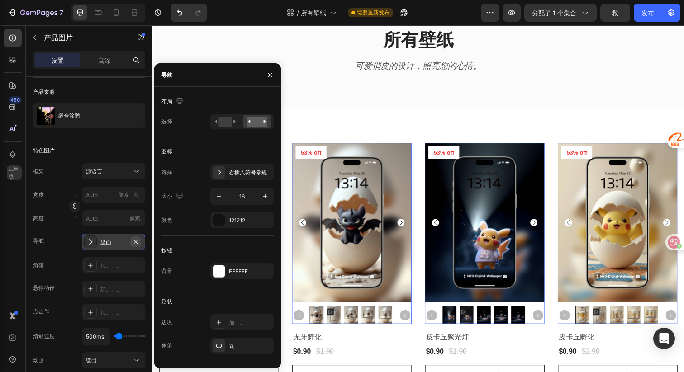
click at [134, 242] on icon "button" at bounding box center [135, 242] width 7 height 7
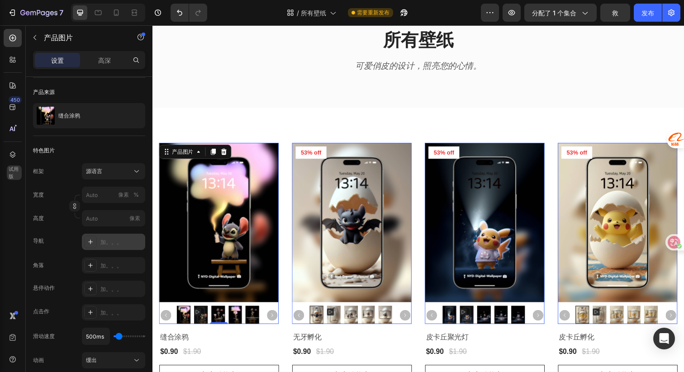
click at [214, 212] on img at bounding box center [220, 227] width 122 height 163
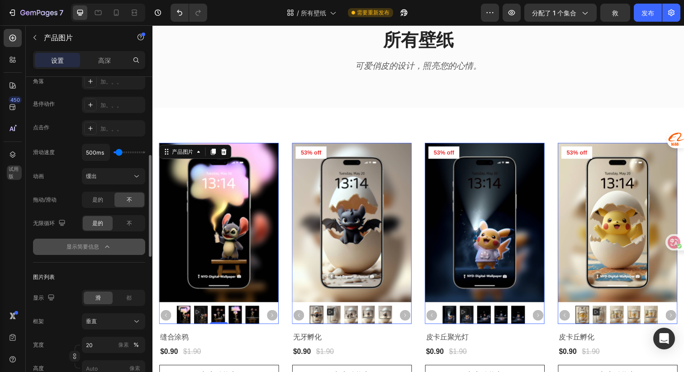
scroll to position [145, 0]
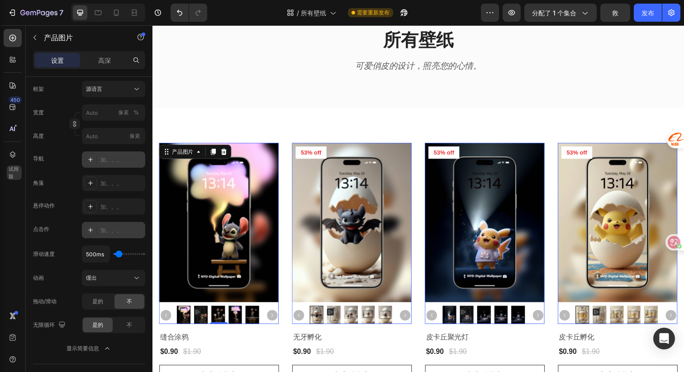
click at [99, 231] on div "加。。。" at bounding box center [113, 230] width 63 height 16
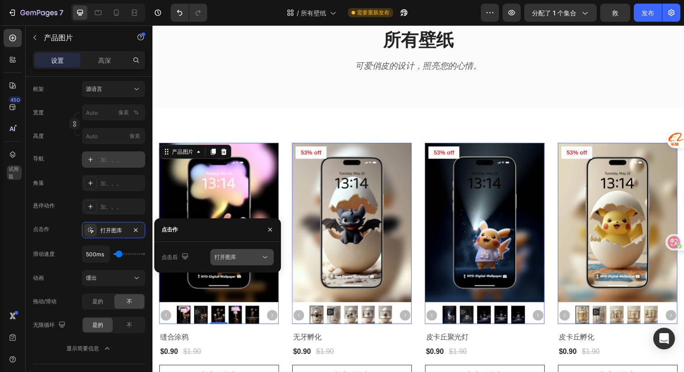
click at [236, 256] on font "打开图库" at bounding box center [226, 257] width 22 height 7
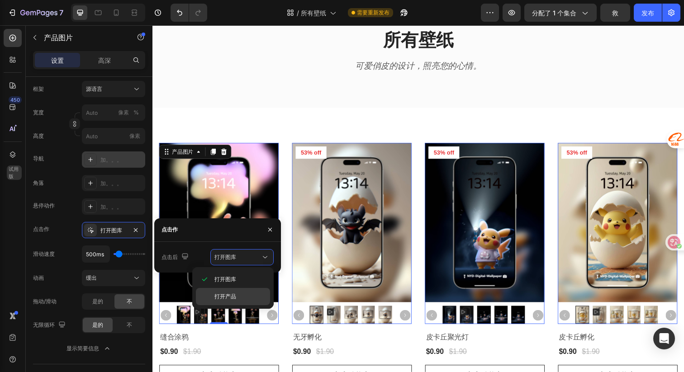
click at [236, 295] on p "打开产品" at bounding box center [241, 297] width 52 height 8
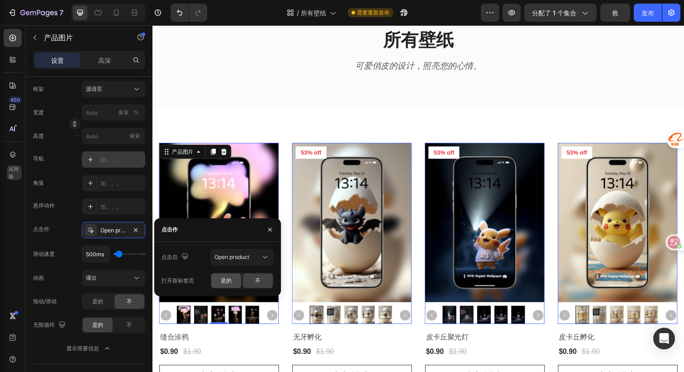
click at [230, 283] on font "是的" at bounding box center [226, 280] width 11 height 7
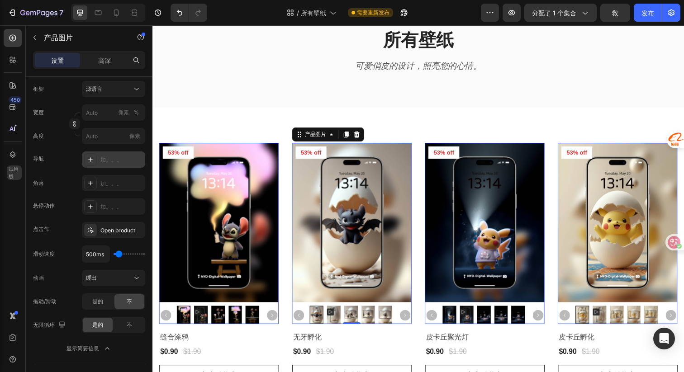
click at [370, 202] on img at bounding box center [356, 227] width 122 height 163
click at [645, 14] on font "发布" at bounding box center [648, 13] width 13 height 8
click at [253, 168] on img at bounding box center [220, 227] width 122 height 163
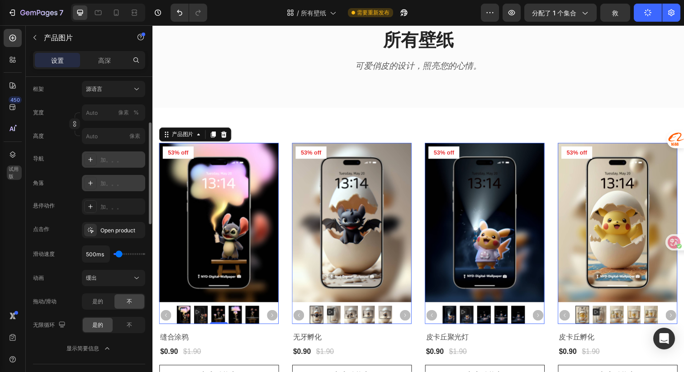
click at [96, 180] on div at bounding box center [90, 183] width 13 height 13
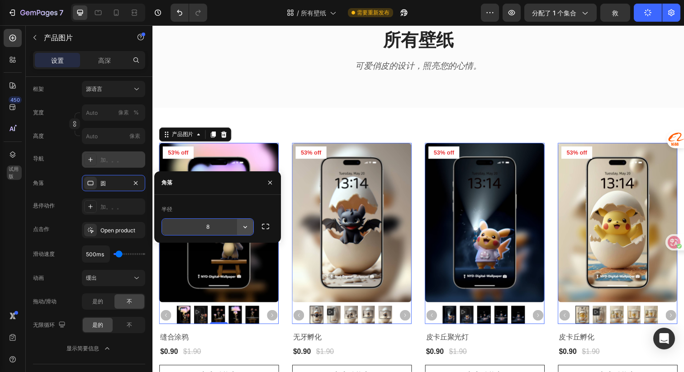
drag, startPoint x: 253, startPoint y: 226, endPoint x: 247, endPoint y: 226, distance: 5.9
click at [247, 226] on icon "button" at bounding box center [245, 227] width 4 height 2
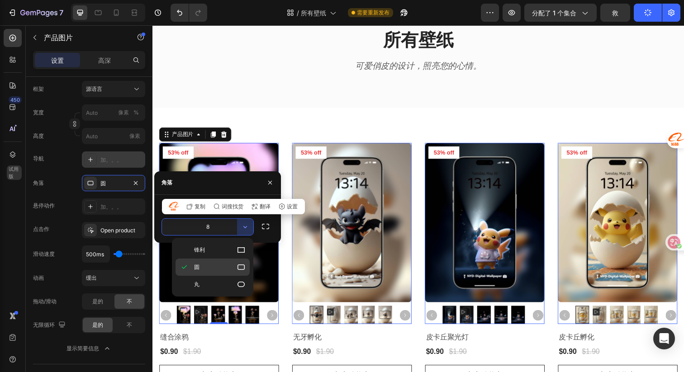
click at [211, 266] on p "圆" at bounding box center [220, 267] width 52 height 9
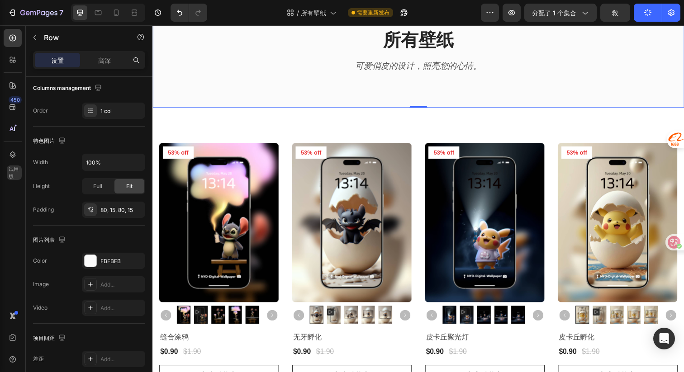
click at [283, 103] on div "Home Text block Icon All Text block Row 所有壁纸 标题 可爱俏皮的设计，照亮您的心情。 文本块 Row Row Row…" at bounding box center [424, 41] width 543 height 138
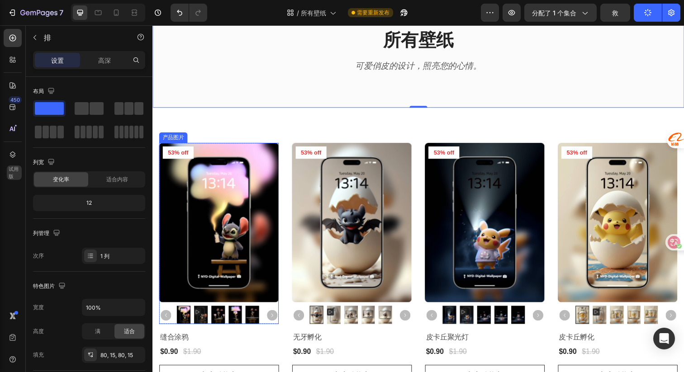
click at [216, 320] on img at bounding box center [220, 321] width 14 height 19
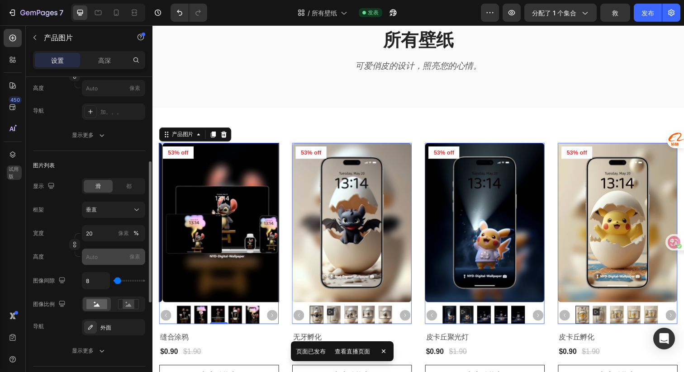
scroll to position [259, 0]
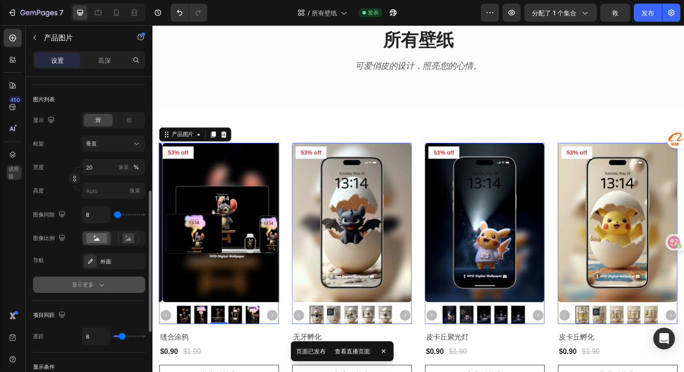
click at [91, 289] on div "显示更多" at bounding box center [89, 285] width 34 height 9
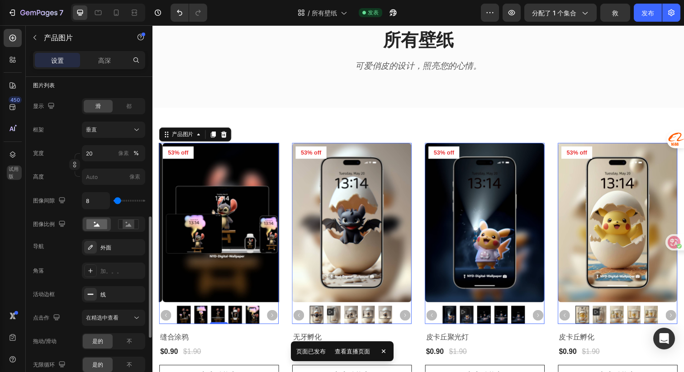
scroll to position [300, 0]
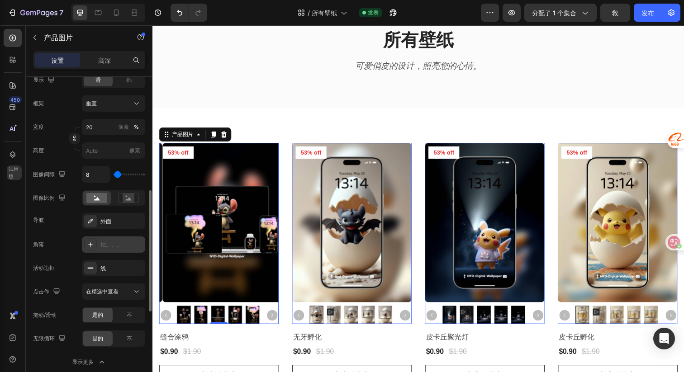
click at [108, 248] on div "加。。。" at bounding box center [121, 245] width 43 height 8
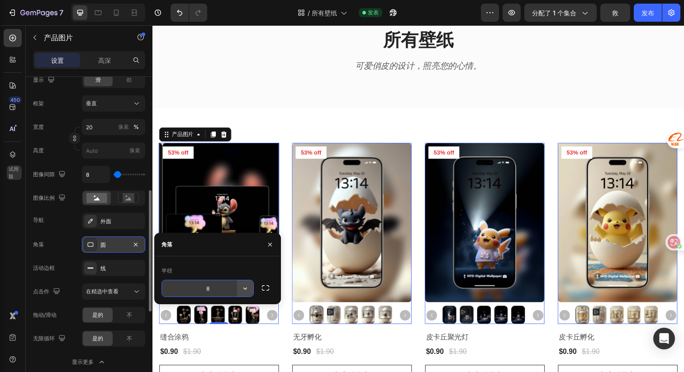
click at [240, 289] on button "button" at bounding box center [245, 289] width 16 height 16
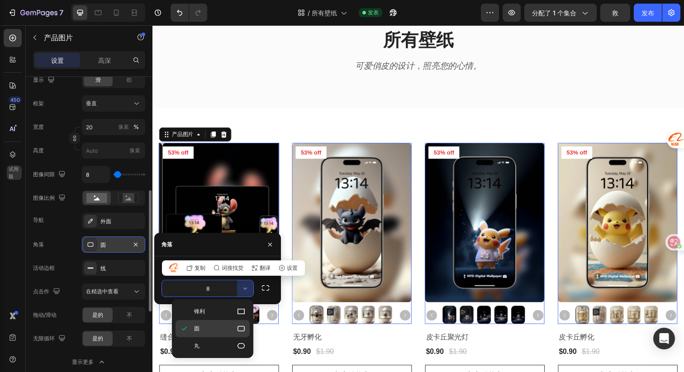
drag, startPoint x: 63, startPoint y: 288, endPoint x: 215, endPoint y: 328, distance: 156.3
click at [215, 328] on p "圆" at bounding box center [220, 329] width 52 height 9
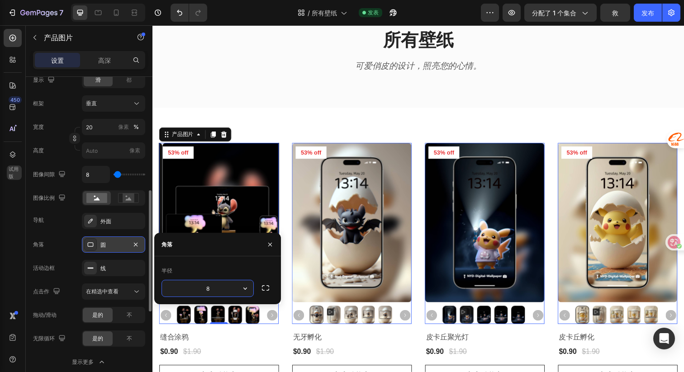
drag, startPoint x: 217, startPoint y: 290, endPoint x: 186, endPoint y: 290, distance: 31.2
click at [186, 290] on input "8" at bounding box center [207, 289] width 91 height 16
click at [211, 292] on input "8" at bounding box center [207, 289] width 91 height 16
type input "4"
type input "2"
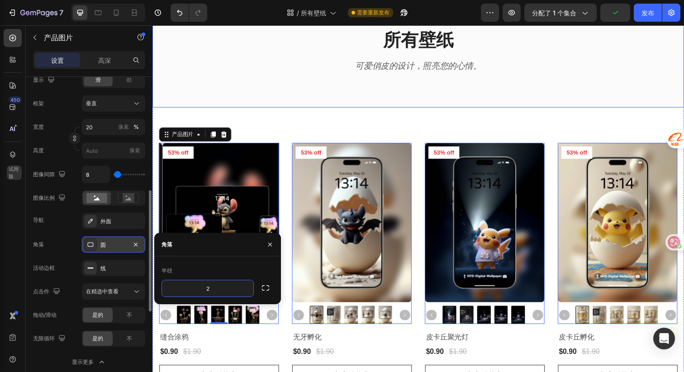
click at [382, 96] on div "Home Text block Icon All Text block Row 所有壁纸 标题 可爱俏皮的设计，照亮您的心情。 文本块 Row Row Row" at bounding box center [424, 41] width 543 height 138
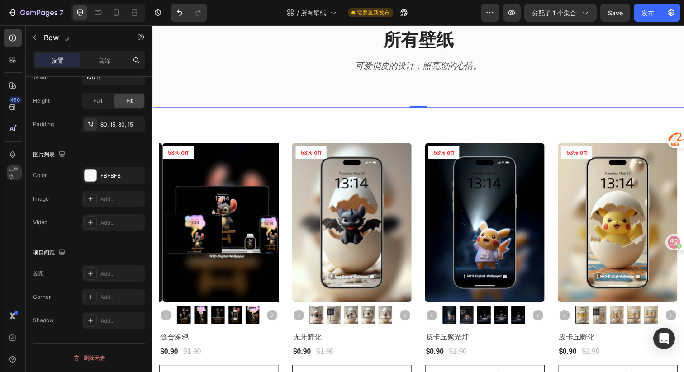
scroll to position [0, 0]
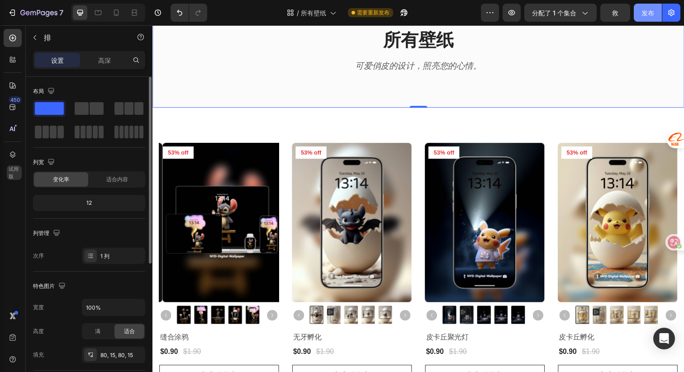
click at [647, 13] on font "发布" at bounding box center [648, 13] width 13 height 8
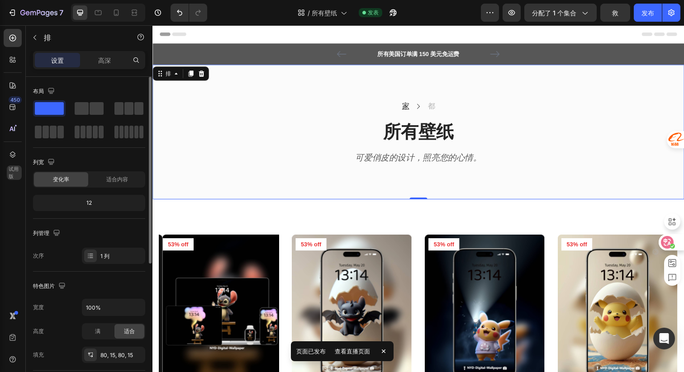
click at [667, 241] on icon at bounding box center [668, 242] width 8 height 7
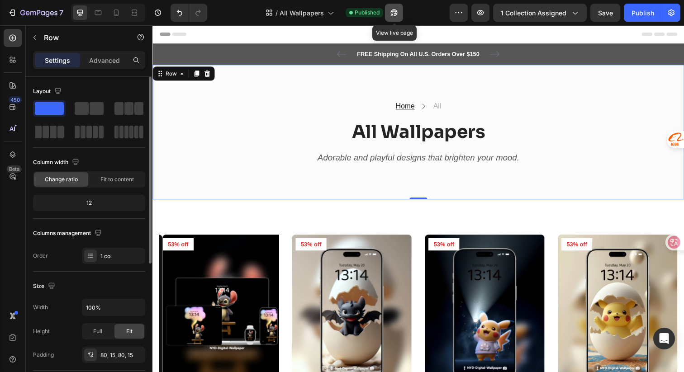
click at [396, 11] on icon "button" at bounding box center [394, 13] width 7 height 7
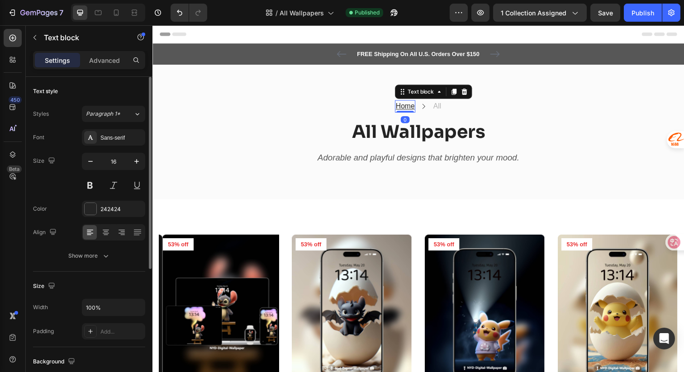
click at [410, 106] on u "Home" at bounding box center [410, 108] width 19 height 8
click at [107, 258] on icon "button" at bounding box center [105, 256] width 9 height 9
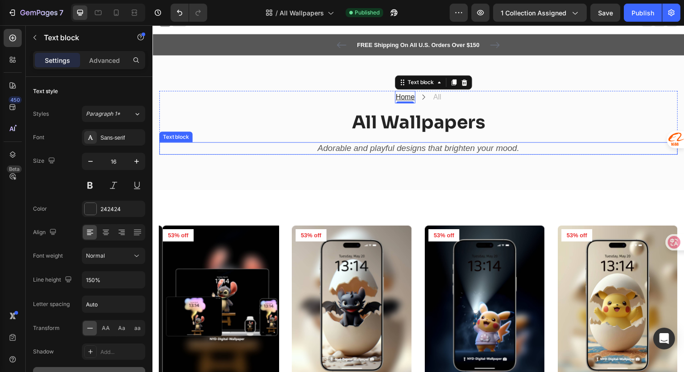
scroll to position [14, 0]
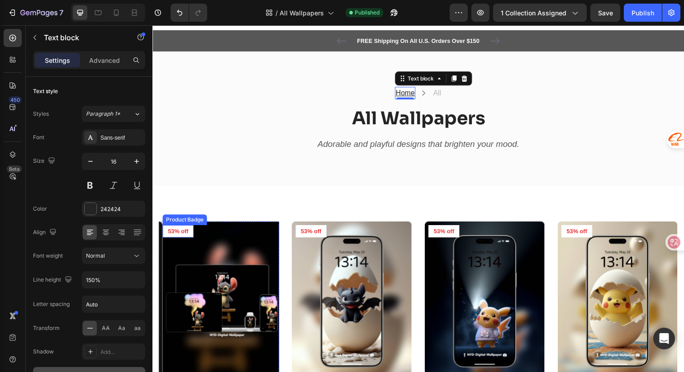
click at [191, 233] on pre "53% off" at bounding box center [179, 235] width 32 height 13
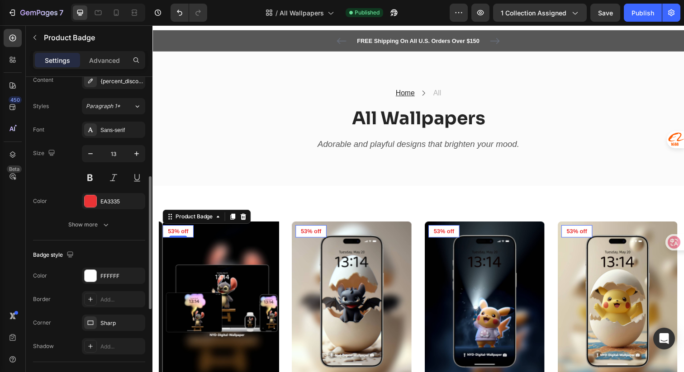
scroll to position [179, 0]
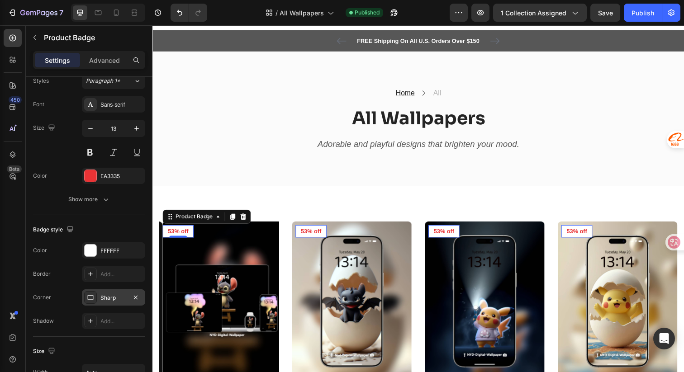
click at [106, 297] on div "Sharp" at bounding box center [113, 298] width 26 height 8
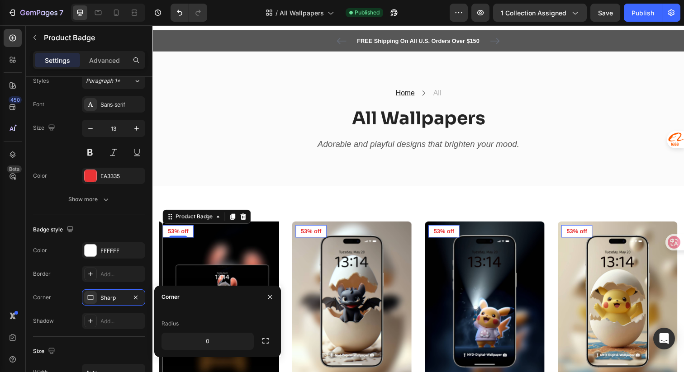
click at [178, 322] on div "Radius" at bounding box center [170, 324] width 17 height 8
click at [199, 299] on div "Corner" at bounding box center [217, 298] width 127 height 24
click at [229, 339] on input "0" at bounding box center [207, 342] width 91 height 16
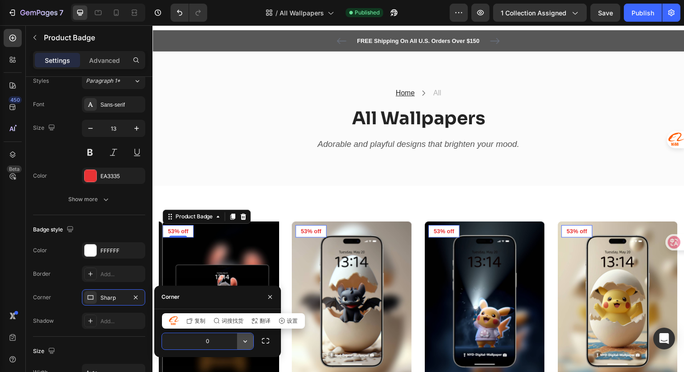
click at [244, 341] on icon "button" at bounding box center [245, 341] width 4 height 2
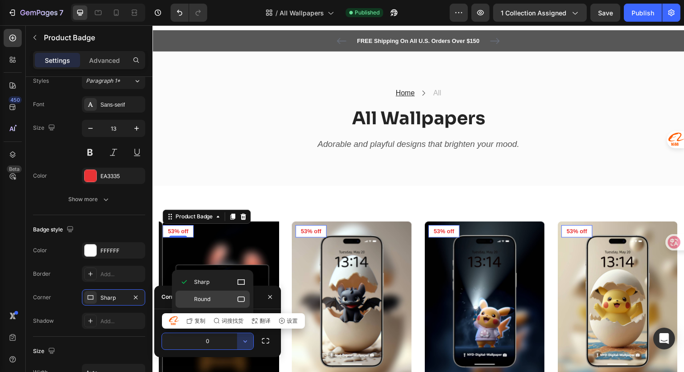
click at [215, 303] on p "Round" at bounding box center [220, 299] width 52 height 9
type input "8"
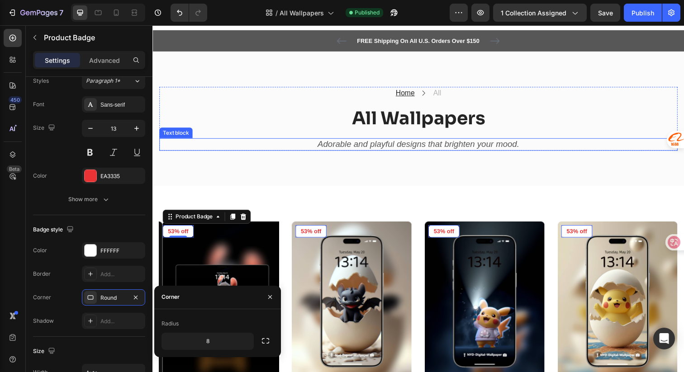
click at [288, 131] on h2 "All Wallpapers" at bounding box center [424, 120] width 530 height 25
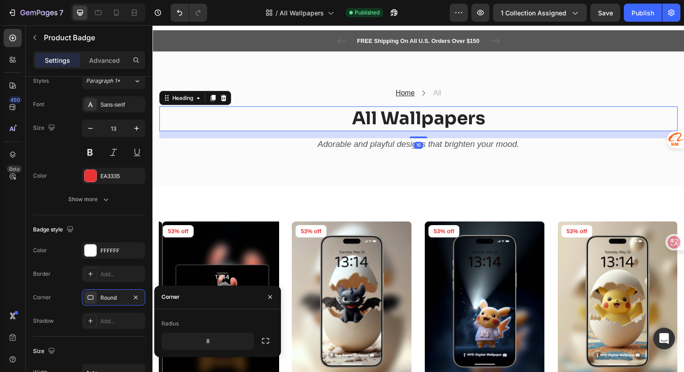
scroll to position [0, 0]
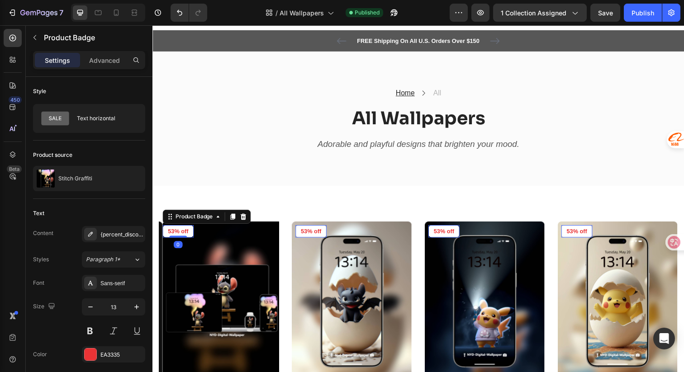
click at [193, 233] on pre "53% off" at bounding box center [179, 235] width 32 height 13
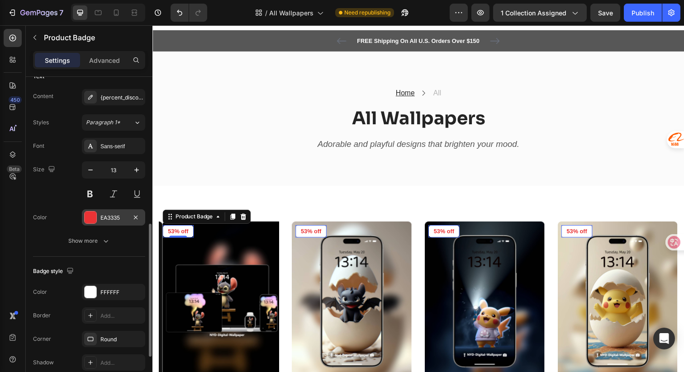
scroll to position [201, 0]
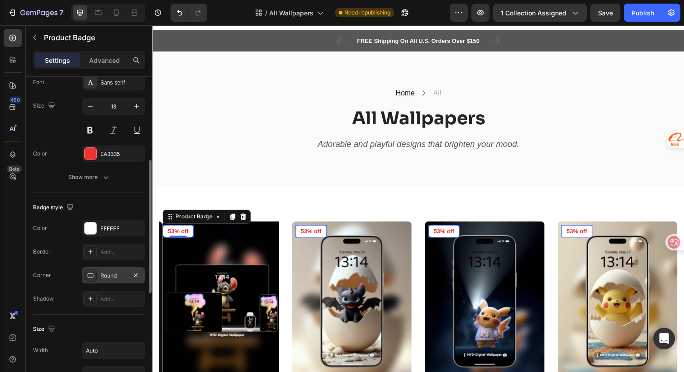
click at [115, 280] on div "Round" at bounding box center [113, 275] width 63 height 16
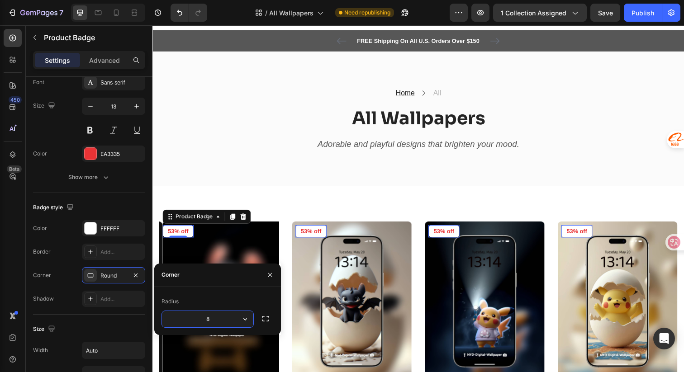
click at [214, 321] on input "8" at bounding box center [207, 319] width 91 height 16
type input "8"
type input "4"
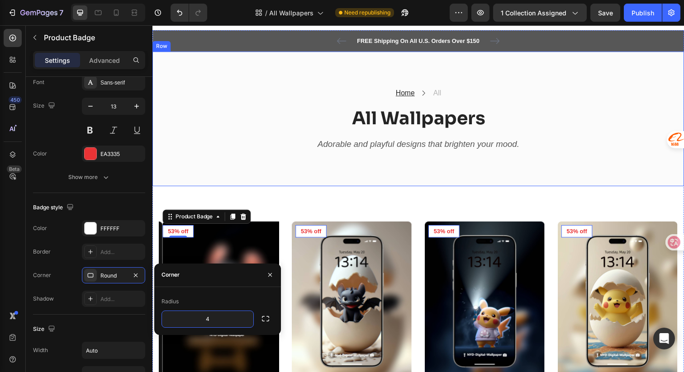
click at [268, 151] on p "Adorable and playful designs that brighten your mood." at bounding box center [424, 147] width 528 height 11
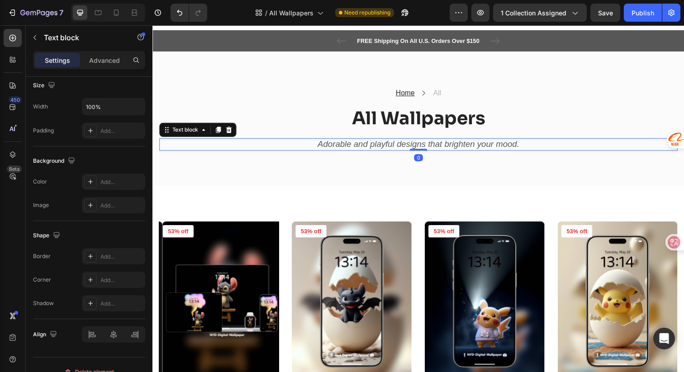
scroll to position [0, 0]
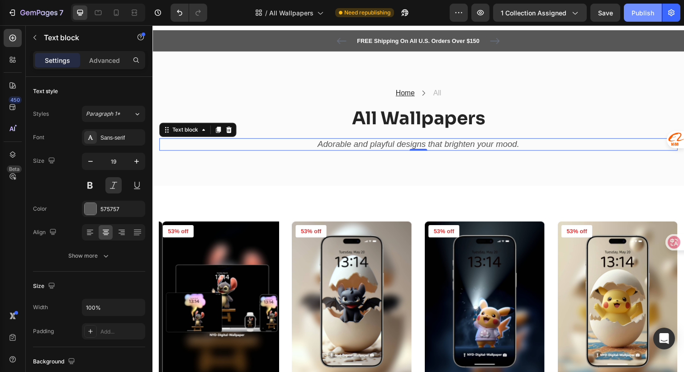
click at [634, 13] on div "Publish" at bounding box center [643, 13] width 23 height 10
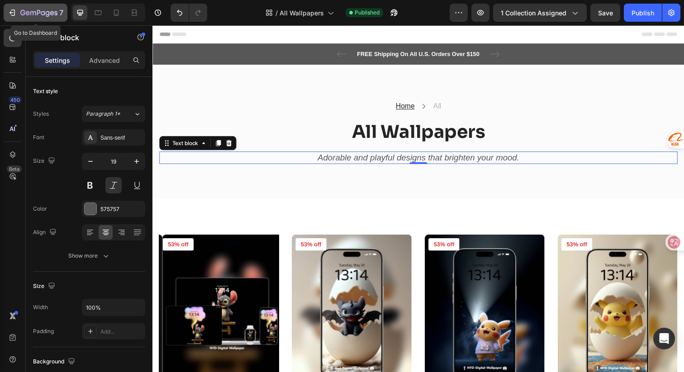
click at [10, 11] on icon "button" at bounding box center [12, 12] width 9 height 9
